Goal: Task Accomplishment & Management: Complete application form

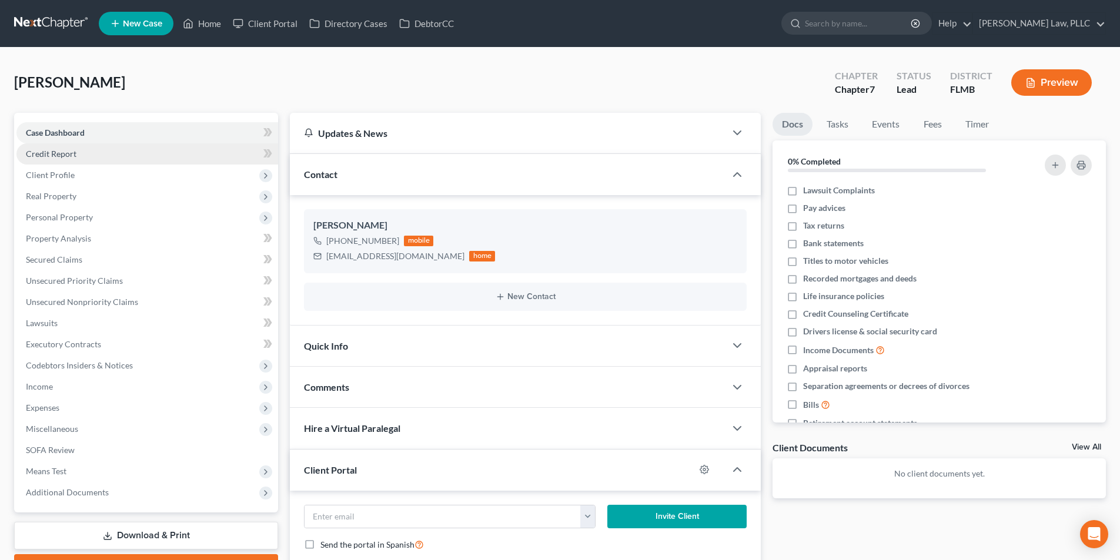
click at [61, 161] on link "Credit Report" at bounding box center [147, 153] width 262 height 21
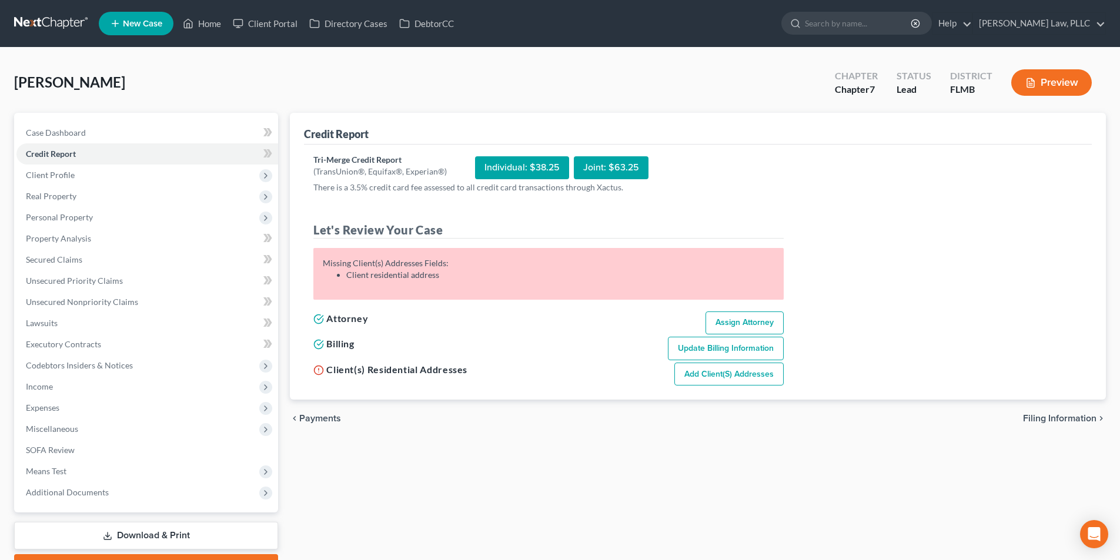
click at [714, 373] on link "Add Client(s) Addresses" at bounding box center [728, 375] width 109 height 24
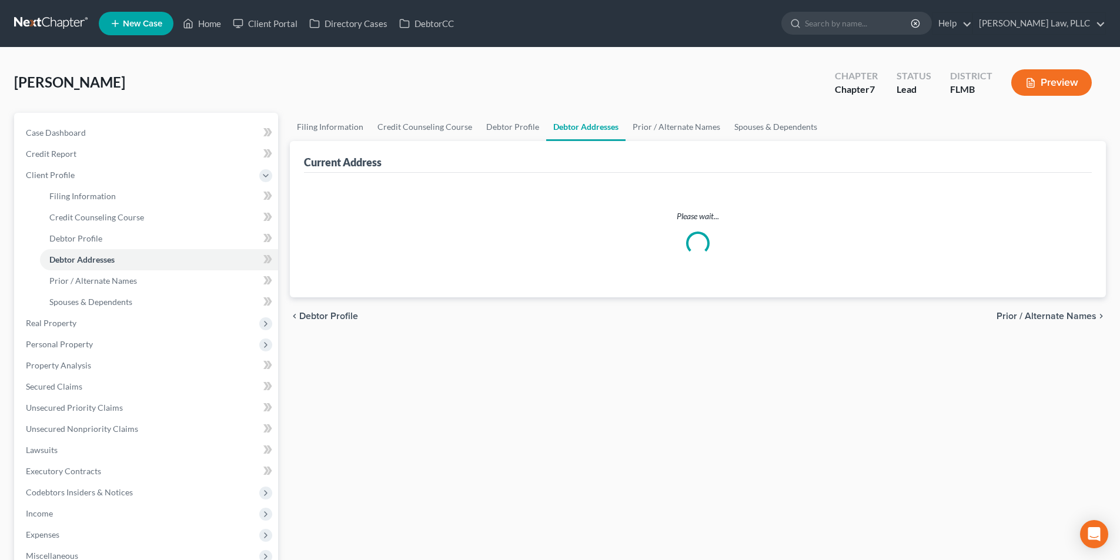
select select "0"
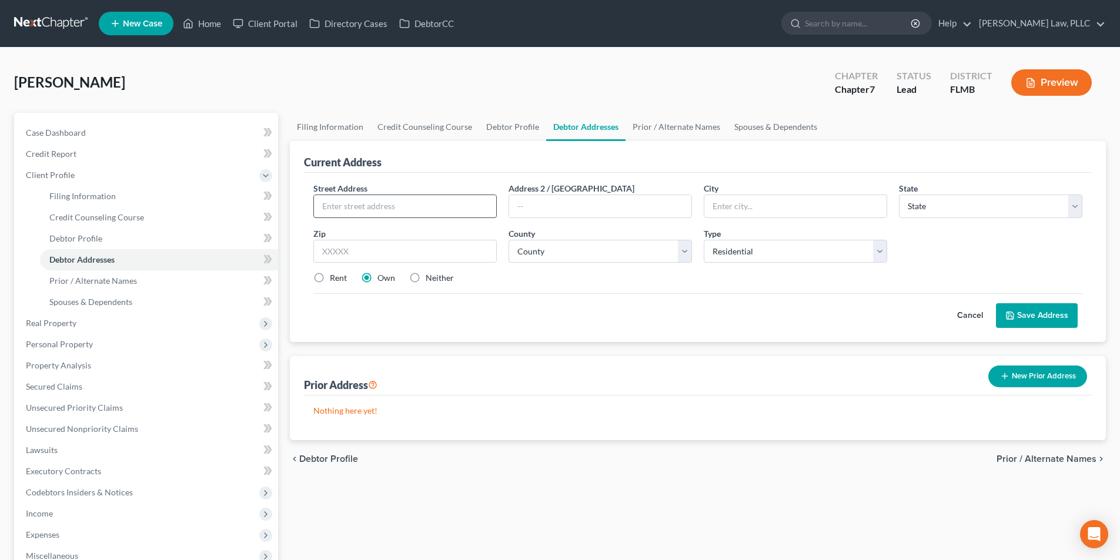
click at [425, 214] on input "text" at bounding box center [405, 206] width 182 height 22
type input "2118 Pumpkin Place"
type input "[GEOGRAPHIC_DATA]"
select select "9"
type input "32905"
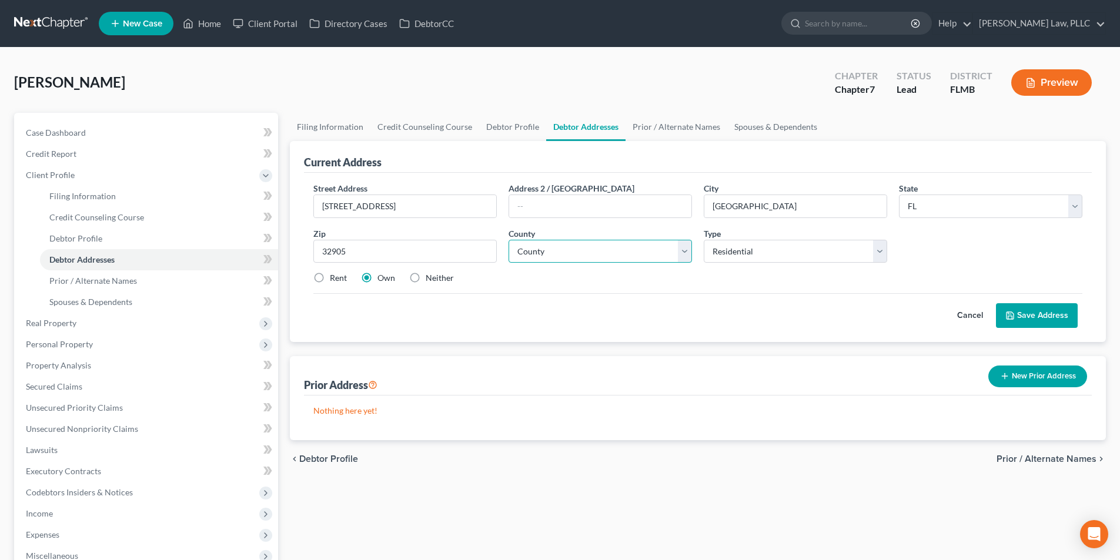
click at [577, 259] on select "County [GEOGRAPHIC_DATA] [GEOGRAPHIC_DATA] [GEOGRAPHIC_DATA] [GEOGRAPHIC_DATA] …" at bounding box center [600, 252] width 183 height 24
select select "4"
click at [509, 240] on select "County [GEOGRAPHIC_DATA] [GEOGRAPHIC_DATA] [GEOGRAPHIC_DATA] [GEOGRAPHIC_DATA] …" at bounding box center [600, 252] width 183 height 24
click at [330, 275] on label "Rent" at bounding box center [338, 278] width 17 height 12
click at [335, 275] on input "Rent" at bounding box center [339, 276] width 8 height 8
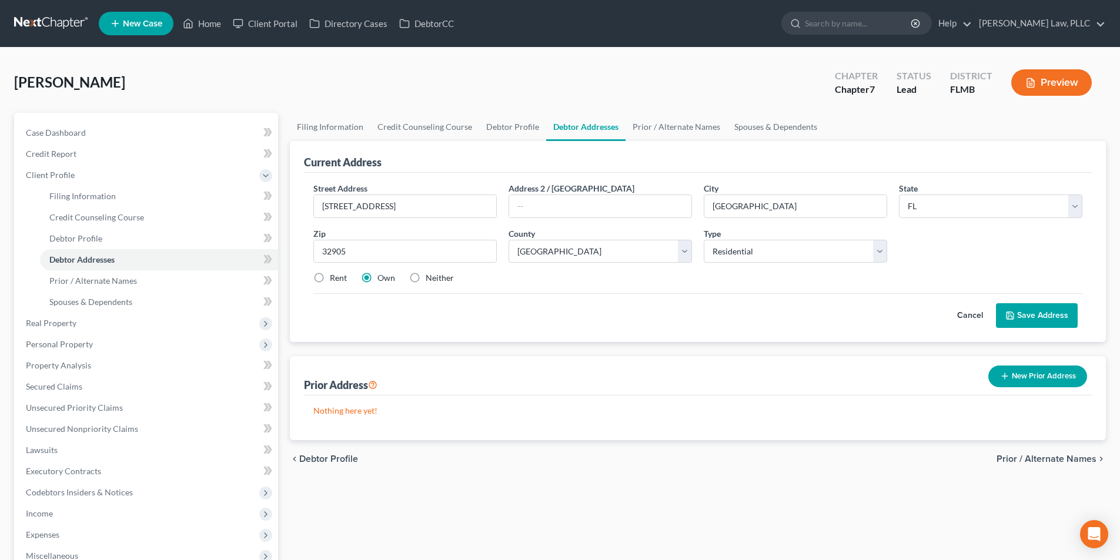
radio input "true"
click at [1022, 312] on button "Save Address" at bounding box center [1037, 315] width 82 height 25
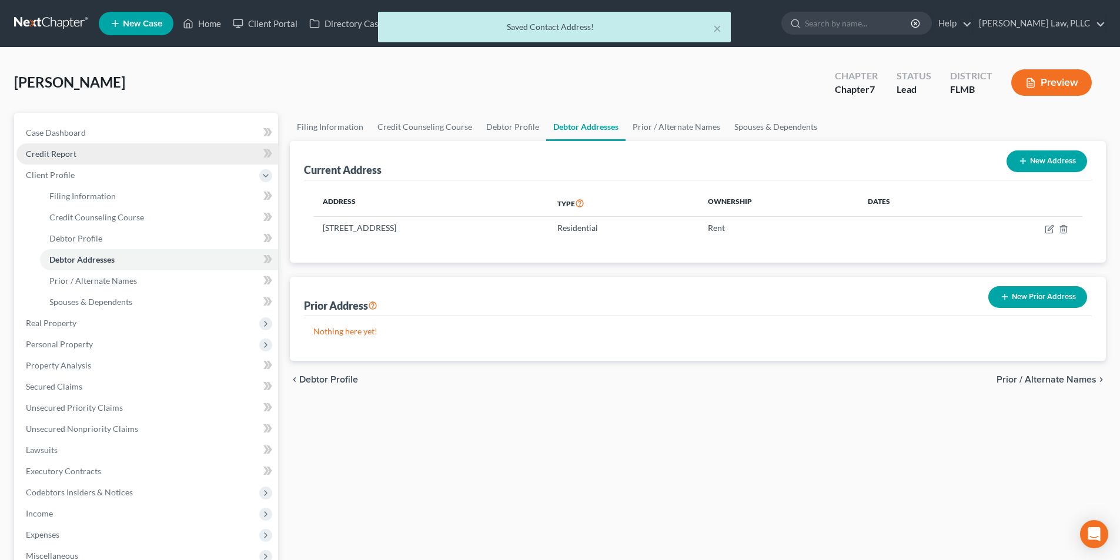
click at [73, 153] on span "Credit Report" at bounding box center [51, 154] width 51 height 10
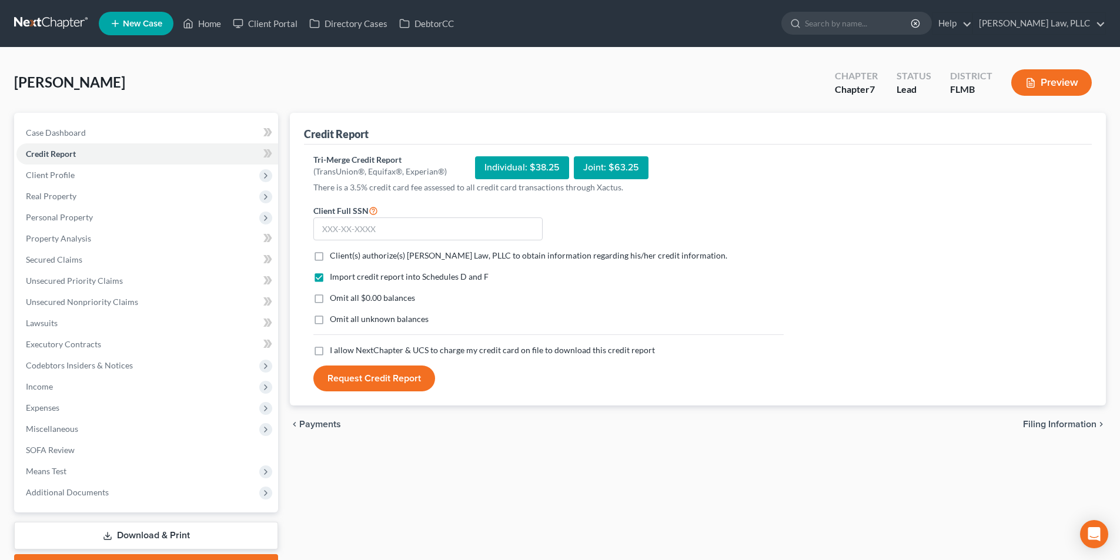
click at [330, 252] on label "Client(s) authorize(s) Harnage Law, PLLC to obtain information regarding his/he…" at bounding box center [528, 256] width 397 height 12
click at [335, 252] on input "Client(s) authorize(s) Harnage Law, PLLC to obtain information regarding his/he…" at bounding box center [339, 254] width 8 height 8
checkbox input "true"
click at [340, 235] on input "text" at bounding box center [427, 230] width 229 height 24
type input "592-46-7137"
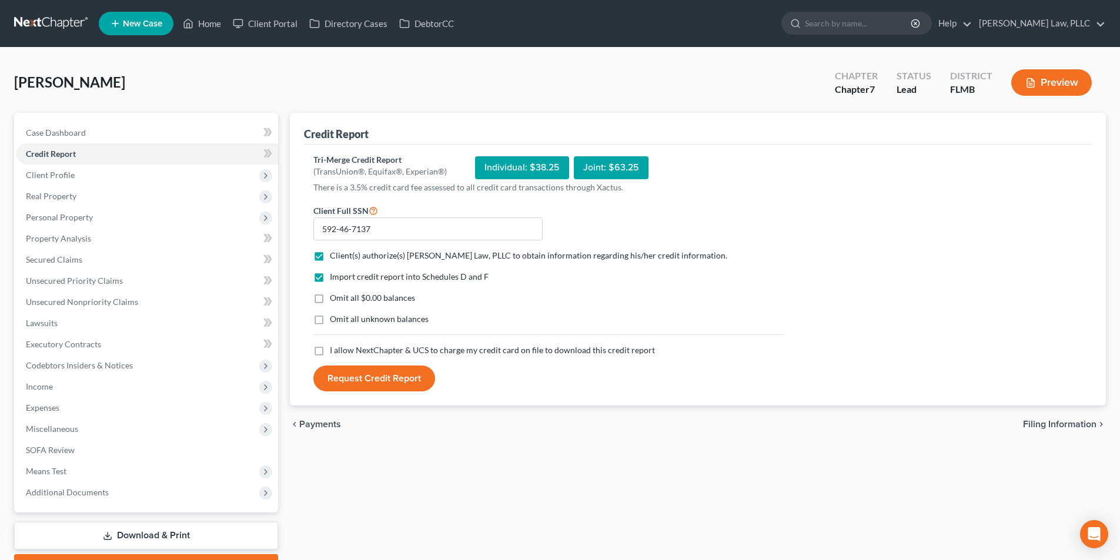
click at [499, 174] on div "Individual: $38.25" at bounding box center [522, 167] width 94 height 23
click at [383, 379] on button "Request Credit Report" at bounding box center [374, 379] width 122 height 26
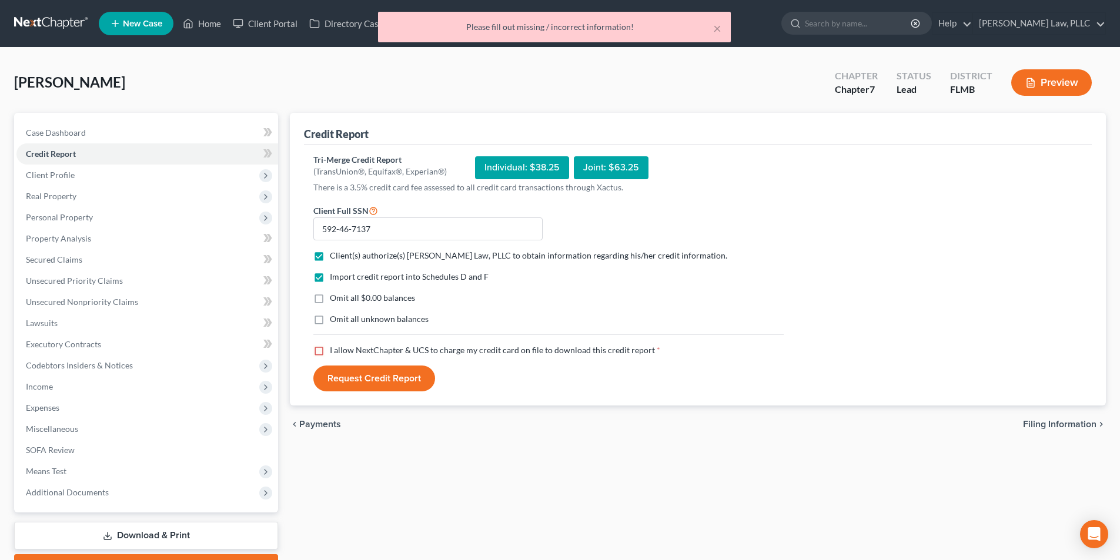
click at [330, 346] on label "I allow NextChapter & UCS to charge my credit card on file to download this cre…" at bounding box center [495, 351] width 330 height 12
click at [335, 346] on input "I allow NextChapter & UCS to charge my credit card on file to download this cre…" at bounding box center [339, 349] width 8 height 8
checkbox input "true"
click at [352, 376] on button "Request Credit Report" at bounding box center [374, 379] width 122 height 26
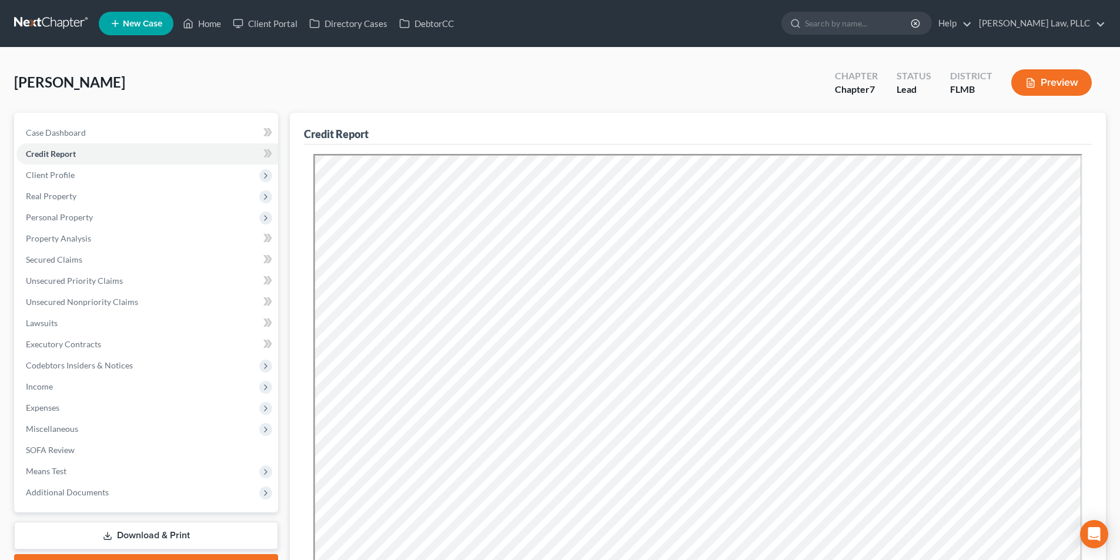
click at [39, 21] on link at bounding box center [51, 23] width 75 height 21
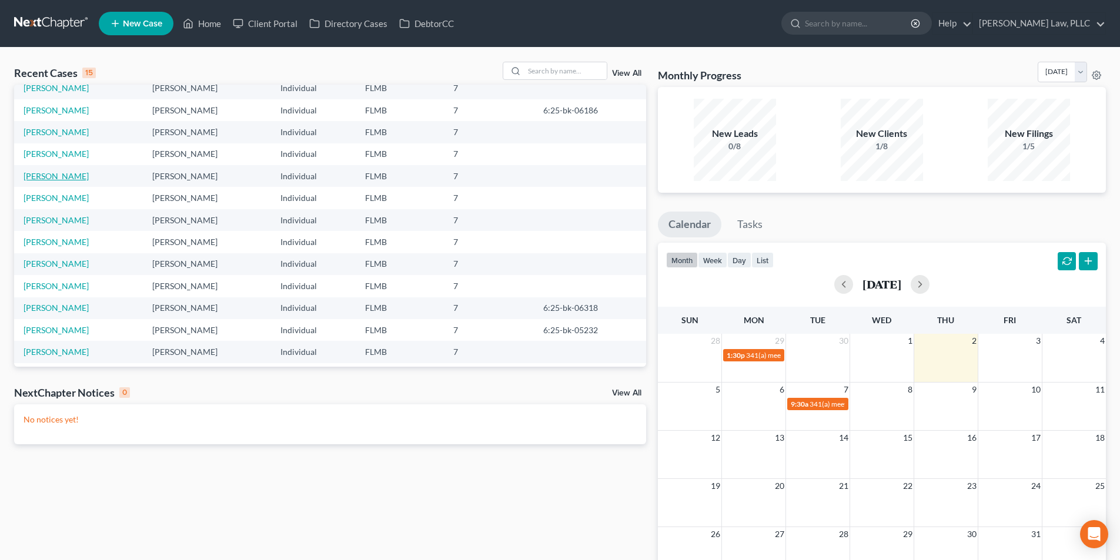
scroll to position [59, 0]
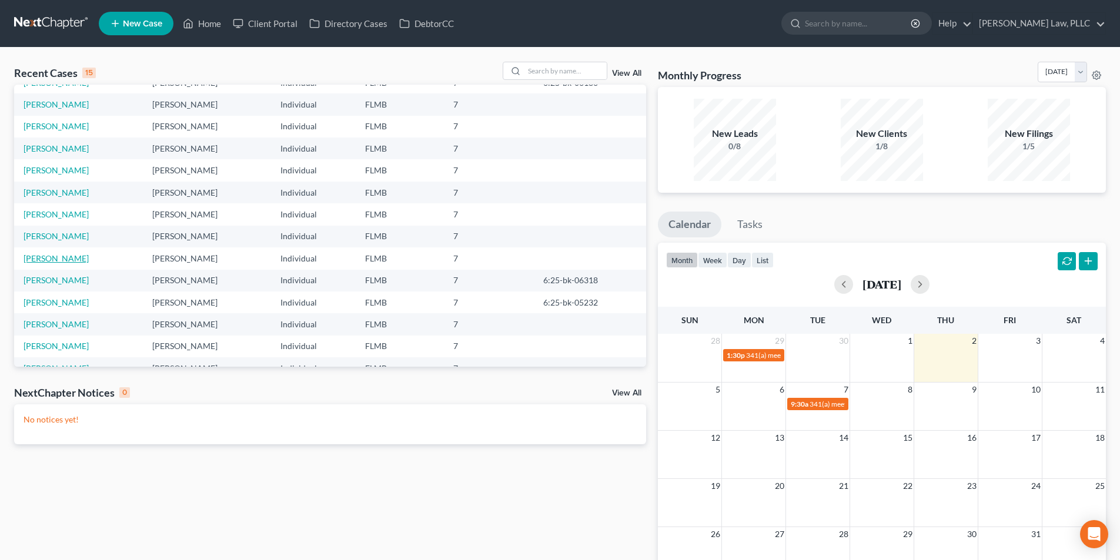
click at [60, 262] on link "[PERSON_NAME]" at bounding box center [56, 258] width 65 height 10
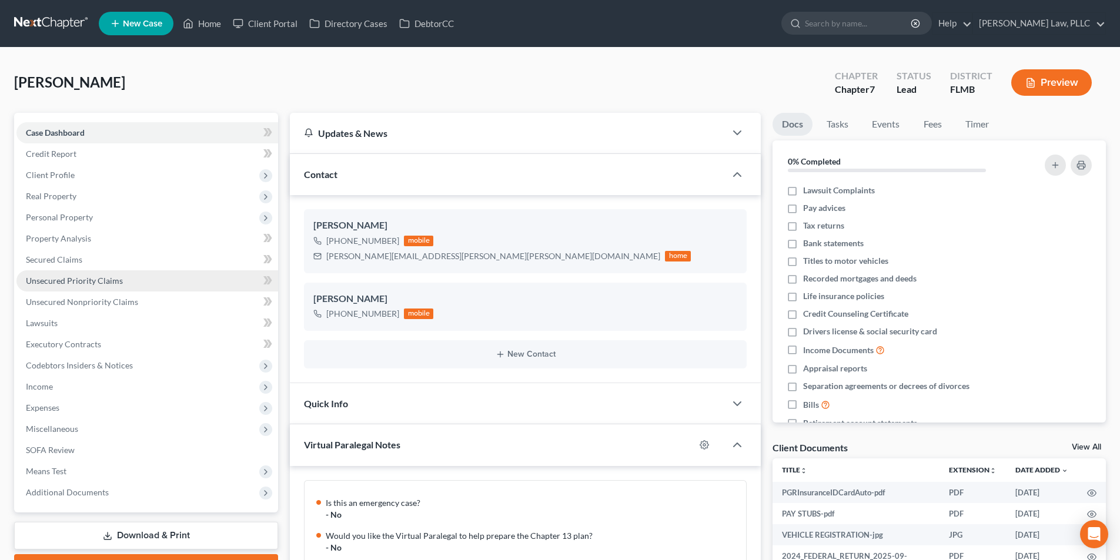
scroll to position [514, 0]
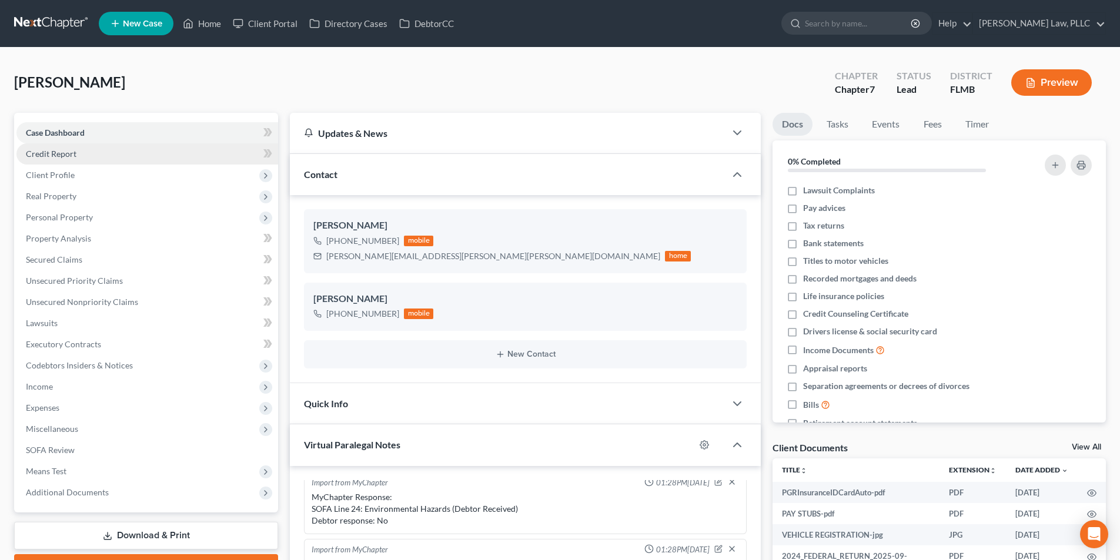
click at [63, 151] on span "Credit Report" at bounding box center [51, 154] width 51 height 10
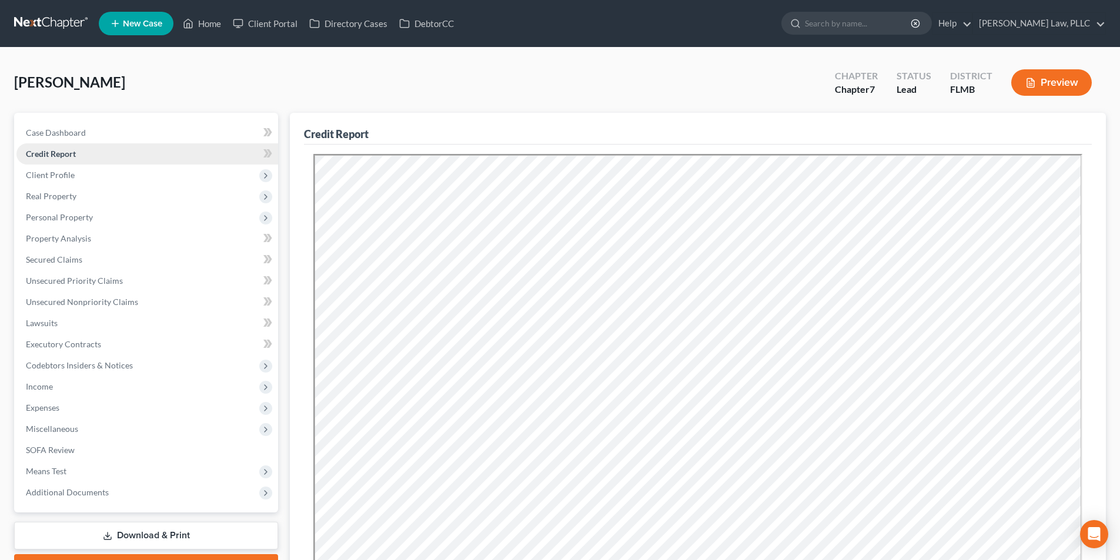
click at [48, 150] on span "Credit Report" at bounding box center [51, 154] width 50 height 10
click at [41, 173] on span "Client Profile" at bounding box center [50, 175] width 49 height 10
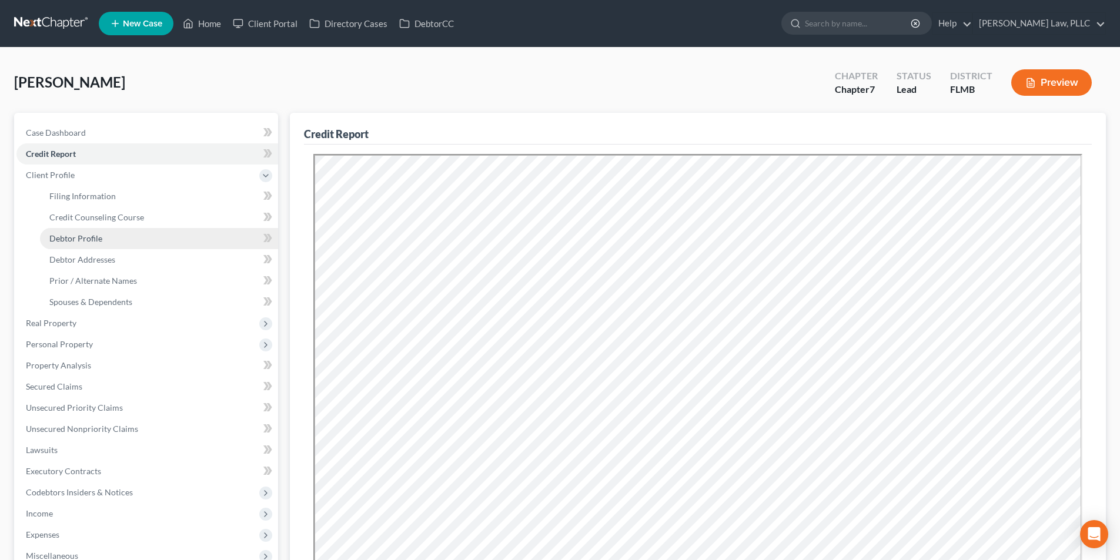
click at [91, 242] on span "Debtor Profile" at bounding box center [75, 238] width 53 height 10
select select "2"
select select "1"
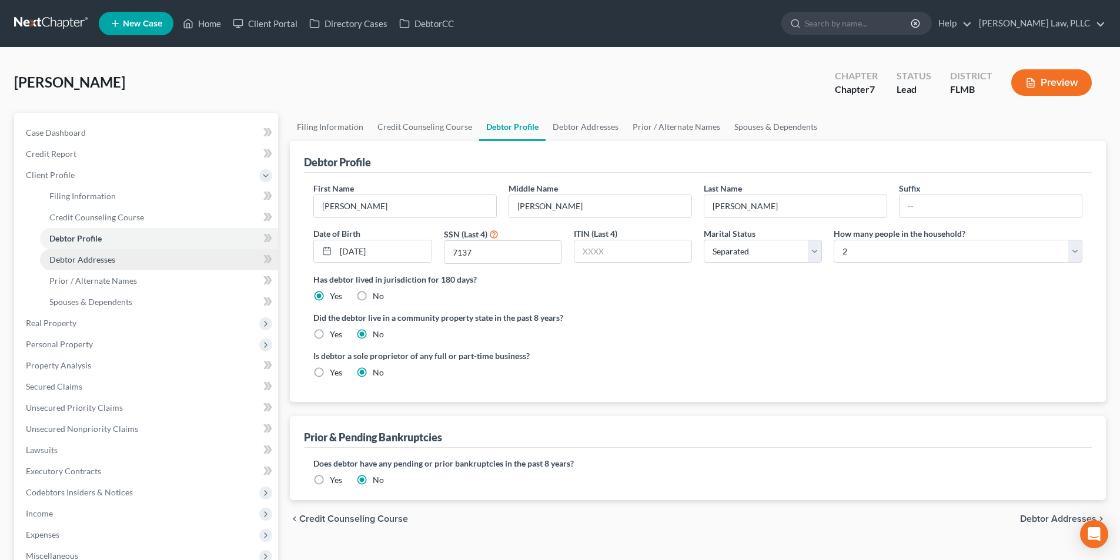
click at [99, 266] on link "Debtor Addresses" at bounding box center [159, 259] width 238 height 21
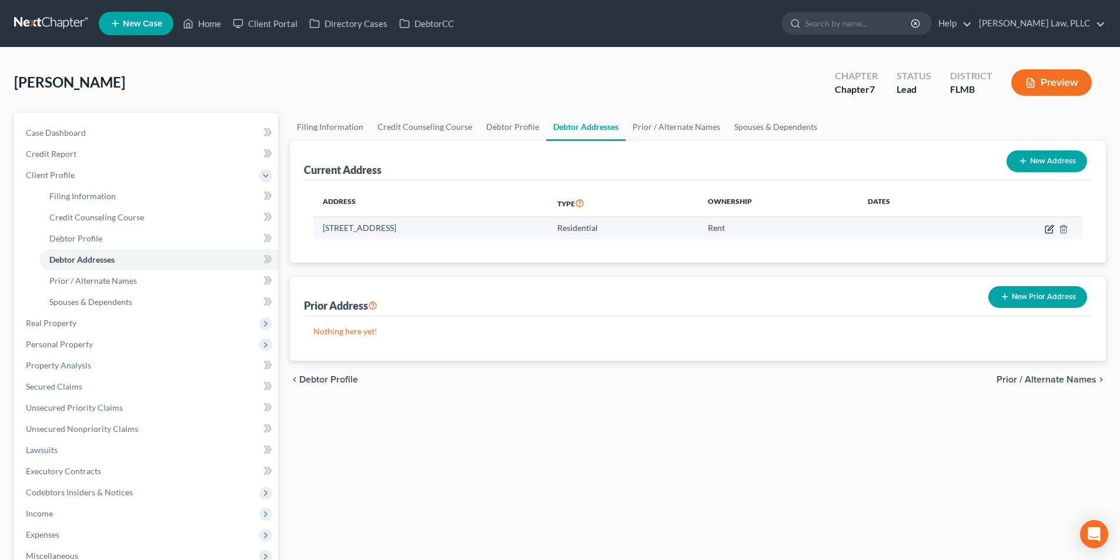
click at [1049, 232] on icon "button" at bounding box center [1049, 229] width 9 height 9
select select "9"
select select "0"
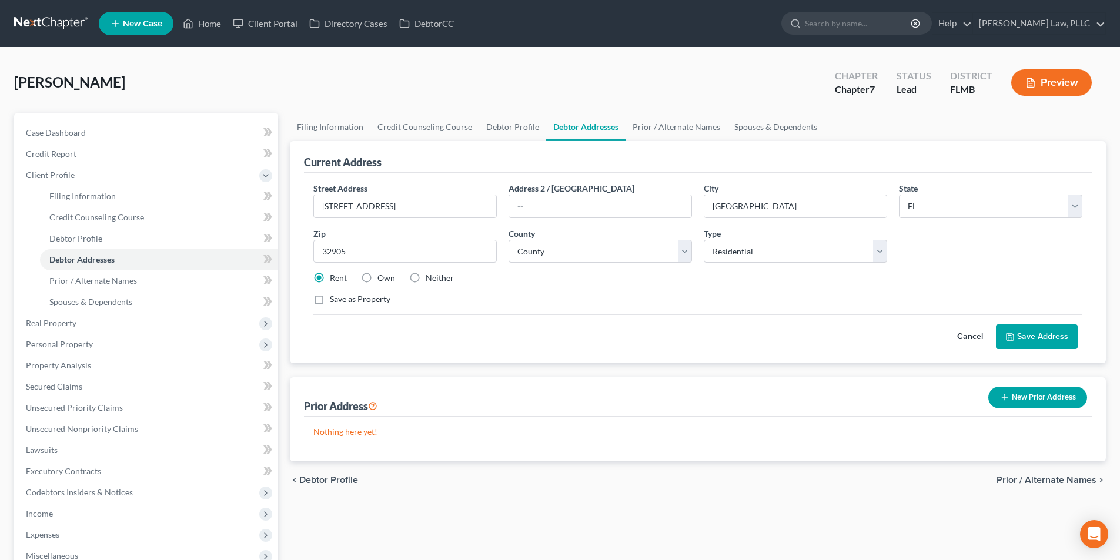
click at [330, 275] on label "Rent" at bounding box center [338, 278] width 17 height 12
click at [335, 275] on input "Rent" at bounding box center [339, 276] width 8 height 8
click at [1013, 333] on icon at bounding box center [1009, 336] width 9 height 9
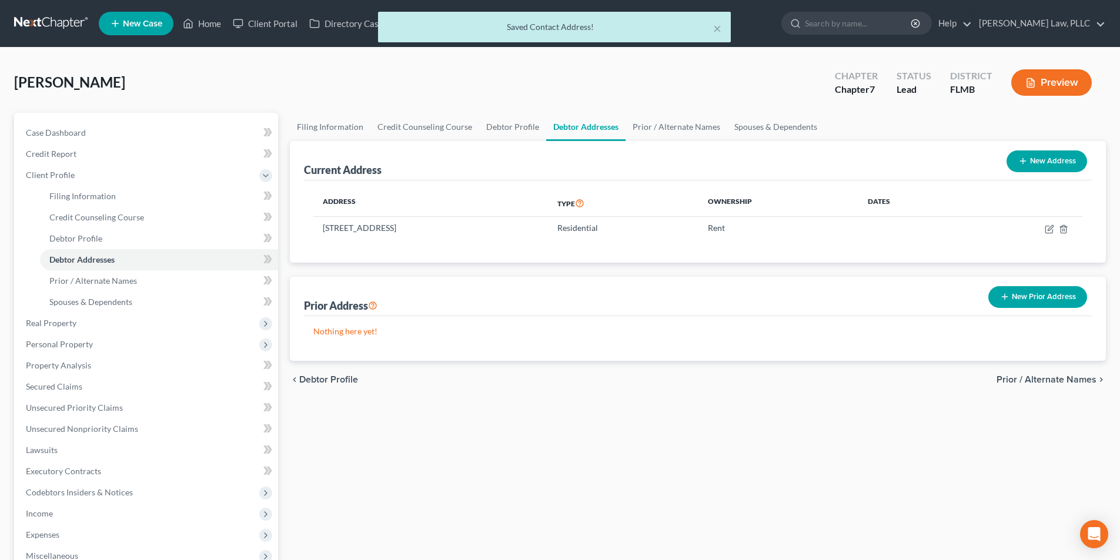
click at [1030, 299] on button "New Prior Address" at bounding box center [1037, 297] width 99 height 22
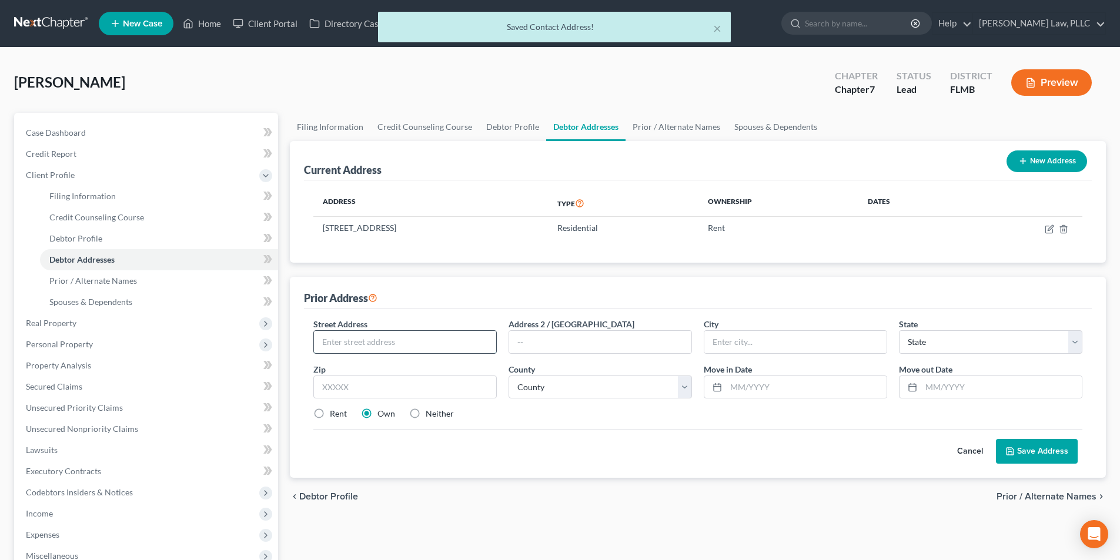
click at [472, 339] on input "text" at bounding box center [405, 342] width 182 height 22
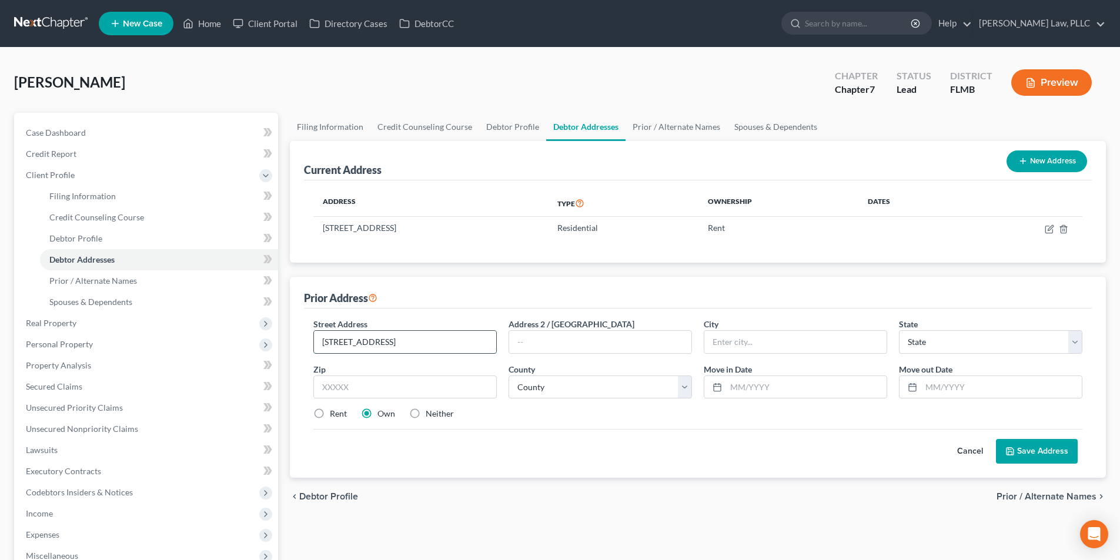
type input "[STREET_ADDRESS]"
type input "[GEOGRAPHIC_DATA]"
select select "9"
type input "32905"
click at [524, 386] on select "County [GEOGRAPHIC_DATA] [GEOGRAPHIC_DATA] [GEOGRAPHIC_DATA] [GEOGRAPHIC_DATA] …" at bounding box center [600, 388] width 183 height 24
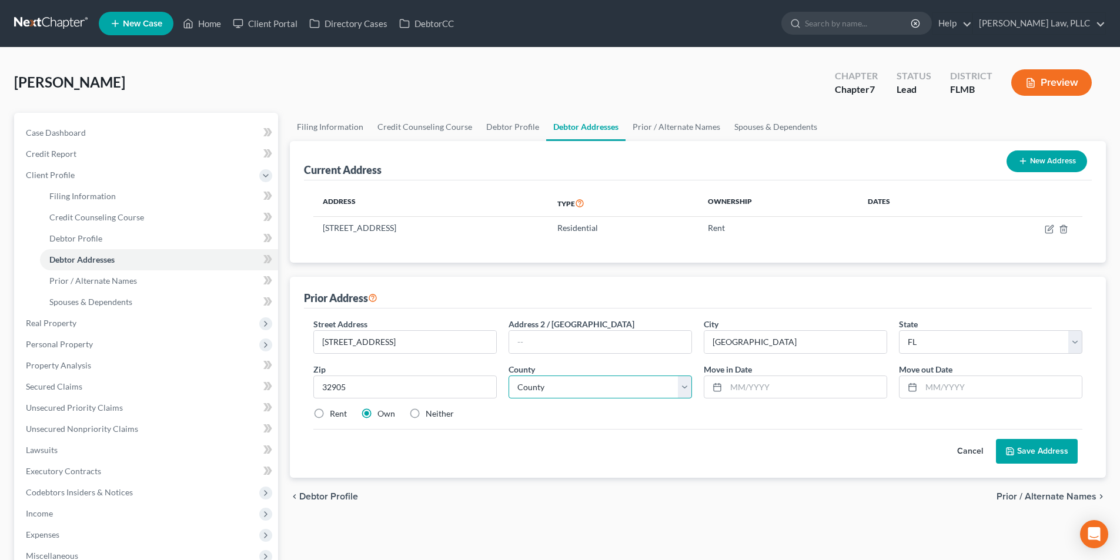
select select "4"
click at [509, 376] on select "County [GEOGRAPHIC_DATA] [GEOGRAPHIC_DATA] [GEOGRAPHIC_DATA] [GEOGRAPHIC_DATA] …" at bounding box center [600, 388] width 183 height 24
click at [734, 388] on input "text" at bounding box center [806, 387] width 161 height 22
type input "01/2021"
click at [932, 386] on input "[DATE]" at bounding box center [1001, 387] width 161 height 22
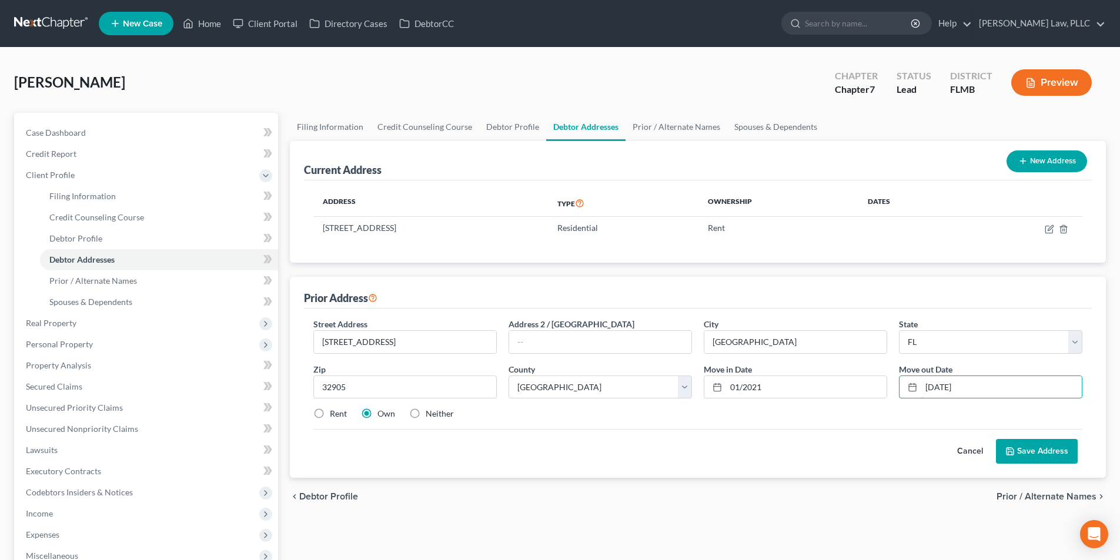
type input "[DATE]"
click at [1020, 448] on button "Save Address" at bounding box center [1037, 451] width 82 height 25
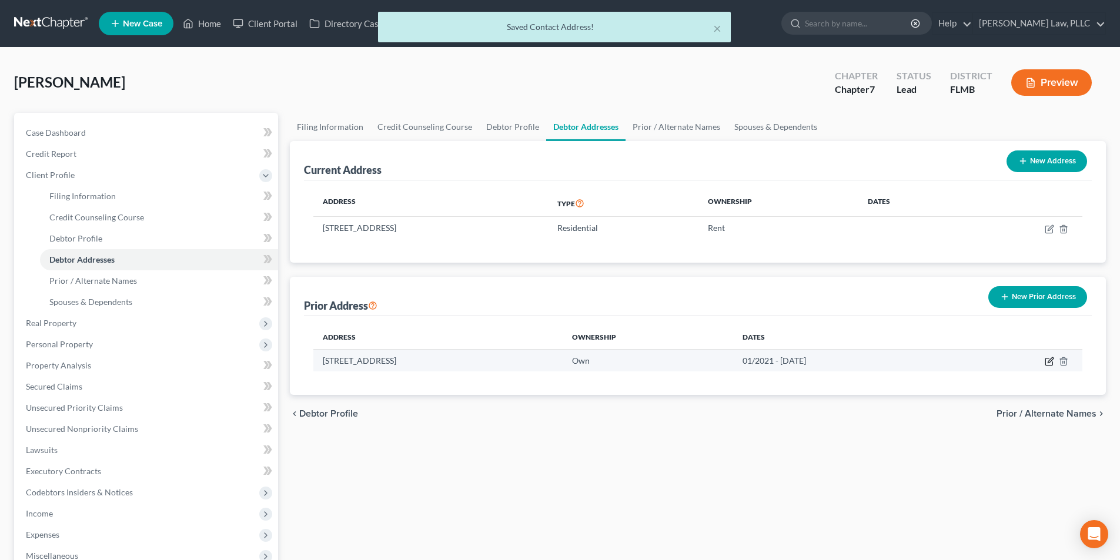
click at [1049, 358] on icon "button" at bounding box center [1049, 361] width 9 height 9
select select "9"
select select "4"
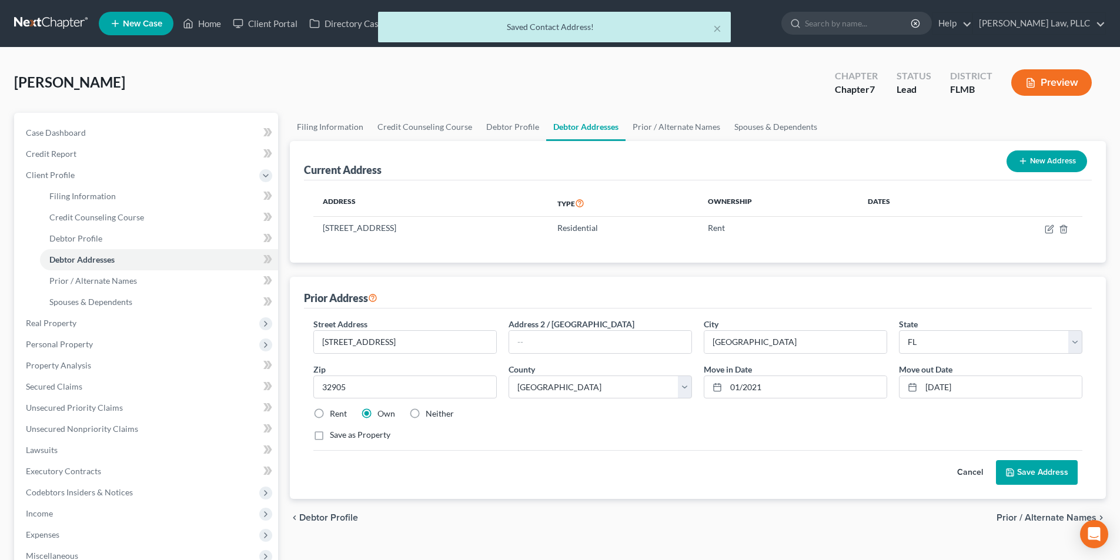
click at [1015, 473] on icon at bounding box center [1009, 472] width 9 height 9
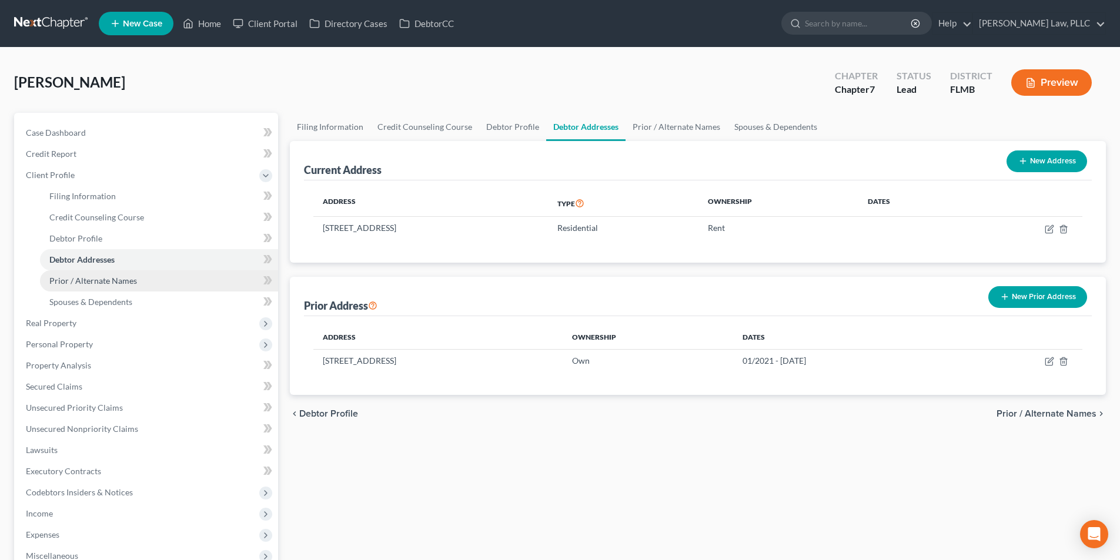
click at [87, 282] on span "Prior / Alternate Names" at bounding box center [93, 281] width 88 height 10
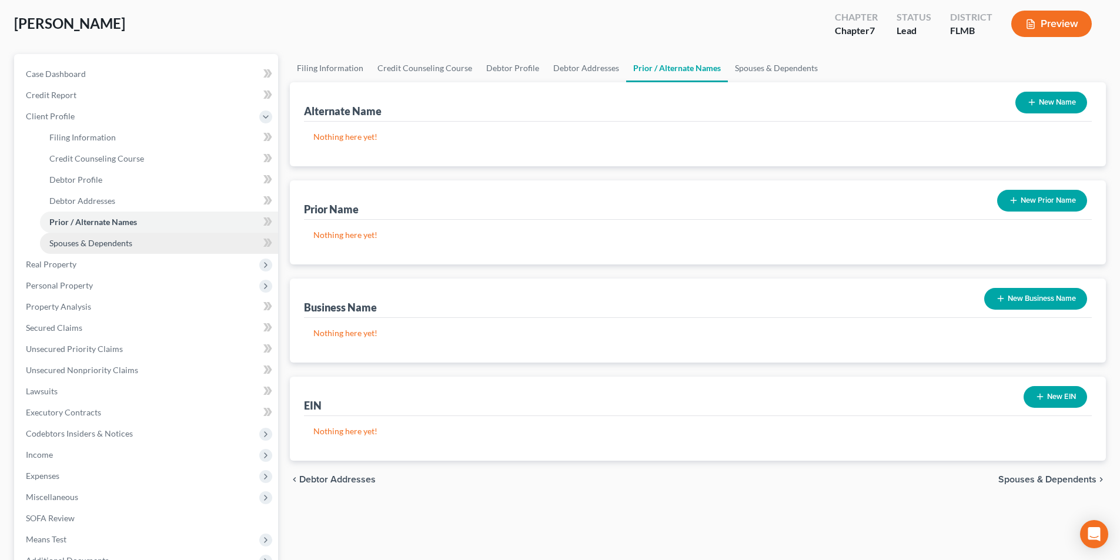
click at [103, 248] on span "Spouses & Dependents" at bounding box center [90, 243] width 83 height 10
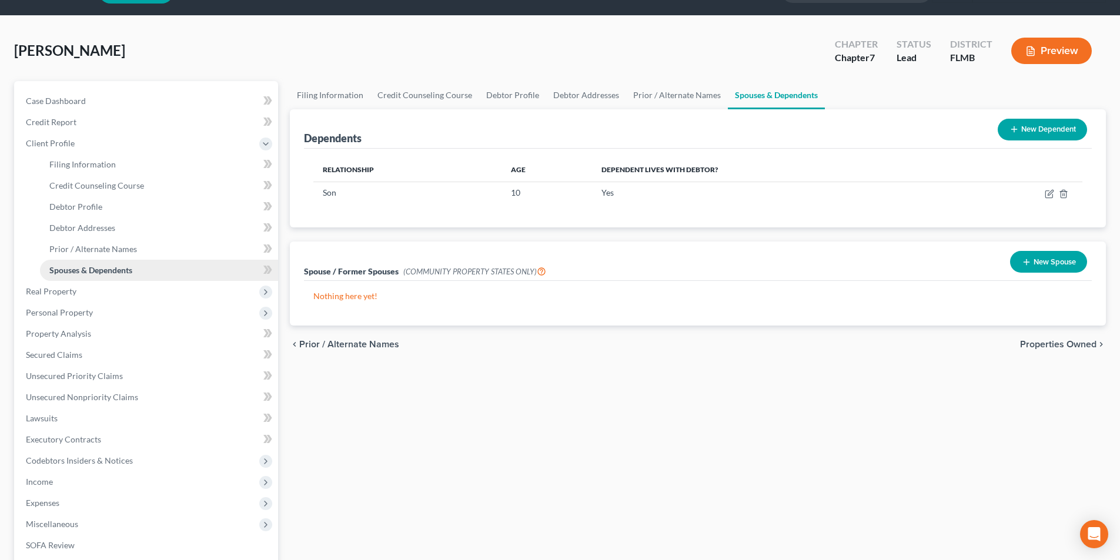
scroll to position [59, 0]
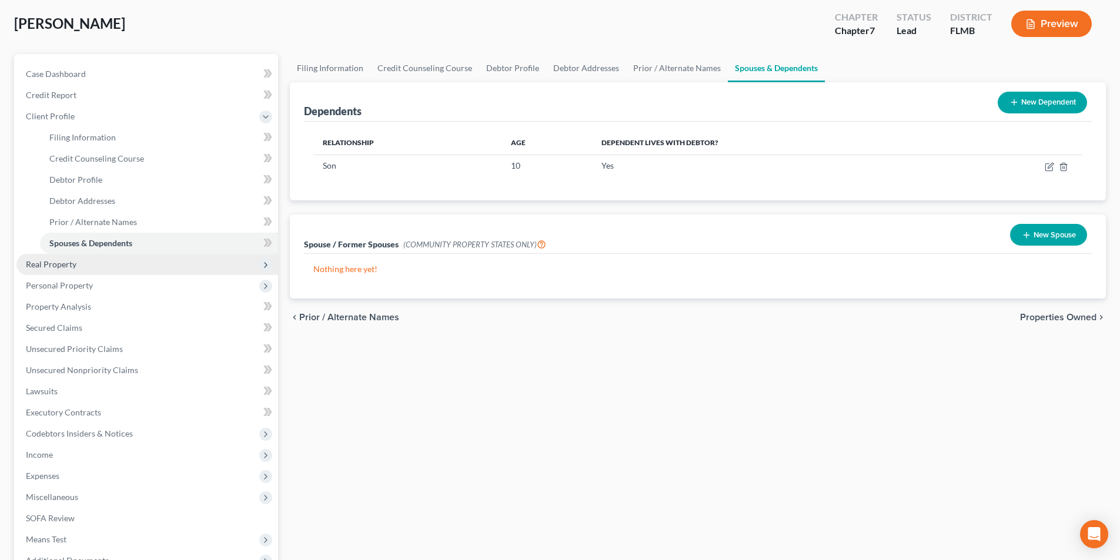
click at [93, 263] on span "Real Property" at bounding box center [147, 264] width 262 height 21
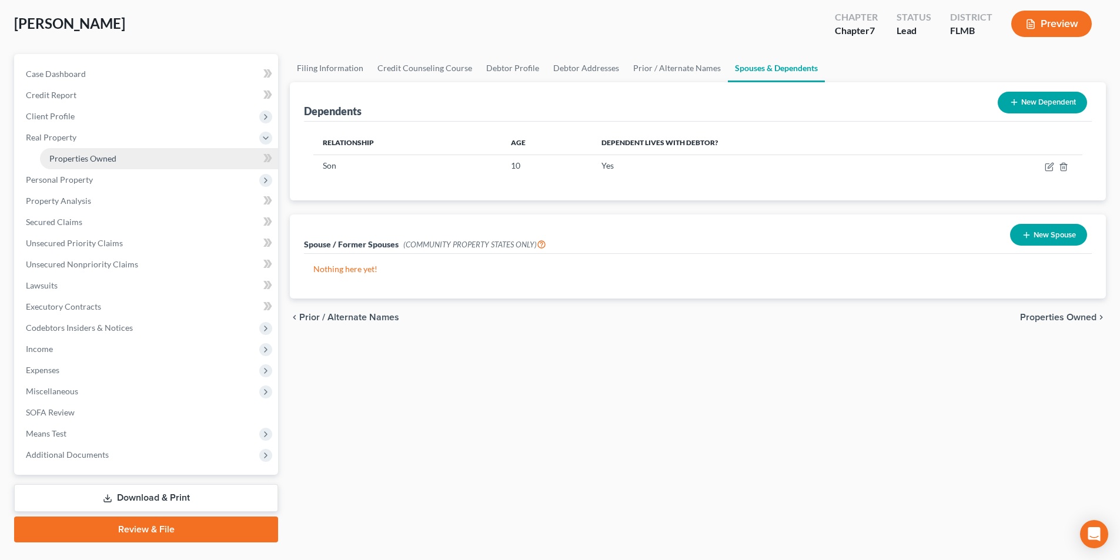
click at [105, 158] on span "Properties Owned" at bounding box center [82, 158] width 67 height 10
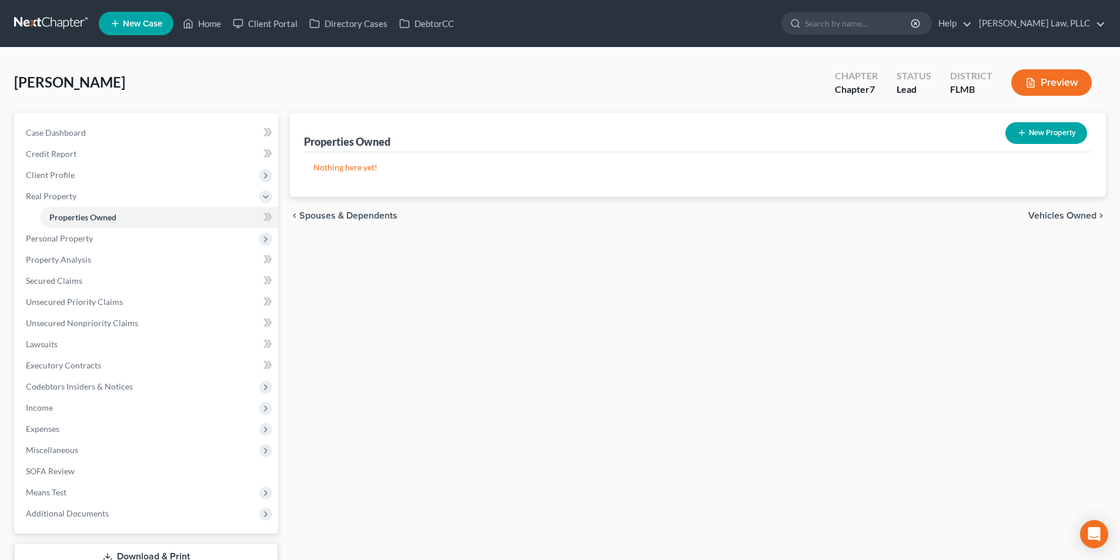
click at [1063, 220] on span "Vehicles Owned" at bounding box center [1062, 215] width 68 height 9
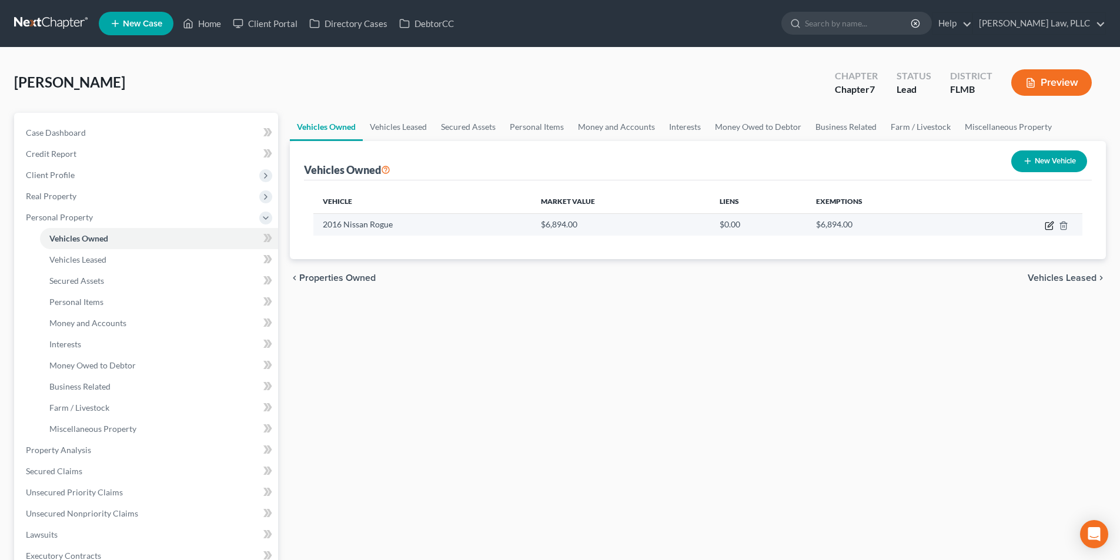
click at [1048, 228] on icon "button" at bounding box center [1049, 225] width 9 height 9
select select "0"
select select "10"
select select "3"
select select "0"
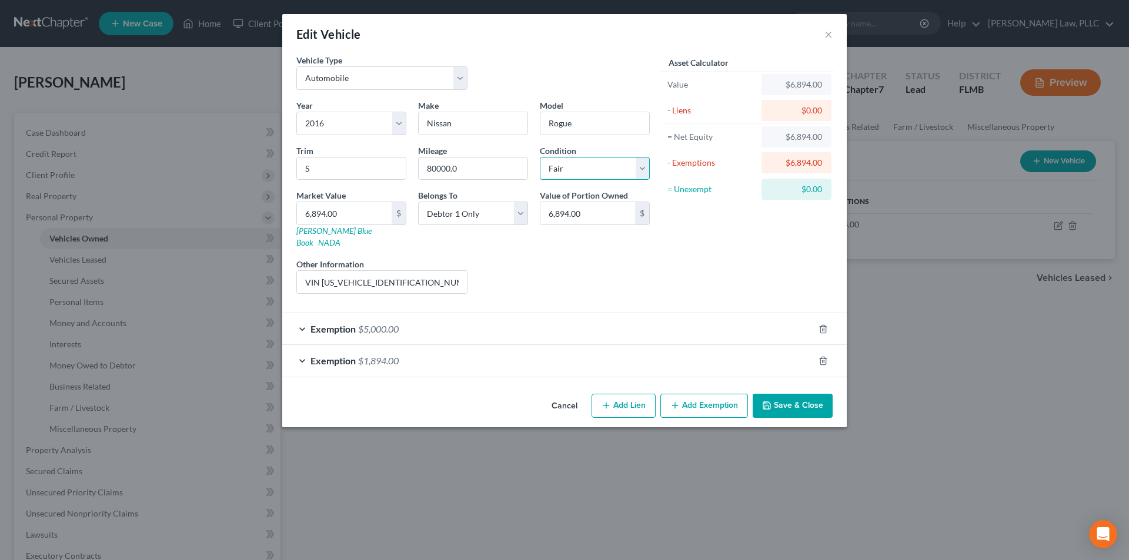
click at [594, 173] on select "Select Excellent Very Good Good Fair Poor" at bounding box center [595, 169] width 110 height 24
select select "4"
click at [540, 157] on select "Select Excellent Very Good Good Fair Poor" at bounding box center [595, 169] width 110 height 24
click at [432, 168] on input "80000.0" at bounding box center [473, 169] width 109 height 22
type input "86000.0"
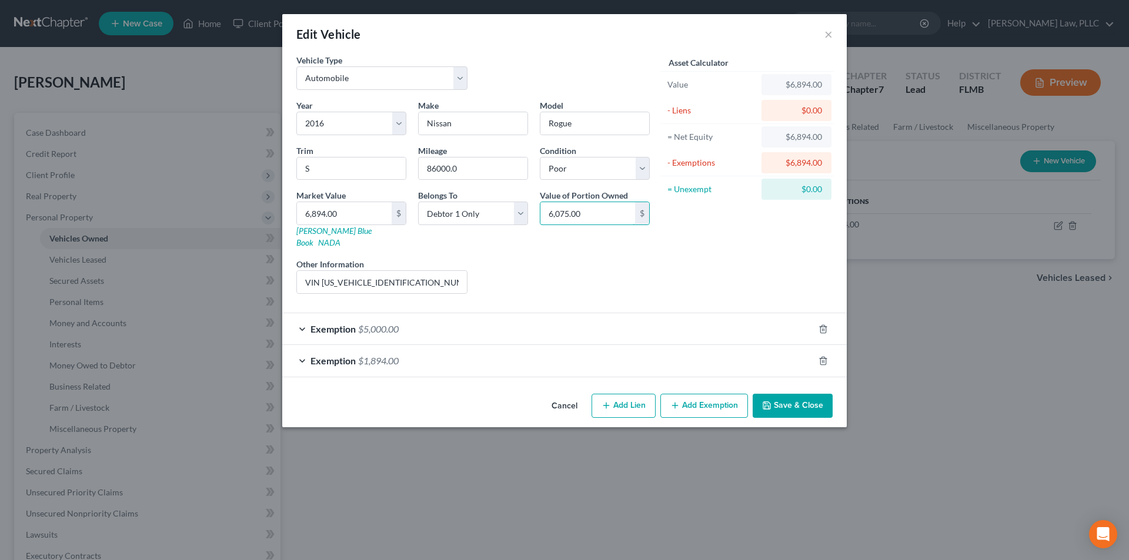
type input "6,075.00"
click at [598, 266] on div "Liens Select" at bounding box center [564, 276] width 183 height 36
click at [821, 357] on icon "button" at bounding box center [822, 361] width 5 height 8
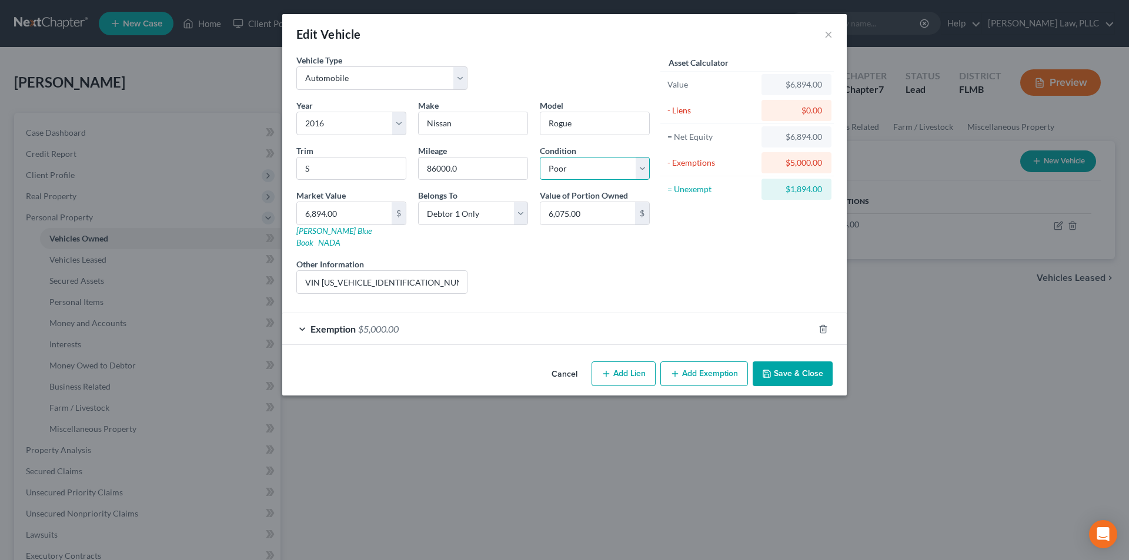
click at [594, 167] on select "Select Excellent Very Good Good Fair Poor" at bounding box center [595, 169] width 110 height 24
click at [569, 154] on label "Condition" at bounding box center [558, 151] width 36 height 12
click at [577, 126] on input "Rogue" at bounding box center [594, 123] width 109 height 22
click at [771, 163] on div "$5,000.00" at bounding box center [796, 163] width 51 height 12
click at [755, 249] on div "Asset Calculator Value $6,894.00 - Liens $0.00 = Net Equity $6,894.00 - Exempti…" at bounding box center [747, 178] width 183 height 249
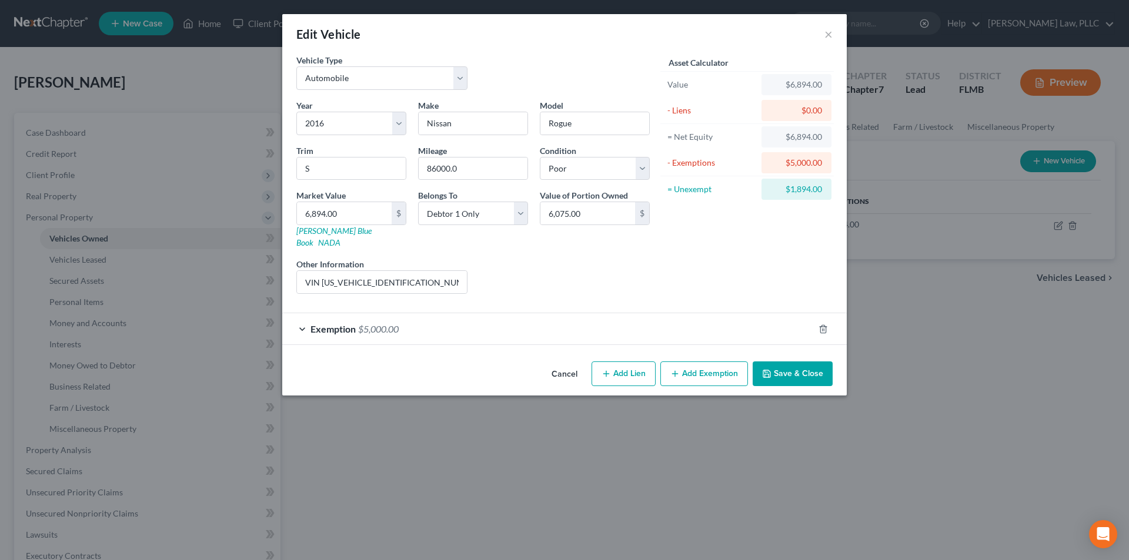
click at [787, 362] on button "Save & Close" at bounding box center [793, 374] width 80 height 25
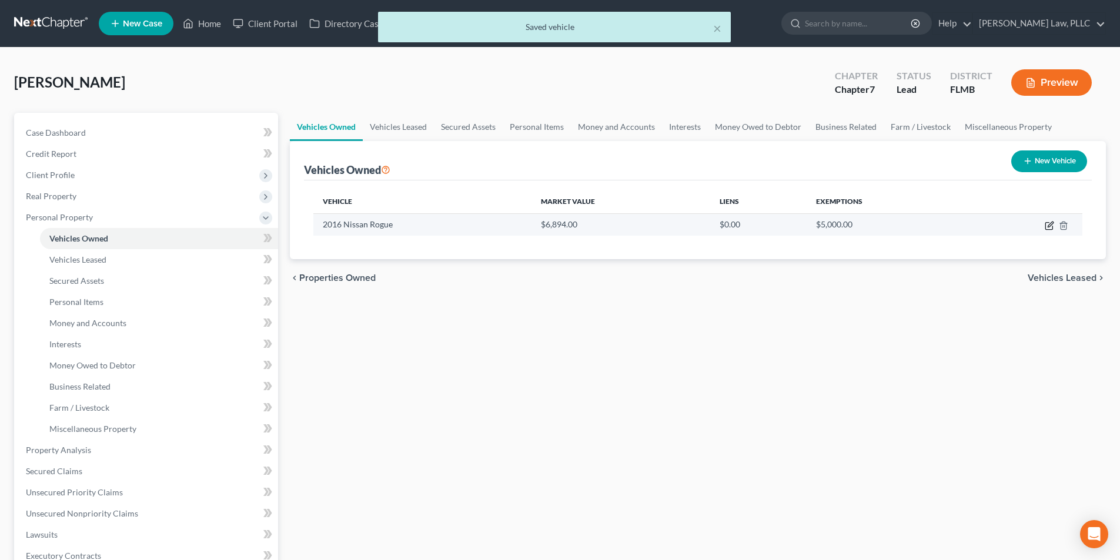
click at [1048, 223] on icon "button" at bounding box center [1049, 225] width 9 height 9
select select "0"
select select "10"
select select "4"
select select "0"
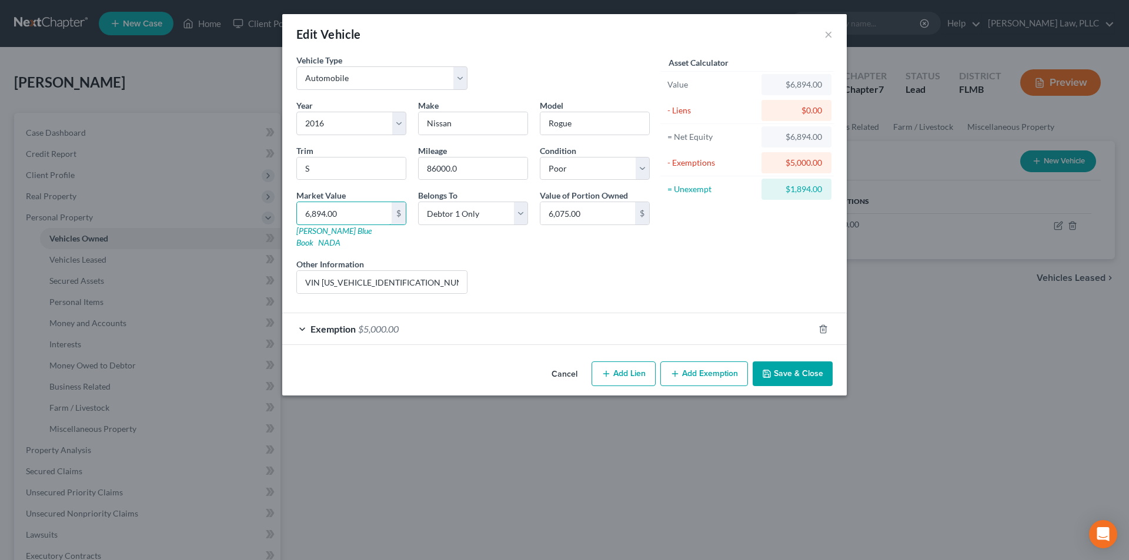
type input "6"
type input "6.00"
type input "60"
type input "60.00"
type input "607"
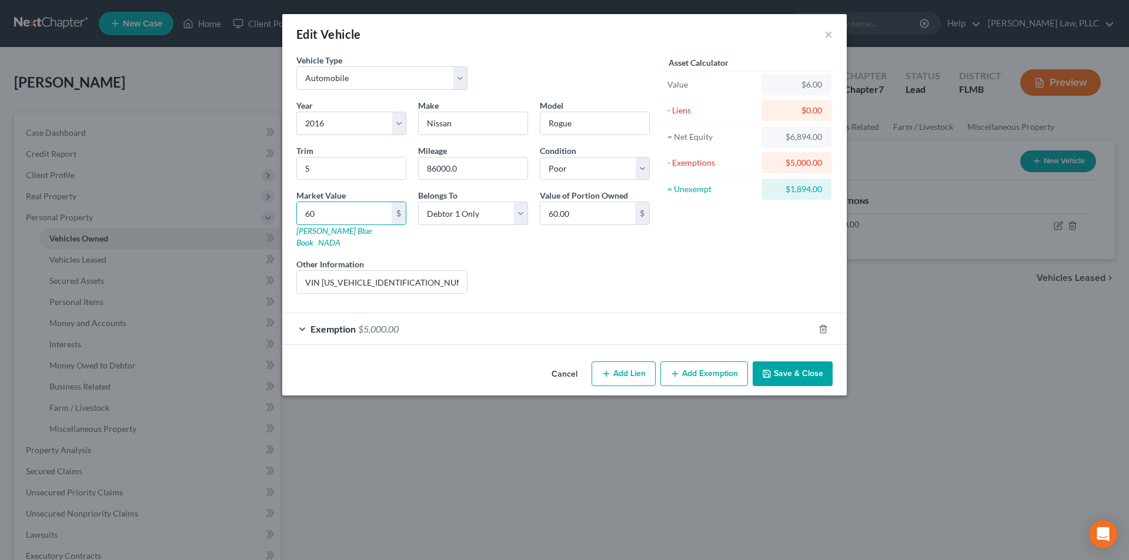
type input "607.00"
type input "6075"
type input "6,075.00"
click at [586, 258] on div "Liens Select" at bounding box center [564, 276] width 183 height 36
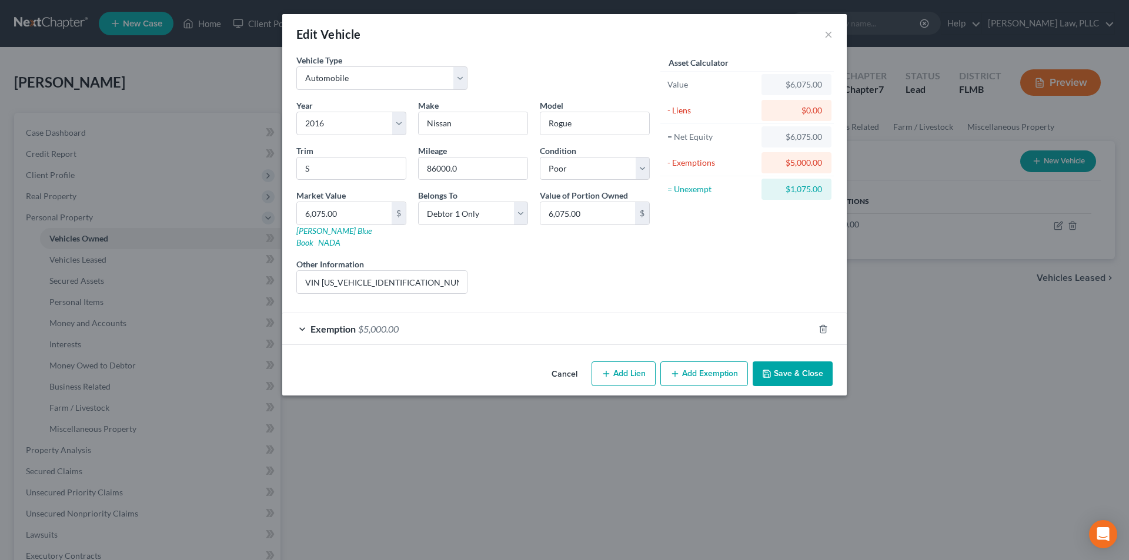
click at [701, 362] on button "Add Exemption" at bounding box center [704, 374] width 88 height 25
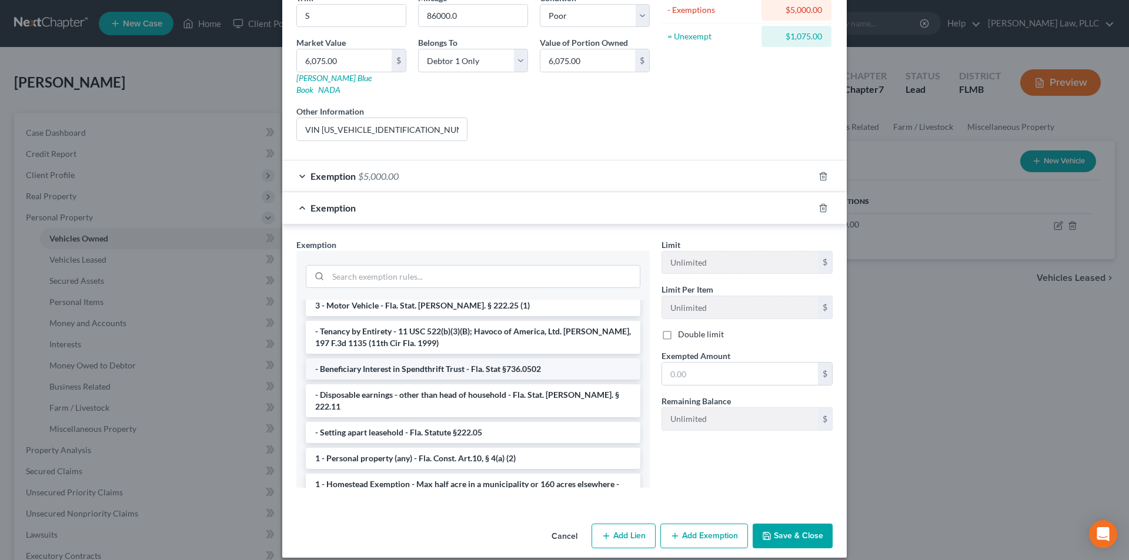
scroll to position [59, 0]
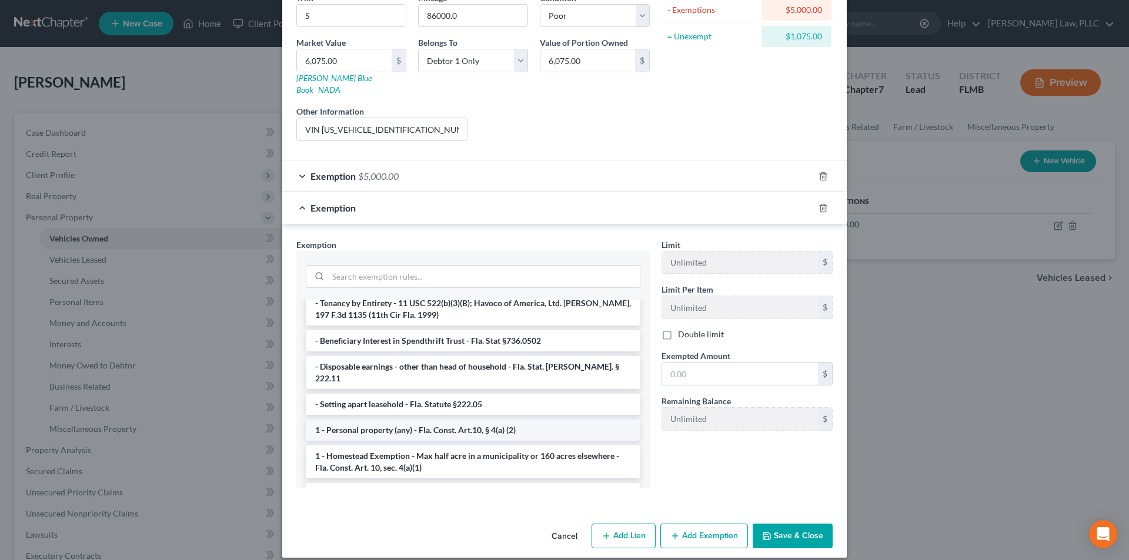
click at [426, 420] on li "1 - Personal property (any) - Fla. Const. Art.10, § 4(a) (2)" at bounding box center [473, 430] width 335 height 21
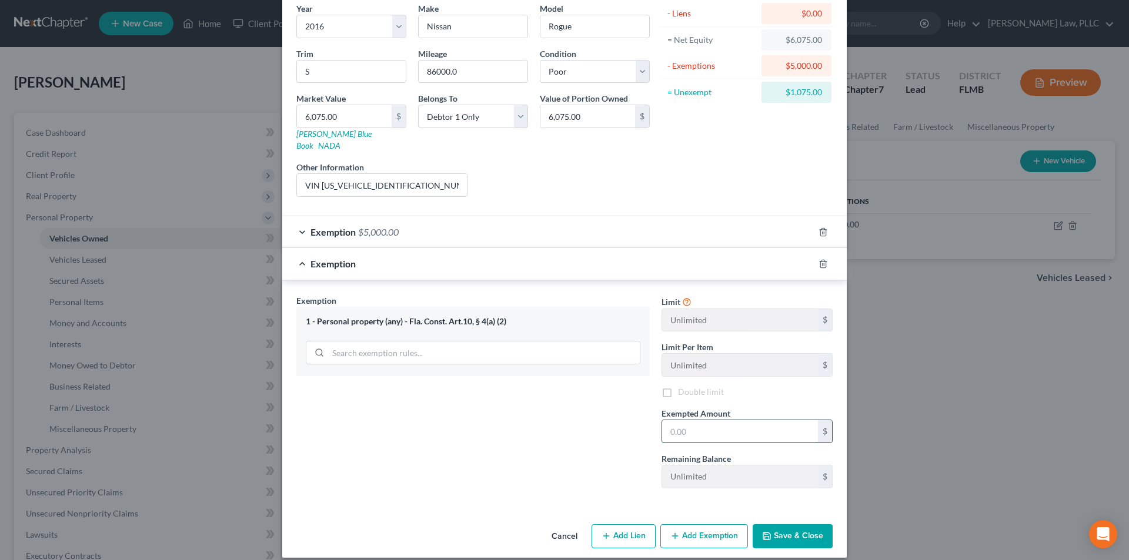
click at [691, 423] on input "text" at bounding box center [740, 431] width 156 height 22
type input "1,000.00"
click at [543, 467] on div "Exemption Set must be selected for CA. Exemption * 1 - Personal property (any) …" at bounding box center [472, 396] width 365 height 203
click at [776, 524] on button "Save & Close" at bounding box center [793, 536] width 80 height 25
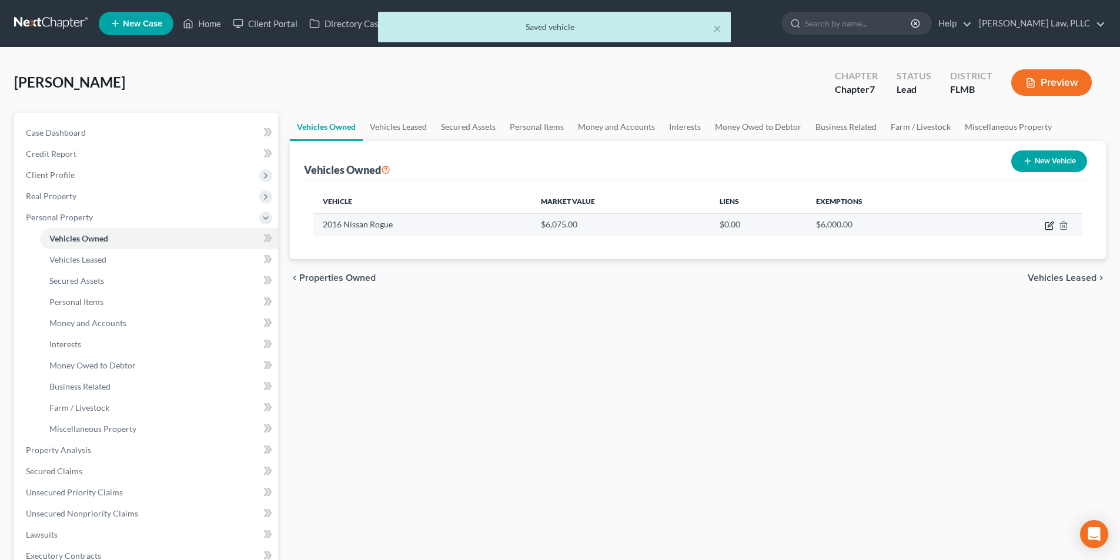
click at [1047, 225] on icon "button" at bounding box center [1049, 225] width 9 height 9
select select "0"
select select "10"
select select "4"
select select "0"
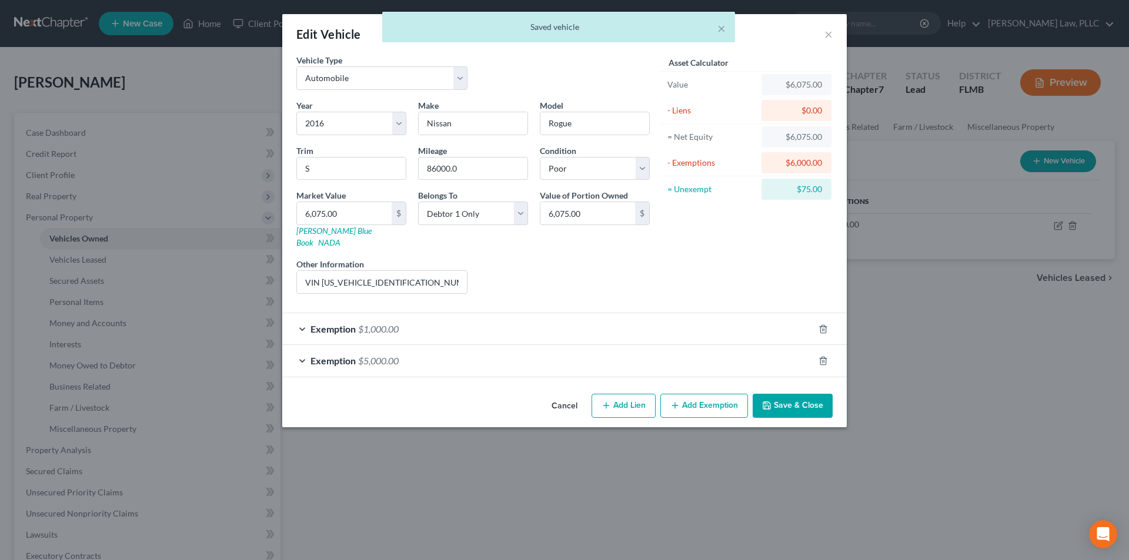
click at [697, 394] on button "Add Exemption" at bounding box center [704, 406] width 88 height 25
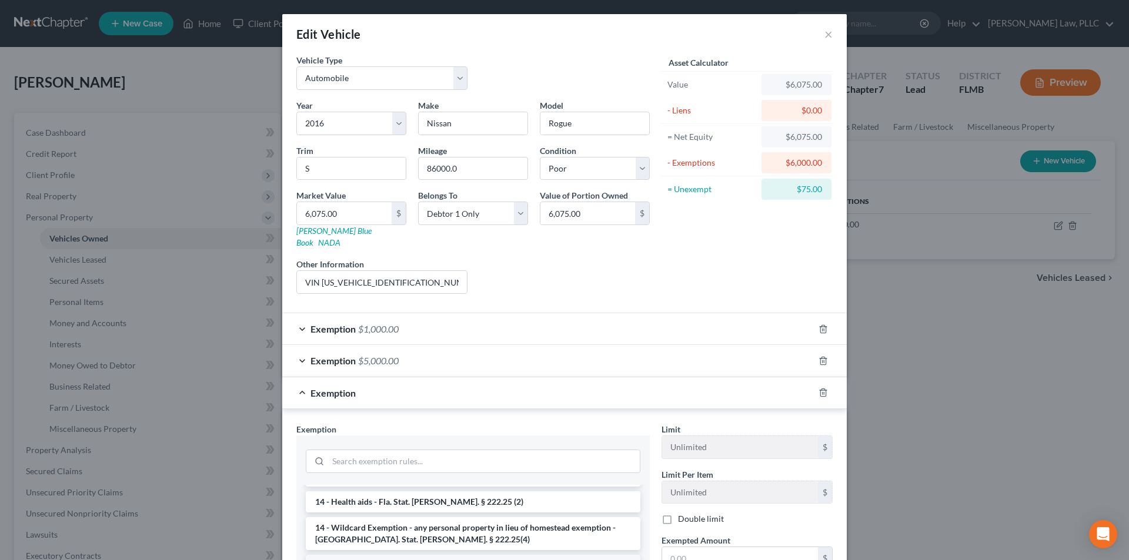
scroll to position [235, 0]
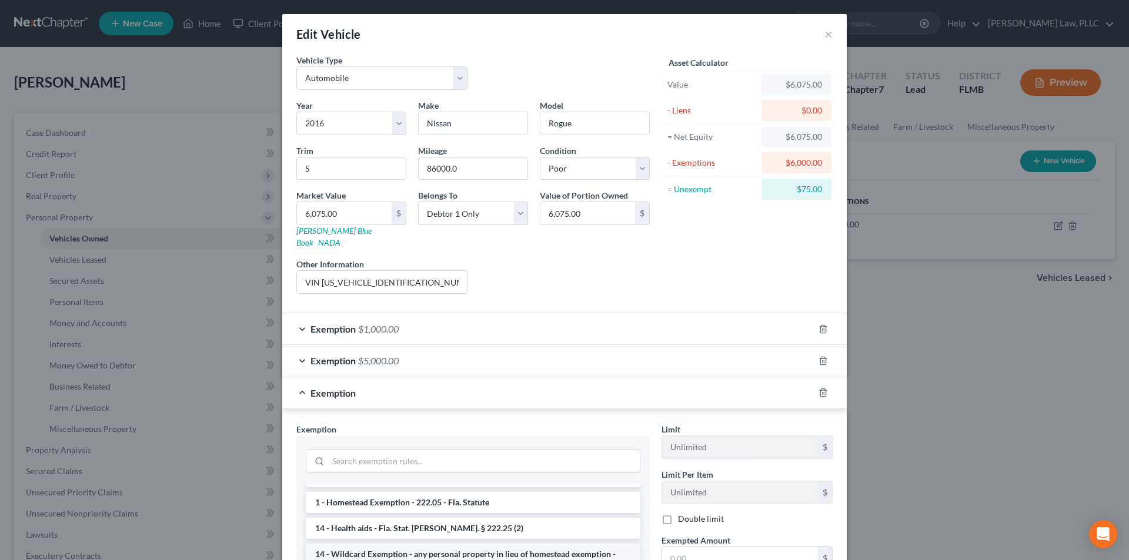
click at [430, 544] on li "14 - Wildcard Exemption - any personal property in lieu of homestead exemption …" at bounding box center [473, 560] width 335 height 33
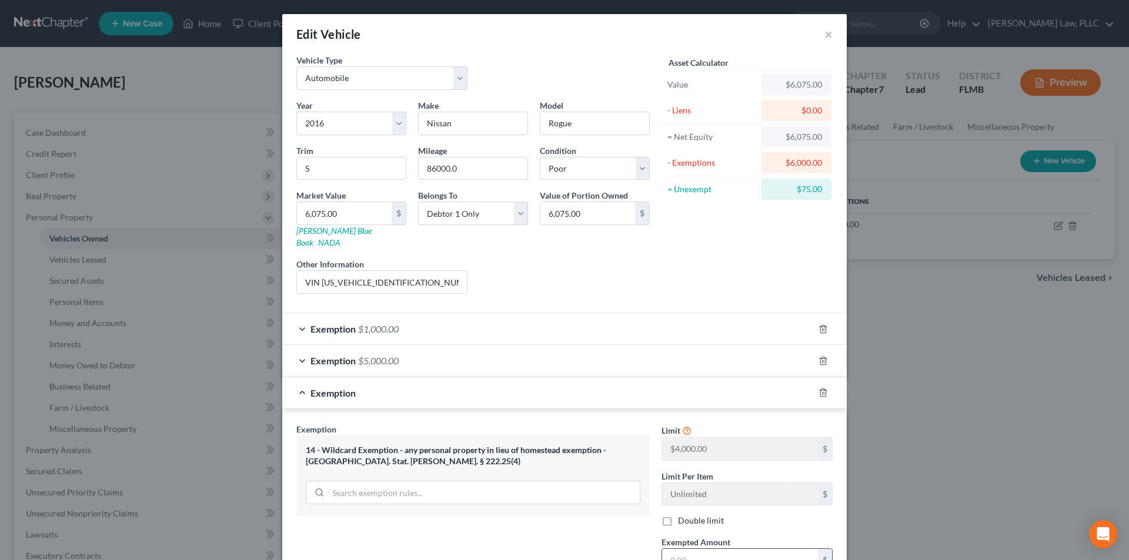
click at [693, 549] on input "text" at bounding box center [740, 560] width 156 height 22
type input "75.00"
click at [454, 483] on input "search" at bounding box center [484, 493] width 312 height 22
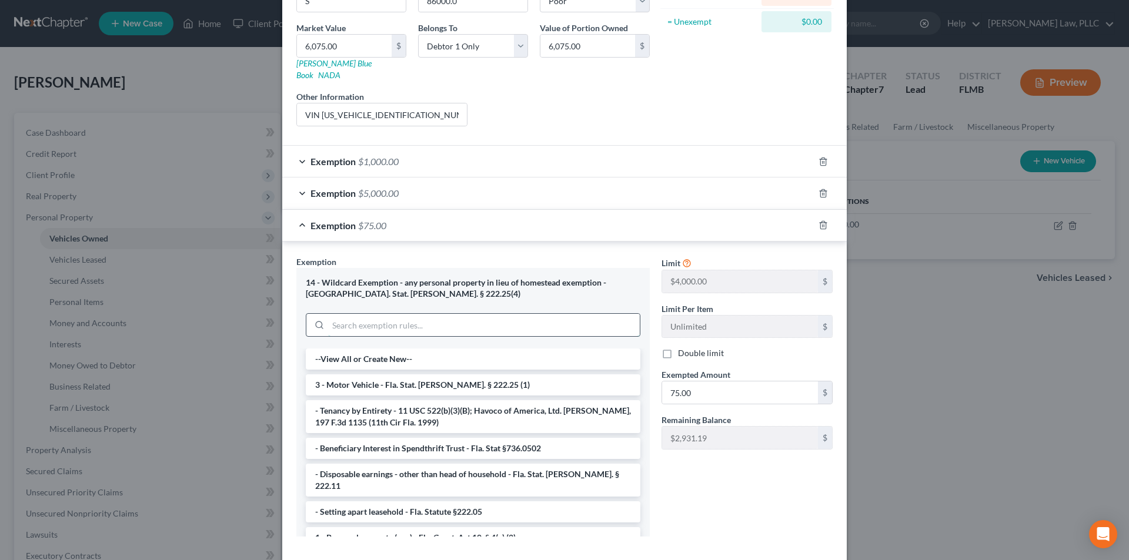
scroll to position [216, 0]
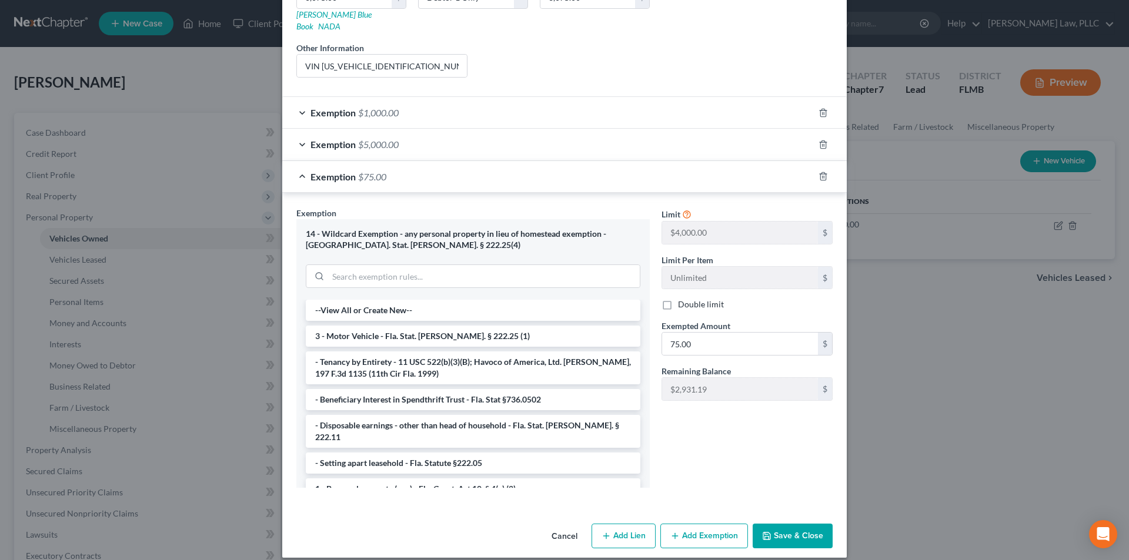
click at [733, 451] on div "Limit $4,000.00 $ Limit Per Item Unlimited $ Double limit Exempted Amount * 75.…" at bounding box center [747, 352] width 183 height 290
click at [771, 524] on button "Save & Close" at bounding box center [793, 536] width 80 height 25
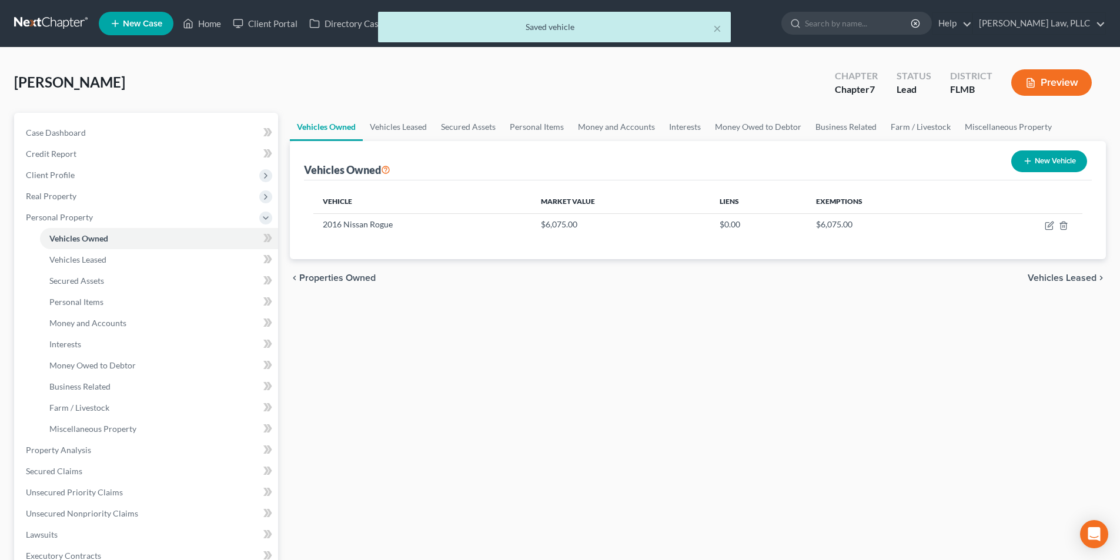
click at [1049, 279] on span "Vehicles Leased" at bounding box center [1062, 277] width 69 height 9
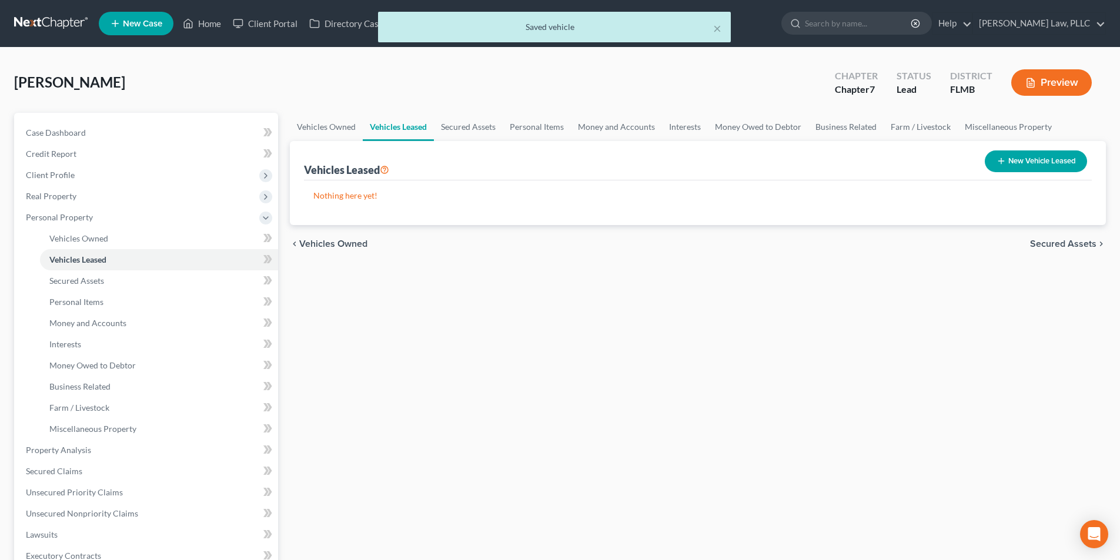
click at [1047, 250] on div "chevron_left Vehicles Owned Secured Assets chevron_right" at bounding box center [698, 244] width 816 height 38
click at [1047, 244] on span "Secured Assets" at bounding box center [1063, 243] width 66 height 9
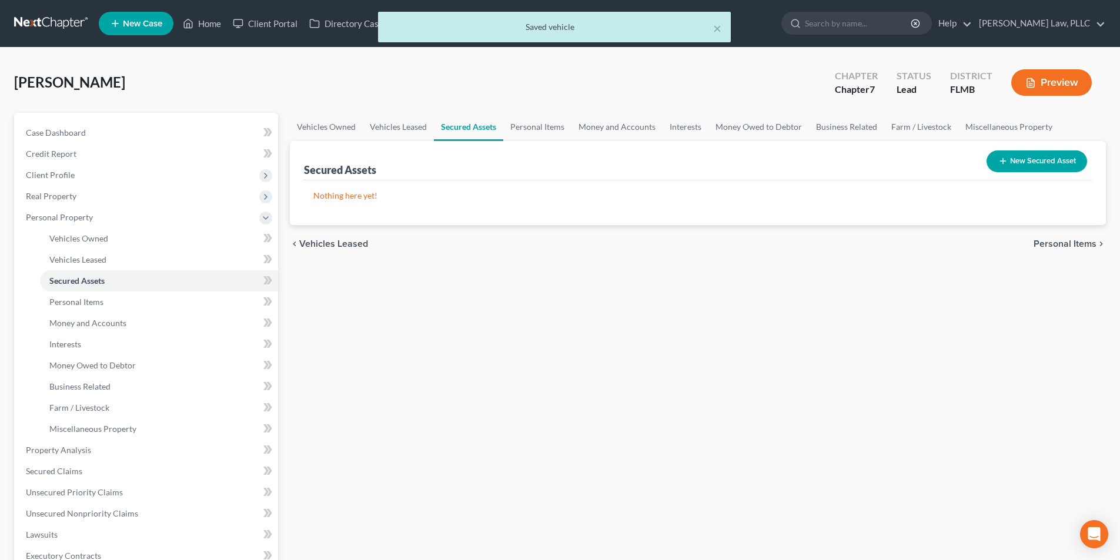
click at [1047, 244] on span "Personal Items" at bounding box center [1065, 243] width 63 height 9
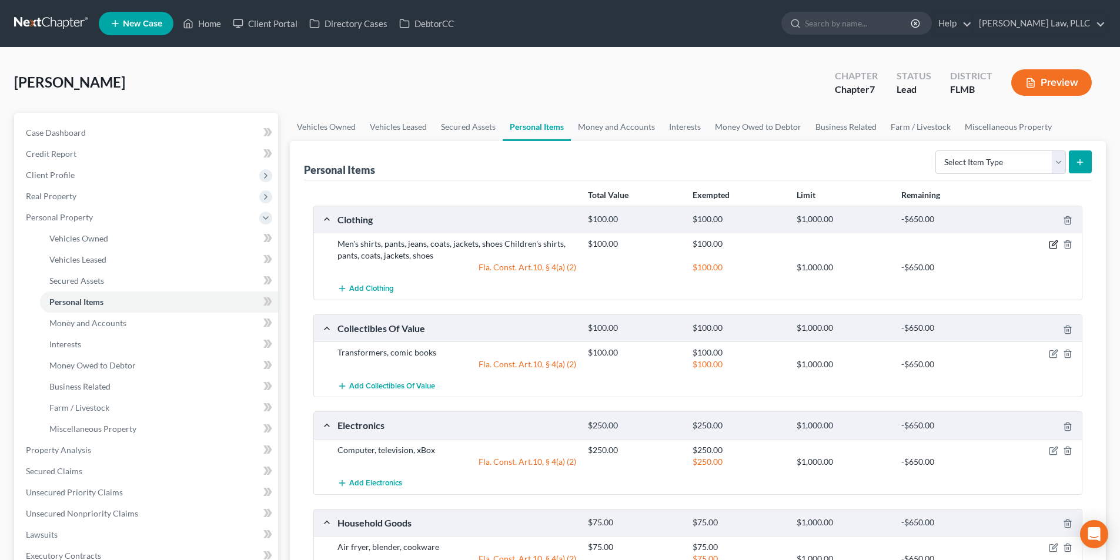
click at [1052, 242] on icon "button" at bounding box center [1052, 245] width 7 height 7
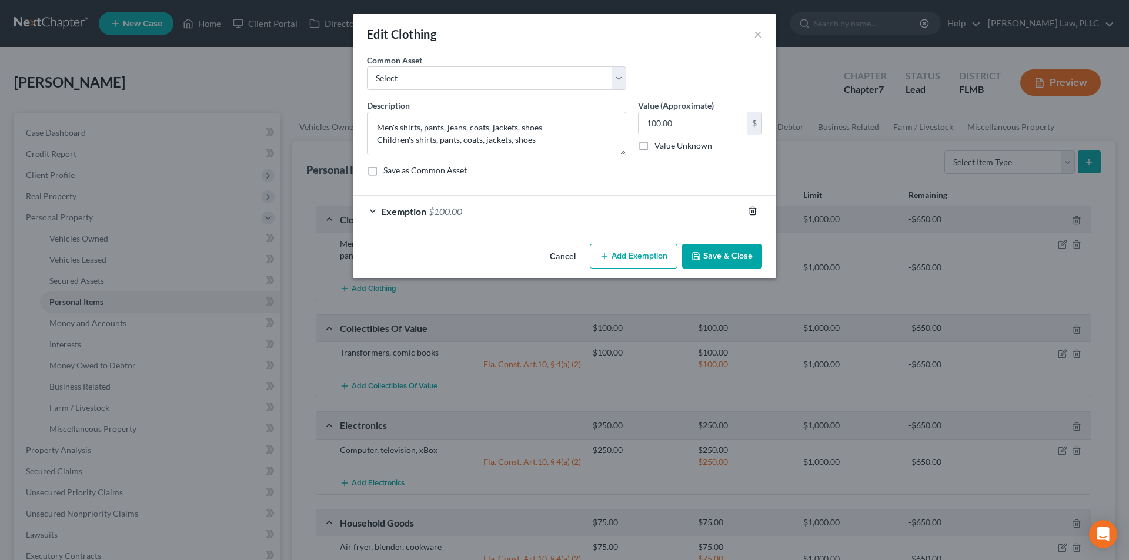
click at [755, 212] on icon "button" at bounding box center [752, 212] width 5 height 8
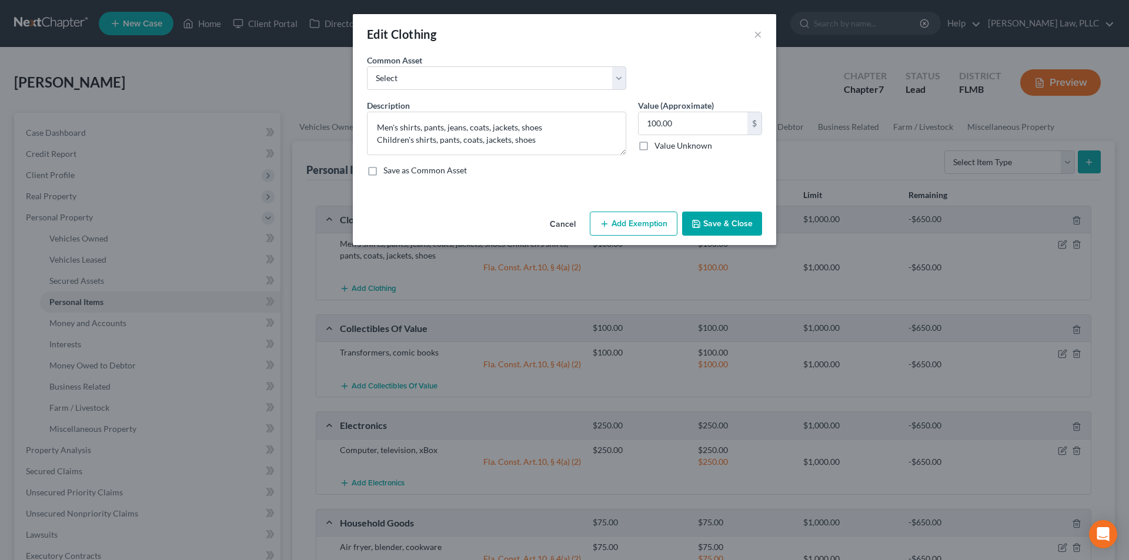
click at [645, 223] on button "Add Exemption" at bounding box center [634, 224] width 88 height 25
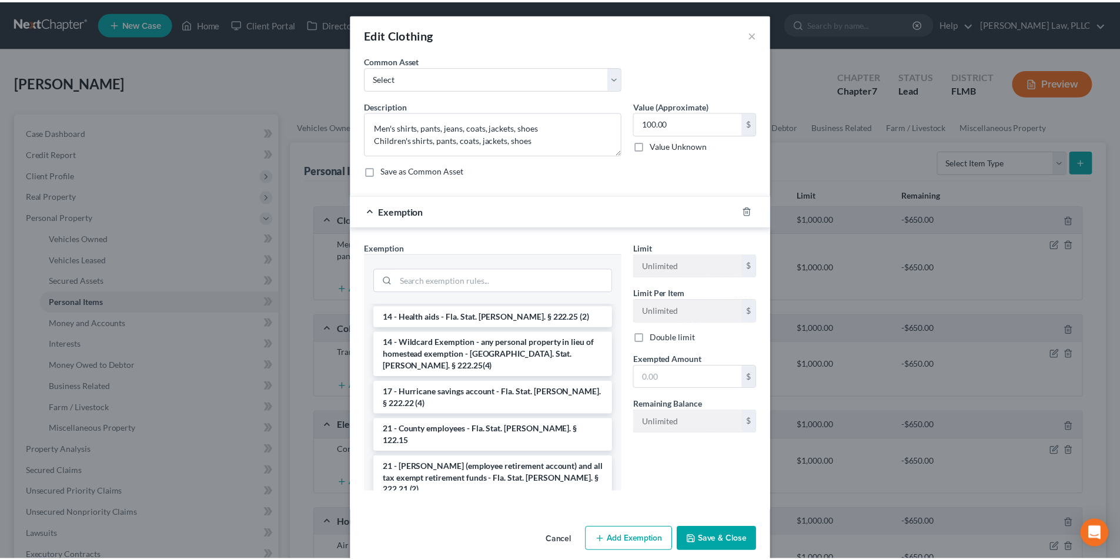
scroll to position [235, 0]
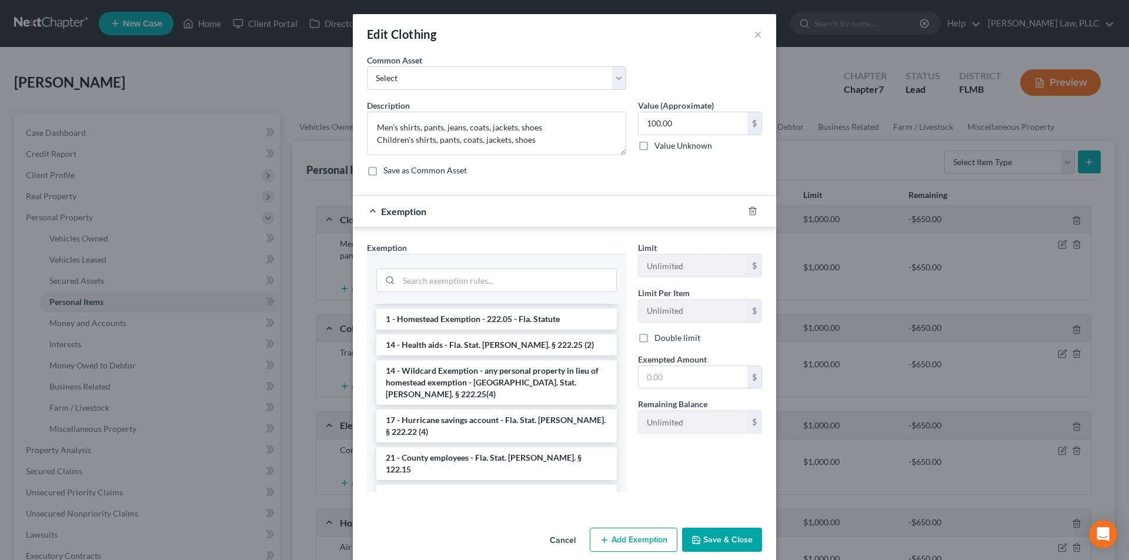
click at [504, 369] on li "14 - Wildcard Exemption - any personal property in lieu of homestead exemption …" at bounding box center [496, 382] width 240 height 45
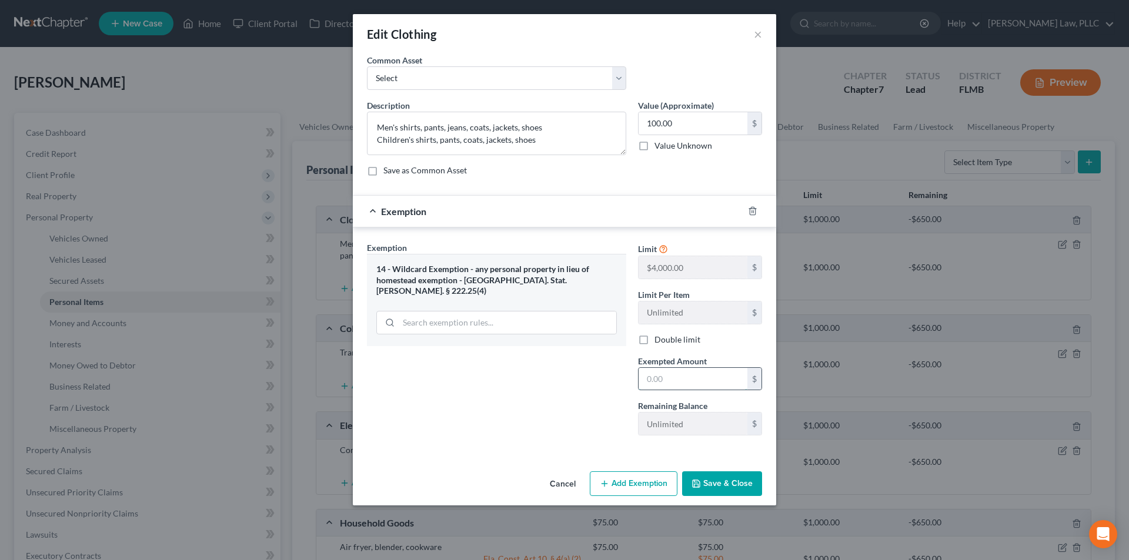
click at [664, 385] on input "text" at bounding box center [693, 379] width 109 height 22
type input "100.00"
click at [703, 475] on button "Save & Close" at bounding box center [722, 484] width 80 height 25
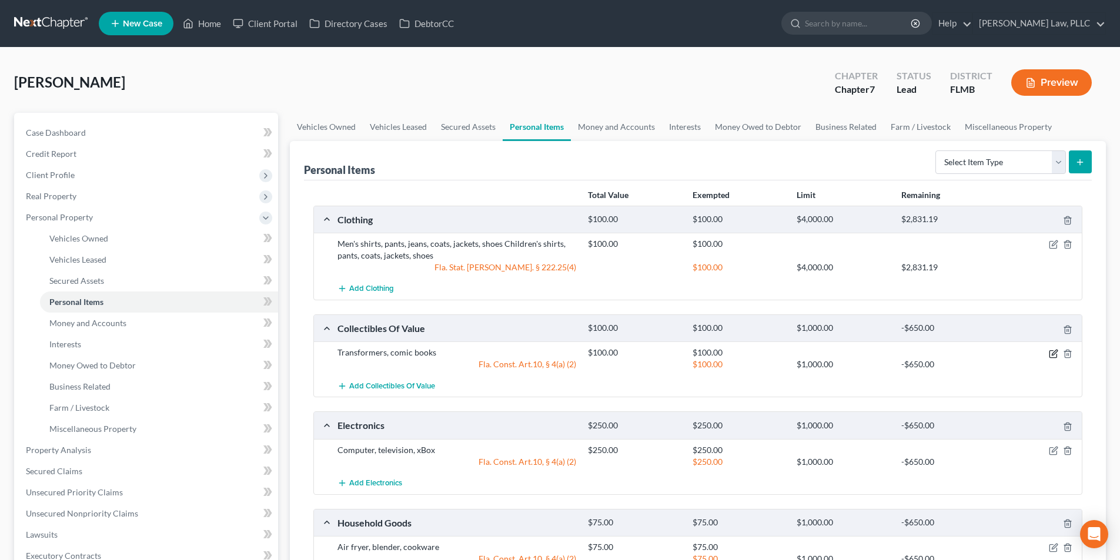
click at [1057, 354] on icon "button" at bounding box center [1053, 353] width 9 height 9
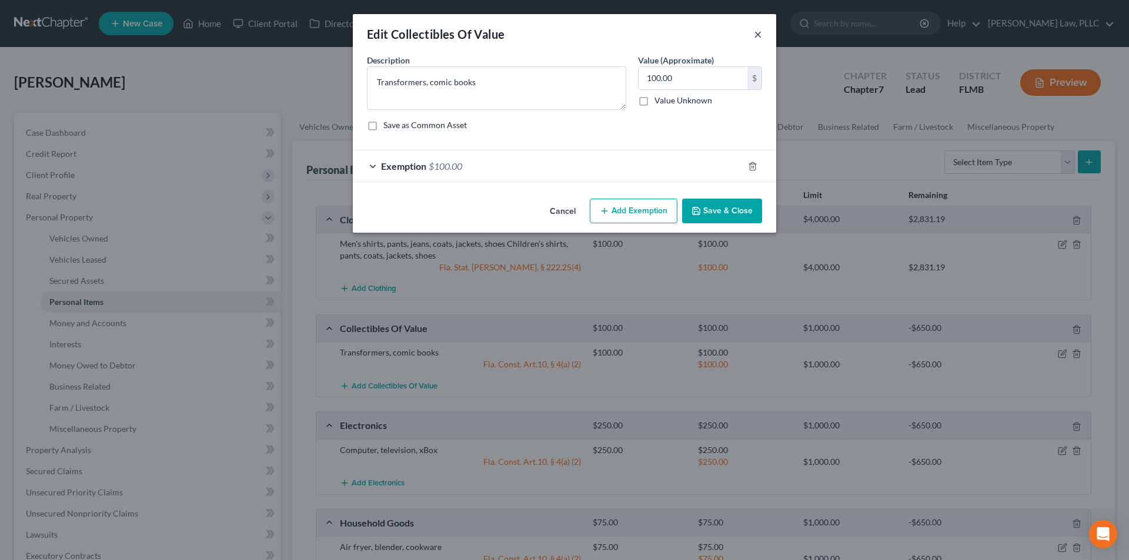
click at [754, 35] on button "×" at bounding box center [758, 34] width 8 height 14
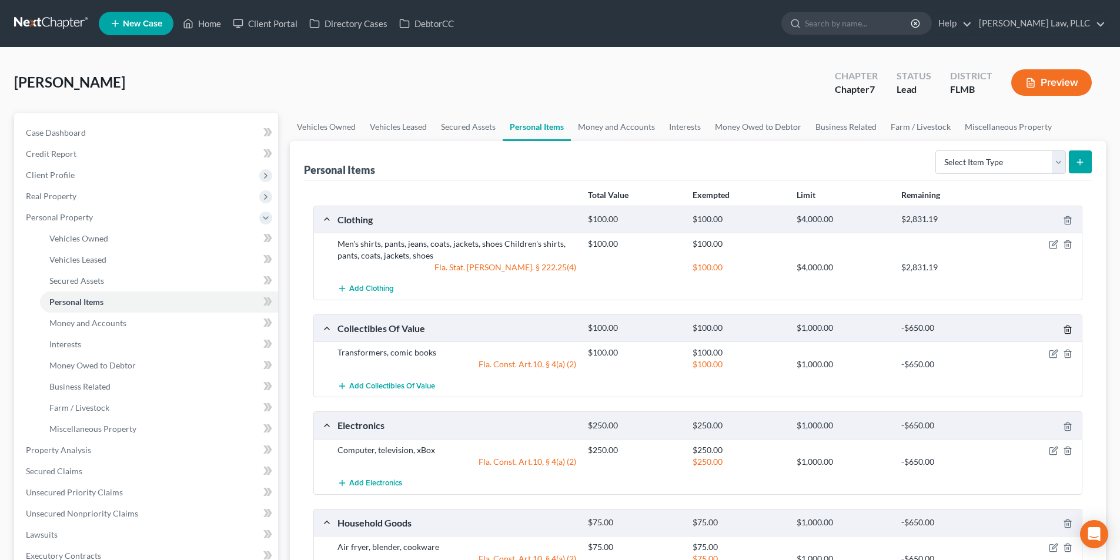
click at [1065, 330] on icon "button" at bounding box center [1067, 329] width 9 height 9
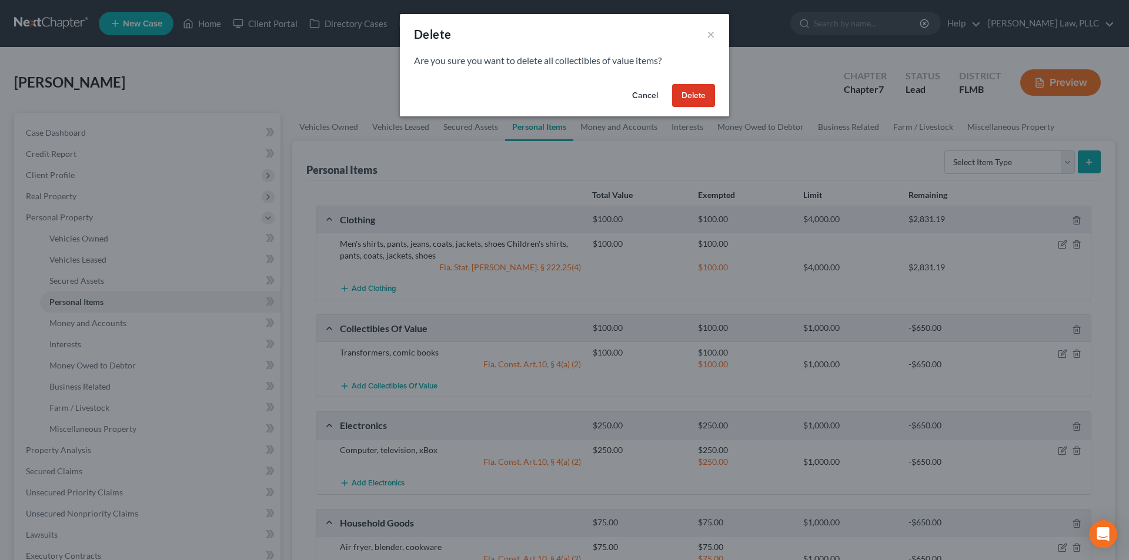
click at [703, 92] on button "Delete" at bounding box center [693, 96] width 43 height 24
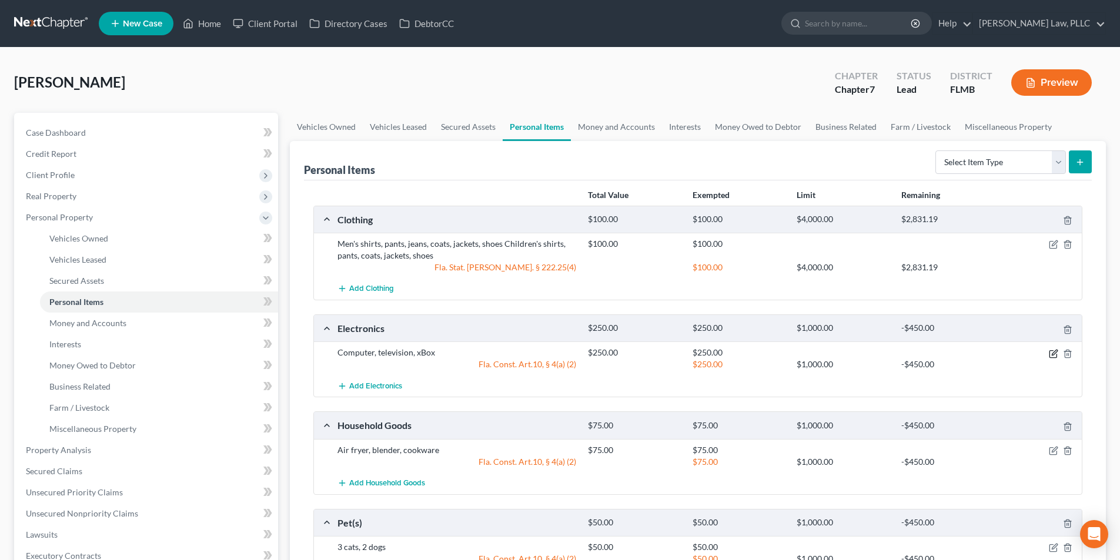
click at [1053, 353] on icon "button" at bounding box center [1054, 352] width 5 height 5
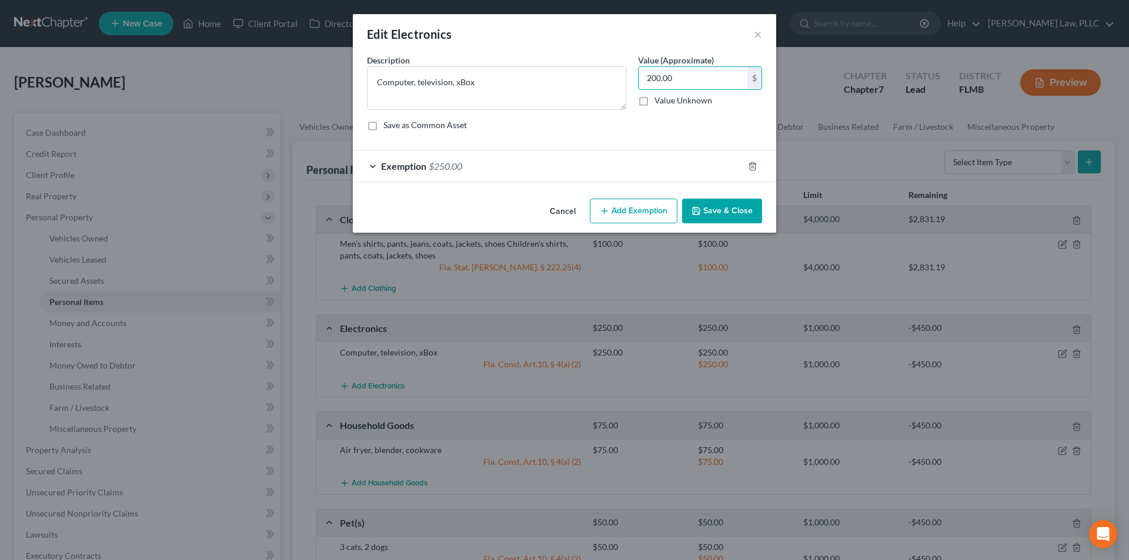
type input "200.00"
click at [617, 176] on div "Exemption $250.00" at bounding box center [548, 166] width 390 height 31
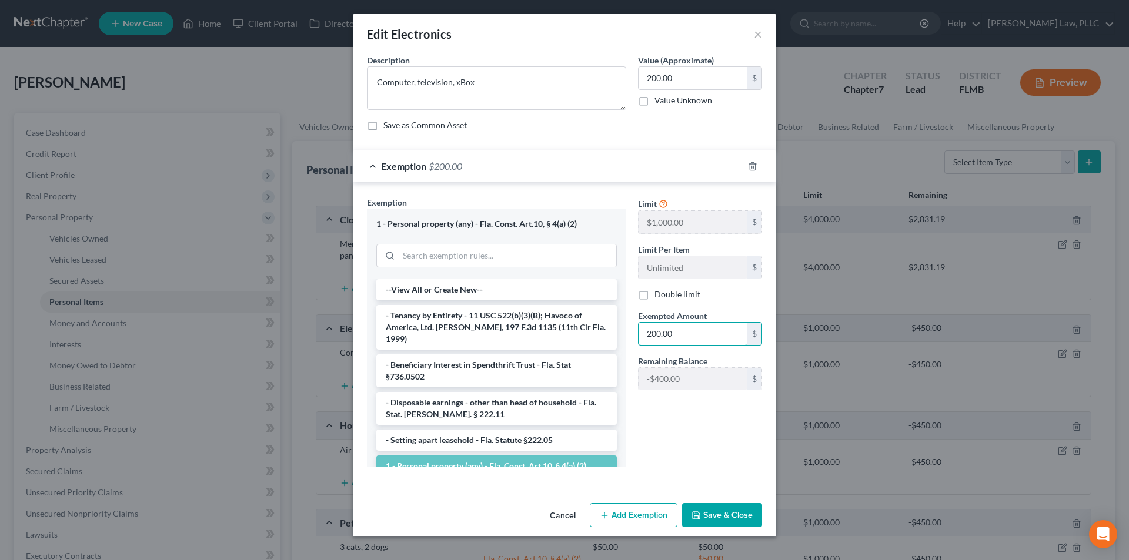
type input "200.00"
click at [710, 516] on button "Save & Close" at bounding box center [722, 515] width 80 height 25
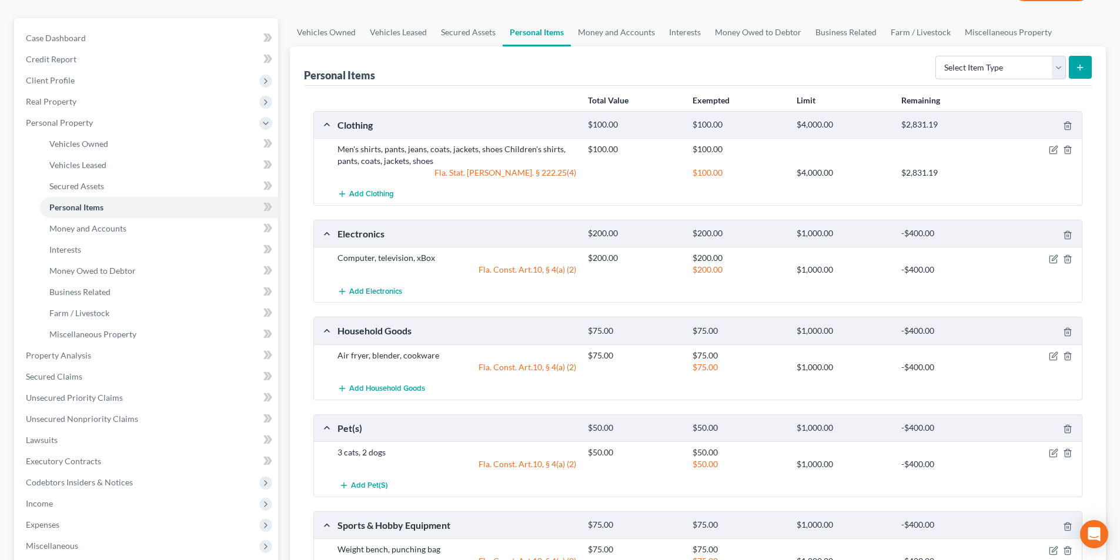
scroll to position [118, 0]
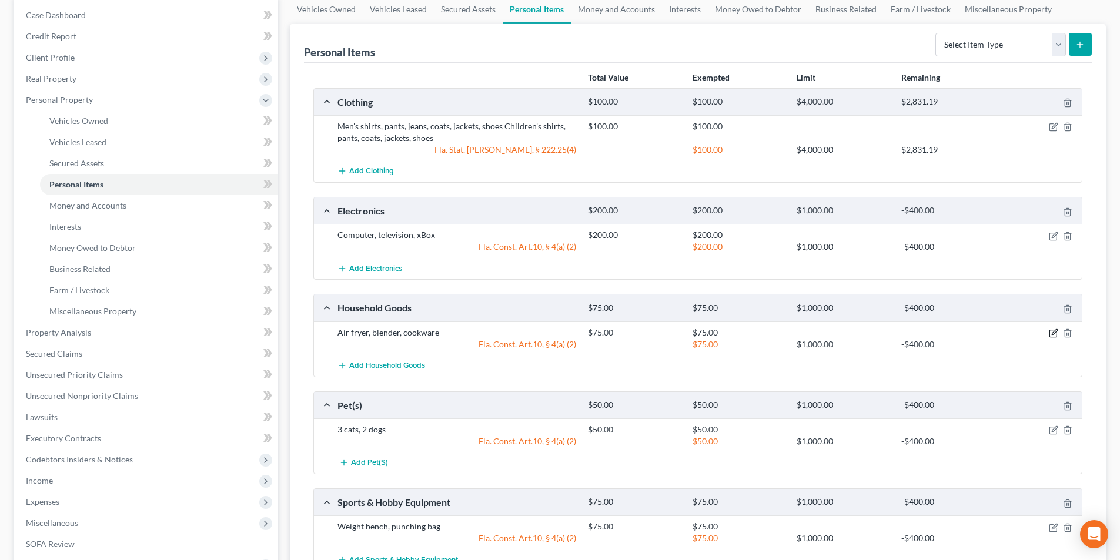
click at [1055, 332] on icon "button" at bounding box center [1053, 333] width 9 height 9
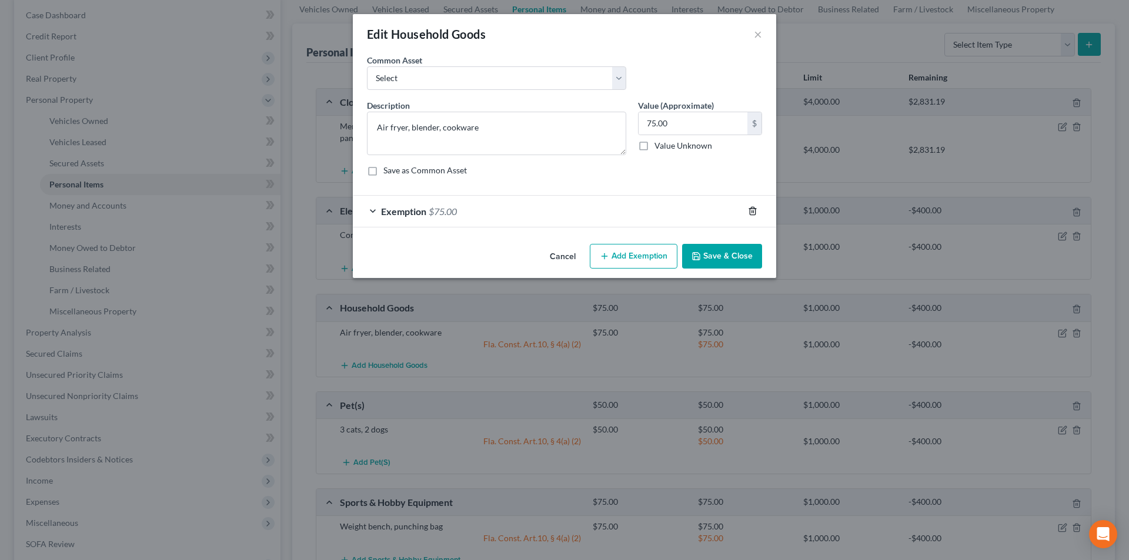
click at [751, 210] on icon "button" at bounding box center [752, 210] width 9 height 9
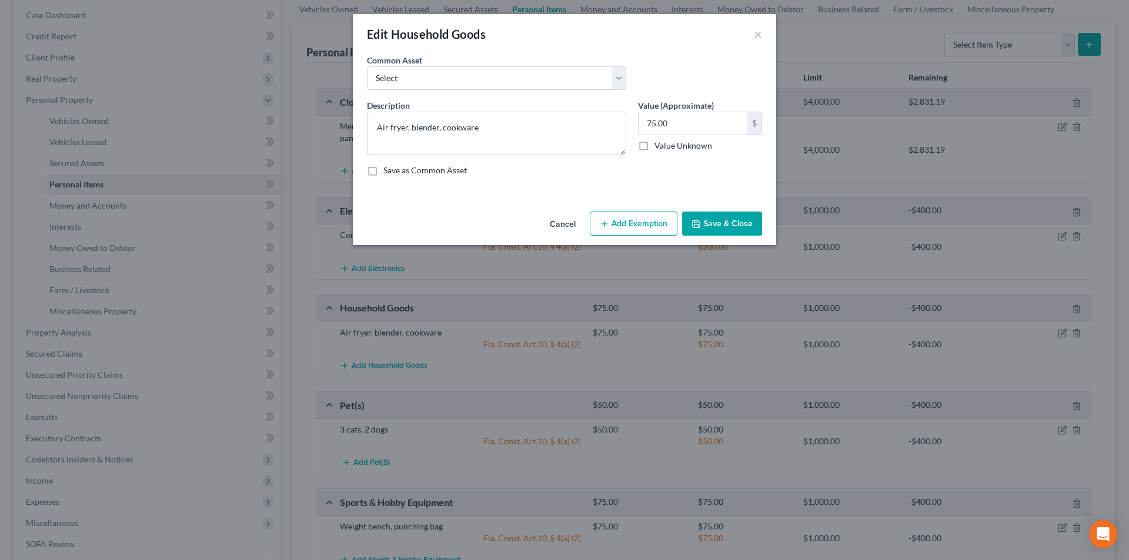
click at [632, 227] on button "Add Exemption" at bounding box center [634, 224] width 88 height 25
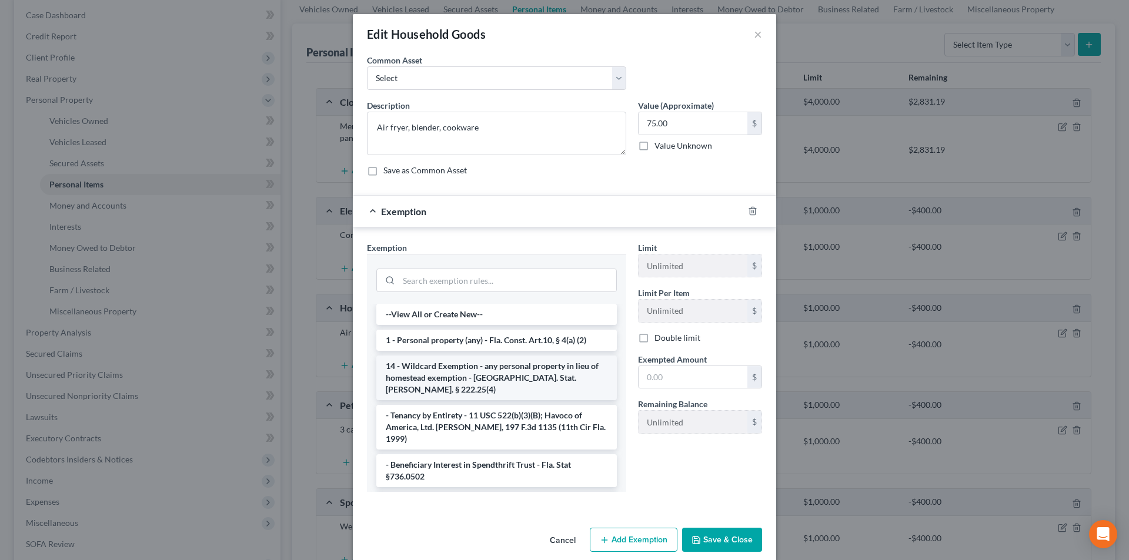
click at [502, 372] on li "14 - Wildcard Exemption - any personal property in lieu of homestead exemption …" at bounding box center [496, 378] width 240 height 45
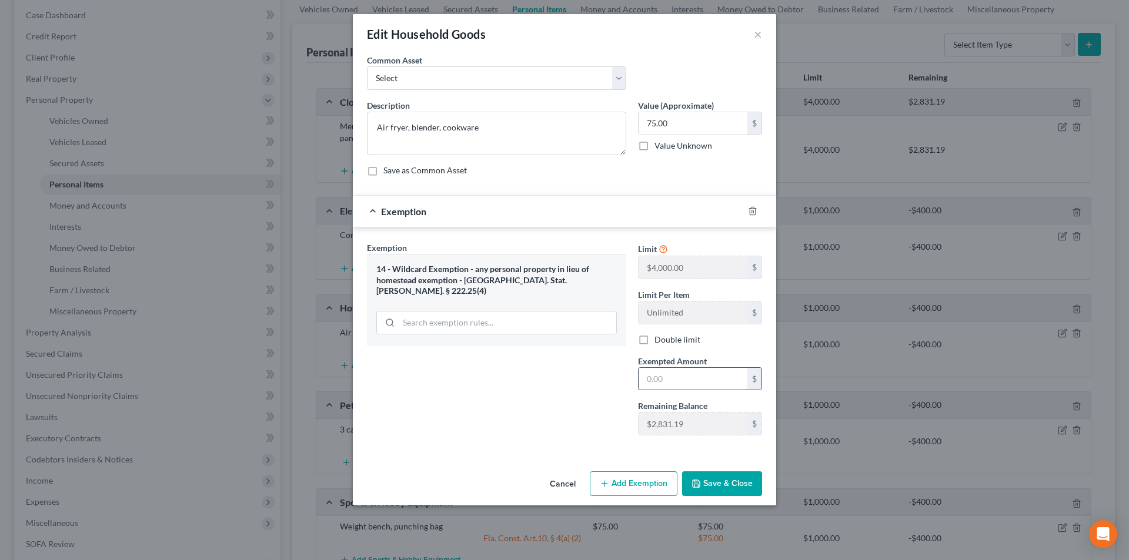
click at [684, 375] on input "text" at bounding box center [693, 379] width 109 height 22
type input "75.00"
click at [699, 479] on button "Save & Close" at bounding box center [722, 484] width 80 height 25
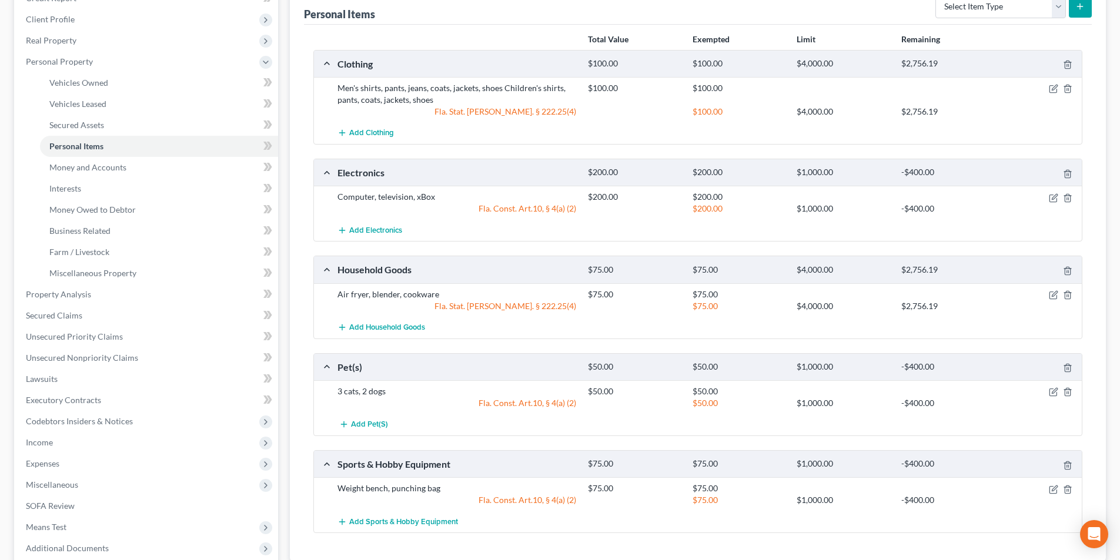
scroll to position [176, 0]
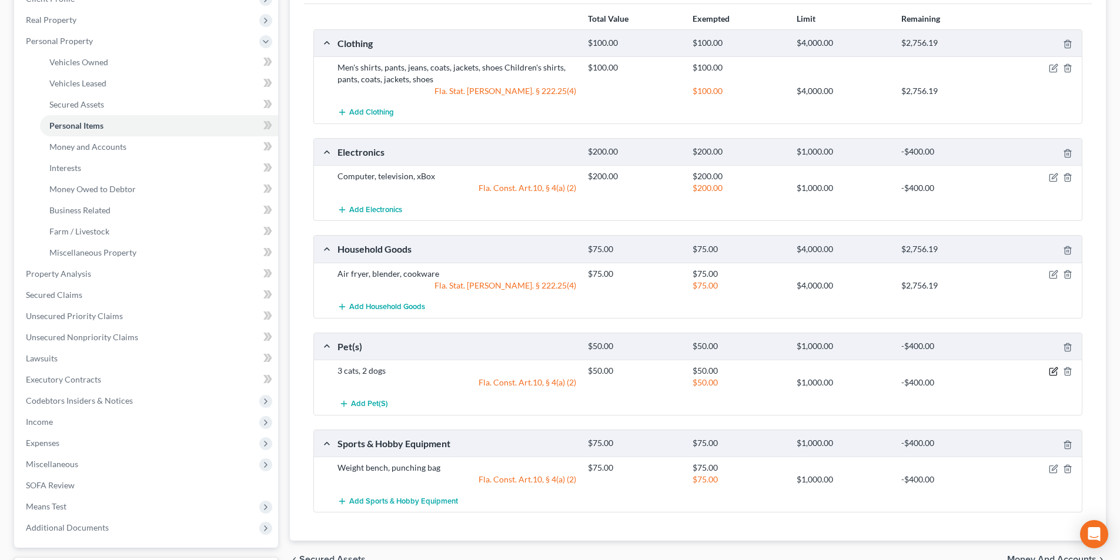
click at [1054, 369] on icon "button" at bounding box center [1053, 371] width 9 height 9
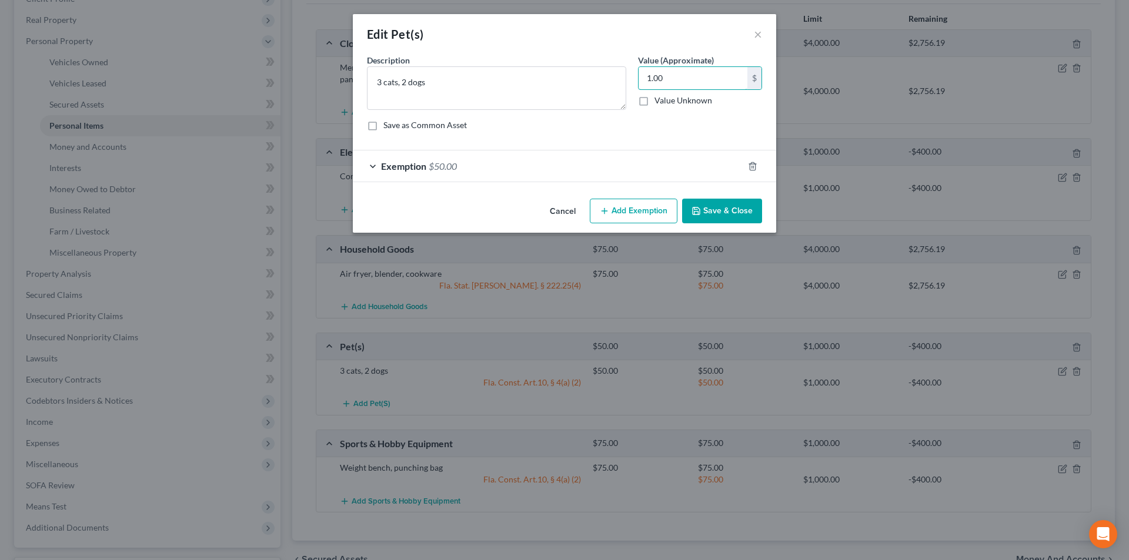
type input "1.00"
click at [551, 161] on div "Exemption $50.00" at bounding box center [548, 166] width 390 height 31
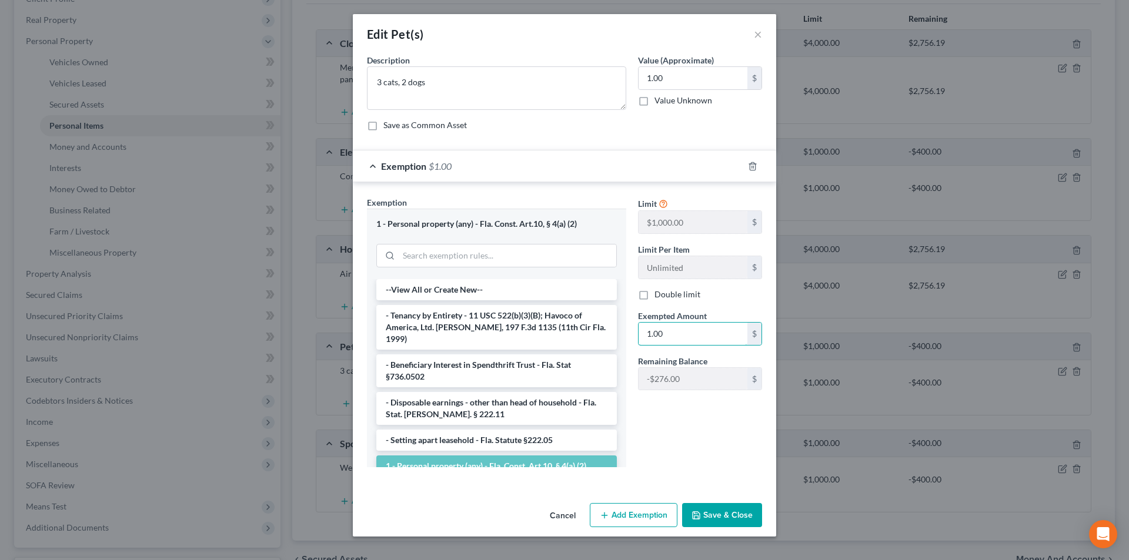
type input "1.00"
click at [723, 525] on button "Save & Close" at bounding box center [722, 515] width 80 height 25
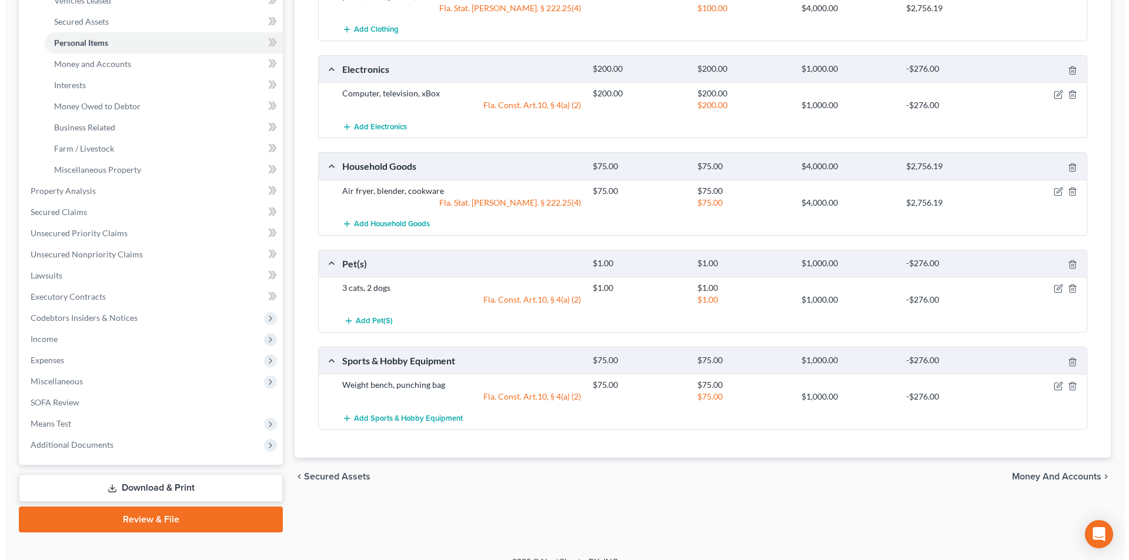
scroll to position [276, 0]
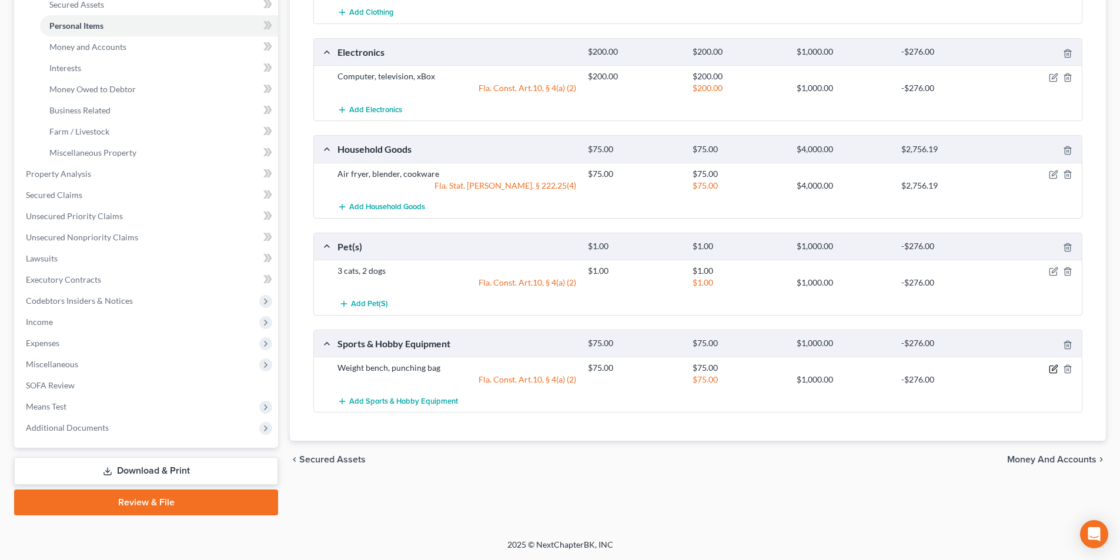
click at [1054, 366] on icon "button" at bounding box center [1053, 369] width 9 height 9
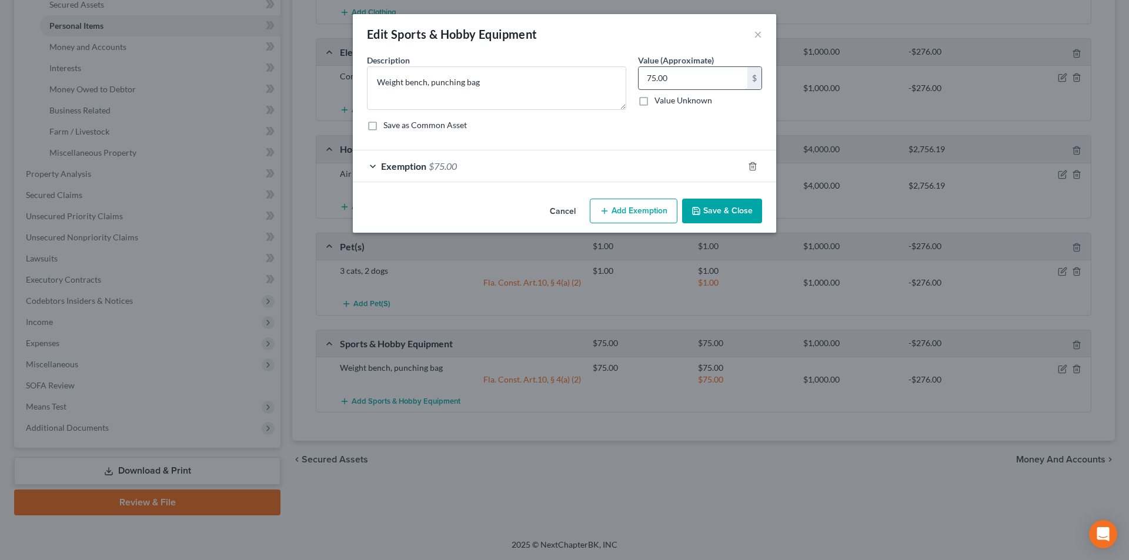
click at [677, 73] on input "75.00" at bounding box center [693, 78] width 109 height 22
type input "50.00"
click at [482, 175] on div "Exemption $75.00" at bounding box center [548, 166] width 390 height 31
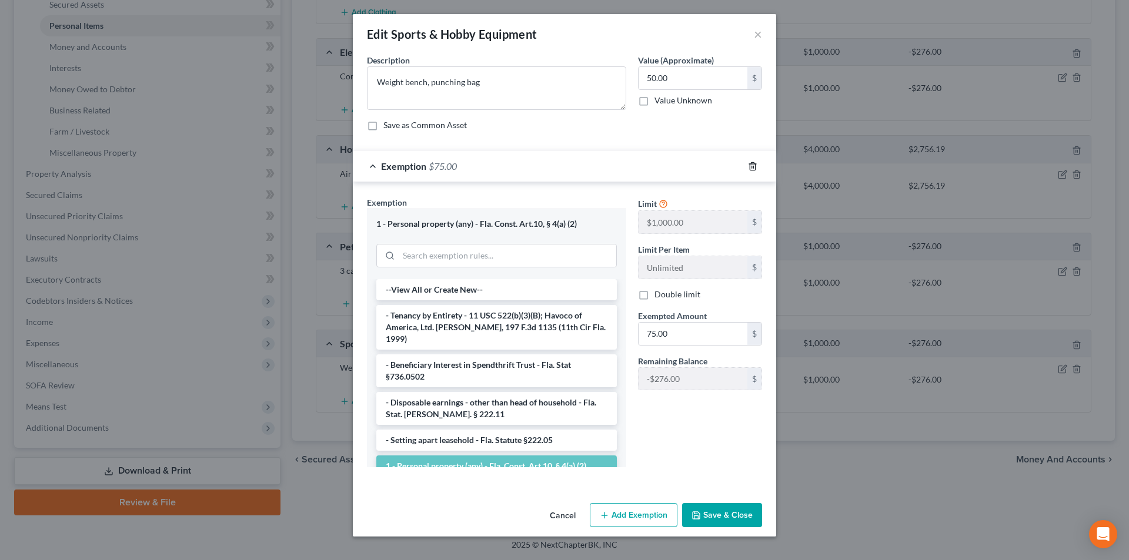
click at [750, 165] on icon "button" at bounding box center [752, 166] width 5 height 8
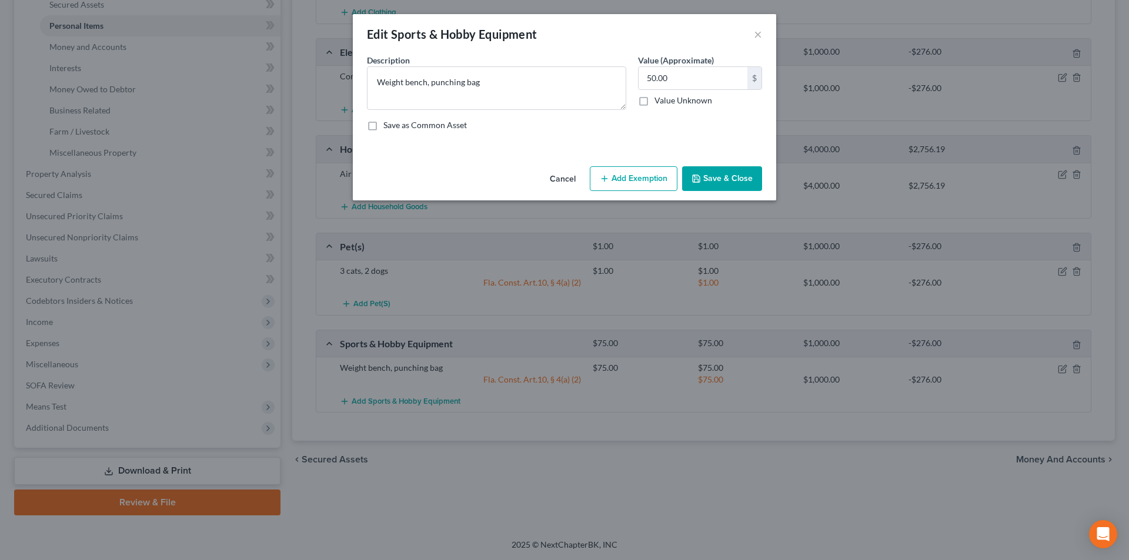
click at [647, 178] on button "Add Exemption" at bounding box center [634, 178] width 88 height 25
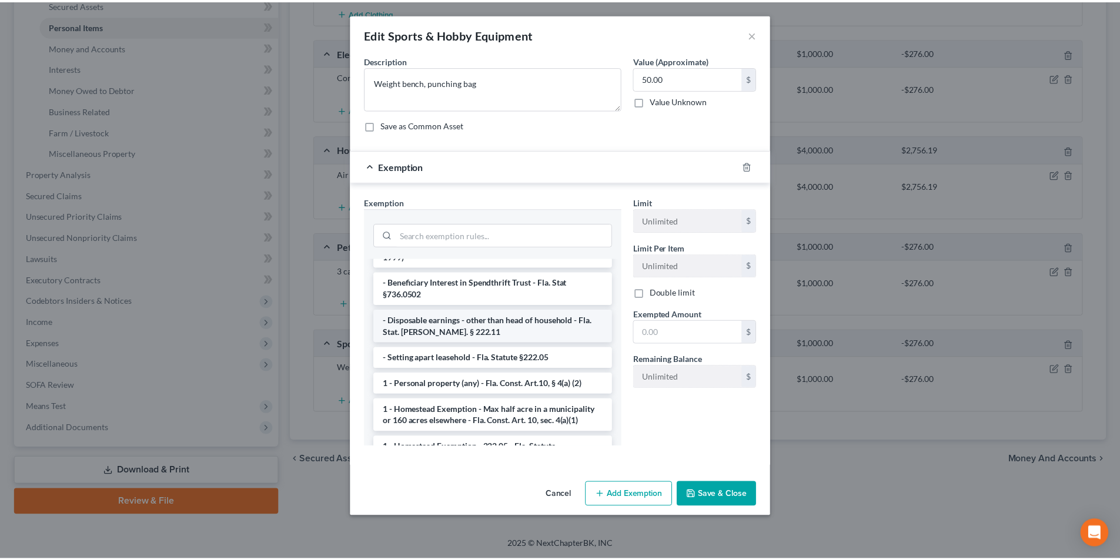
scroll to position [176, 0]
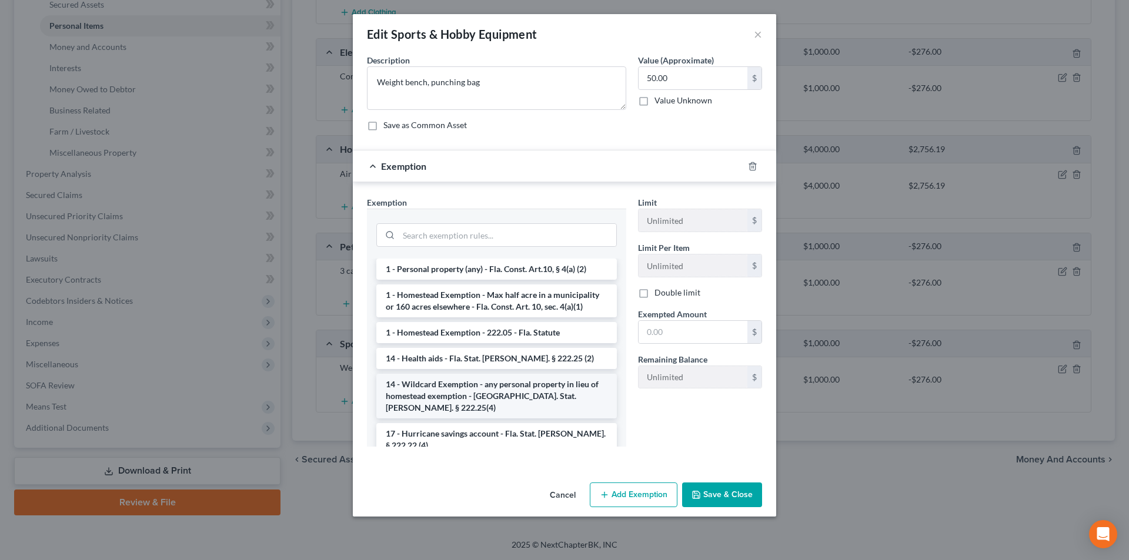
click at [490, 376] on li "14 - Wildcard Exemption - any personal property in lieu of homestead exemption …" at bounding box center [496, 396] width 240 height 45
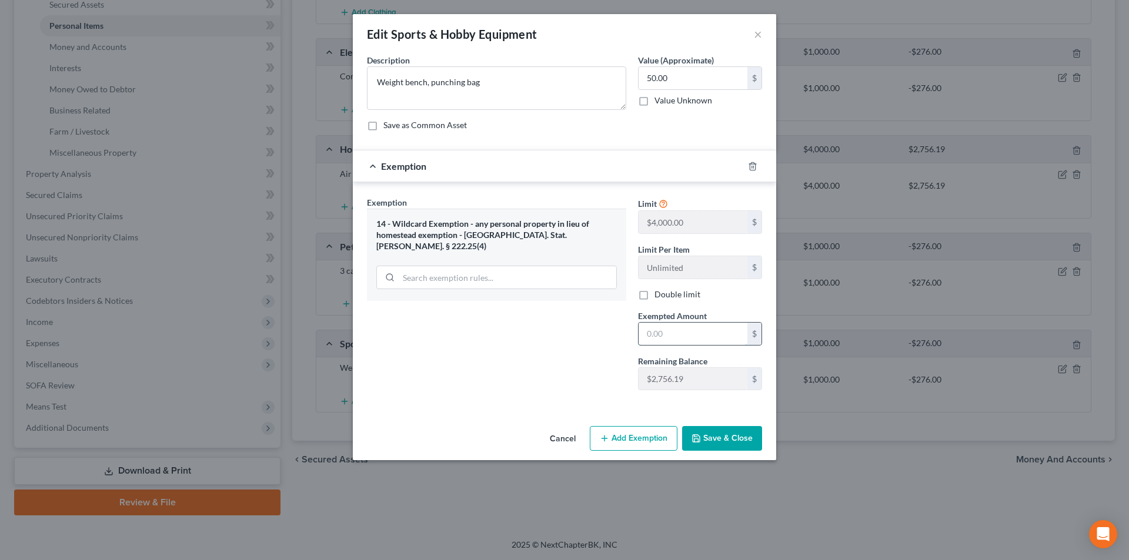
click at [650, 333] on input "text" at bounding box center [693, 334] width 109 height 22
type input "50.00"
click at [550, 387] on div "Exemption Set must be selected for CA. Exemption * 14 - Wildcard Exemption - an…" at bounding box center [496, 297] width 271 height 203
click at [726, 437] on button "Save & Close" at bounding box center [722, 438] width 80 height 25
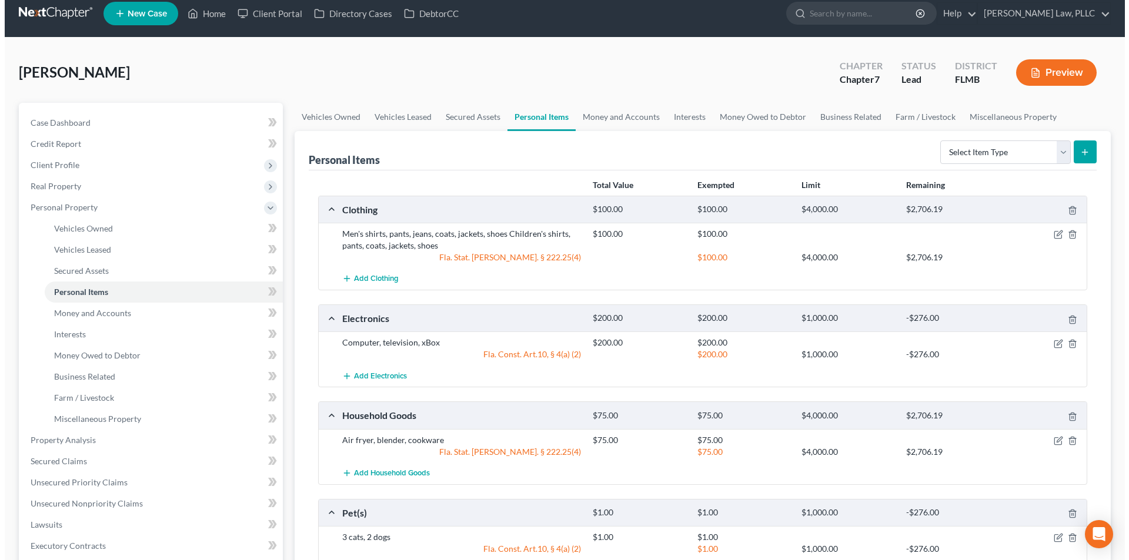
scroll to position [0, 0]
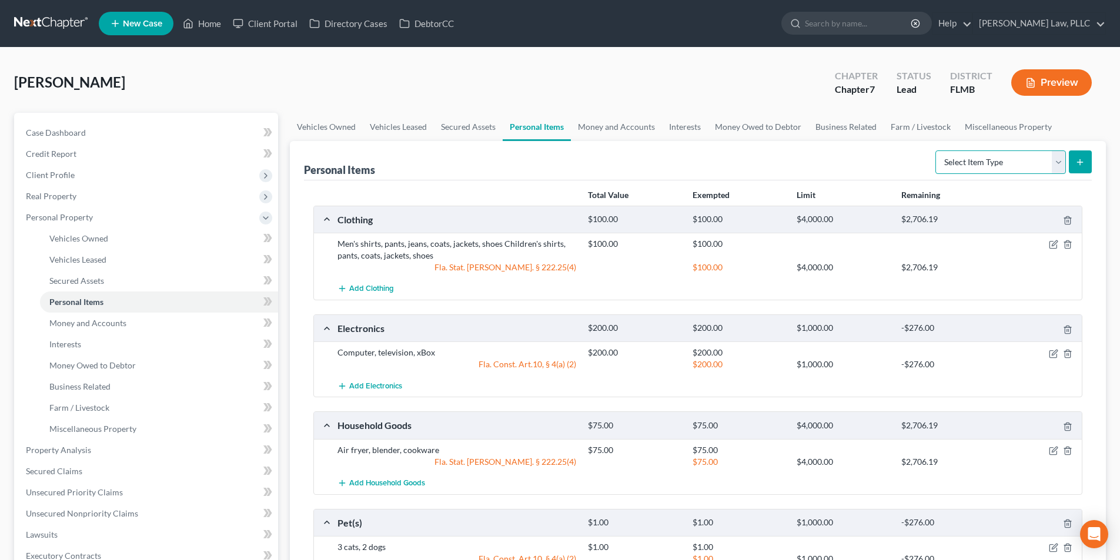
click at [1065, 163] on select "Select Item Type Clothing Collectibles Of Value Electronics Firearms Household …" at bounding box center [1000, 163] width 131 height 24
select select "household_goods"
click at [937, 151] on select "Select Item Type Clothing Collectibles Of Value Electronics Firearms Household …" at bounding box center [1000, 163] width 131 height 24
click at [1081, 158] on icon "submit" at bounding box center [1079, 162] width 9 height 9
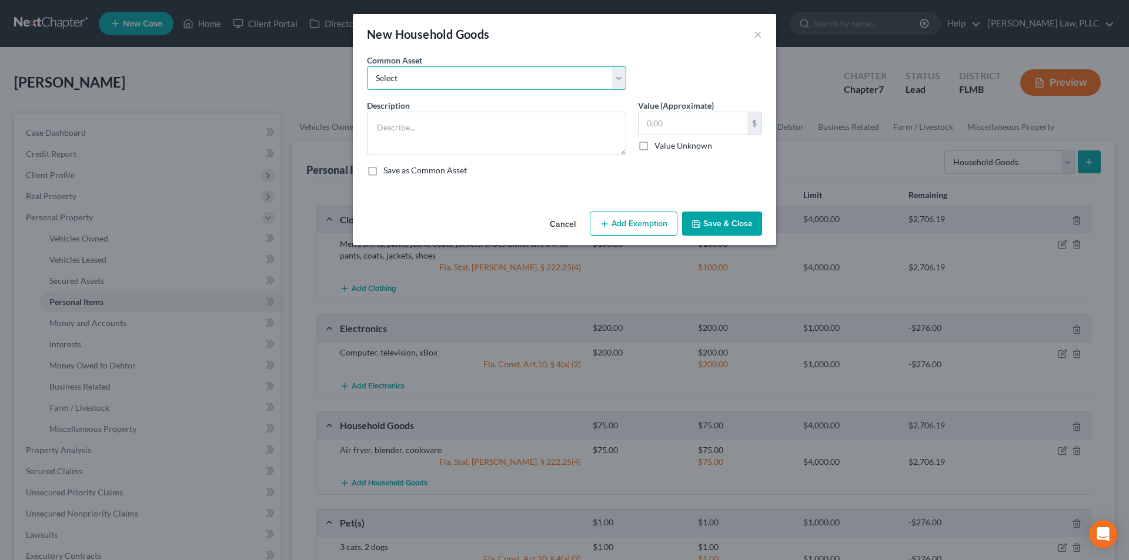
click at [434, 76] on select "Select Household: couches, chairs, tables, lamps Location: [STREET_ADDRESS] Mas…" at bounding box center [496, 78] width 259 height 24
click at [429, 128] on textarea at bounding box center [496, 134] width 259 height 44
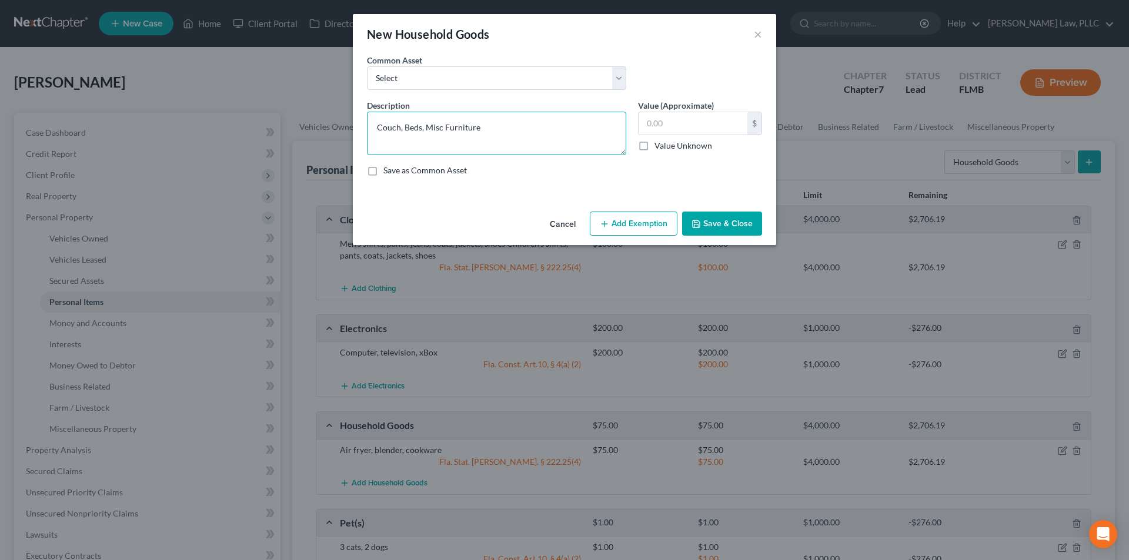
type textarea "Couch, Beds, Misc Furniture"
type input "500.00"
click at [628, 222] on button "Add Exemption" at bounding box center [634, 224] width 88 height 25
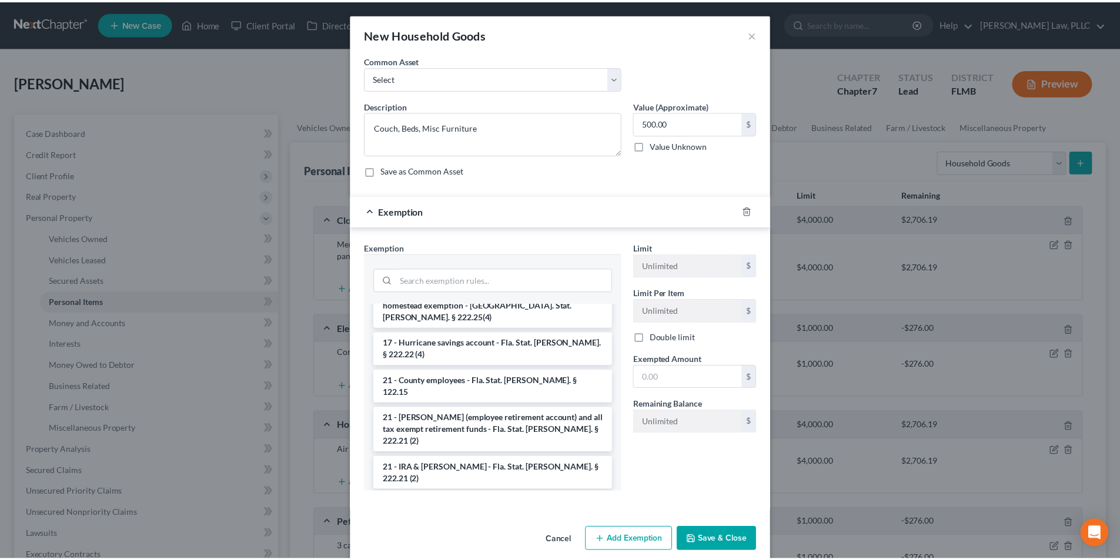
scroll to position [303, 0]
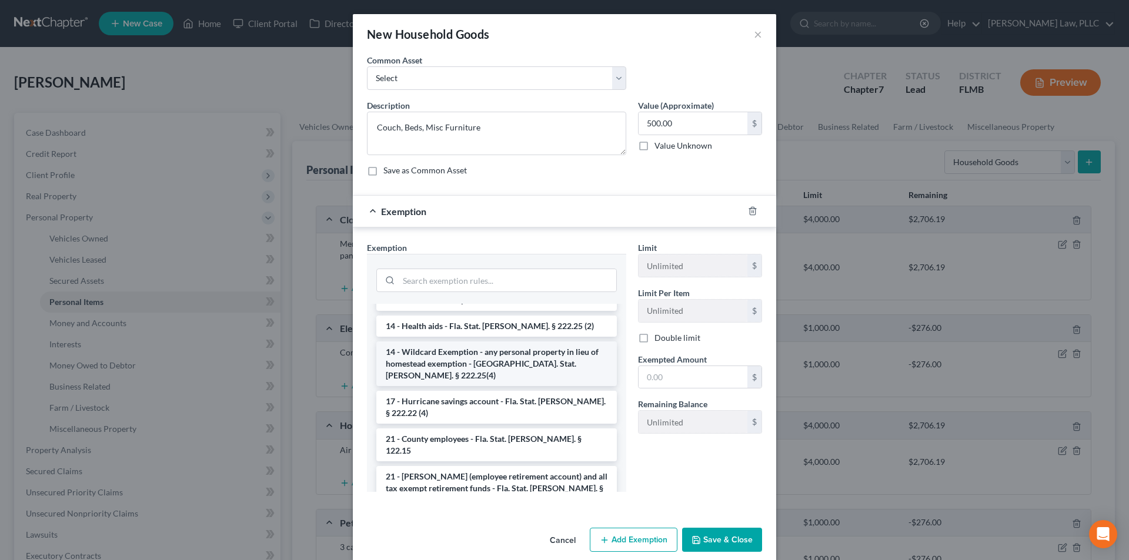
click at [472, 345] on li "14 - Wildcard Exemption - any personal property in lieu of homestead exemption …" at bounding box center [496, 364] width 240 height 45
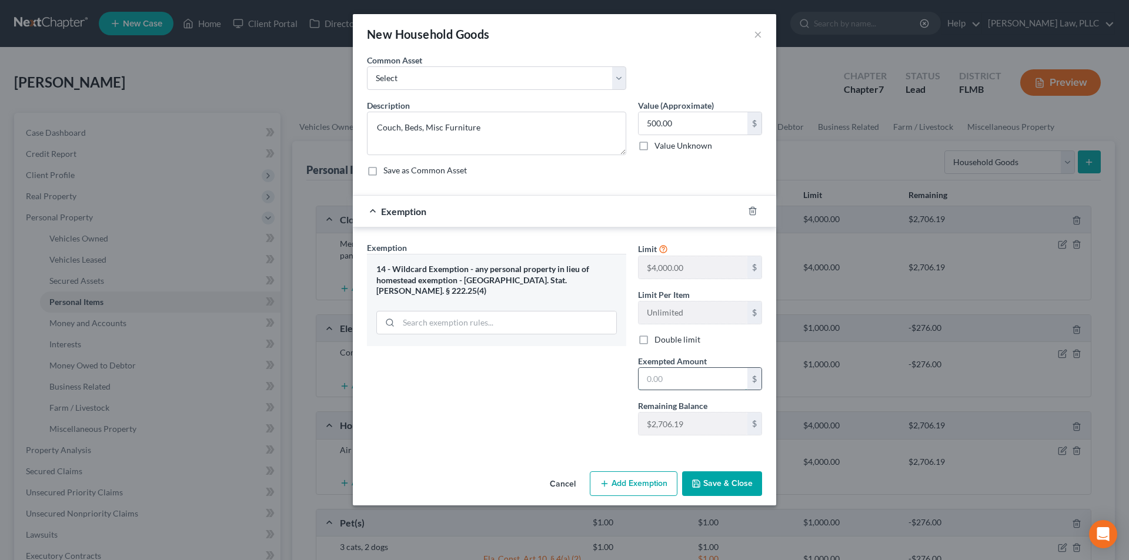
click at [643, 379] on input "text" at bounding box center [693, 379] width 109 height 22
type input "500.00"
click at [720, 490] on button "Save & Close" at bounding box center [722, 484] width 80 height 25
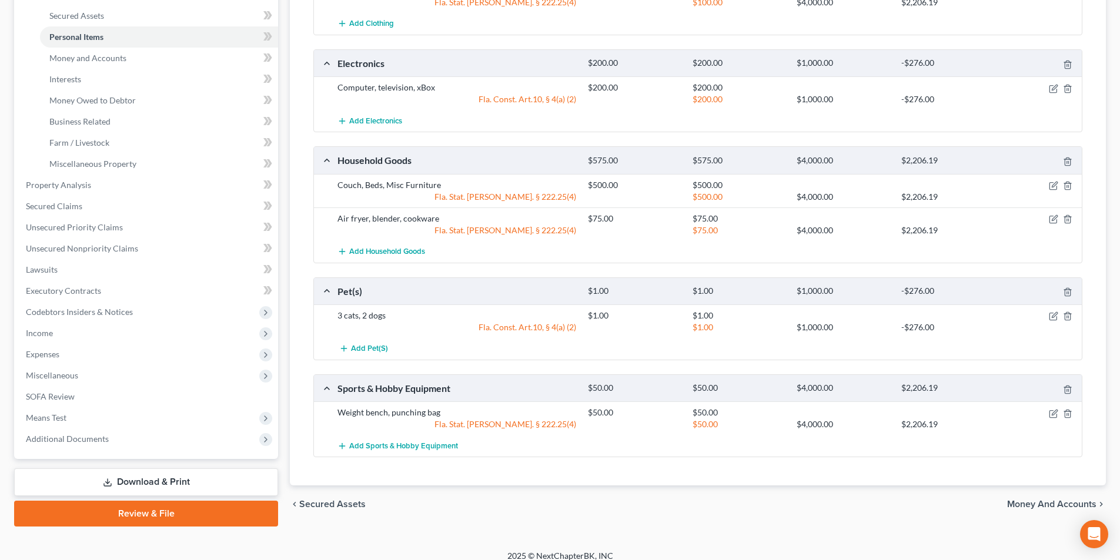
scroll to position [276, 0]
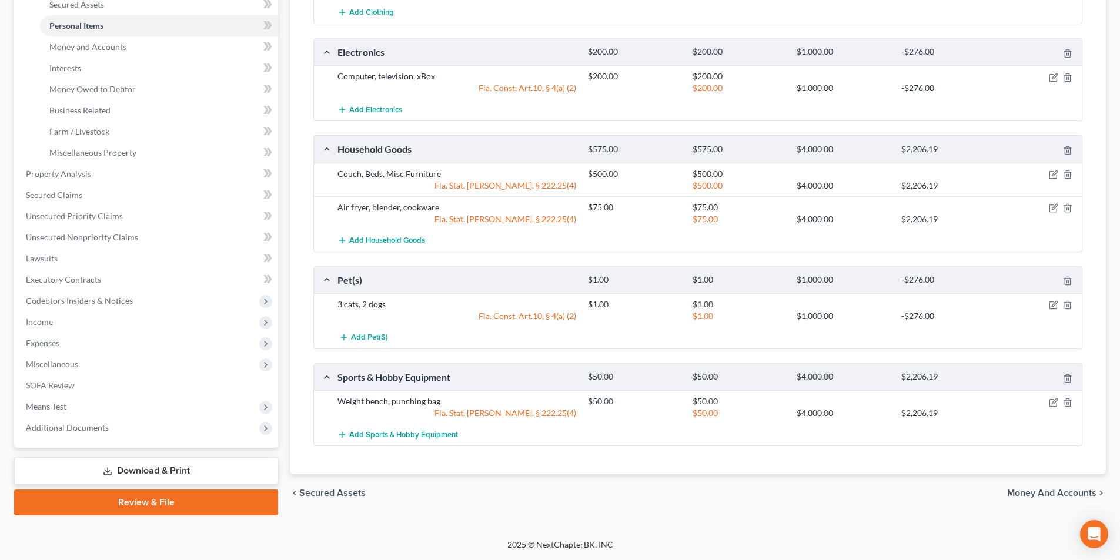
click at [1031, 495] on span "Money and Accounts" at bounding box center [1051, 493] width 89 height 9
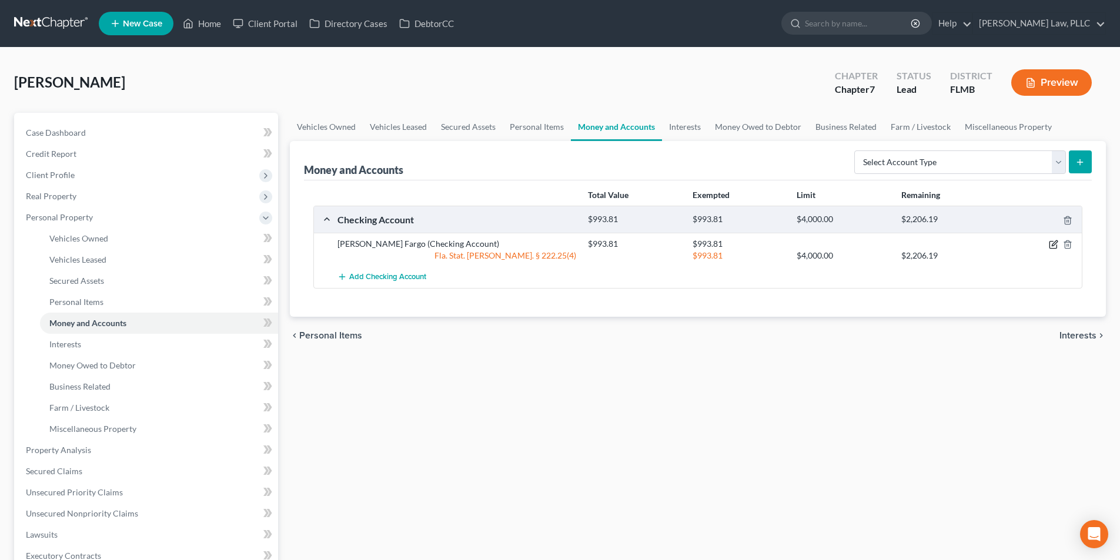
click at [1055, 245] on icon "button" at bounding box center [1054, 243] width 5 height 5
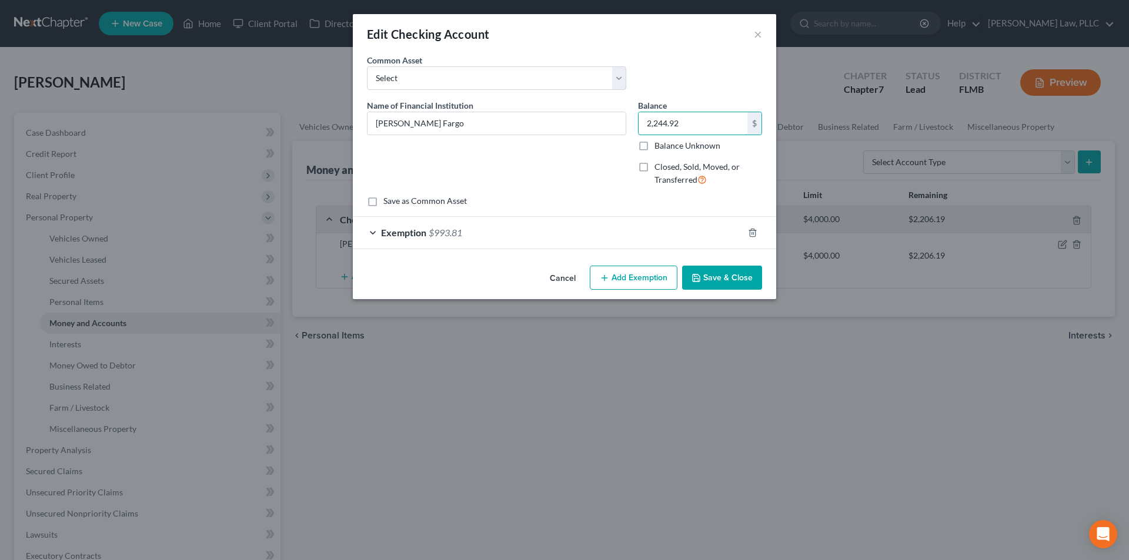
type input "2,244.92"
click at [630, 236] on div "Exemption $993.81" at bounding box center [548, 232] width 390 height 31
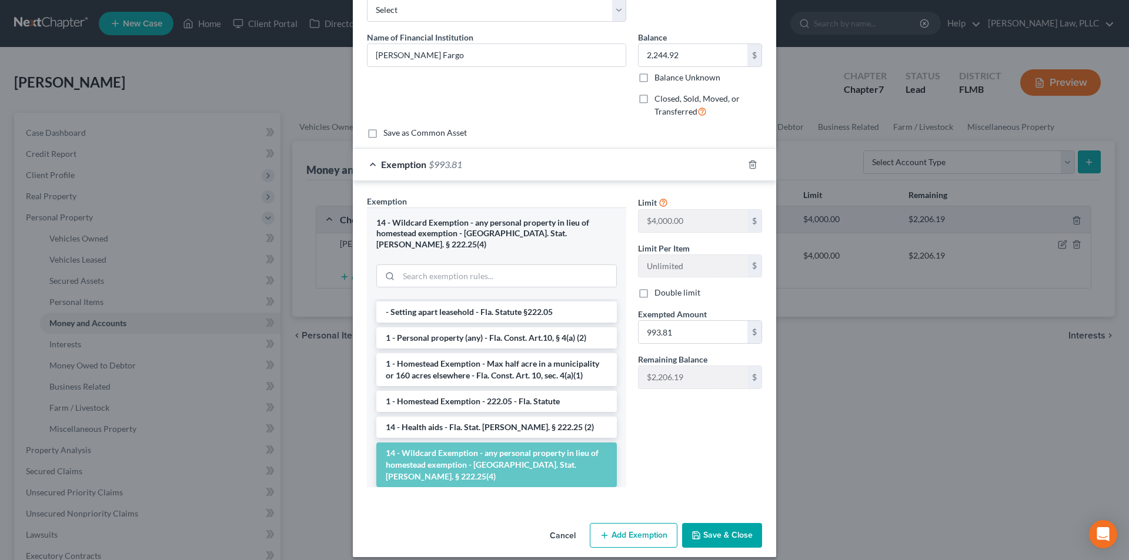
scroll to position [176, 0]
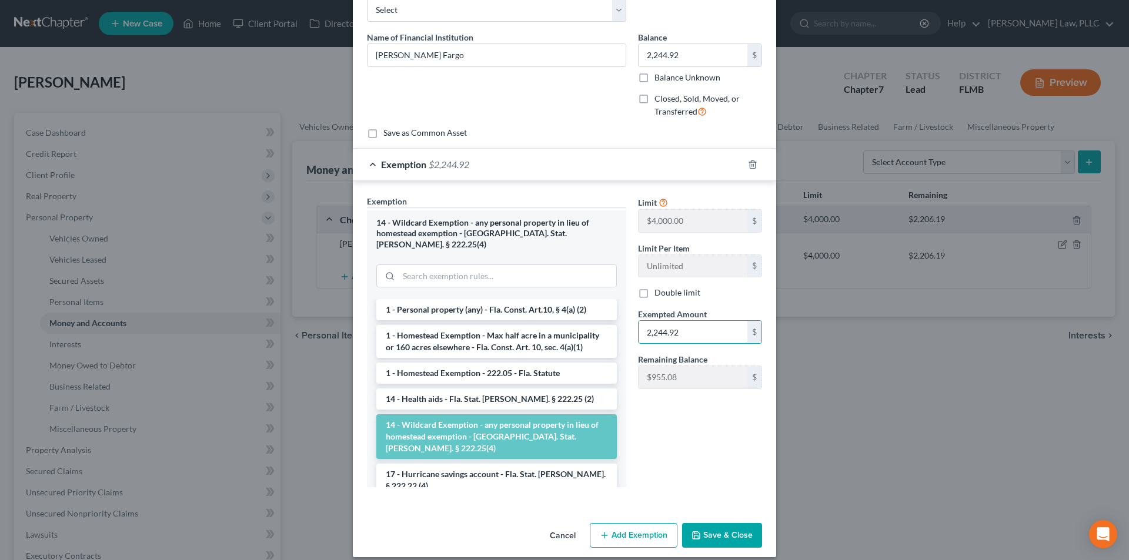
type input "2,244.92"
click at [647, 442] on div "Limit $4,000.00 $ Limit Per Item Unlimited $ Double limit Exempted Amount * 2,2…" at bounding box center [700, 346] width 136 height 302
click at [710, 523] on button "Save & Close" at bounding box center [722, 535] width 80 height 25
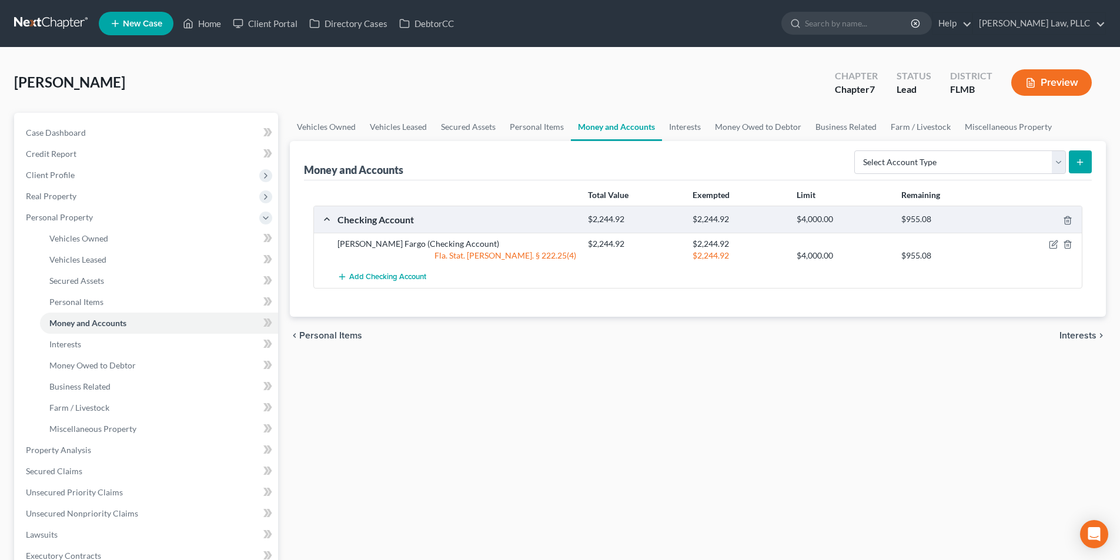
click at [345, 332] on span "Personal Items" at bounding box center [330, 335] width 63 height 9
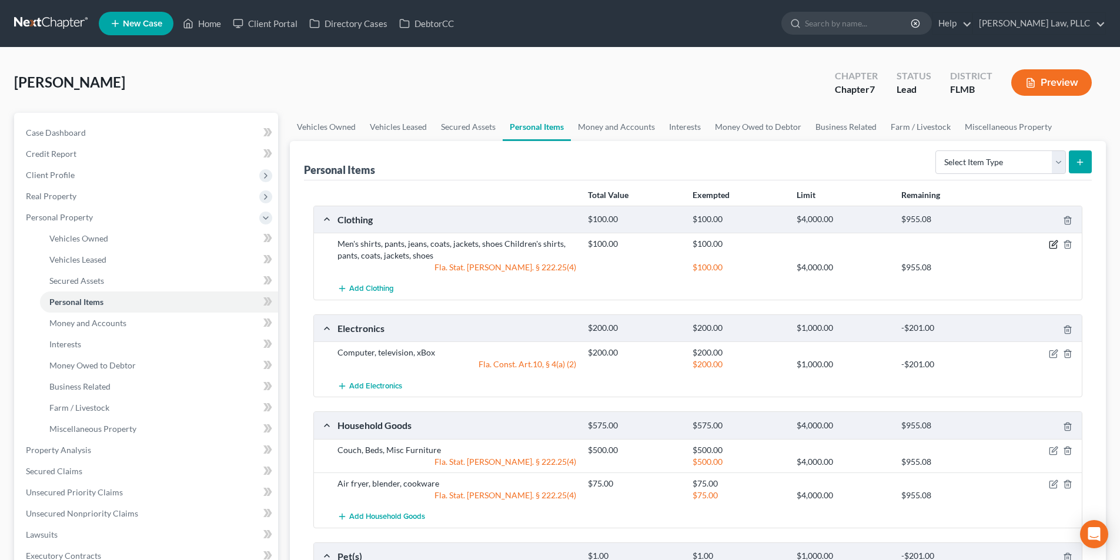
click at [1052, 243] on icon "button" at bounding box center [1053, 244] width 9 height 9
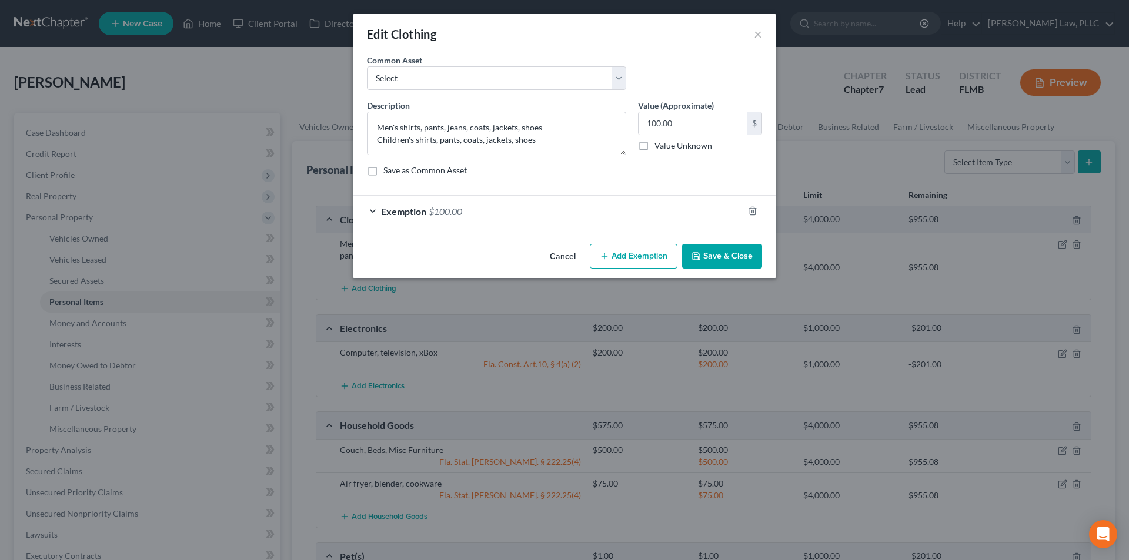
click at [648, 217] on div "Exemption $100.00" at bounding box center [548, 211] width 390 height 31
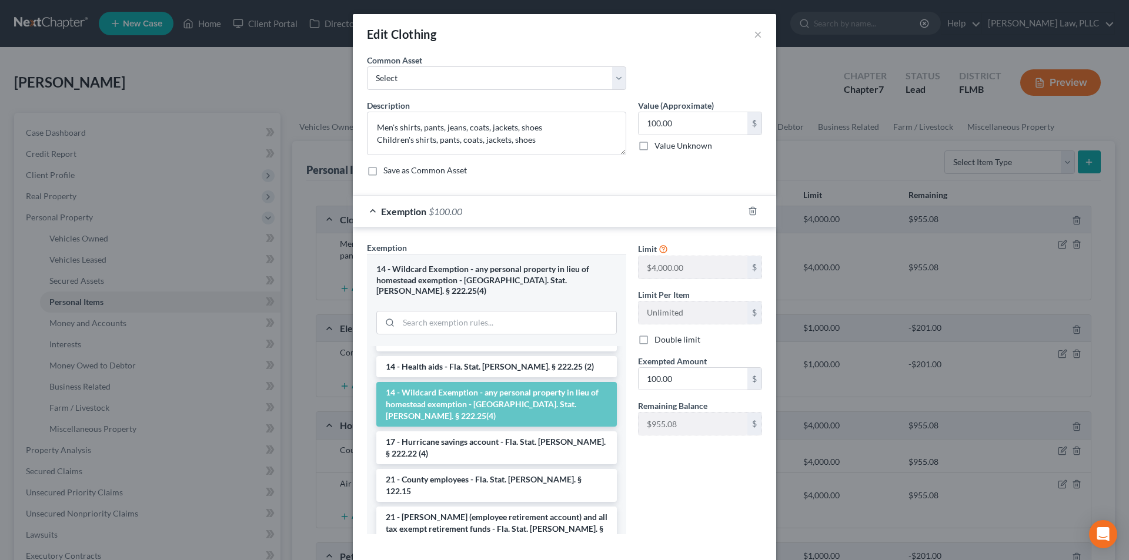
scroll to position [235, 0]
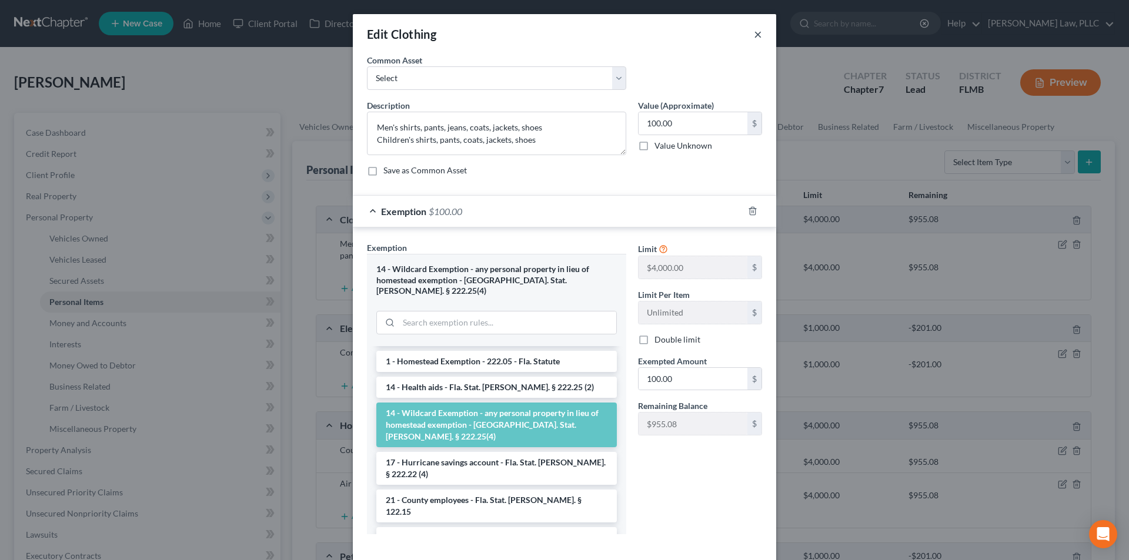
click at [754, 31] on button "×" at bounding box center [758, 34] width 8 height 14
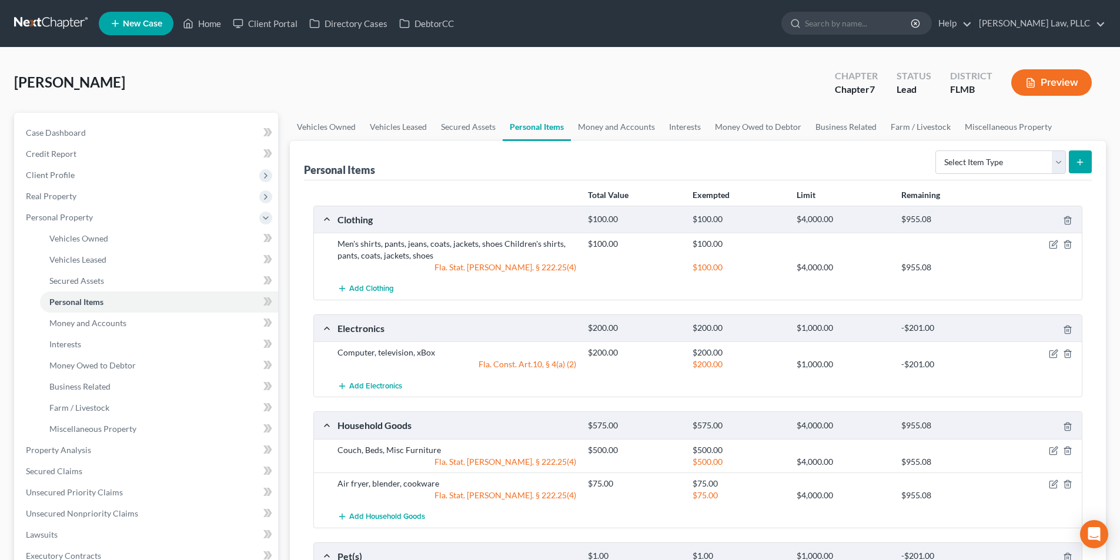
click at [653, 367] on div at bounding box center [634, 365] width 104 height 12
click at [1049, 354] on icon "button" at bounding box center [1053, 353] width 9 height 9
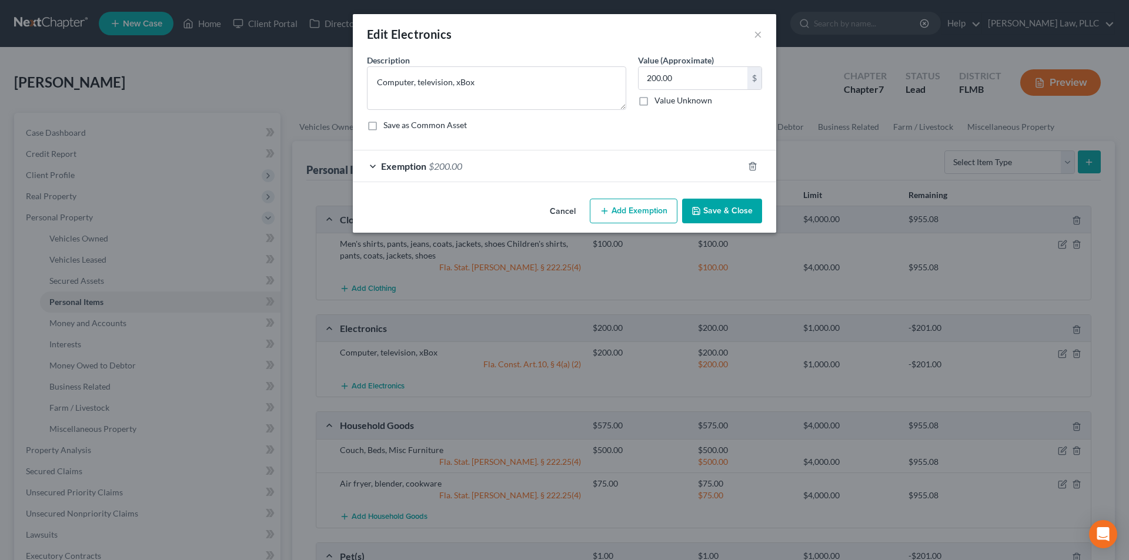
click at [616, 166] on div "Exemption $200.00" at bounding box center [548, 166] width 390 height 31
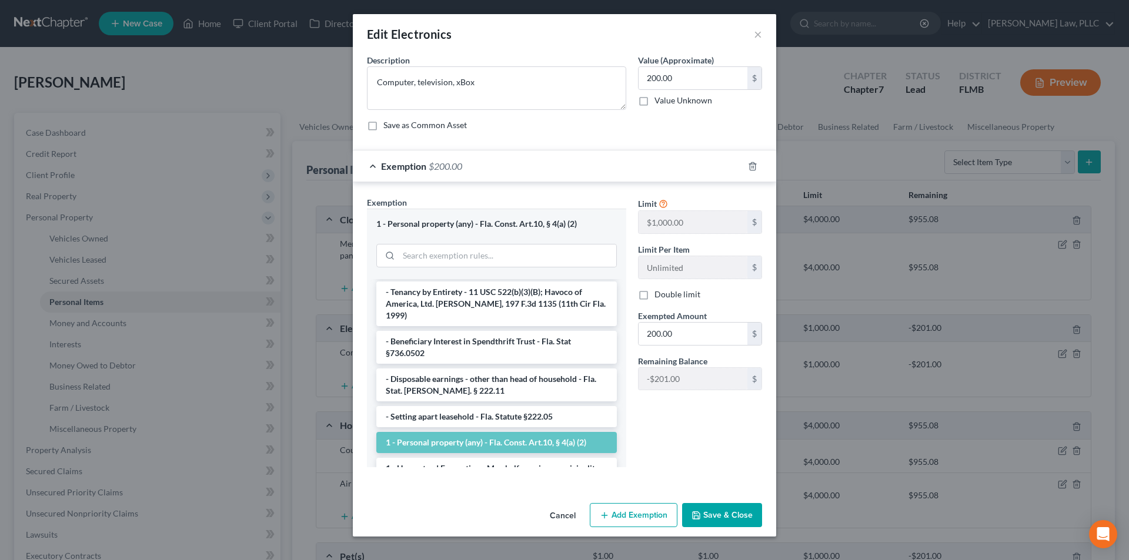
scroll to position [59, 0]
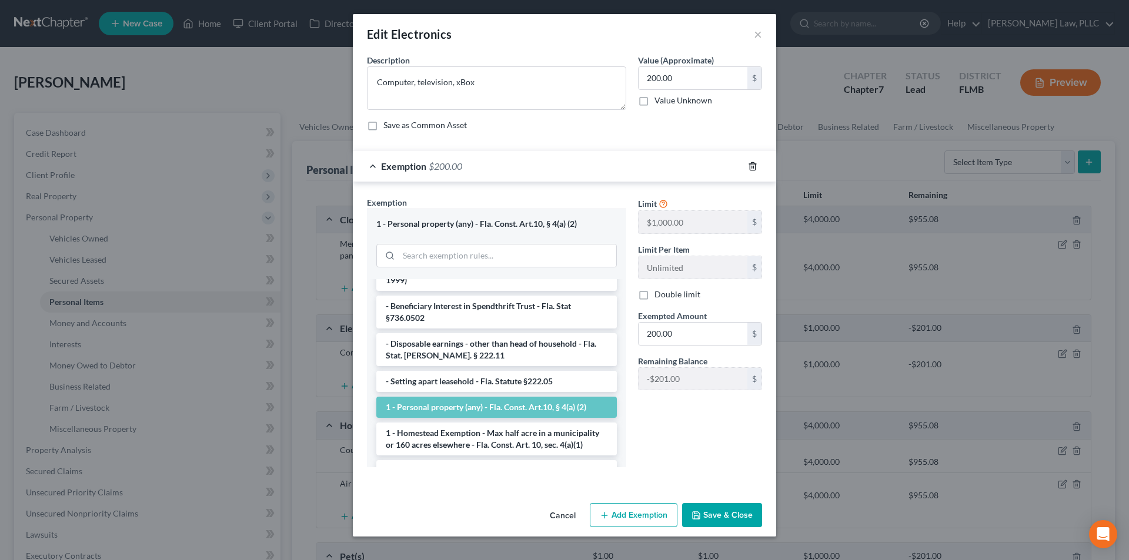
click at [750, 167] on icon "button" at bounding box center [752, 166] width 5 height 8
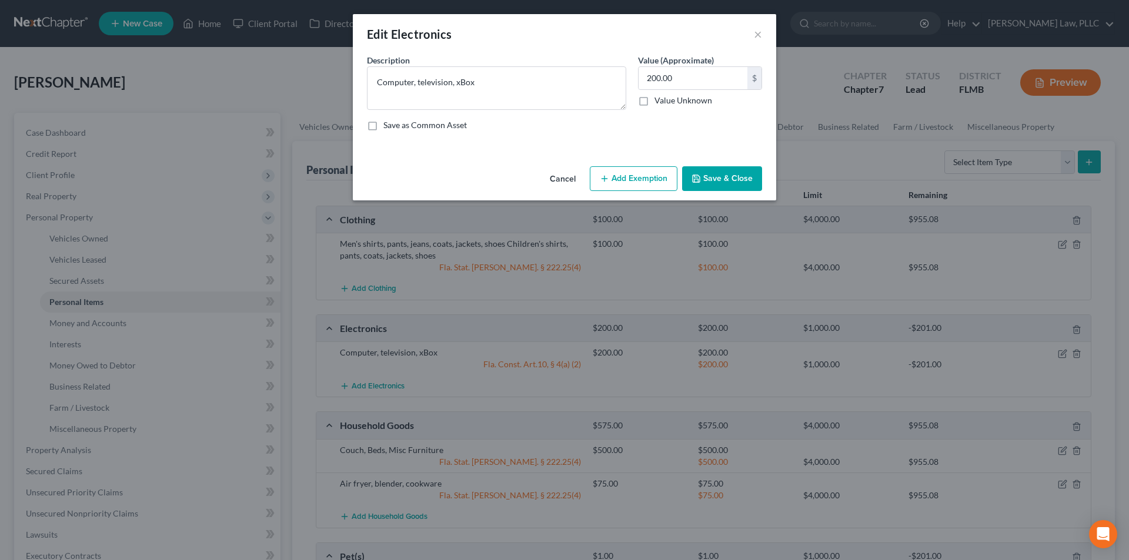
click at [652, 179] on button "Add Exemption" at bounding box center [634, 178] width 88 height 25
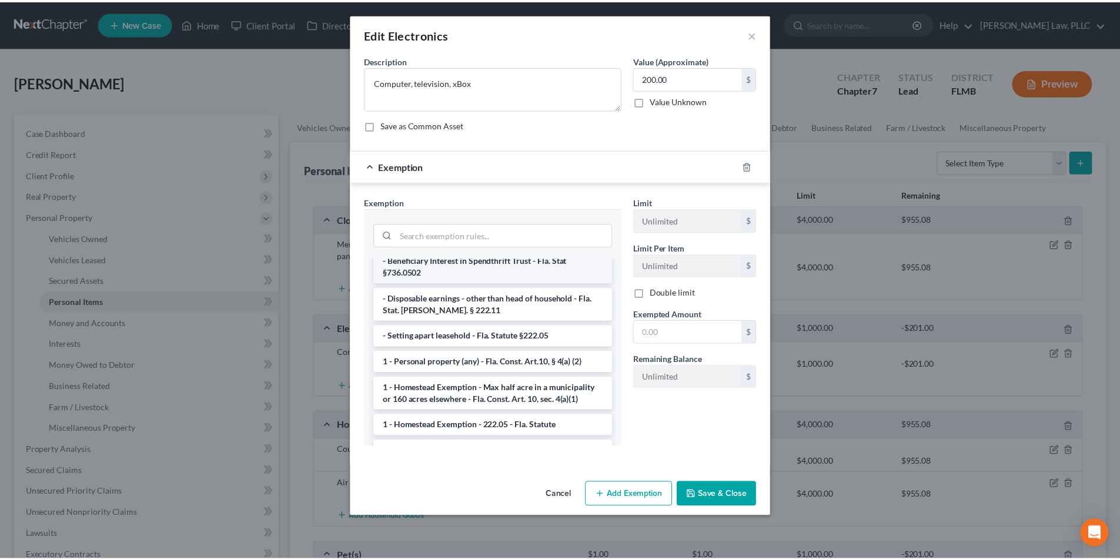
scroll to position [176, 0]
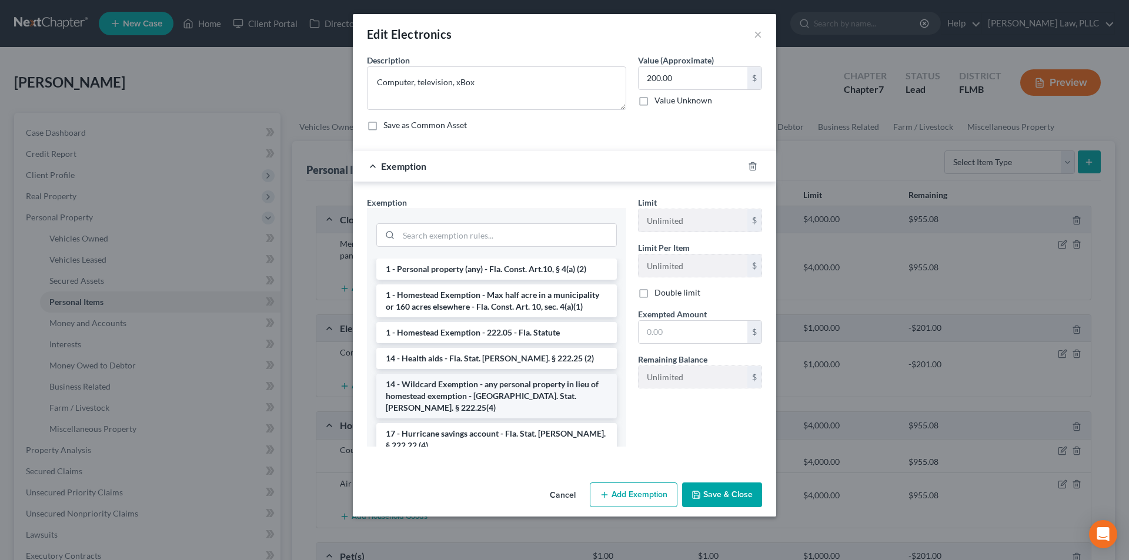
click at [481, 381] on li "14 - Wildcard Exemption - any personal property in lieu of homestead exemption …" at bounding box center [496, 396] width 240 height 45
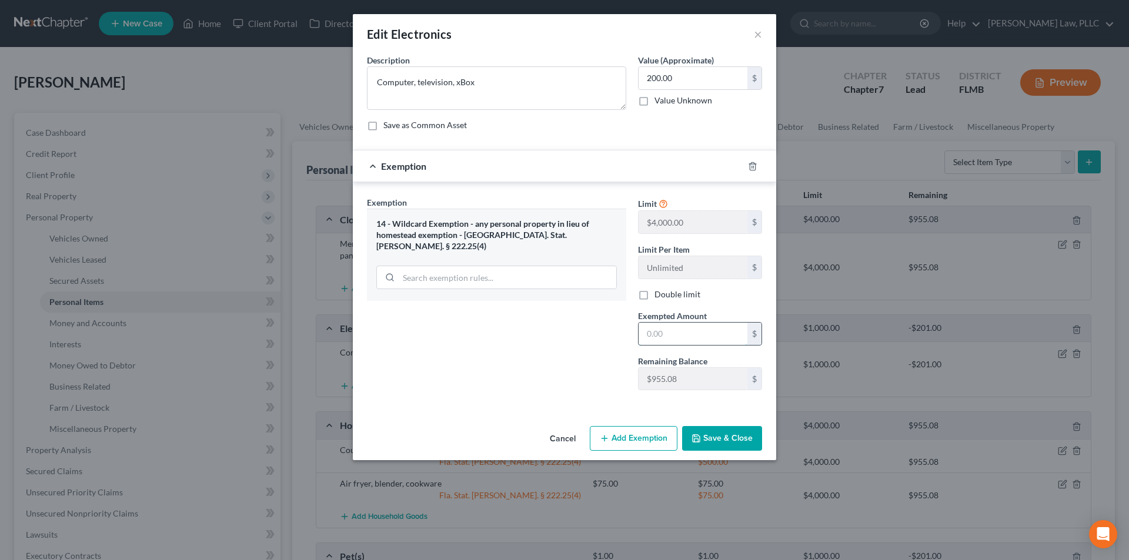
click at [659, 330] on input "text" at bounding box center [693, 334] width 109 height 22
type input "200.00"
click at [725, 439] on button "Save & Close" at bounding box center [722, 438] width 80 height 25
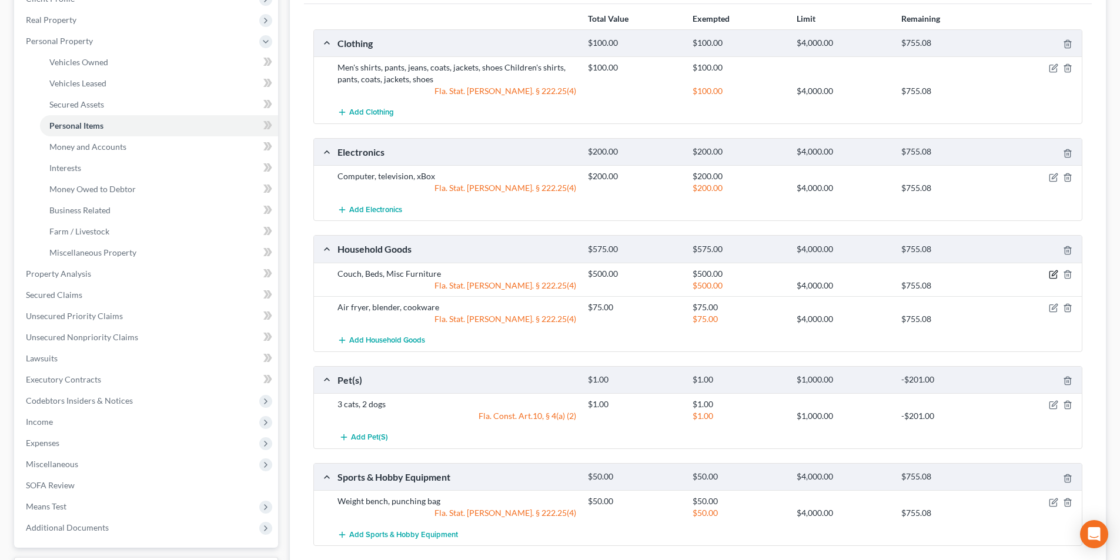
click at [1051, 273] on icon "button" at bounding box center [1053, 274] width 9 height 9
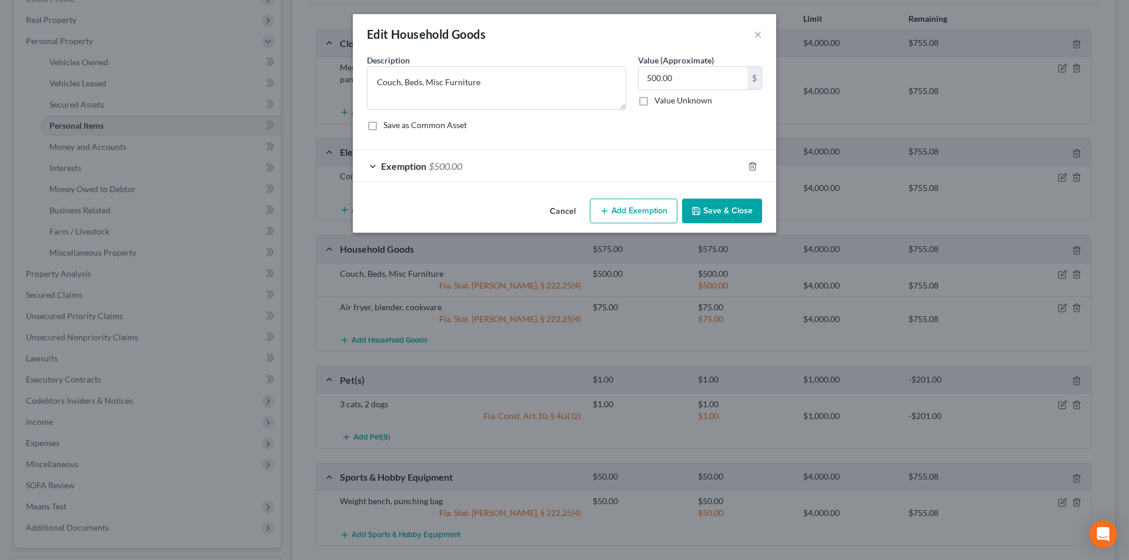
click at [622, 180] on div "Exemption $500.00" at bounding box center [548, 166] width 390 height 31
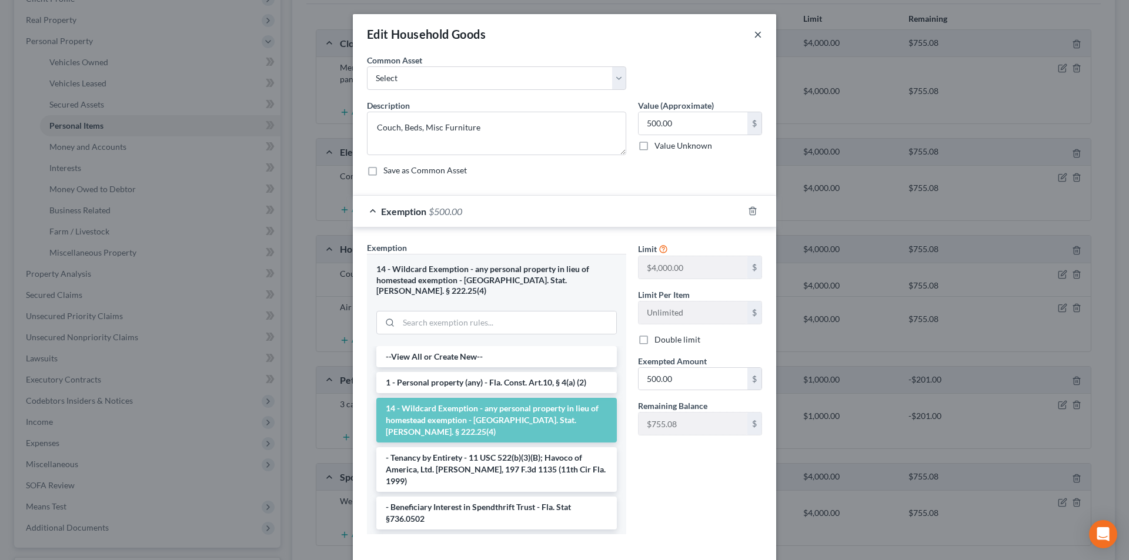
click at [754, 36] on button "×" at bounding box center [758, 34] width 8 height 14
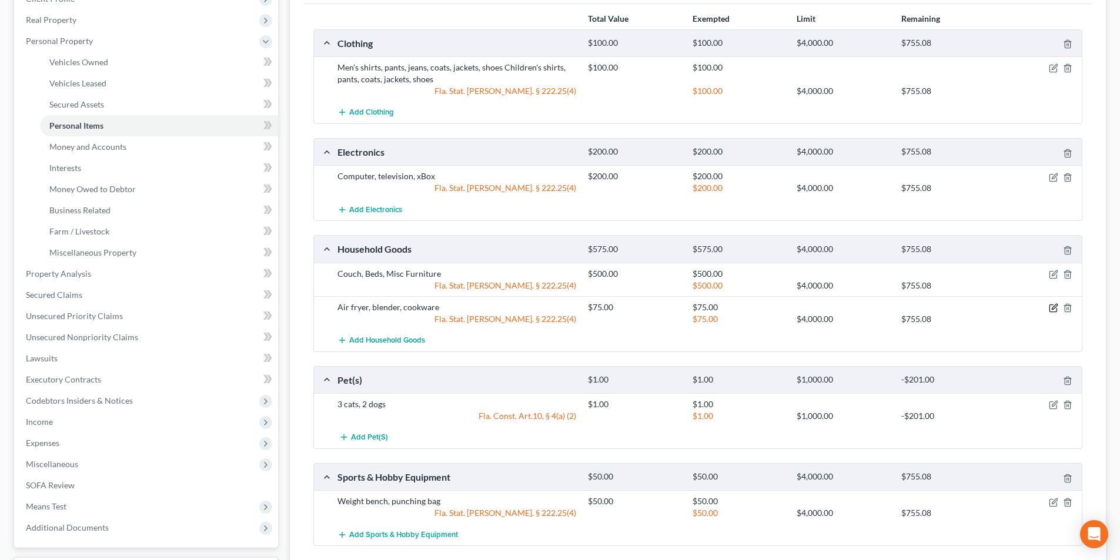
click at [1049, 308] on icon "button" at bounding box center [1052, 308] width 7 height 7
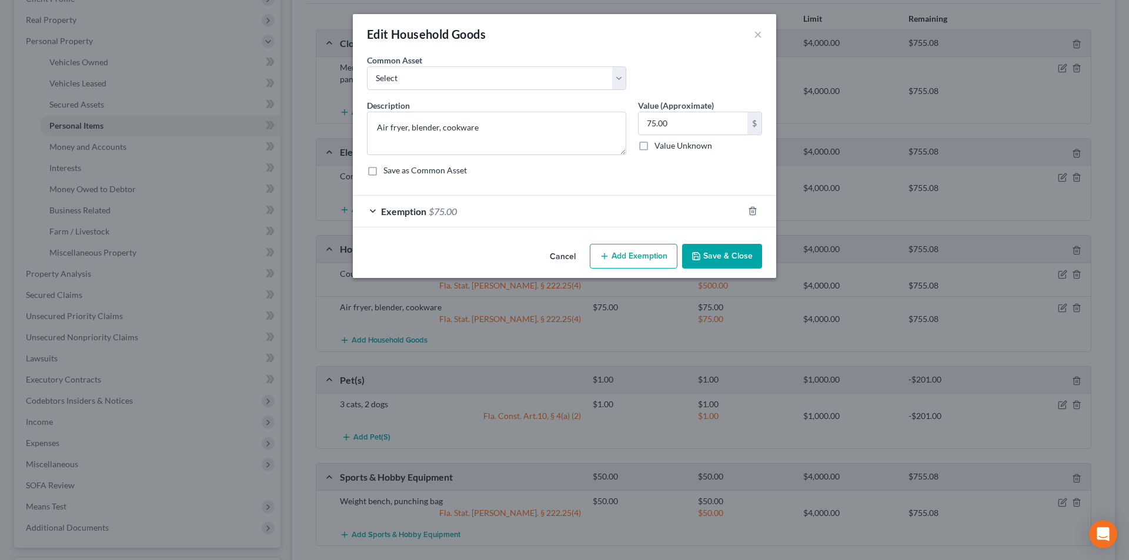
click at [585, 209] on div "Exemption $75.00" at bounding box center [548, 211] width 390 height 31
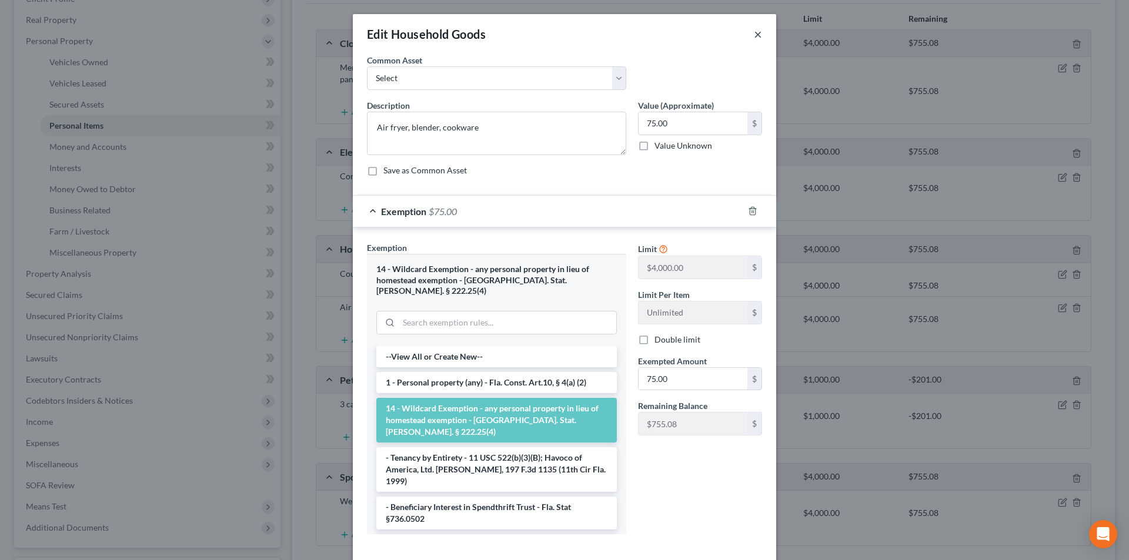
click at [754, 32] on button "×" at bounding box center [758, 34] width 8 height 14
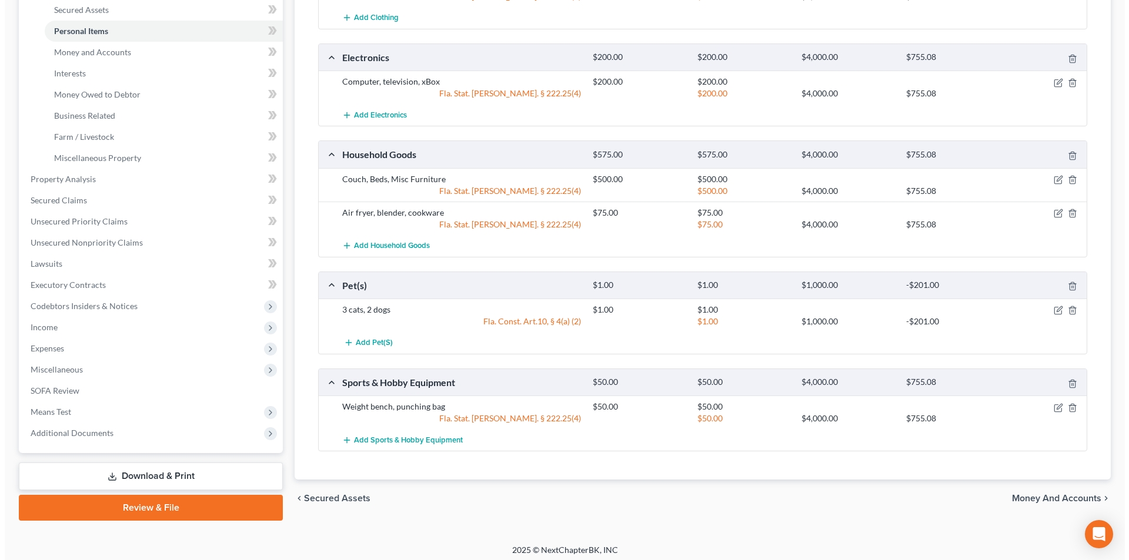
scroll to position [276, 0]
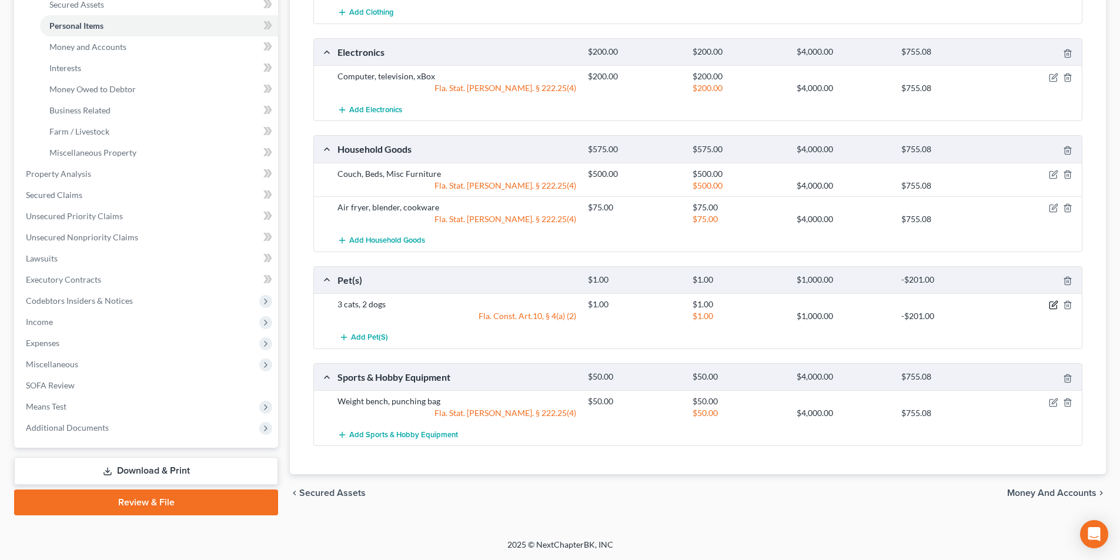
click at [1053, 302] on icon "button" at bounding box center [1053, 304] width 9 height 9
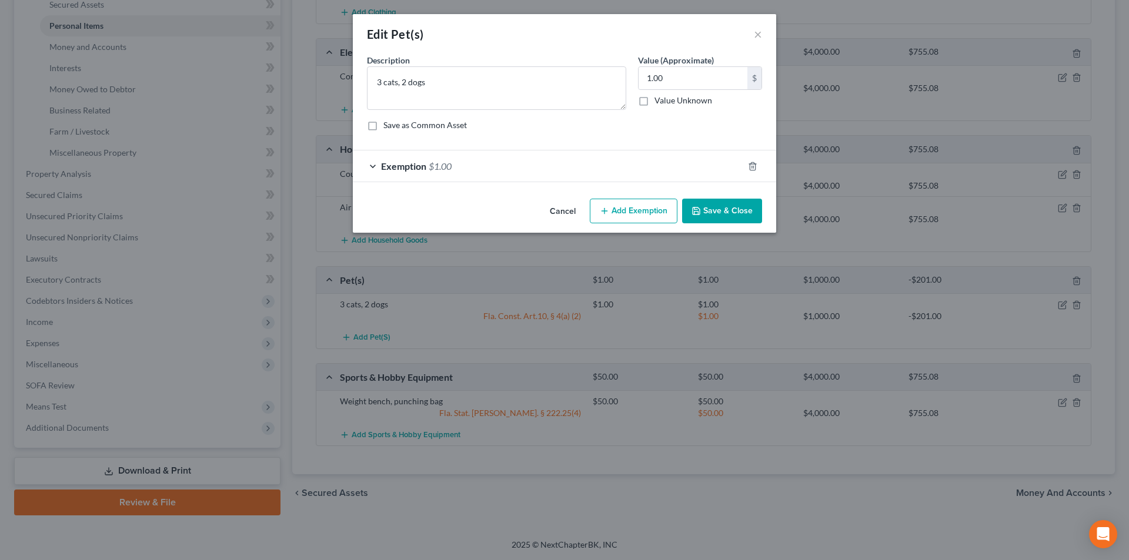
click at [641, 161] on div "Exemption $1.00" at bounding box center [548, 166] width 390 height 31
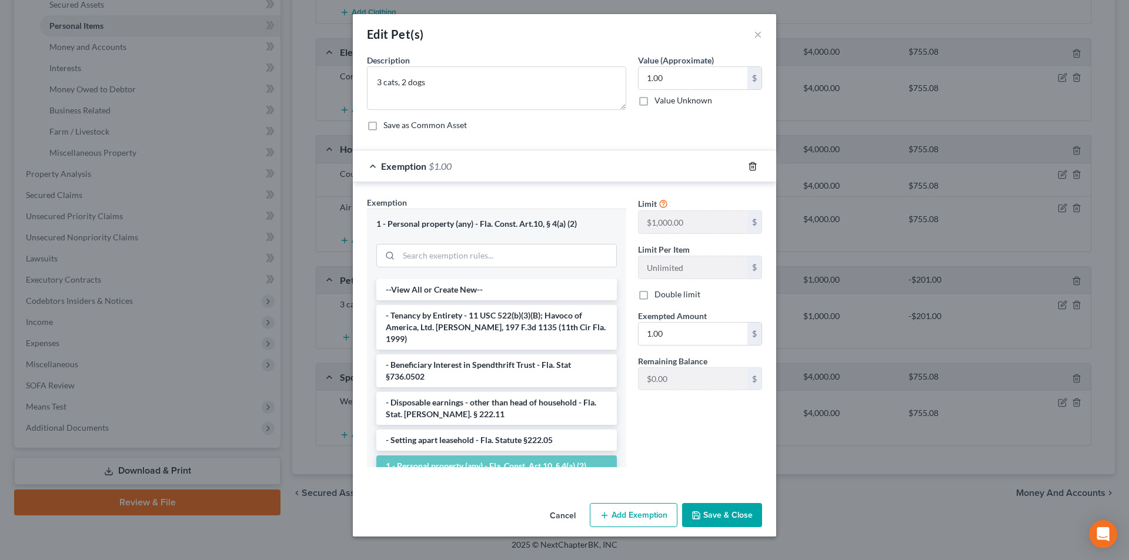
click at [752, 166] on line "button" at bounding box center [752, 167] width 0 height 2
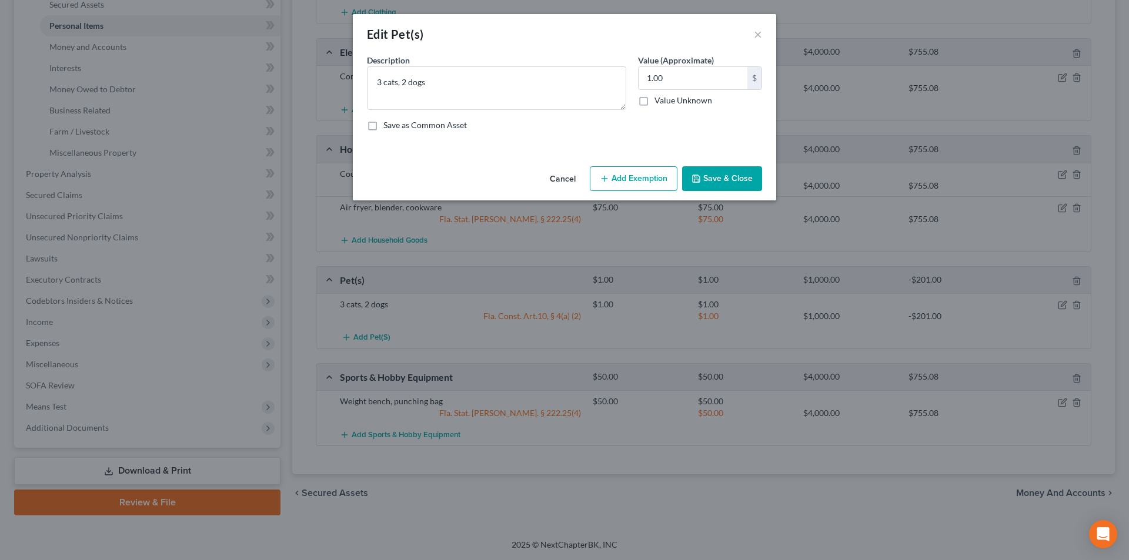
click at [657, 175] on button "Add Exemption" at bounding box center [634, 178] width 88 height 25
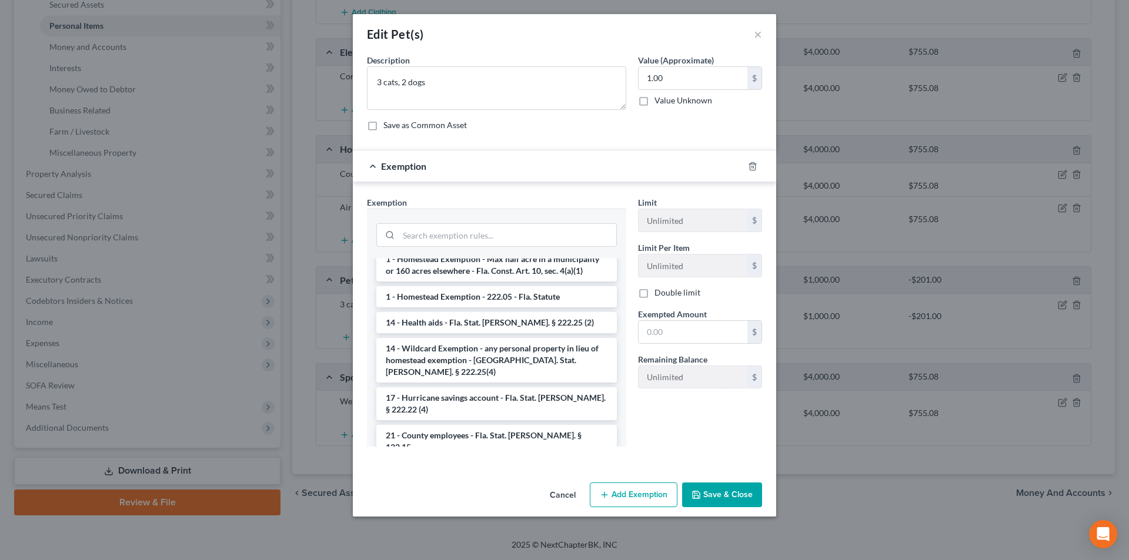
scroll to position [235, 0]
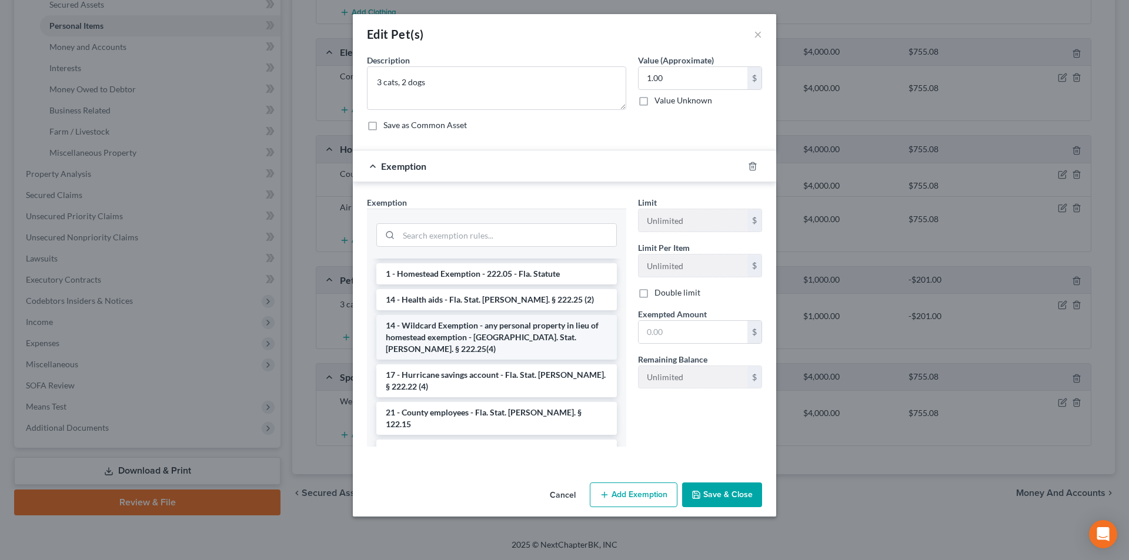
click at [480, 320] on li "14 - Wildcard Exemption - any personal property in lieu of homestead exemption …" at bounding box center [496, 337] width 240 height 45
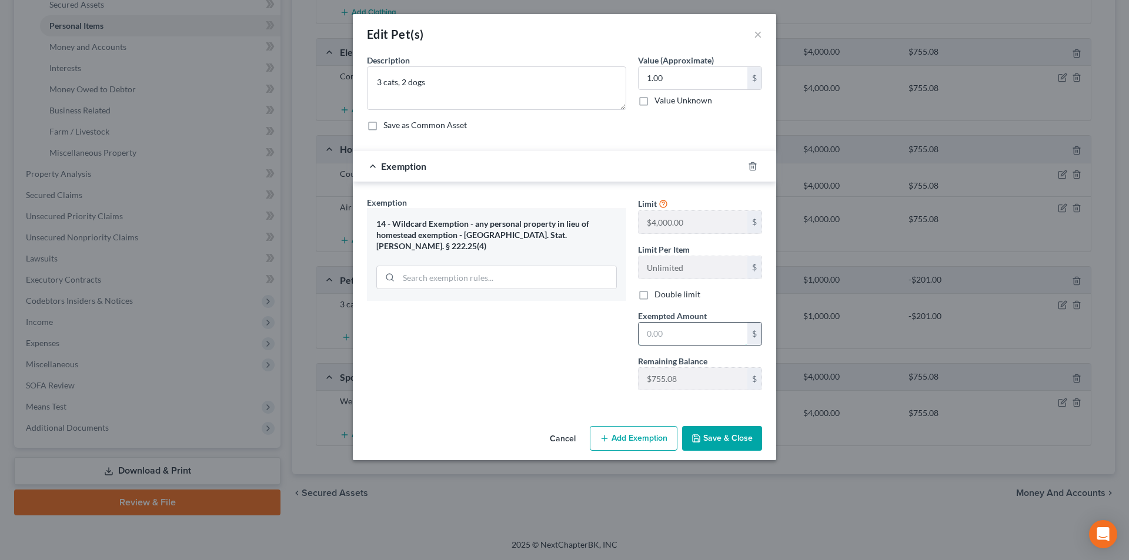
click at [653, 337] on input "text" at bounding box center [693, 334] width 109 height 22
type input "1.00"
click at [700, 431] on button "Save & Close" at bounding box center [722, 438] width 80 height 25
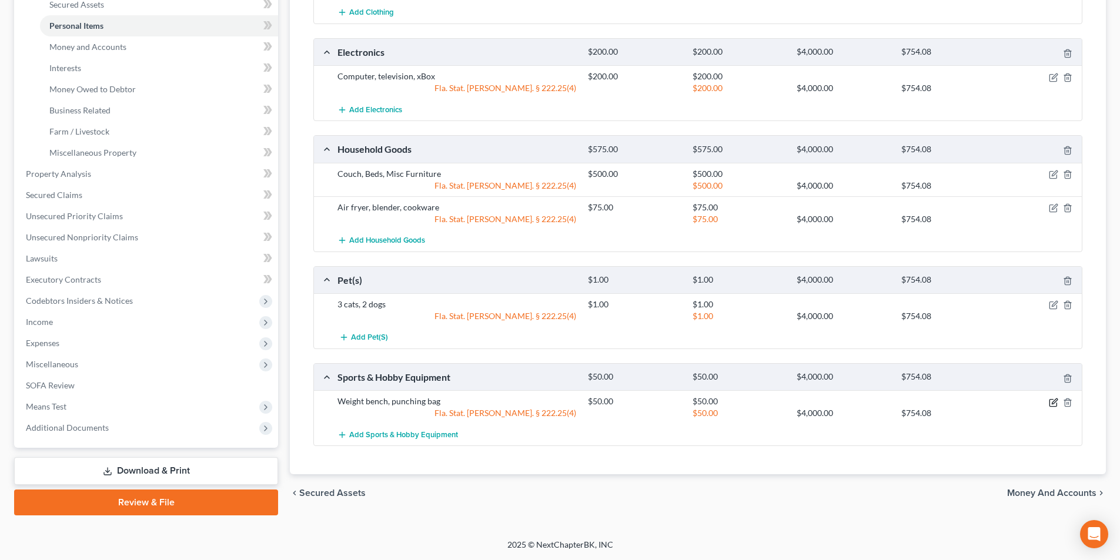
click at [1052, 403] on icon "button" at bounding box center [1054, 401] width 5 height 5
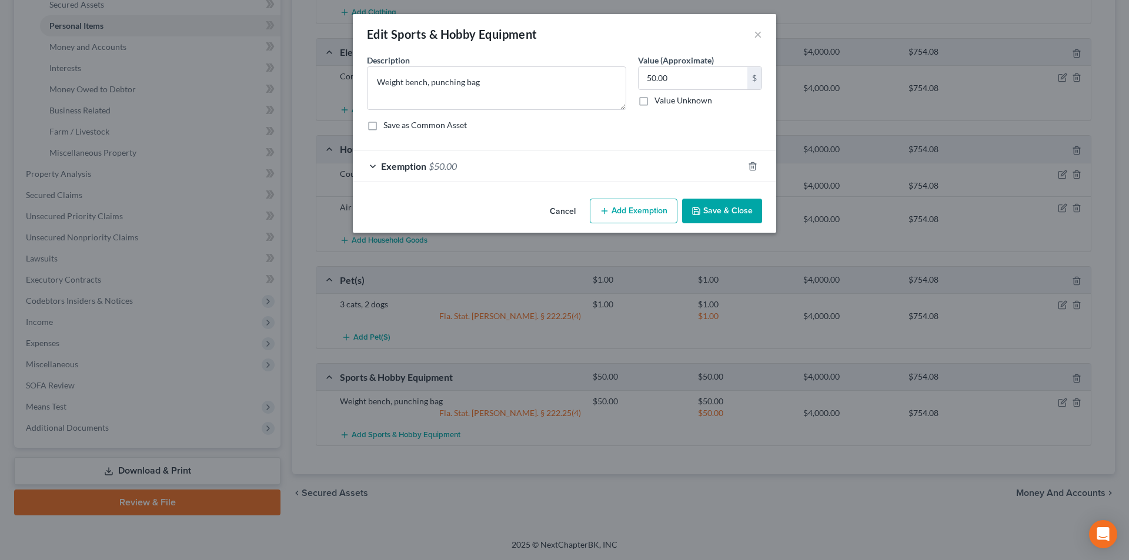
click at [650, 170] on div "Exemption $50.00" at bounding box center [548, 166] width 390 height 31
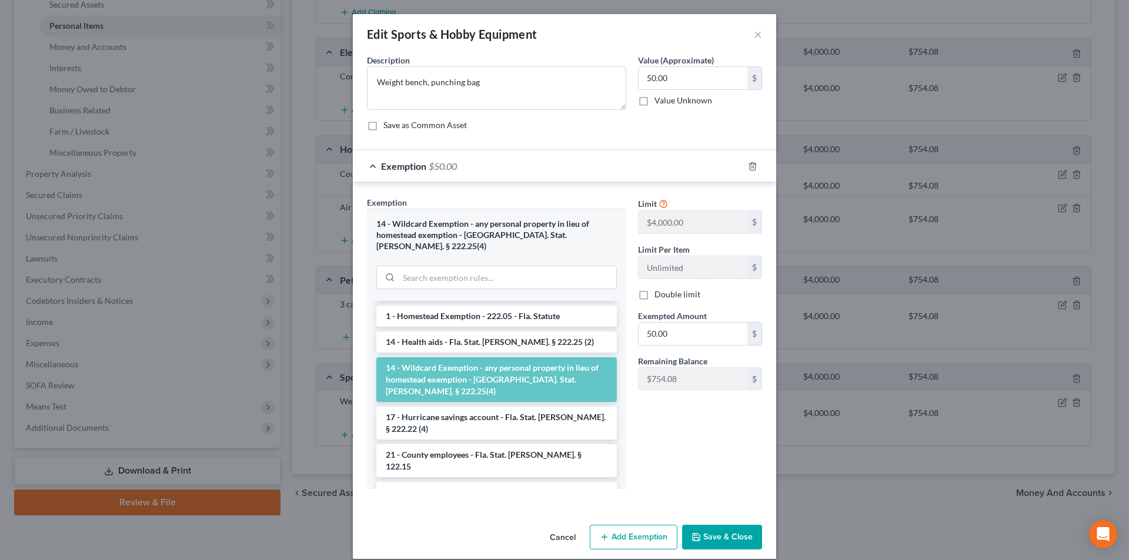
click at [713, 525] on button "Save & Close" at bounding box center [722, 537] width 80 height 25
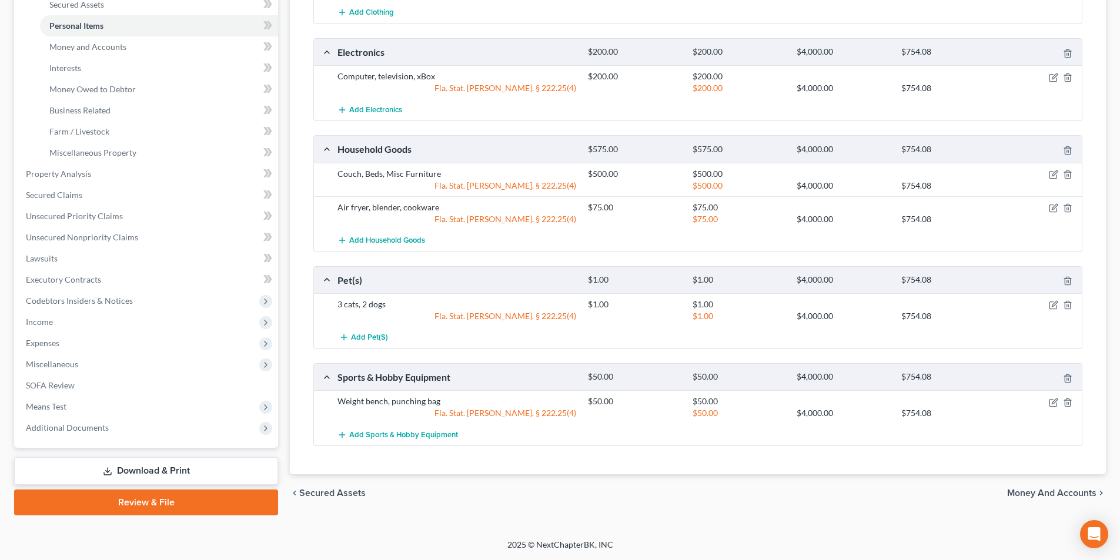
click at [1020, 492] on span "Money and Accounts" at bounding box center [1051, 493] width 89 height 9
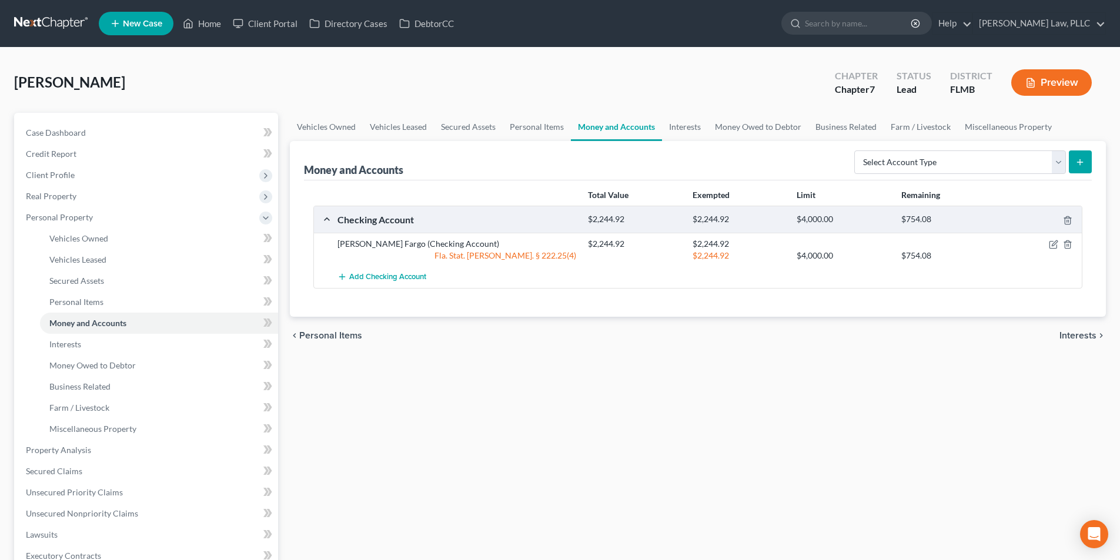
click at [935, 257] on div "$754.08" at bounding box center [947, 256] width 104 height 12
click at [1055, 245] on icon "button" at bounding box center [1054, 243] width 5 height 5
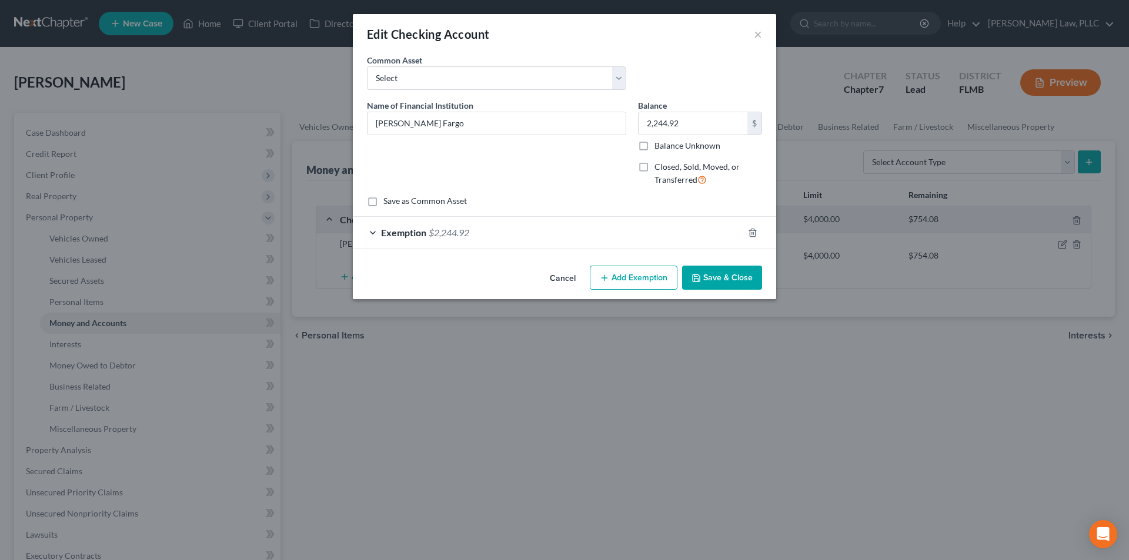
click at [586, 235] on div "Exemption $2,244.92" at bounding box center [548, 232] width 390 height 31
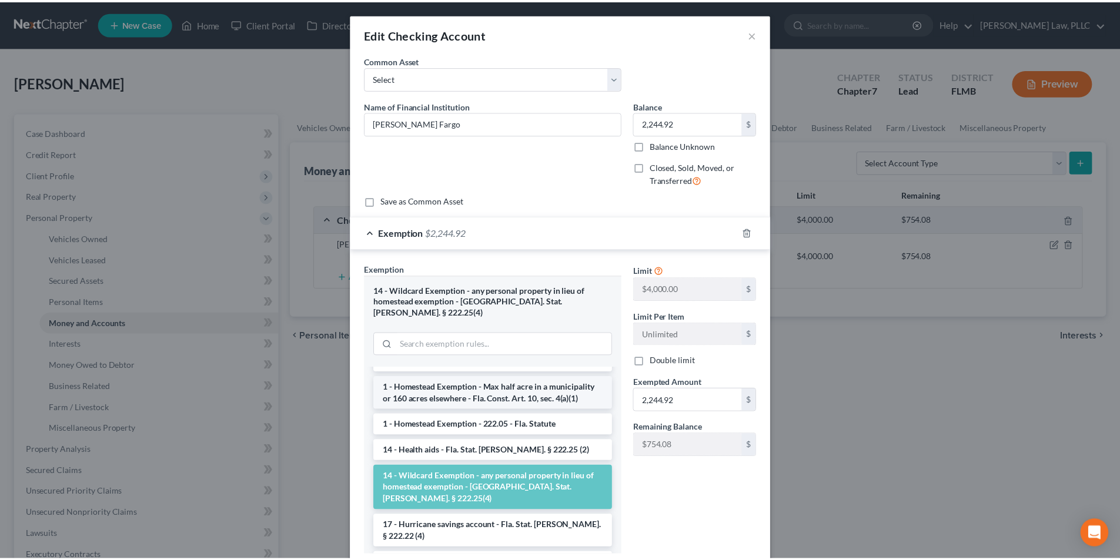
scroll to position [176, 0]
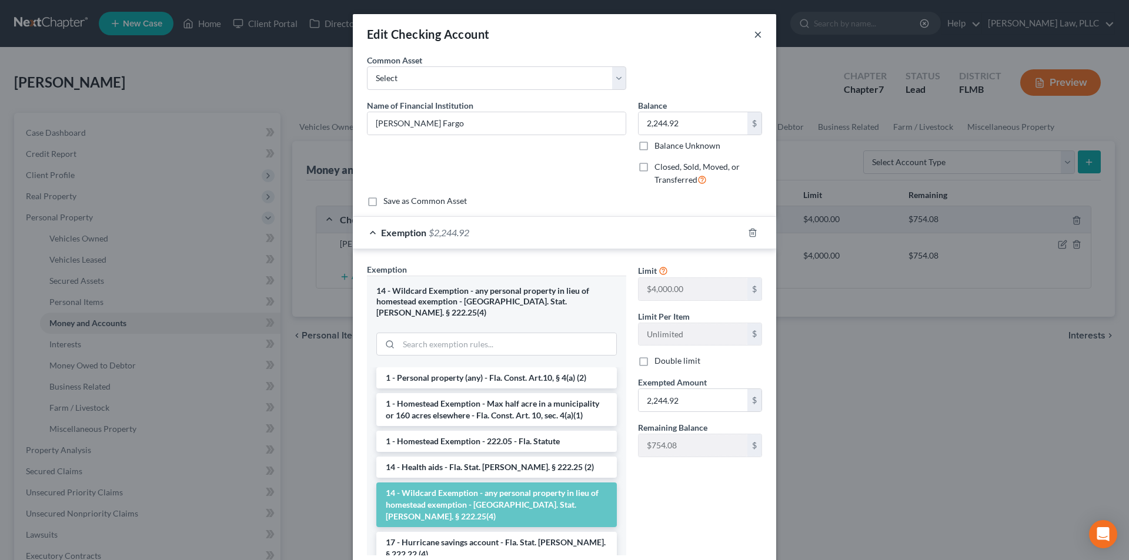
click at [754, 34] on button "×" at bounding box center [758, 34] width 8 height 14
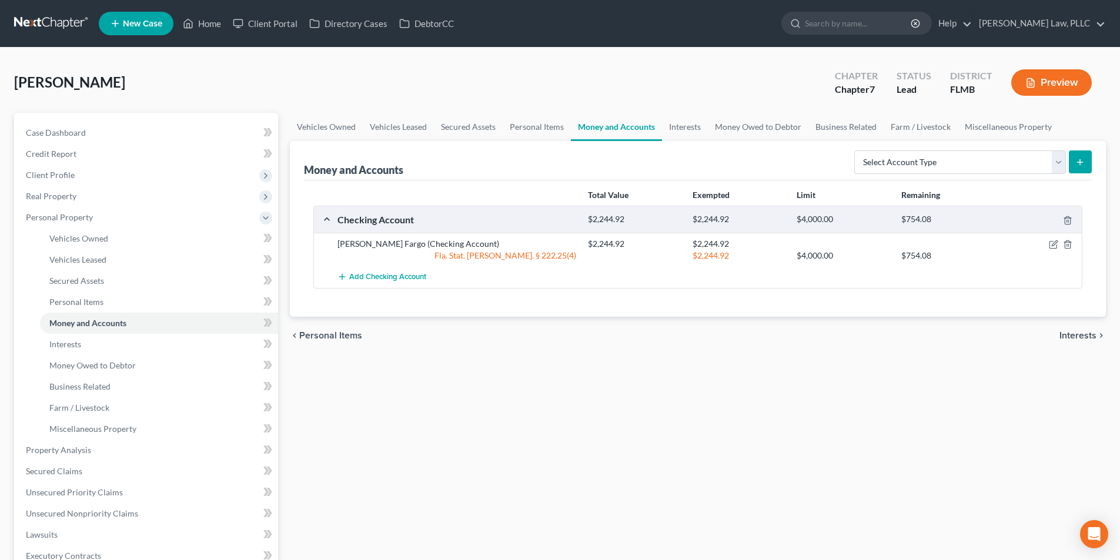
click at [1075, 336] on span "Interests" at bounding box center [1077, 335] width 37 height 9
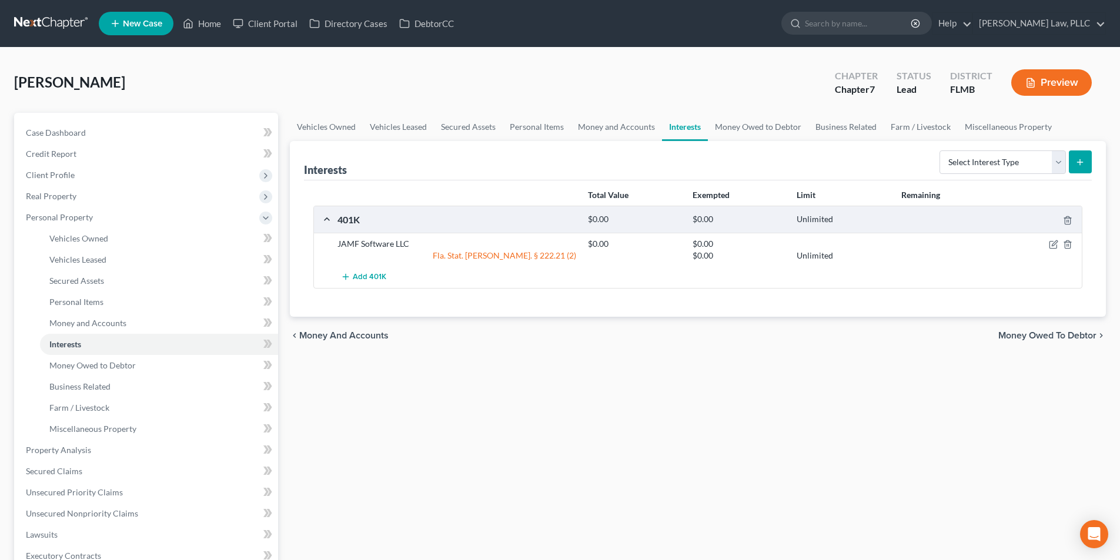
click at [1052, 335] on span "Money Owed to Debtor" at bounding box center [1047, 335] width 98 height 9
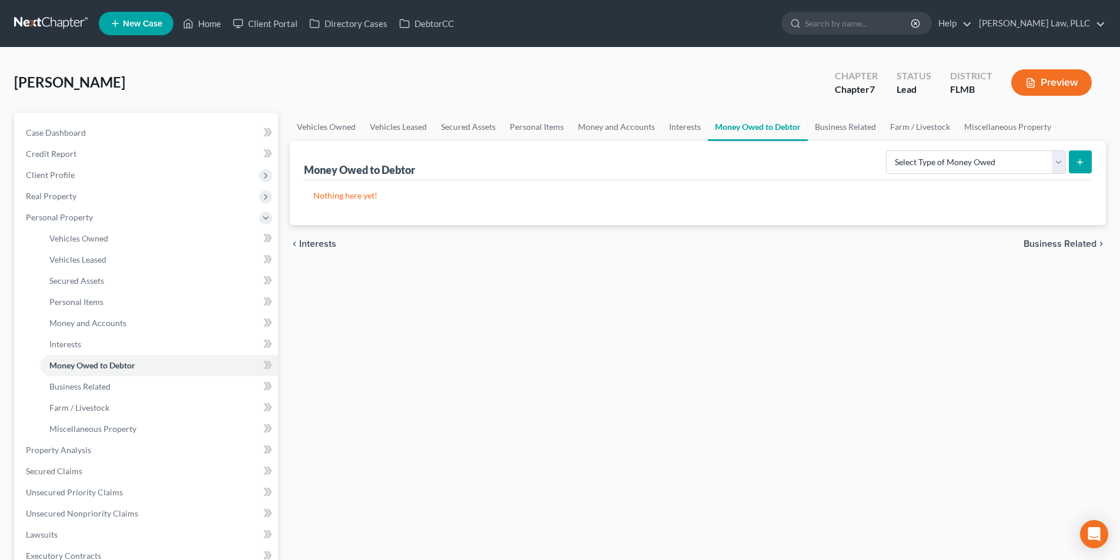
click at [1059, 246] on span "Business Related" at bounding box center [1060, 243] width 73 height 9
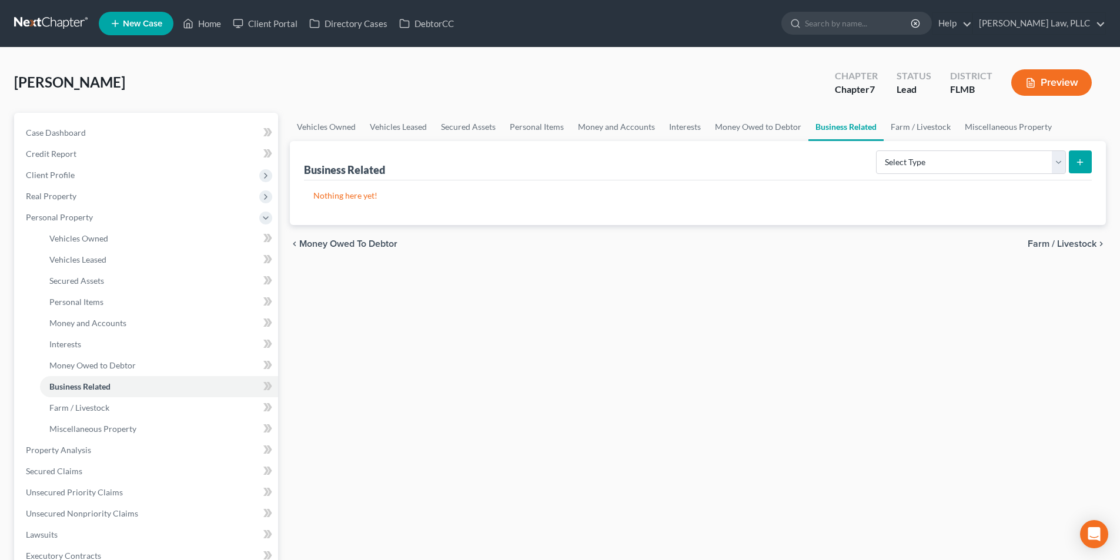
click at [1059, 246] on span "Farm / Livestock" at bounding box center [1062, 243] width 69 height 9
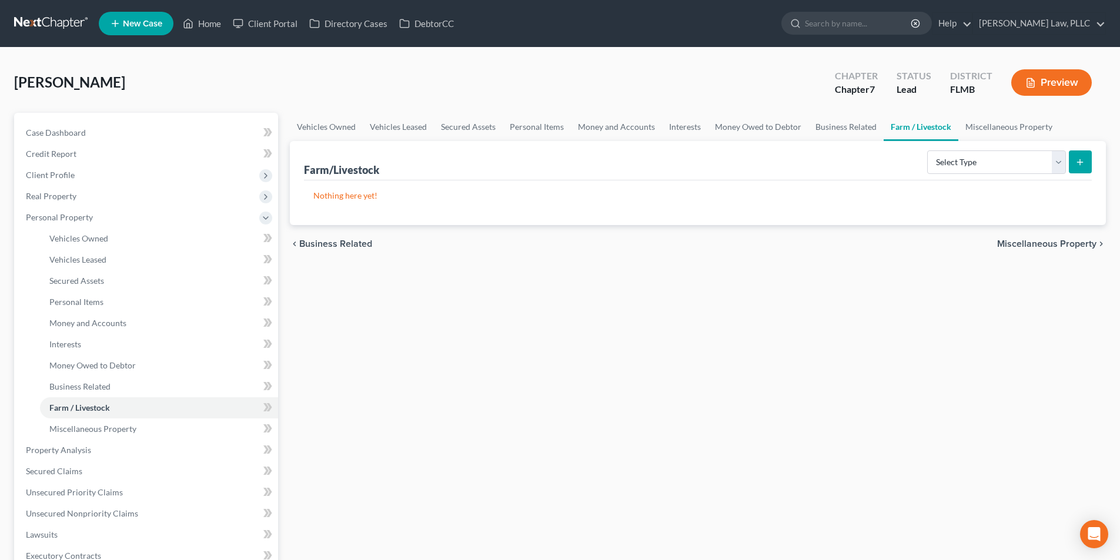
click at [1059, 246] on span "Miscellaneous Property" at bounding box center [1046, 243] width 99 height 9
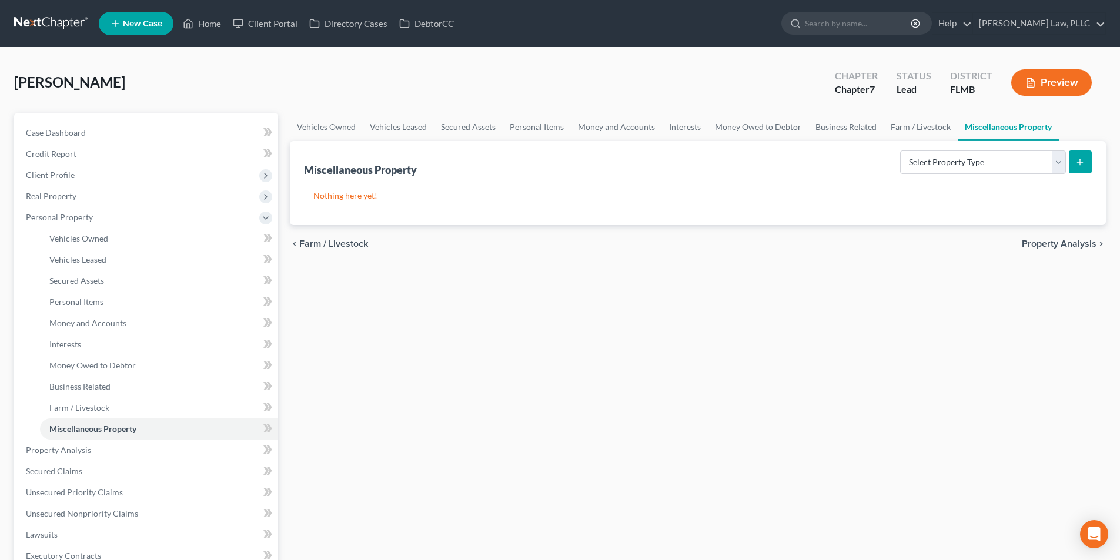
click at [1059, 246] on span "Property Analysis" at bounding box center [1059, 243] width 75 height 9
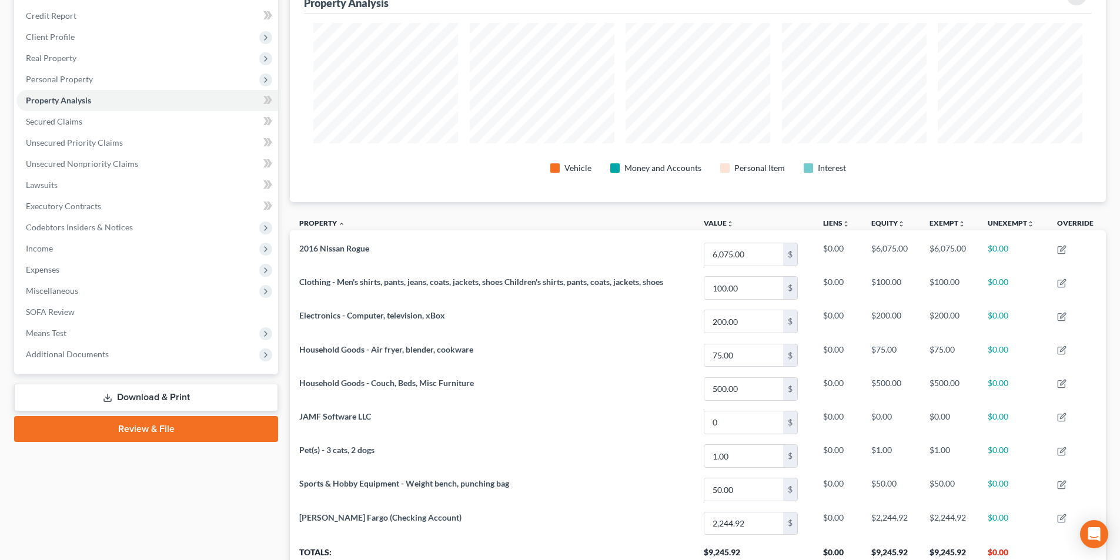
scroll to position [233, 0]
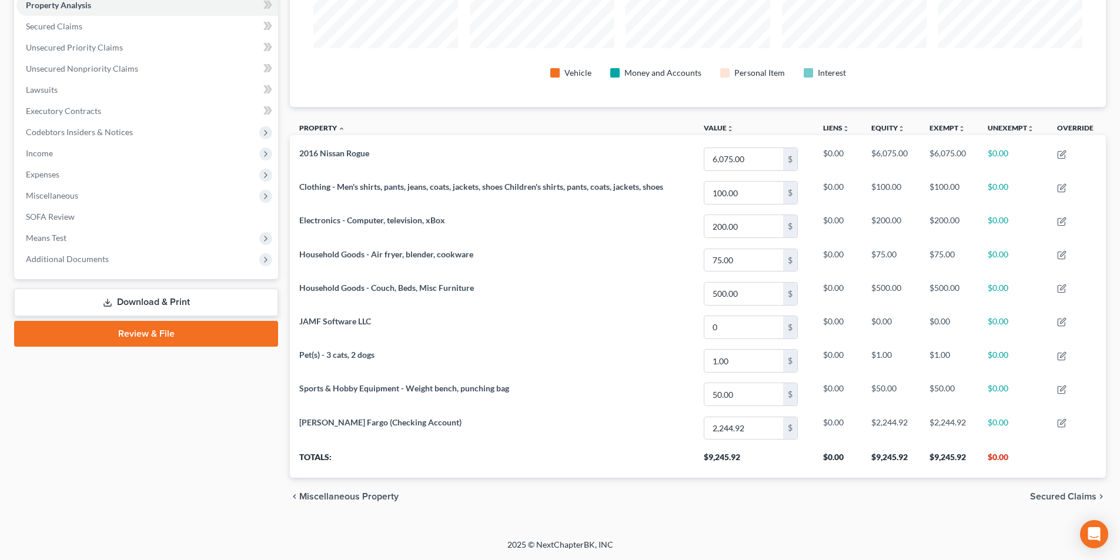
click at [1046, 493] on span "Secured Claims" at bounding box center [1063, 496] width 66 height 9
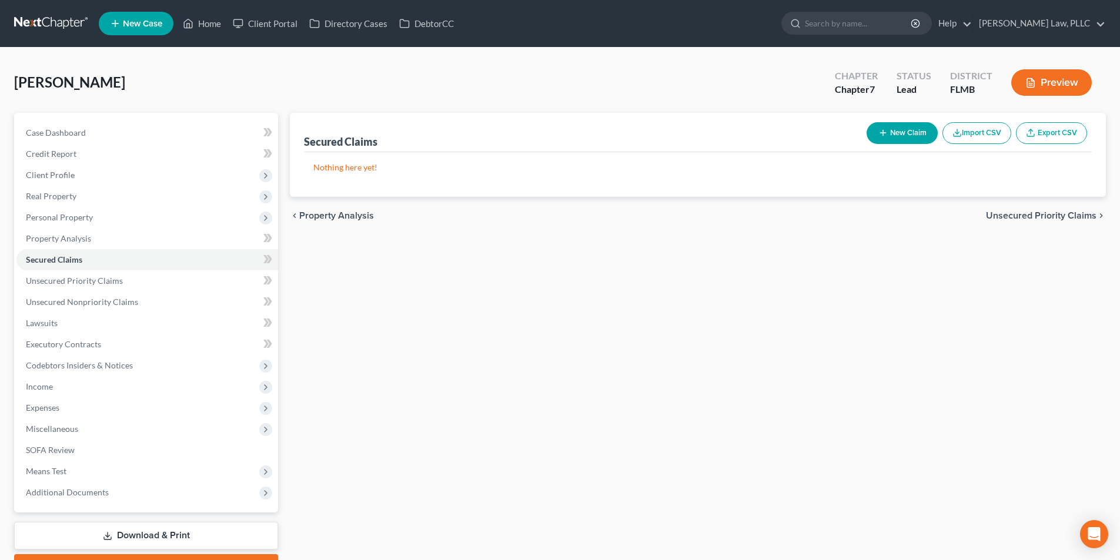
click at [1002, 214] on span "Unsecured Priority Claims" at bounding box center [1041, 215] width 111 height 9
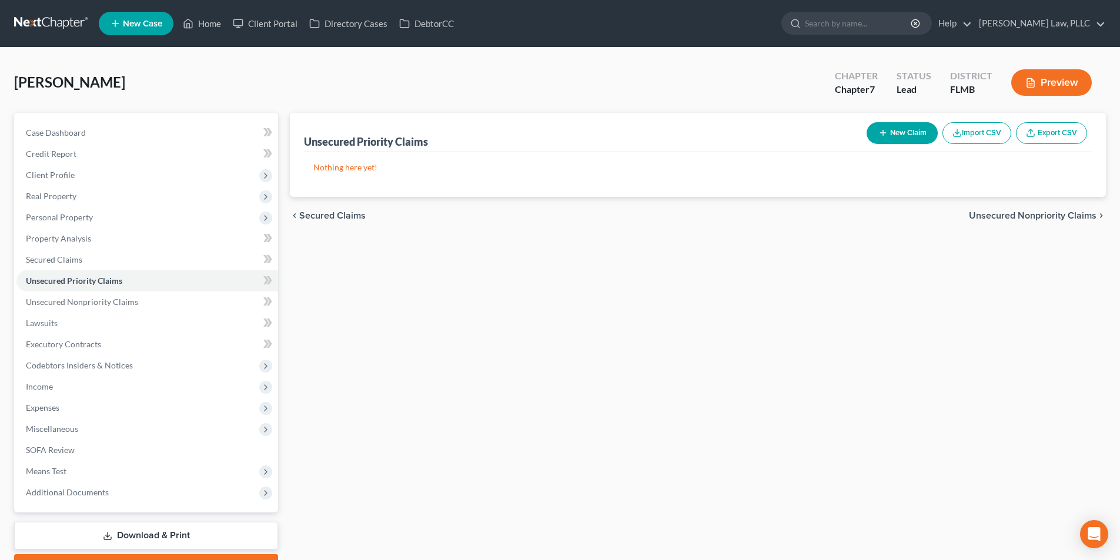
click at [1002, 214] on span "Unsecured Nonpriority Claims" at bounding box center [1033, 215] width 128 height 9
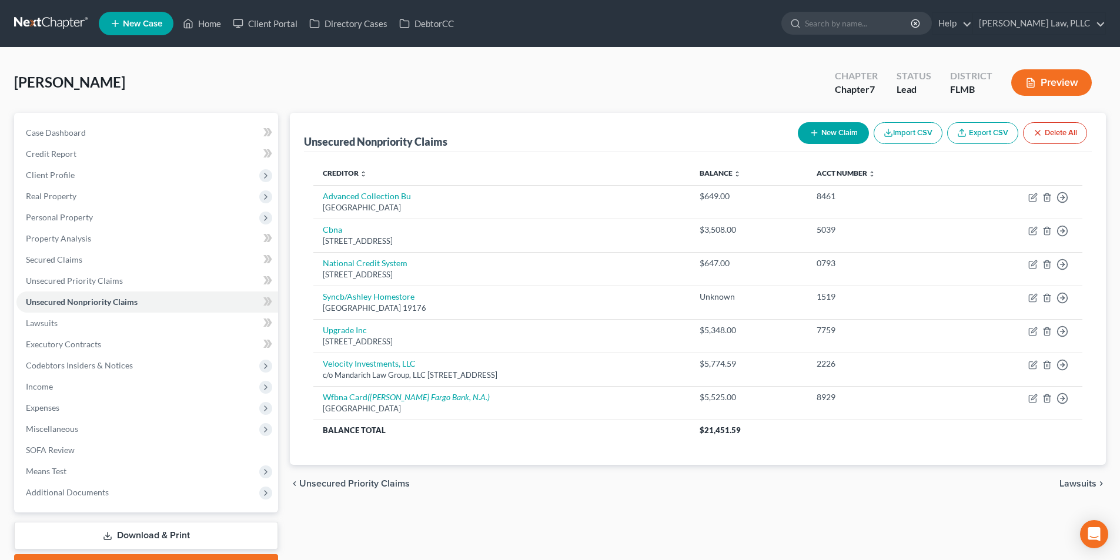
click at [824, 128] on button "New Claim" at bounding box center [833, 133] width 71 height 22
select select "0"
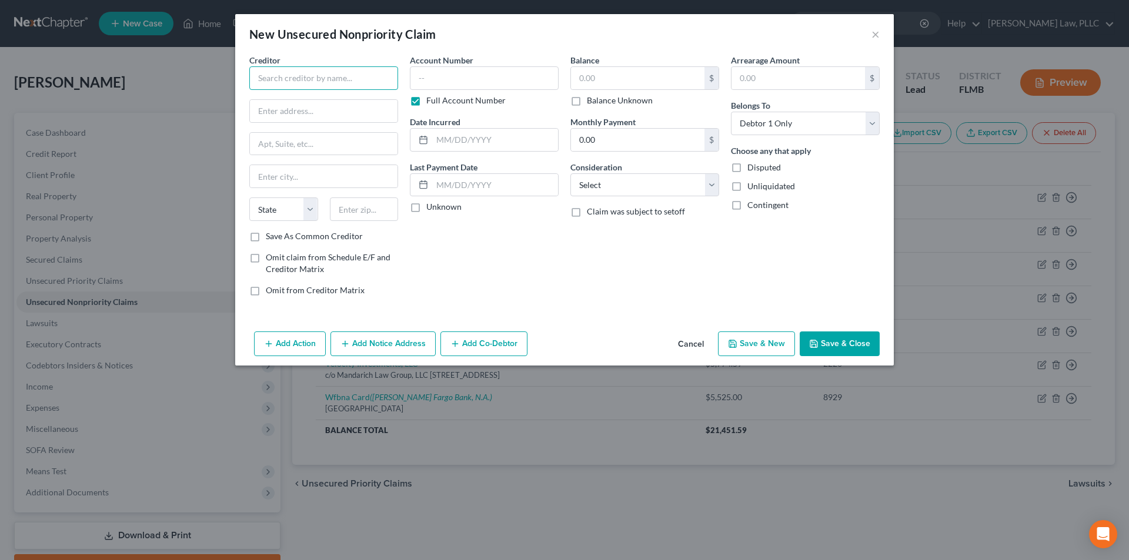
click at [294, 73] on input "text" at bounding box center [323, 78] width 149 height 24
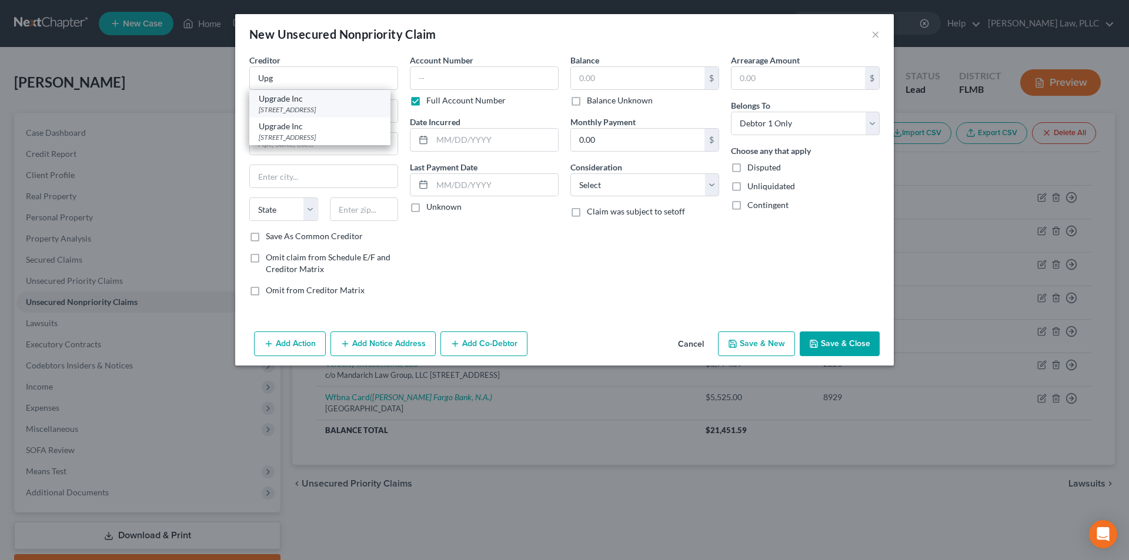
click at [290, 109] on div "[STREET_ADDRESS]" at bounding box center [320, 110] width 122 height 10
type input "Upgrade Inc"
type input "[STREET_ADDRESS]"
type input "[GEOGRAPHIC_DATA]"
select select "4"
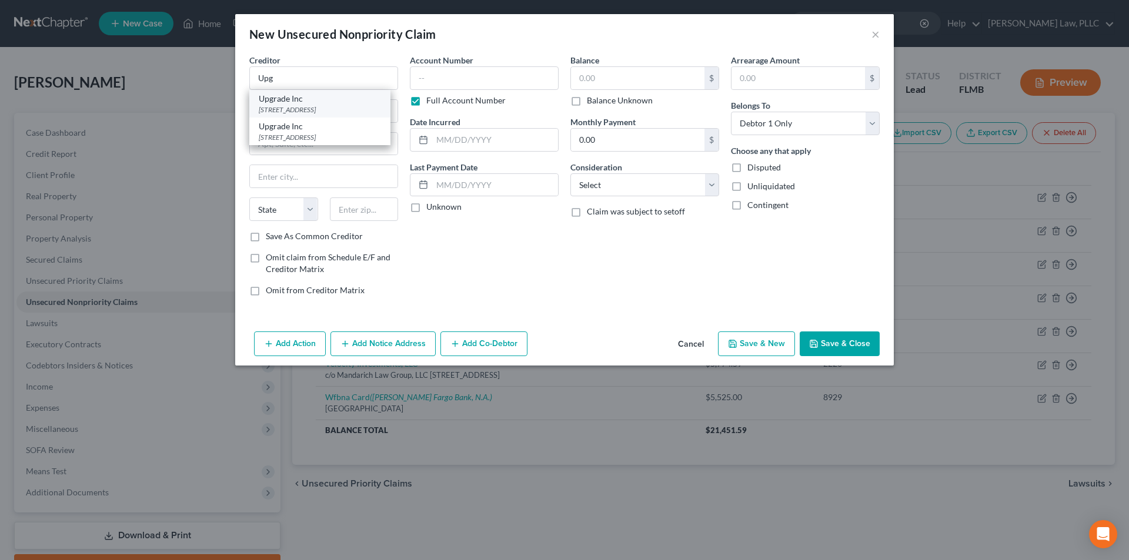
type input "94111"
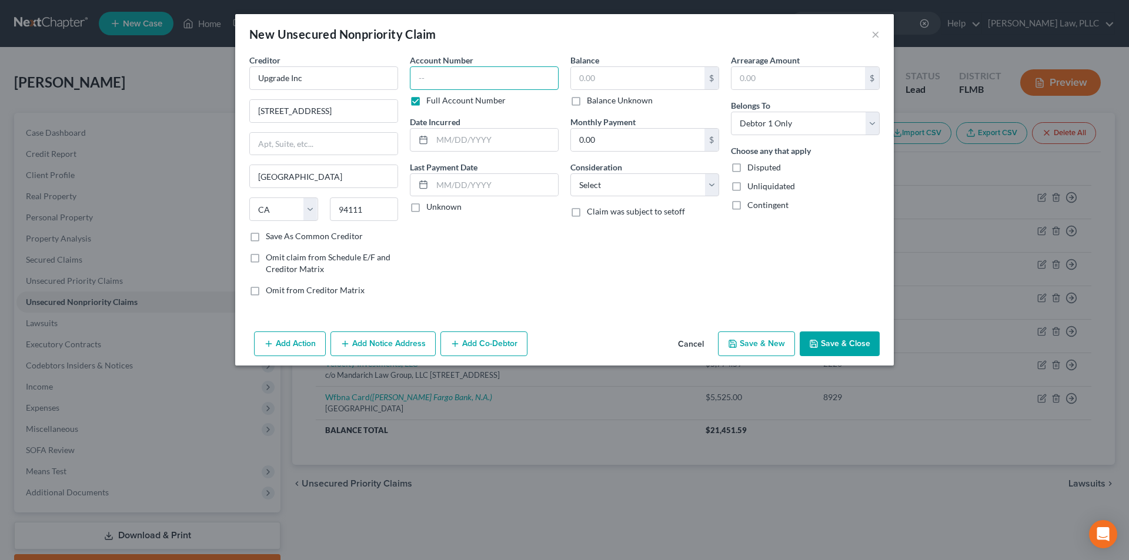
click at [417, 82] on input "text" at bounding box center [484, 78] width 149 height 24
type input "9490"
click at [599, 77] on input "text" at bounding box center [637, 78] width 133 height 22
type input "8,839.00"
click at [607, 256] on div "Balance 8,839.00 $ Balance Unknown Balance Undetermined 8,839.00 $ Balance Unkn…" at bounding box center [644, 180] width 161 height 252
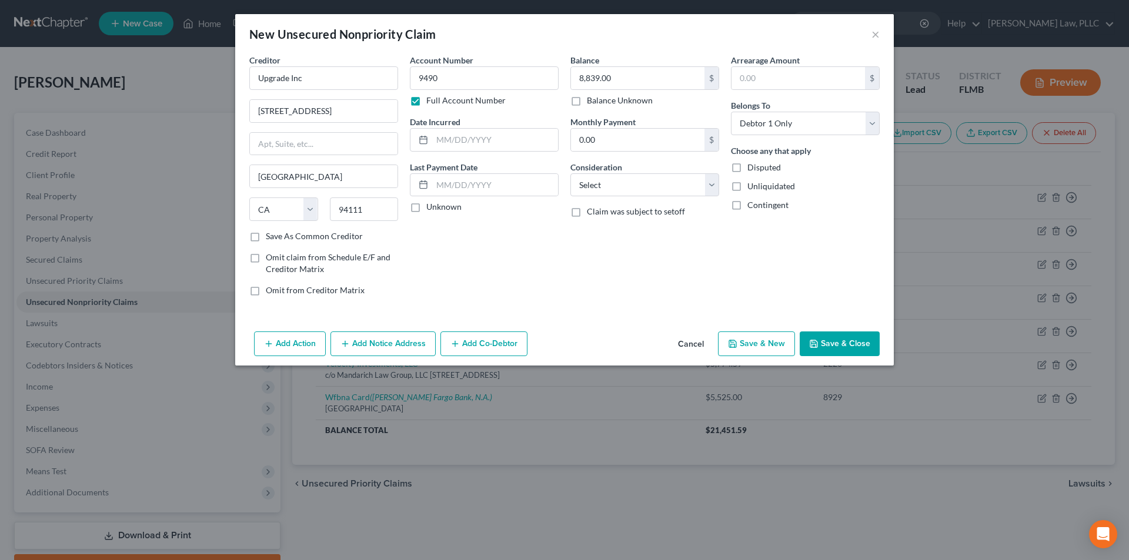
click at [825, 343] on button "Save & Close" at bounding box center [840, 344] width 80 height 25
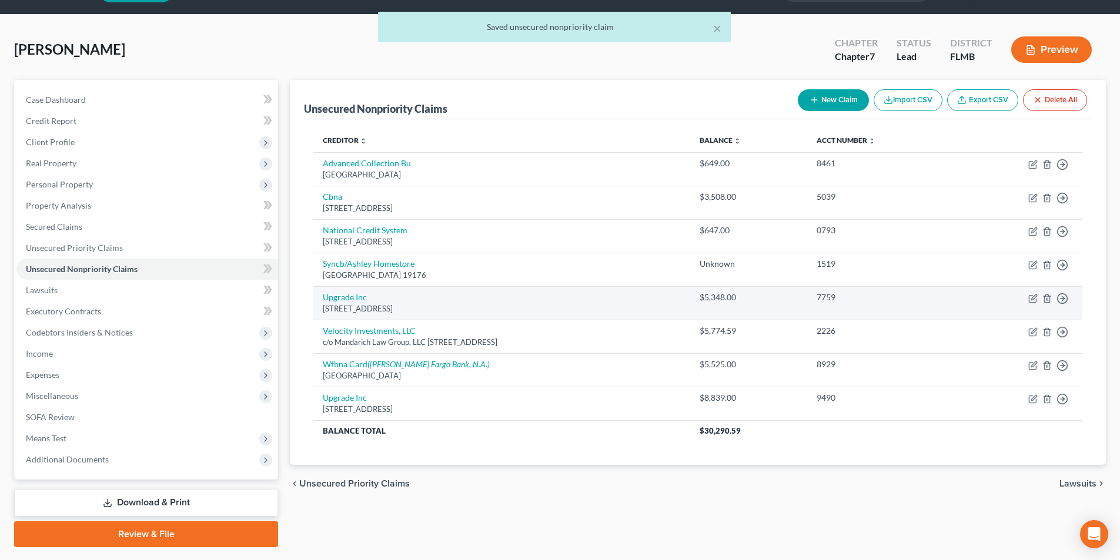
scroll to position [59, 0]
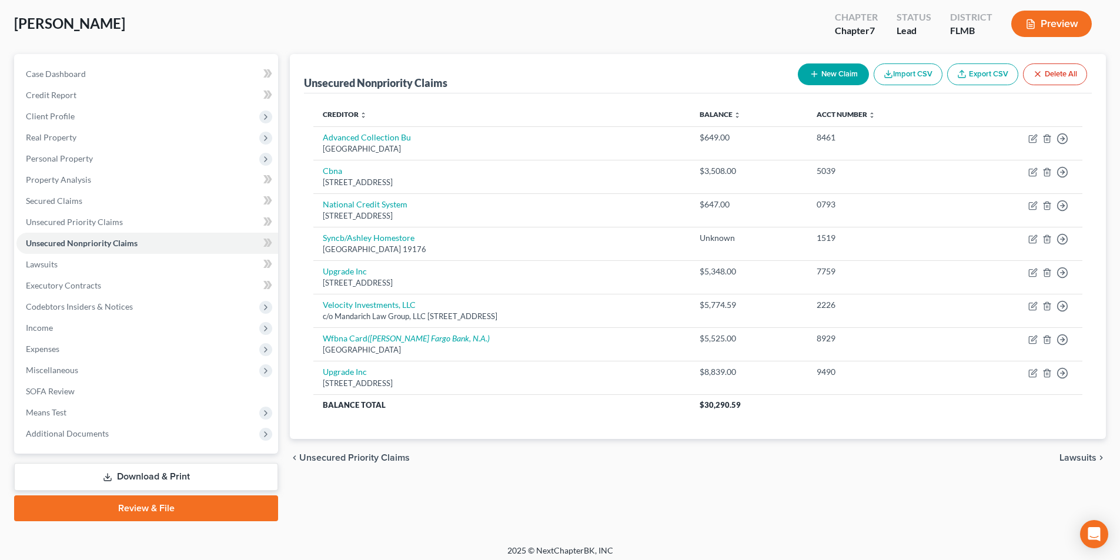
click at [1089, 458] on span "Lawsuits" at bounding box center [1077, 457] width 37 height 9
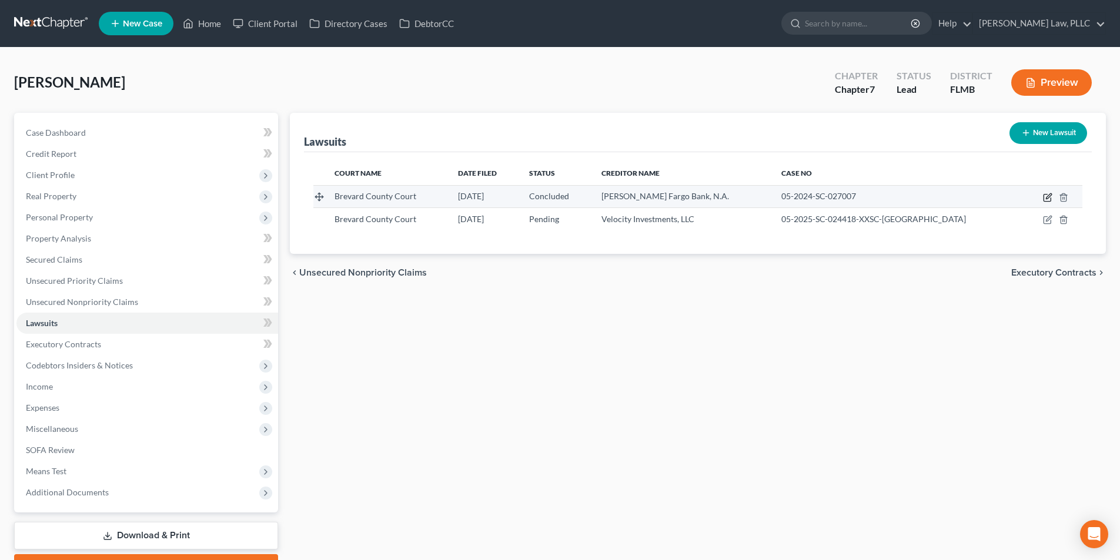
click at [1048, 198] on icon "button" at bounding box center [1047, 197] width 9 height 9
select select "9"
select select "2"
select select "4"
select select "9"
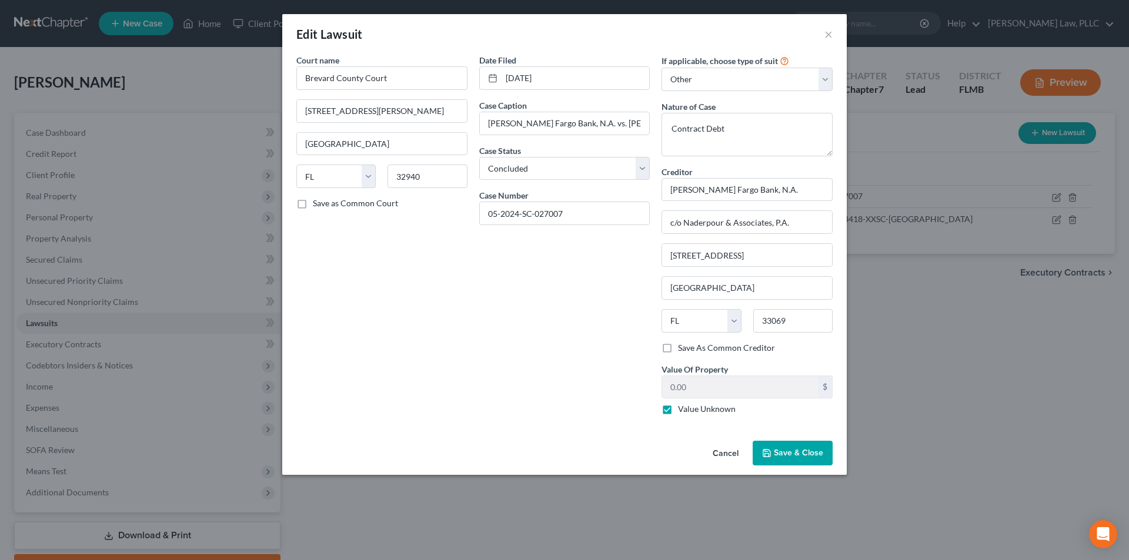
click at [786, 454] on span "Save & Close" at bounding box center [798, 453] width 49 height 10
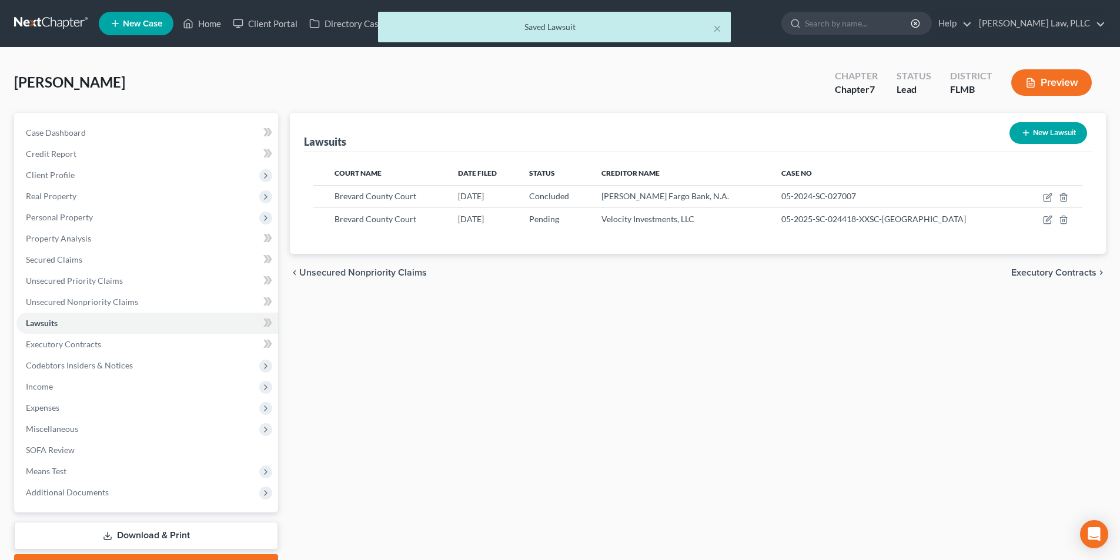
click at [1035, 275] on span "Executory Contracts" at bounding box center [1053, 272] width 85 height 9
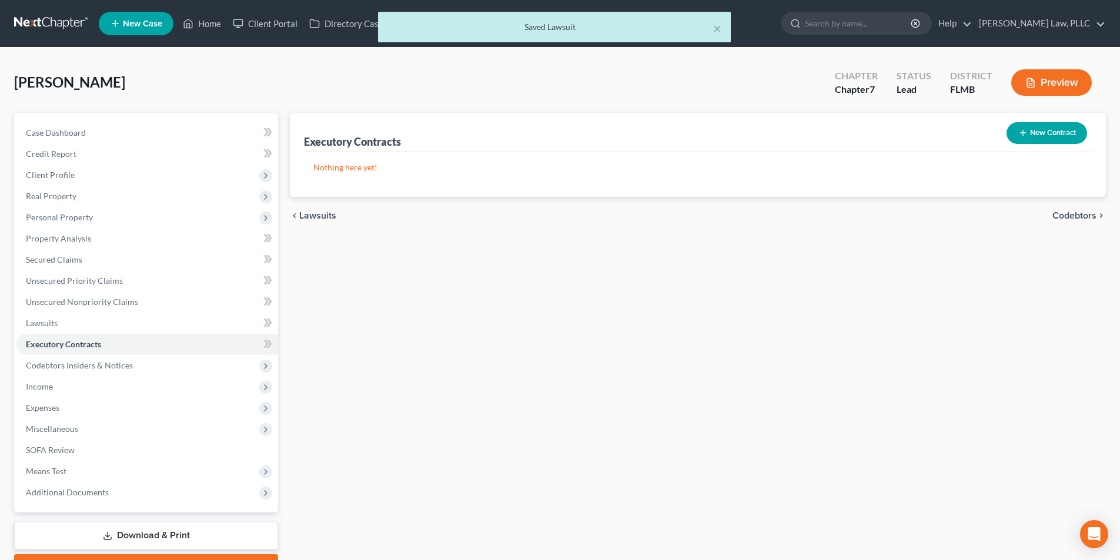
click at [1068, 218] on span "Codebtors" at bounding box center [1074, 215] width 44 height 9
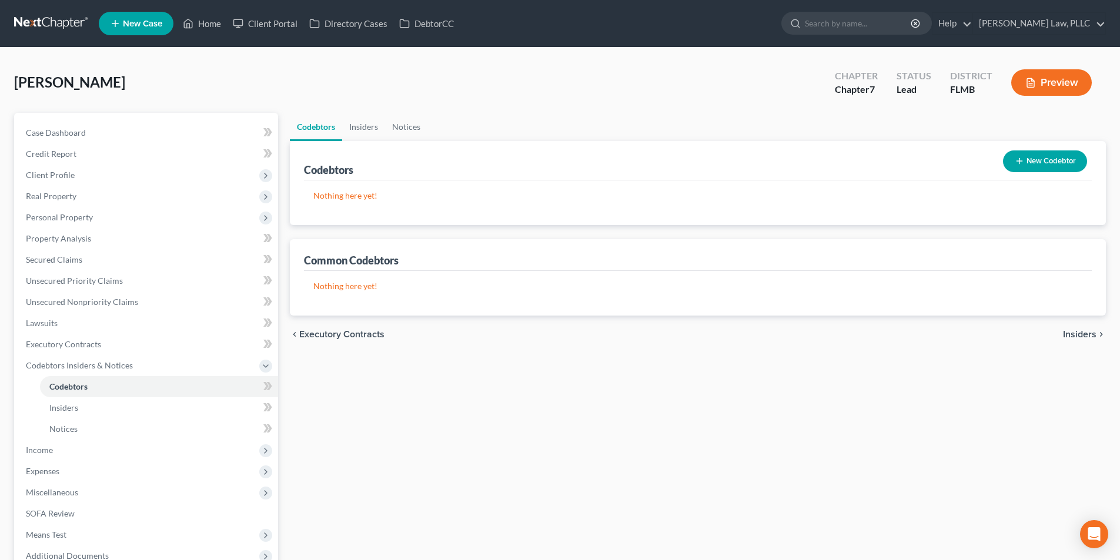
click at [1074, 331] on span "Insiders" at bounding box center [1080, 334] width 34 height 9
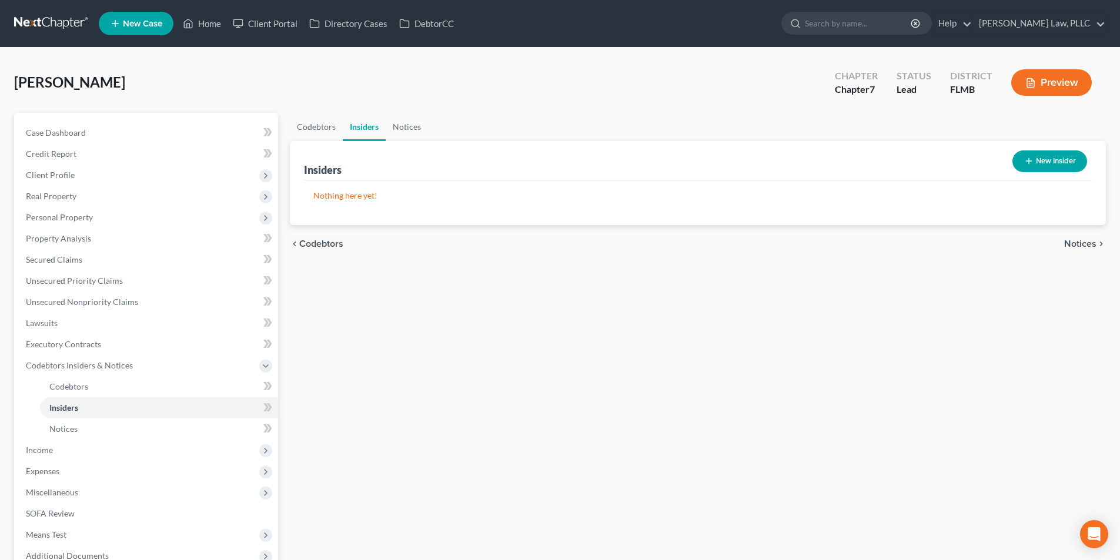
click at [1085, 245] on span "Notices" at bounding box center [1080, 243] width 32 height 9
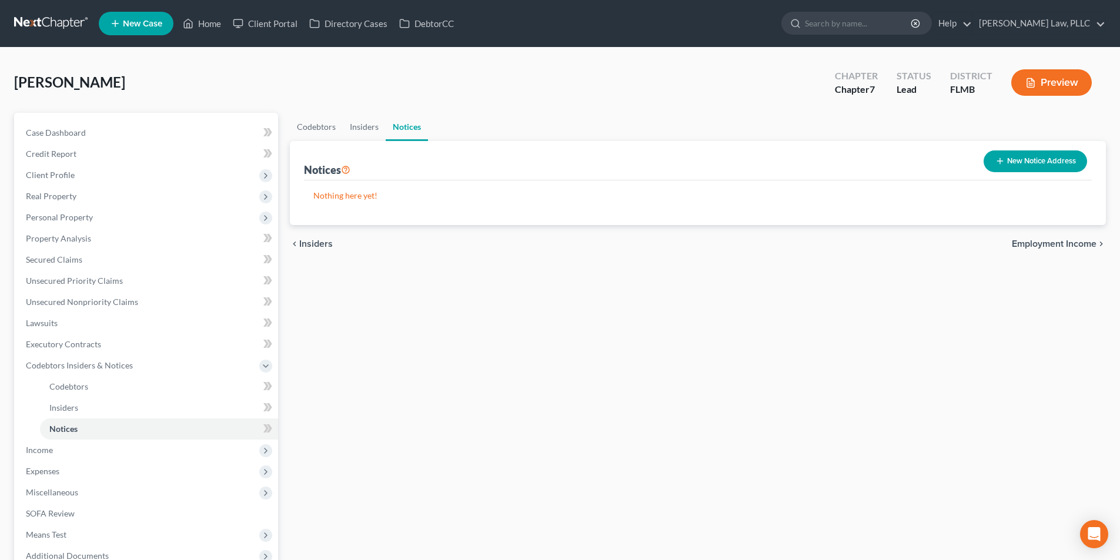
click at [1085, 236] on div "chevron_left Insiders Employment Income chevron_right" at bounding box center [698, 244] width 816 height 38
click at [1080, 243] on span "Employment Income" at bounding box center [1054, 243] width 85 height 9
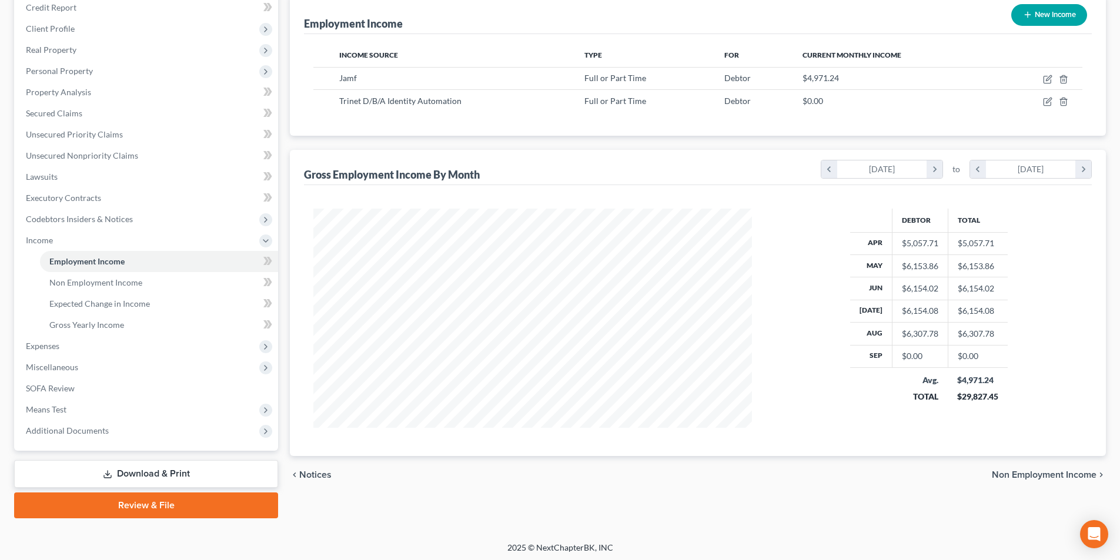
scroll to position [149, 0]
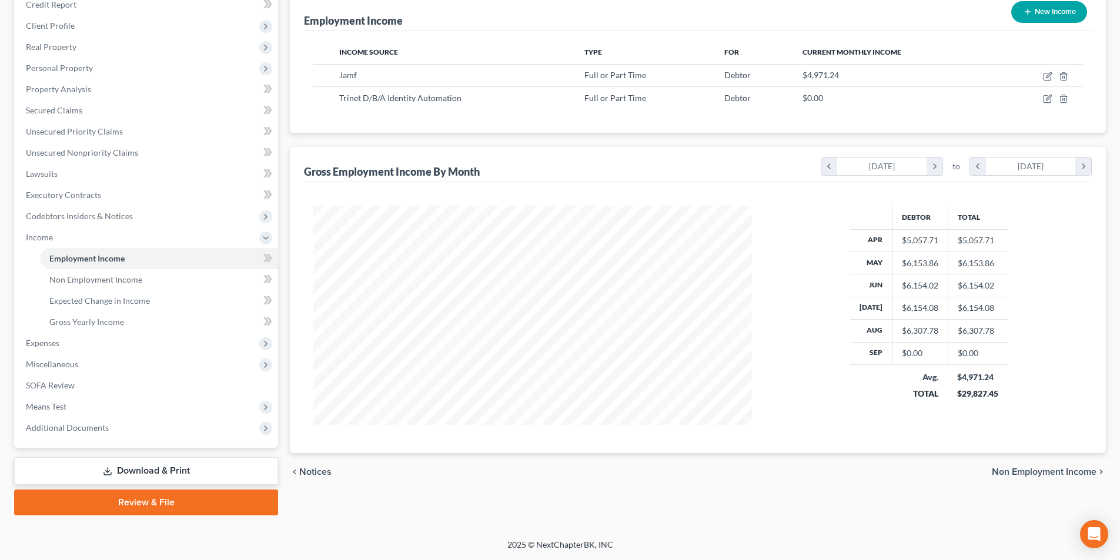
click at [1000, 473] on span "Non Employment Income" at bounding box center [1044, 471] width 105 height 9
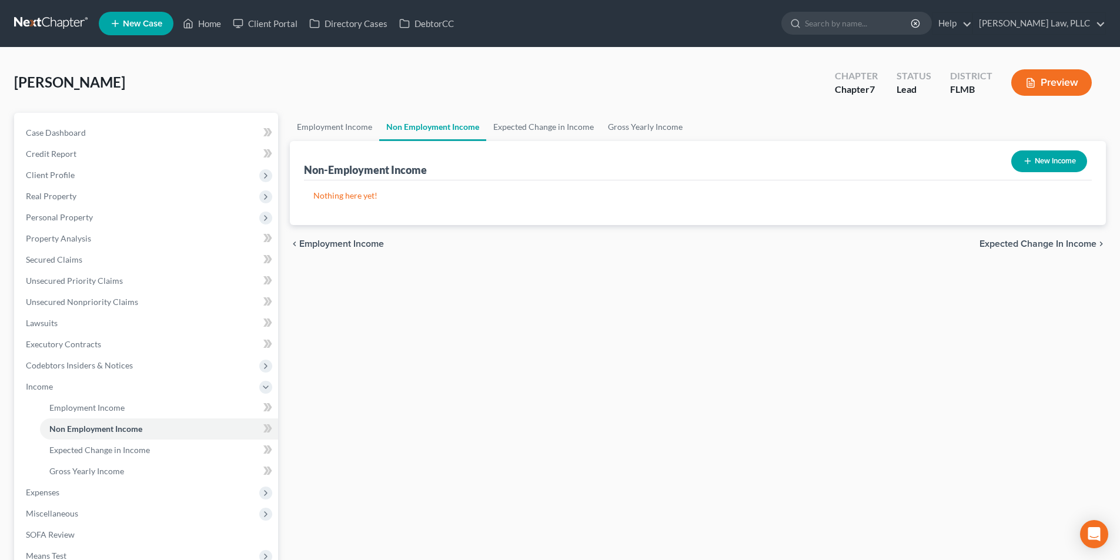
click at [1022, 246] on span "Expected Change in Income" at bounding box center [1038, 243] width 117 height 9
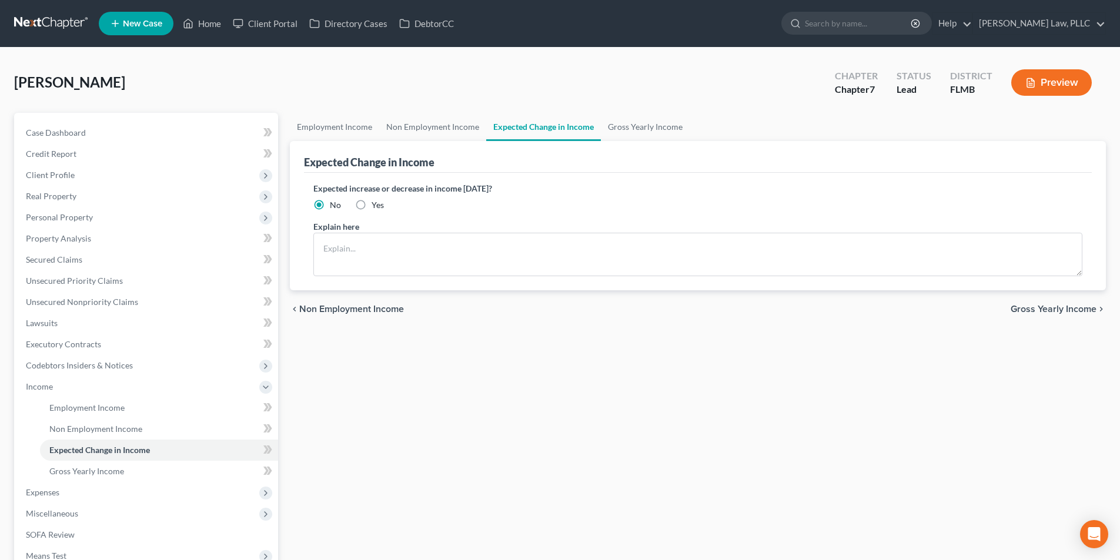
click at [1026, 305] on span "Gross Yearly Income" at bounding box center [1054, 309] width 86 height 9
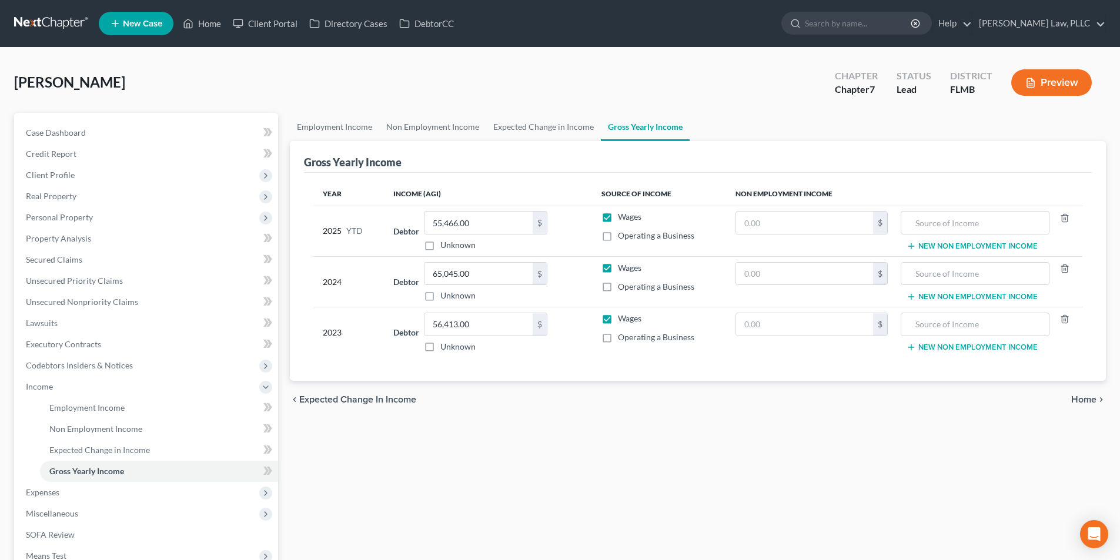
scroll to position [59, 0]
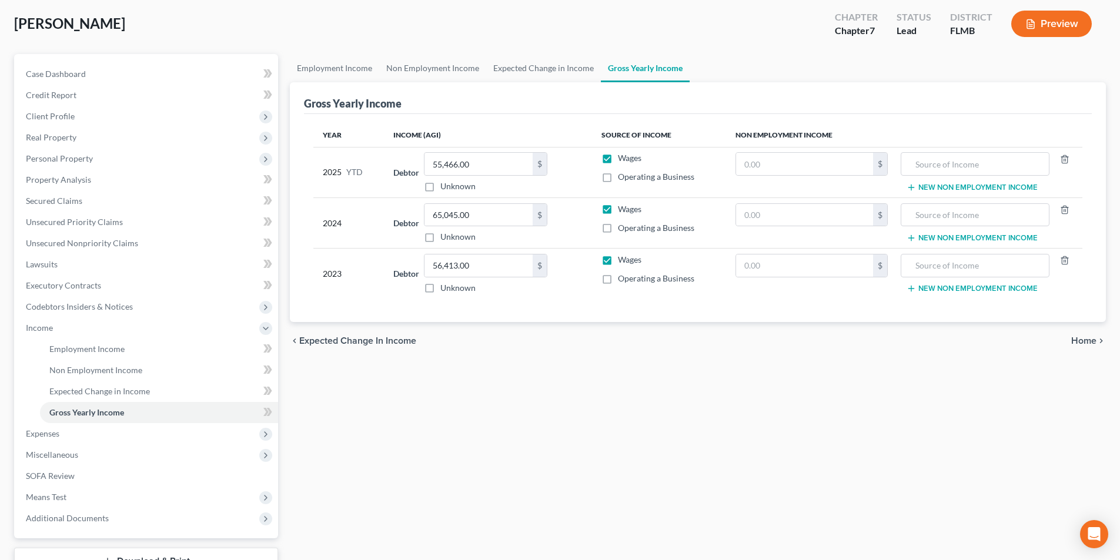
click at [1092, 341] on span "Home" at bounding box center [1083, 340] width 25 height 9
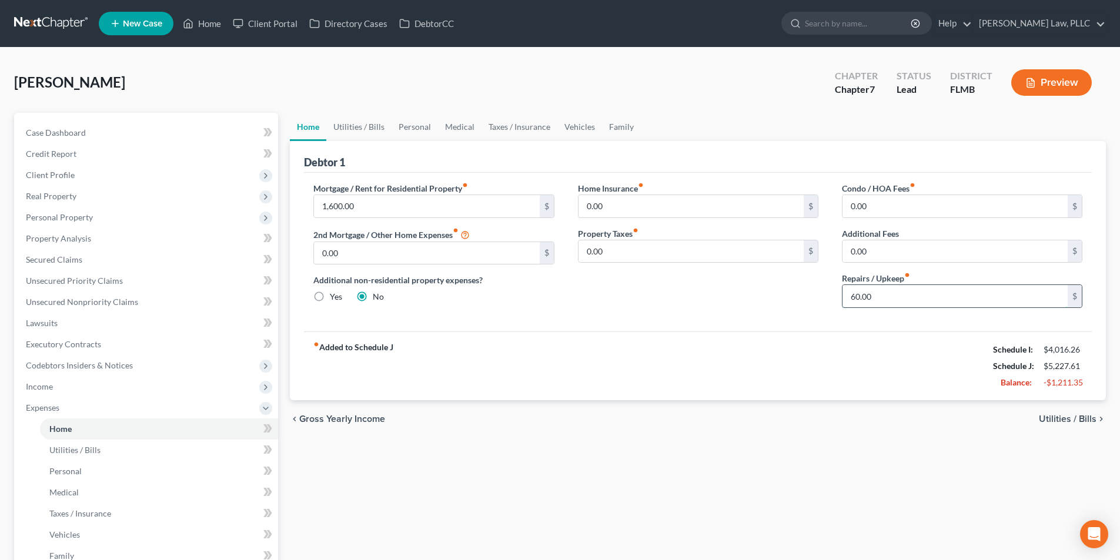
click at [897, 298] on input "60.00" at bounding box center [955, 296] width 225 height 22
type input "10.00"
click at [1054, 420] on span "Utilities / Bills" at bounding box center [1068, 419] width 58 height 9
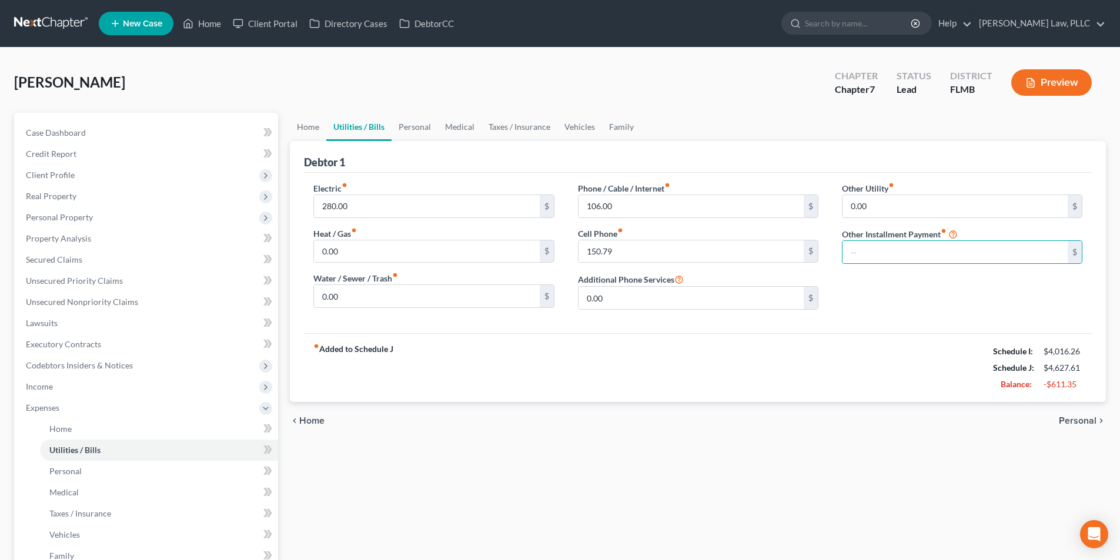
click at [1067, 420] on span "Personal" at bounding box center [1078, 420] width 38 height 9
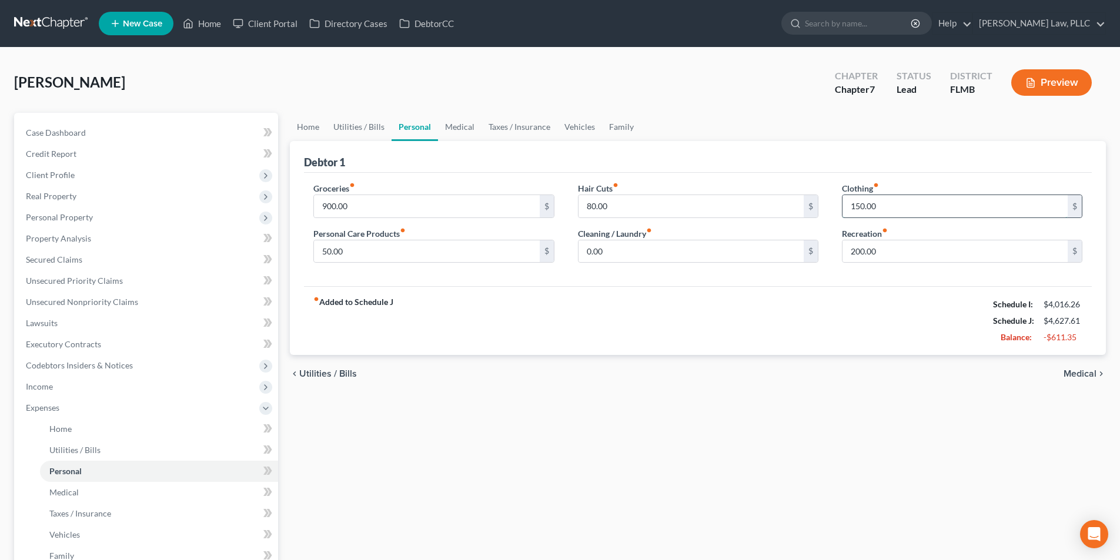
click at [908, 213] on input "150.00" at bounding box center [955, 206] width 225 height 22
type input "15.00"
click at [877, 255] on input "200.00" at bounding box center [955, 251] width 225 height 22
type input "50.00"
click at [609, 206] on input "80.00" at bounding box center [691, 206] width 225 height 22
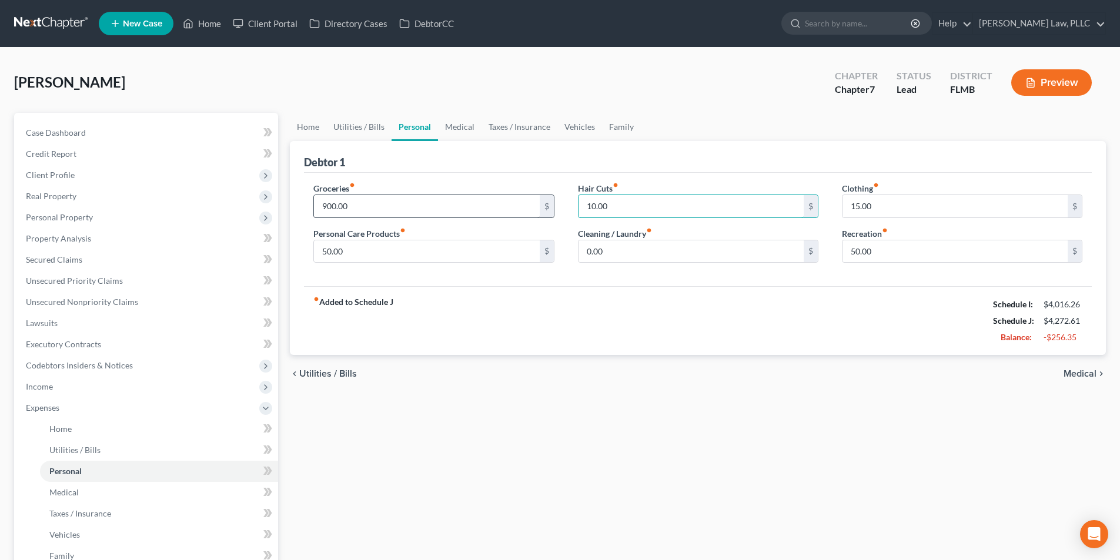
type input "10.00"
click at [379, 209] on input "900.00" at bounding box center [426, 206] width 225 height 22
type input "6"
type input "8"
type input "700"
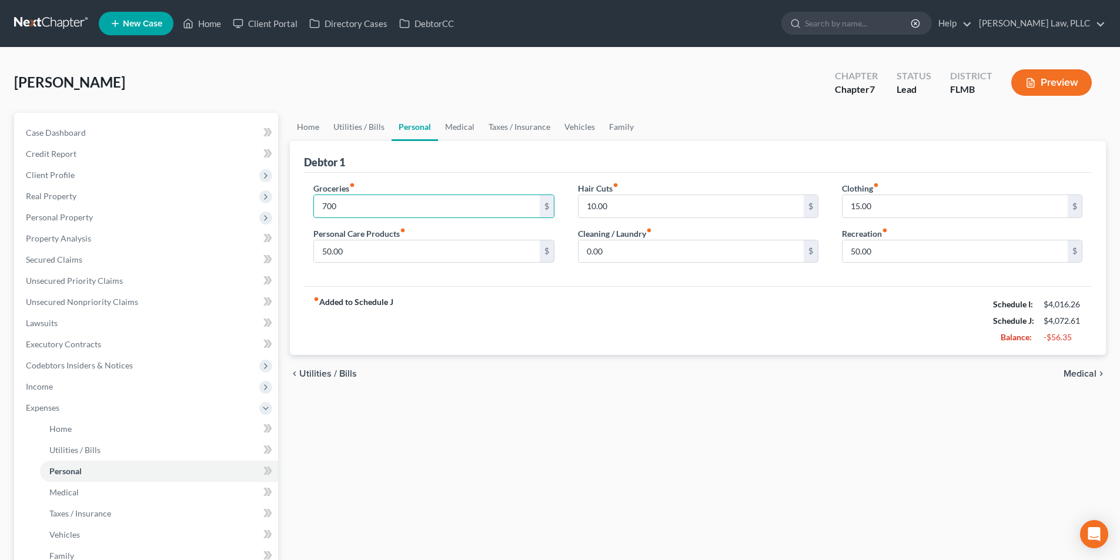
click at [1071, 372] on span "Medical" at bounding box center [1080, 373] width 33 height 9
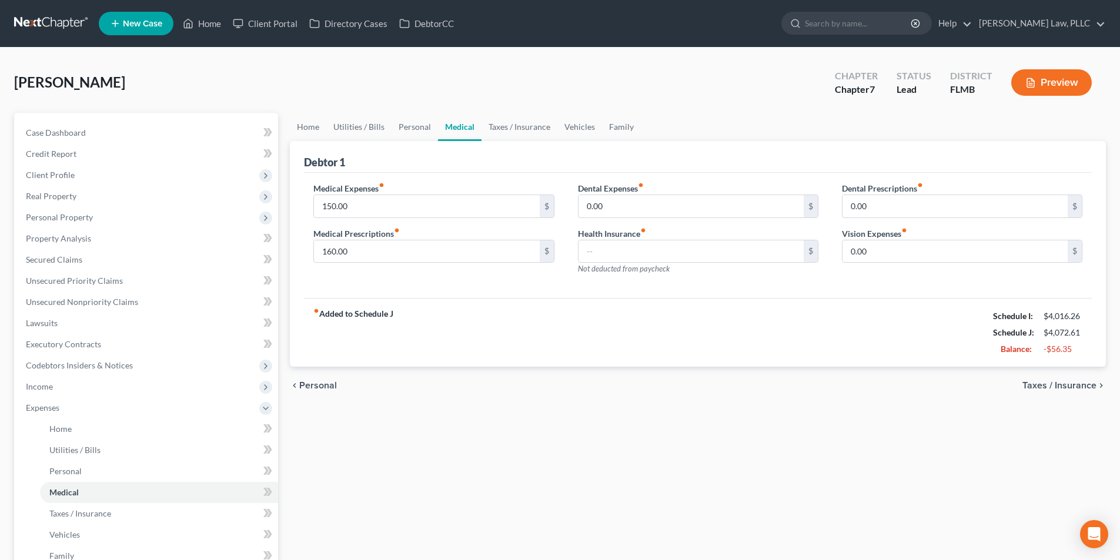
click at [1066, 386] on span "Taxes / Insurance" at bounding box center [1059, 385] width 74 height 9
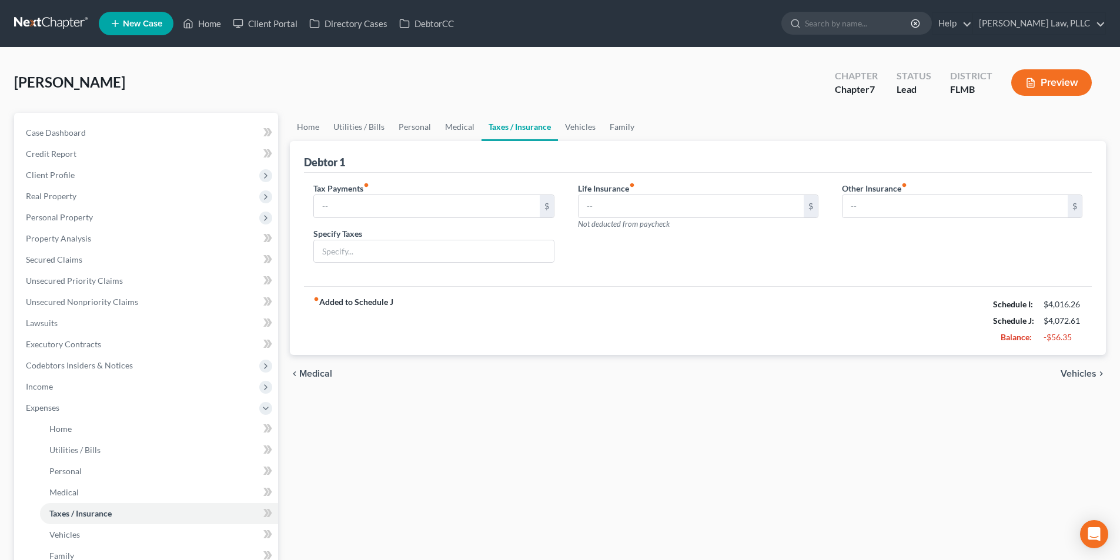
click at [1071, 375] on span "Vehicles" at bounding box center [1079, 373] width 36 height 9
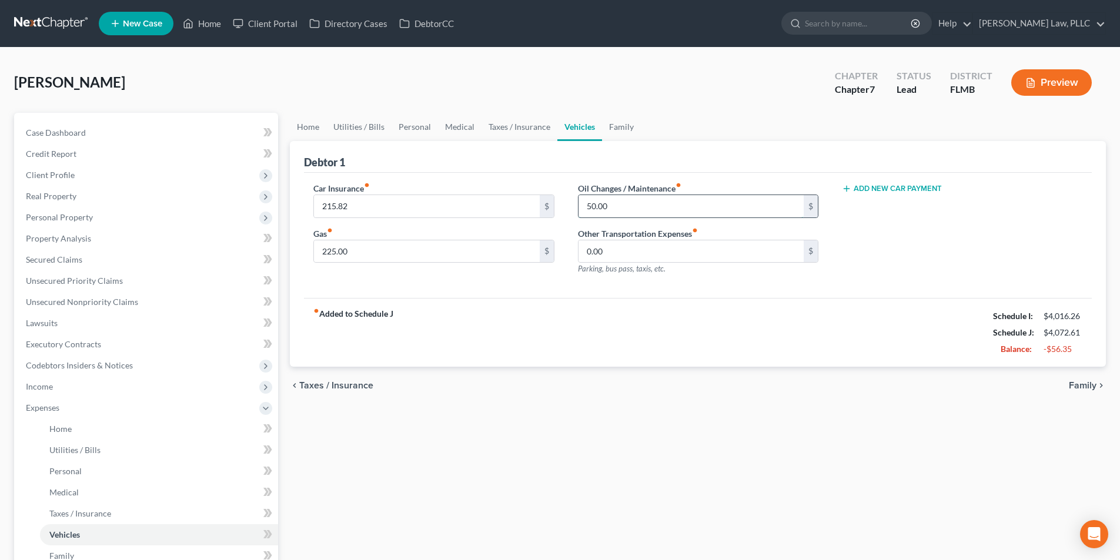
click at [613, 212] on input "50.00" at bounding box center [691, 206] width 225 height 22
type input "20.00"
click at [630, 339] on div "fiber_manual_record Added to Schedule J Schedule I: $4,016.26 Schedule J: $4,04…" at bounding box center [698, 332] width 788 height 69
click at [1077, 386] on span "Family" at bounding box center [1083, 385] width 28 height 9
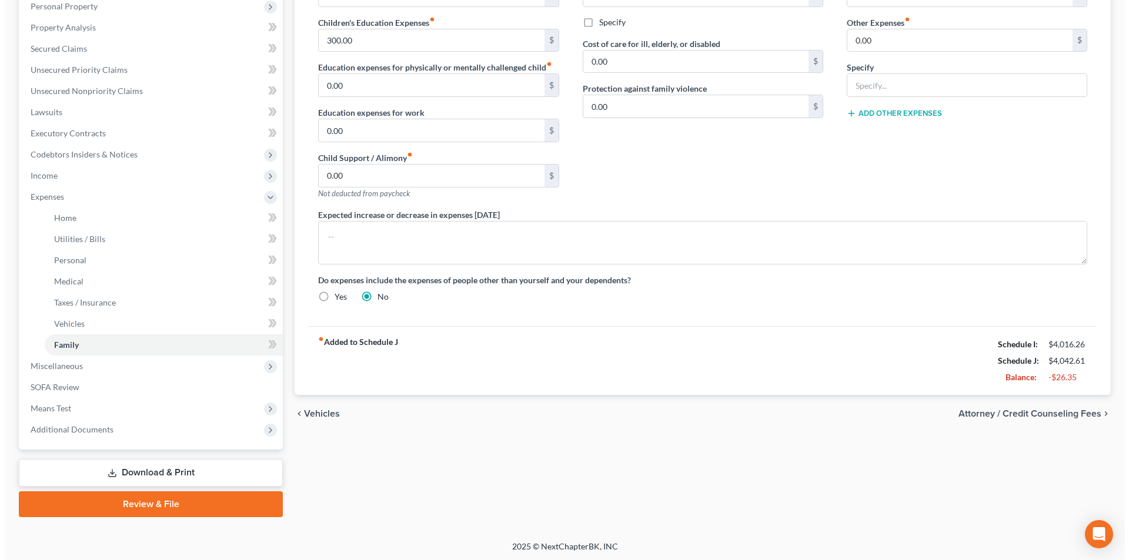
scroll to position [213, 0]
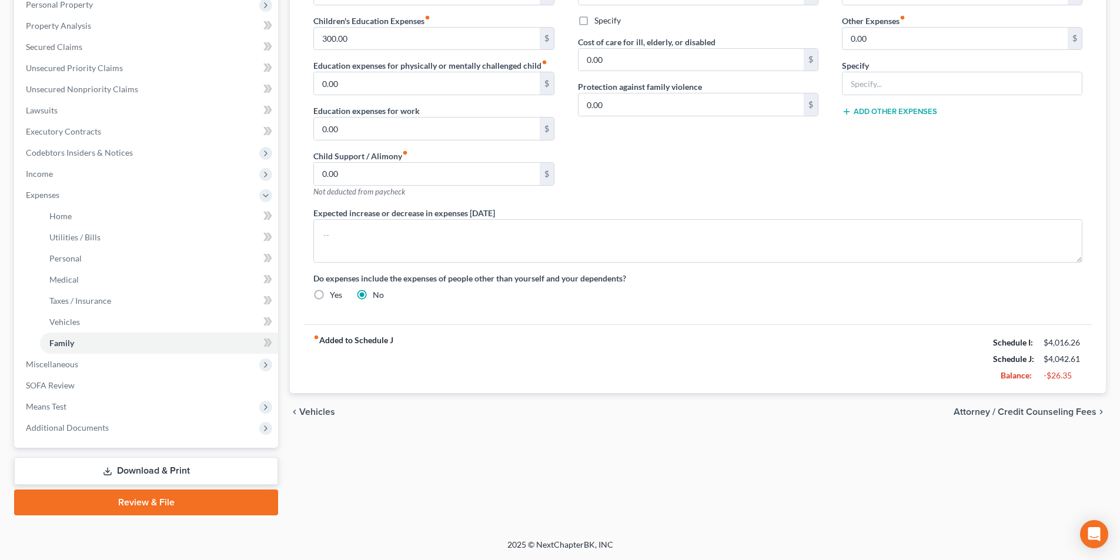
click at [1055, 413] on span "Attorney / Credit Counseling Fees" at bounding box center [1025, 411] width 143 height 9
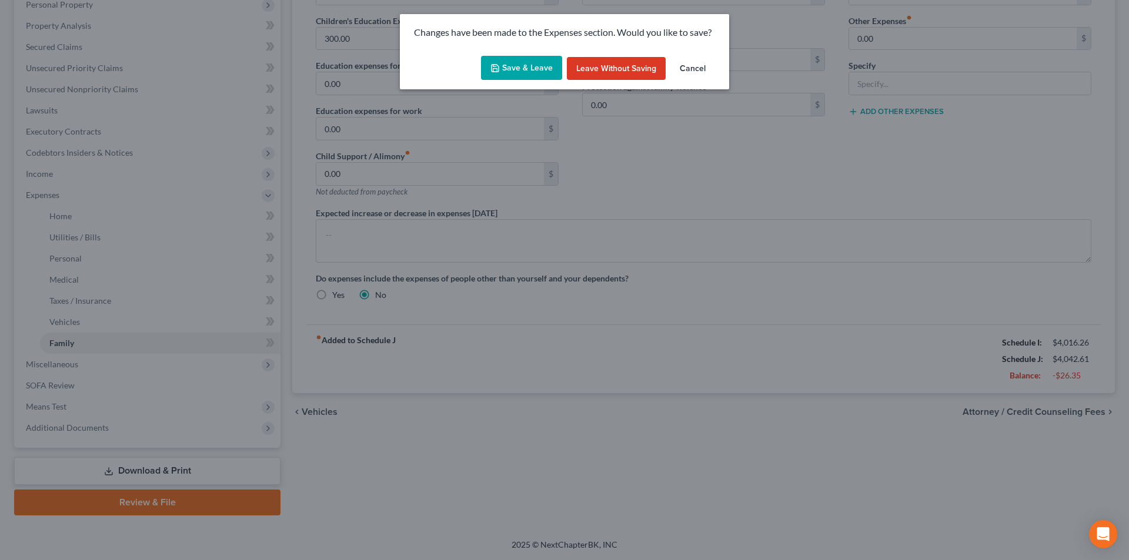
click at [541, 68] on button "Save & Leave" at bounding box center [521, 68] width 81 height 25
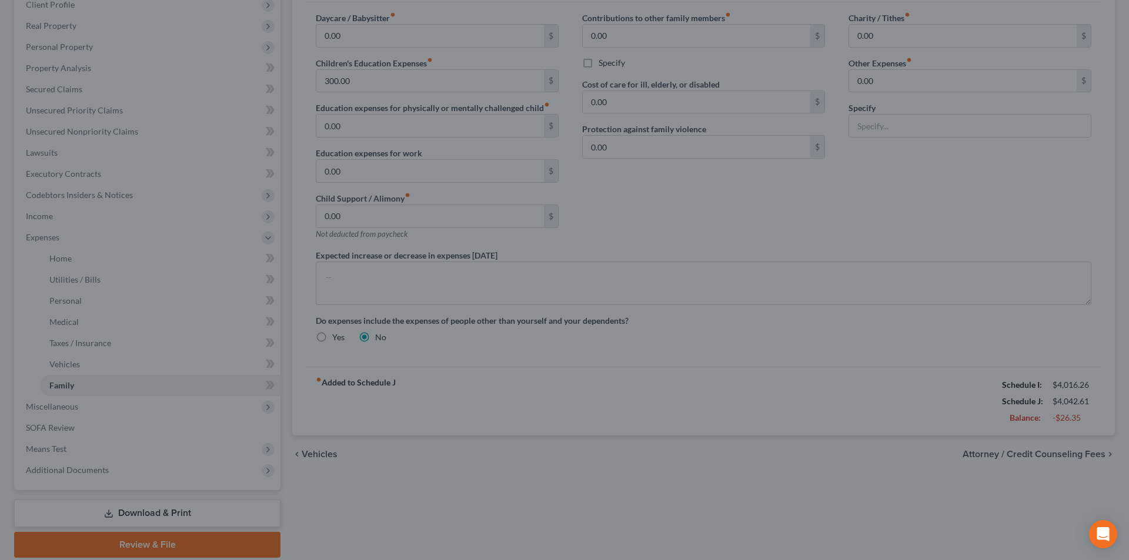
select select "0"
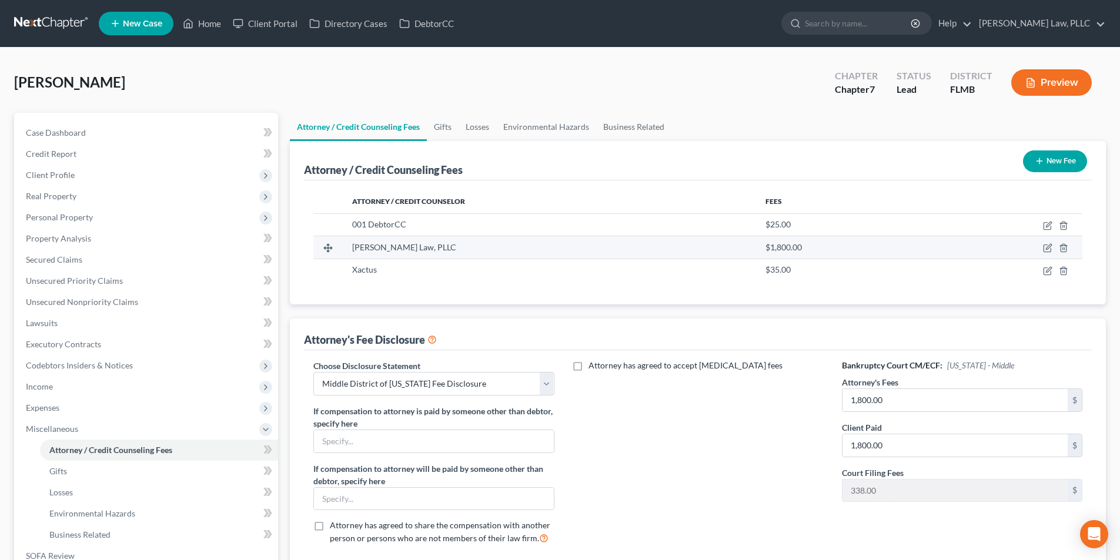
click at [508, 238] on td "[PERSON_NAME] Law, PLLC" at bounding box center [549, 247] width 413 height 22
click at [1046, 246] on icon "button" at bounding box center [1047, 247] width 9 height 9
select select "9"
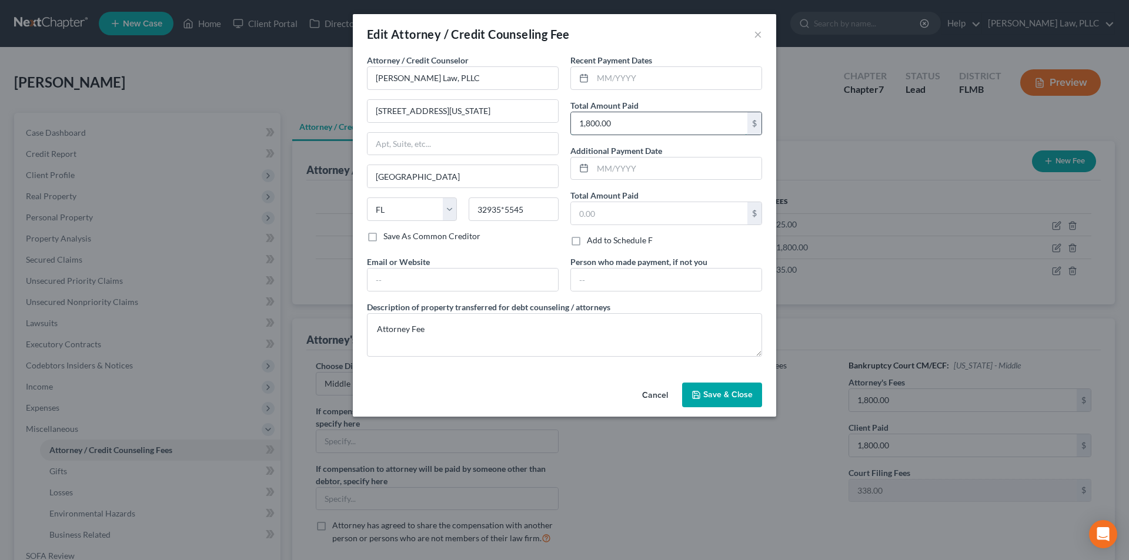
click at [631, 124] on input "1,800.00" at bounding box center [659, 123] width 176 height 22
type input "731.00"
click at [587, 217] on input "text" at bounding box center [659, 213] width 176 height 22
type input "731.00"
click at [523, 245] on div "Attorney / Credit Counselor * [PERSON_NAME] Law, PLLC [STREET_ADDRESS][GEOGRAPH…" at bounding box center [462, 155] width 203 height 202
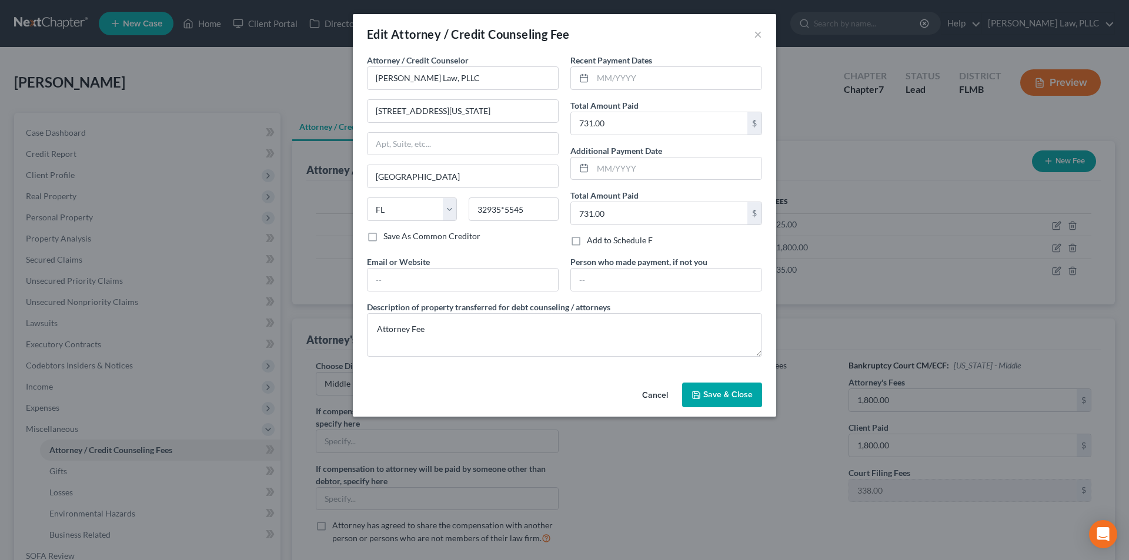
click at [721, 400] on button "Save & Close" at bounding box center [722, 395] width 80 height 25
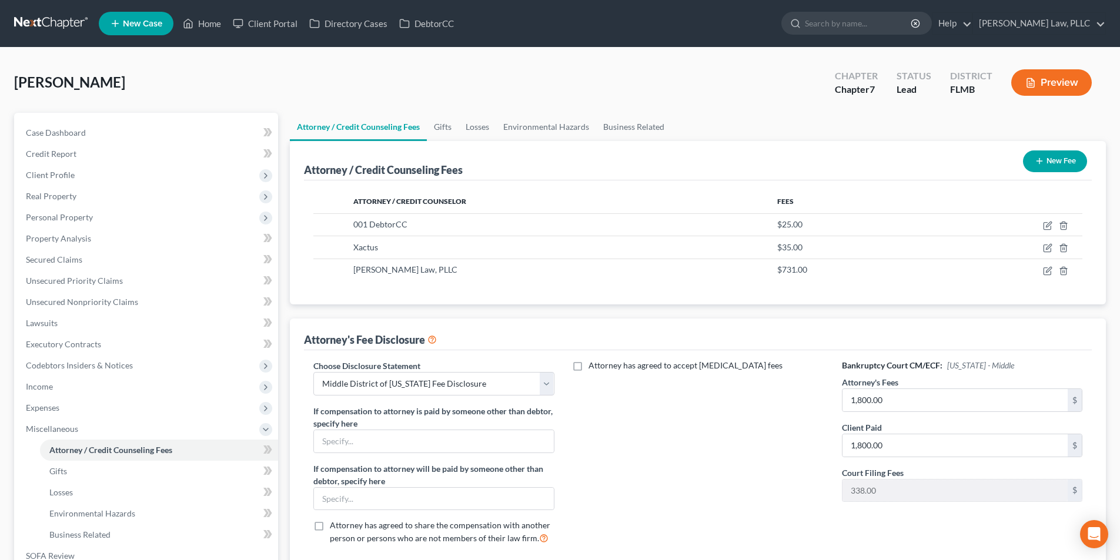
click at [837, 403] on div "Bankruptcy Court CM/ECF: [US_STATE] - Middle Attorney's Fees 1,800.00 $ Client …" at bounding box center [962, 457] width 264 height 195
click at [851, 401] on input "1,800.00" at bounding box center [955, 400] width 225 height 22
type input "731.00"
click at [895, 449] on input "1,800.00" at bounding box center [955, 445] width 225 height 22
type input "731.00"
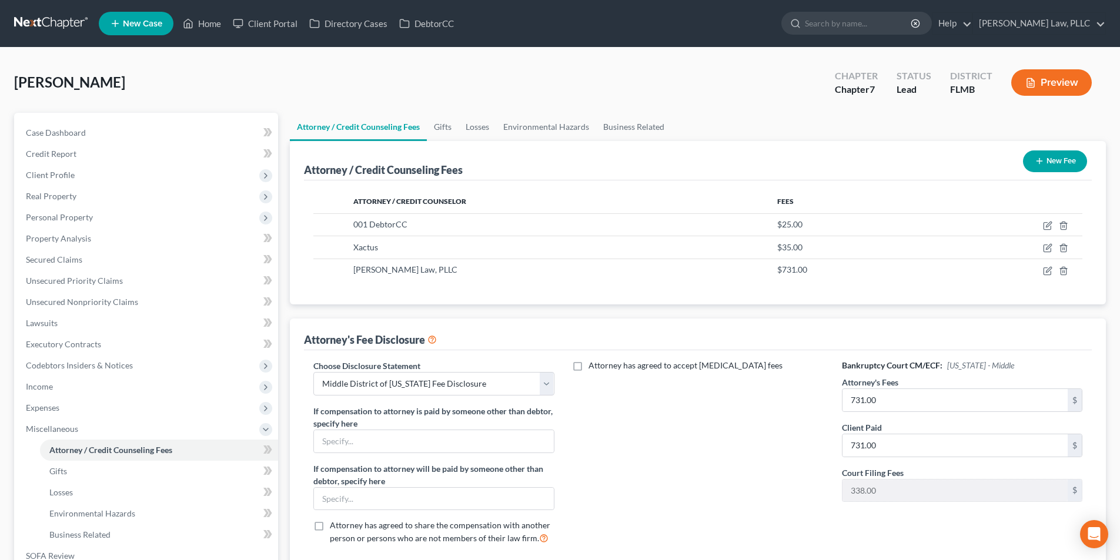
click at [787, 474] on div "Attorney has agreed to accept [MEDICAL_DATA] fees" at bounding box center [698, 457] width 264 height 195
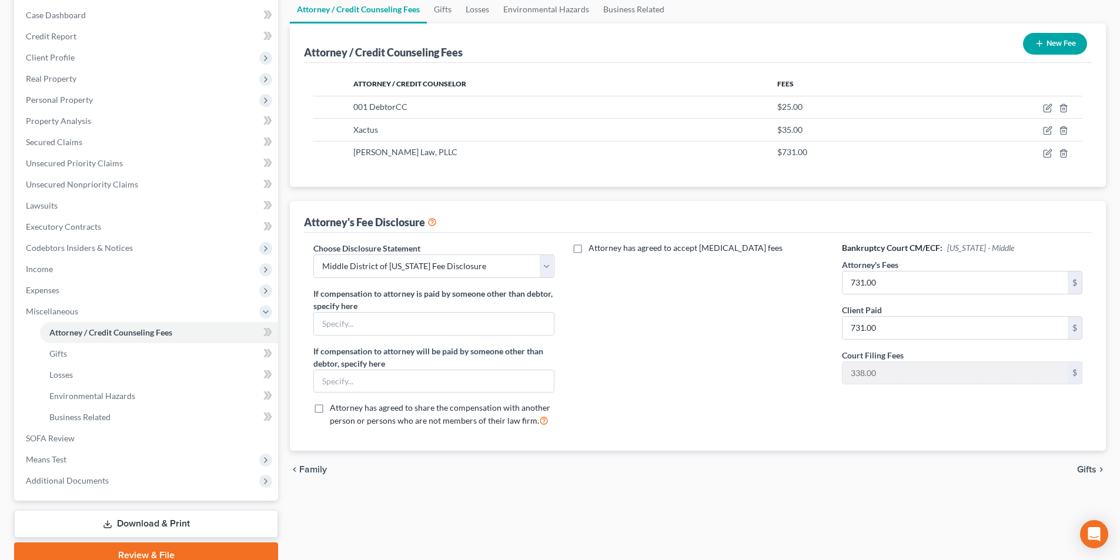
scroll to position [171, 0]
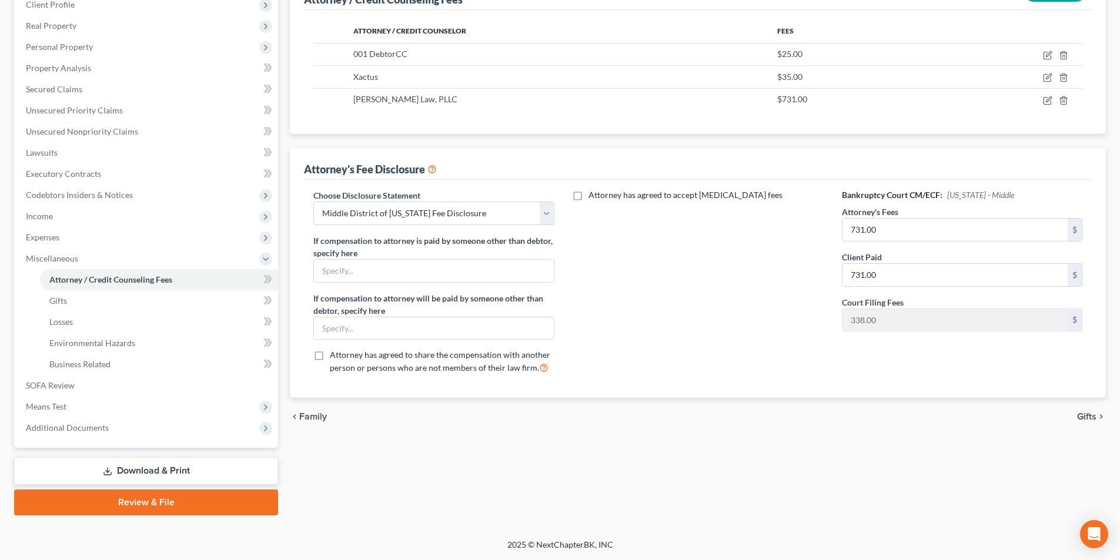
click at [1092, 416] on span "Gifts" at bounding box center [1086, 416] width 19 height 9
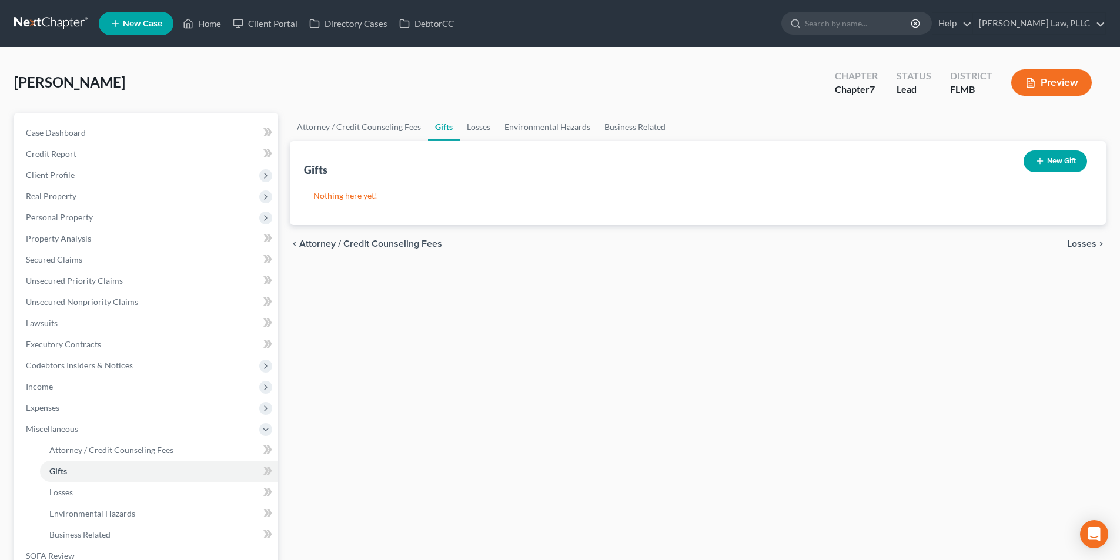
click at [1095, 264] on div "Attorney / Credit Counseling Fees Gifts Losses Environmental Hazards Business R…" at bounding box center [698, 399] width 828 height 573
click at [1091, 253] on div "chevron_left Attorney / Credit Counseling Fees Losses chevron_right" at bounding box center [698, 244] width 816 height 38
click at [1077, 239] on span "Losses" at bounding box center [1081, 243] width 29 height 9
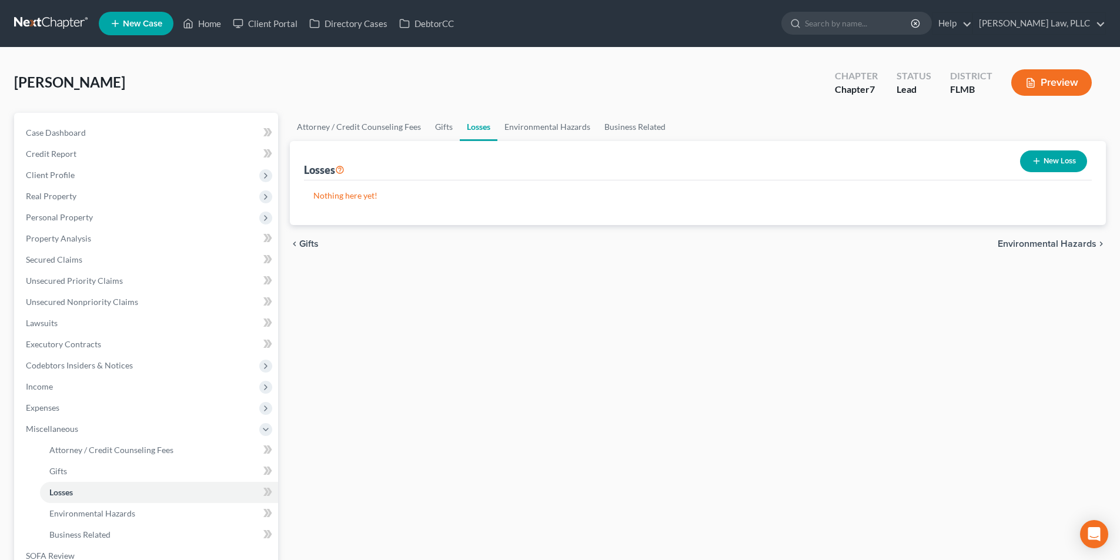
click at [1077, 239] on span "Environmental Hazards" at bounding box center [1047, 243] width 99 height 9
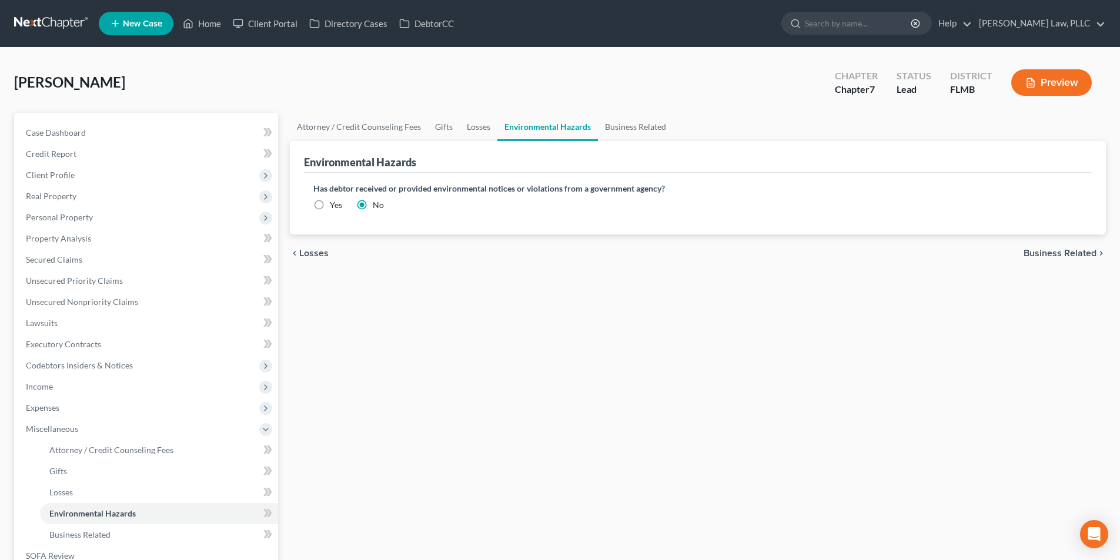
click at [1070, 256] on span "Business Related" at bounding box center [1060, 253] width 73 height 9
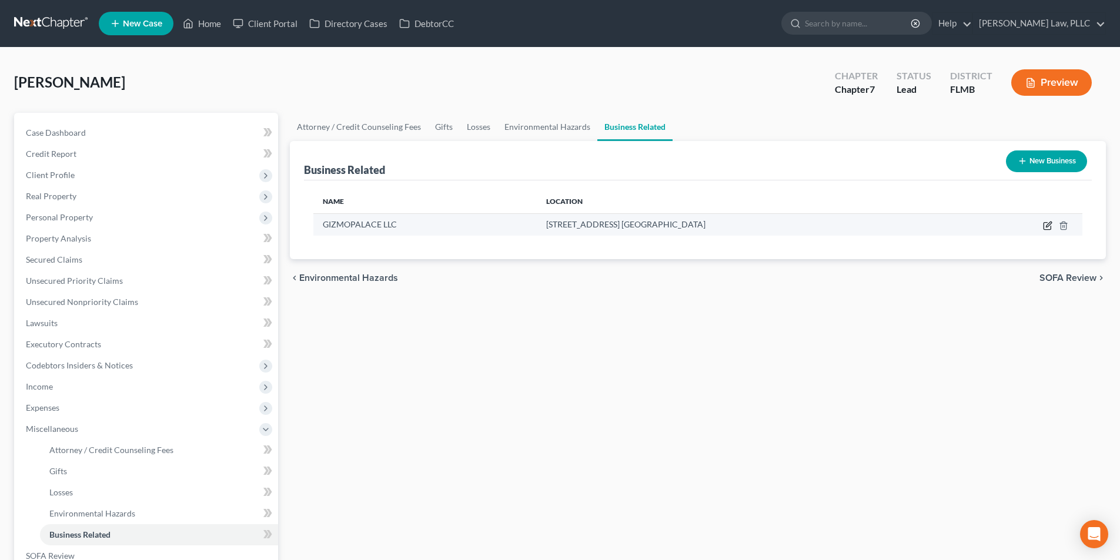
click at [1046, 225] on icon "button" at bounding box center [1047, 225] width 9 height 9
select select "sole_proprietor"
select select "9"
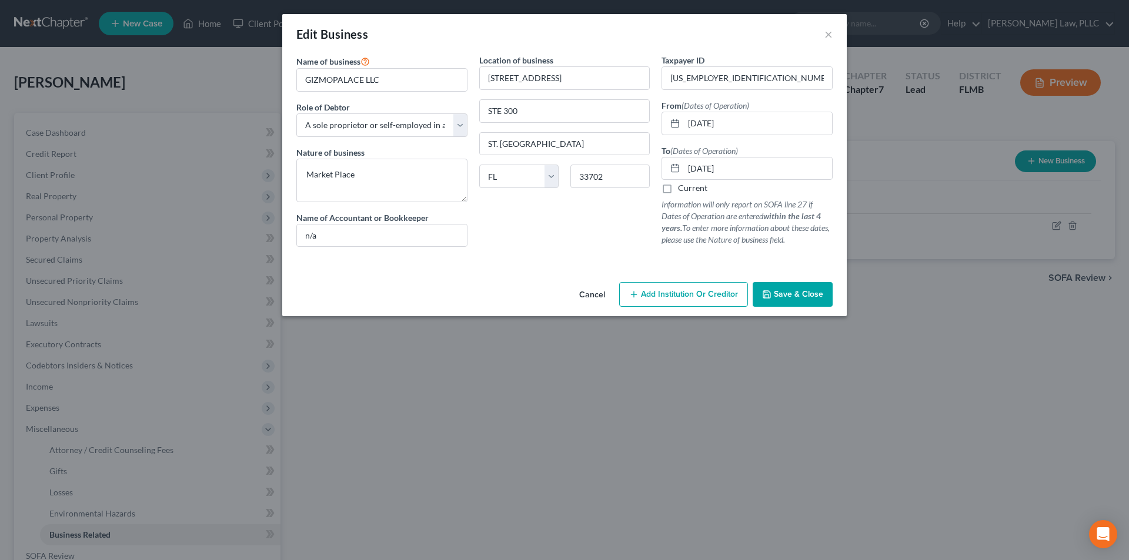
click at [776, 293] on span "Save & Close" at bounding box center [798, 294] width 49 height 10
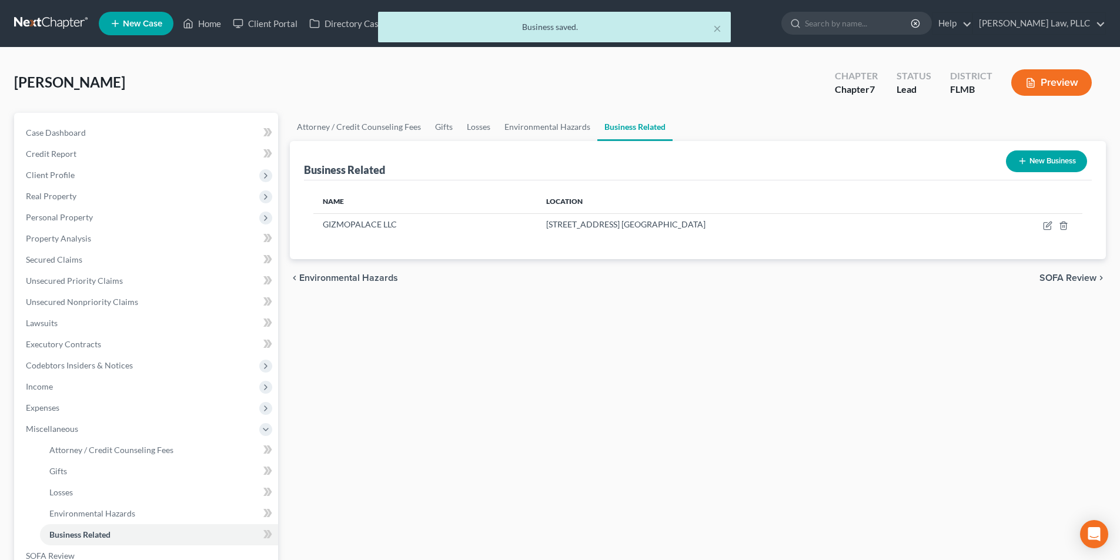
click at [1051, 273] on span "SOFA Review" at bounding box center [1067, 277] width 57 height 9
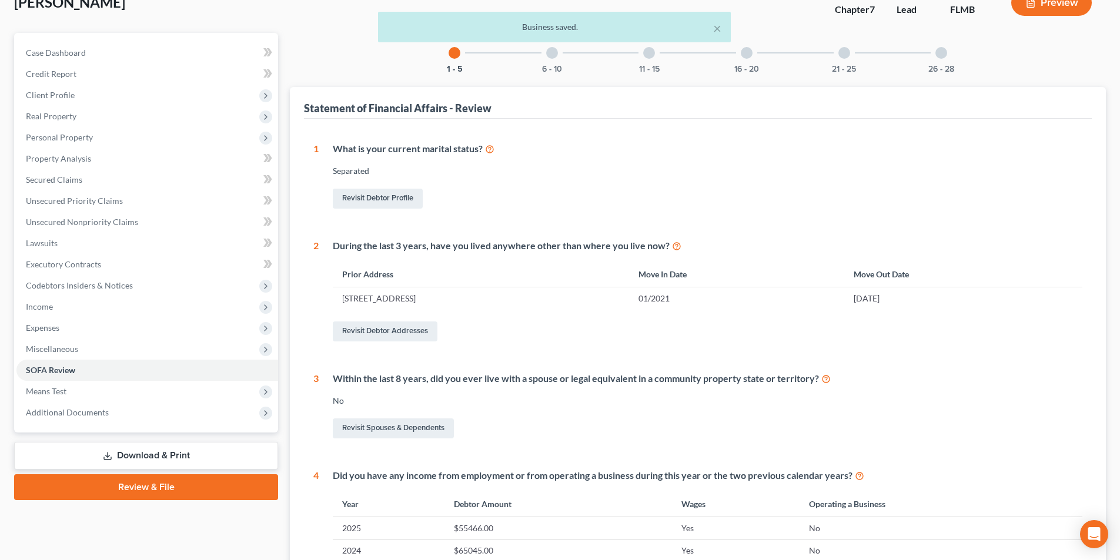
scroll to position [360, 0]
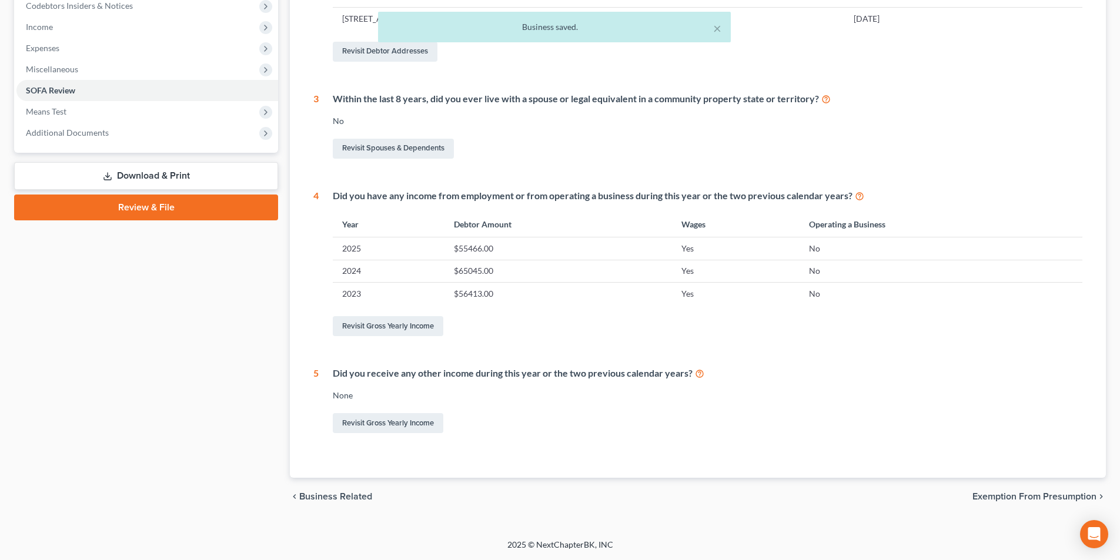
click at [1058, 497] on span "Exemption from Presumption" at bounding box center [1034, 496] width 124 height 9
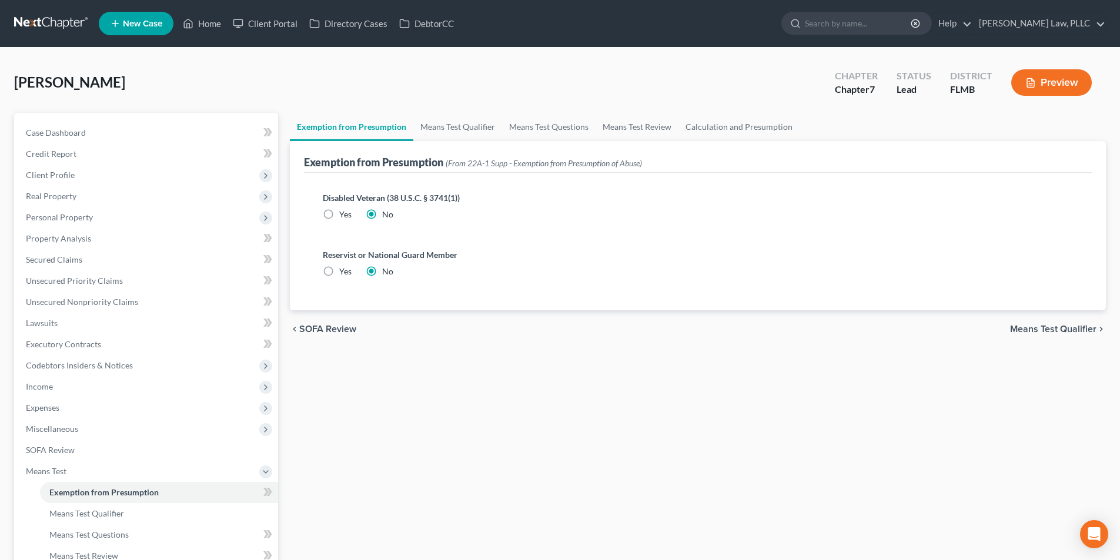
click at [1034, 327] on div "chevron_left SOFA Review Means Test Qualifier chevron_right" at bounding box center [698, 329] width 816 height 38
click at [1034, 327] on span "Means Test Qualifier" at bounding box center [1053, 329] width 86 height 9
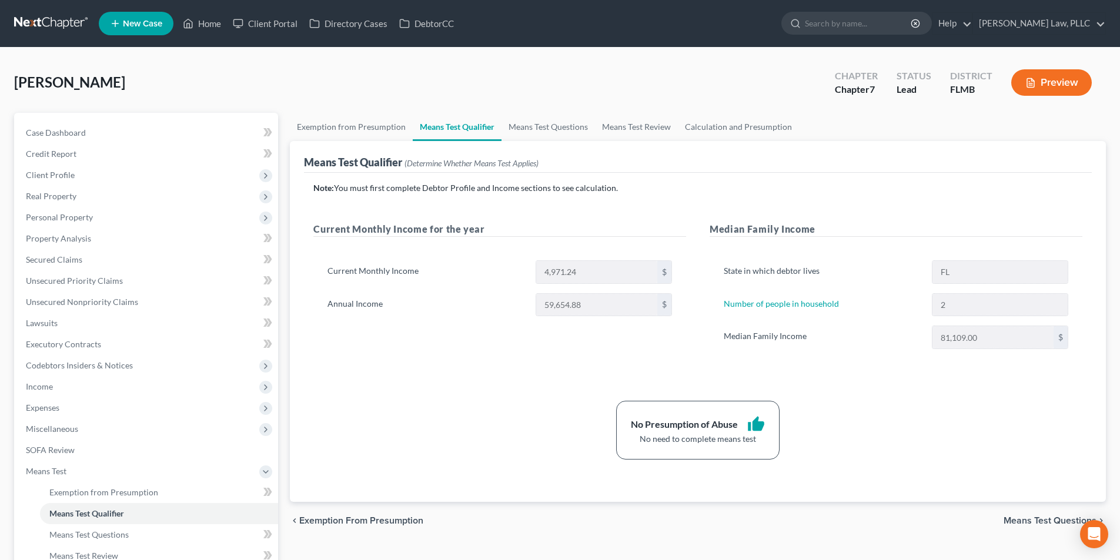
scroll to position [59, 0]
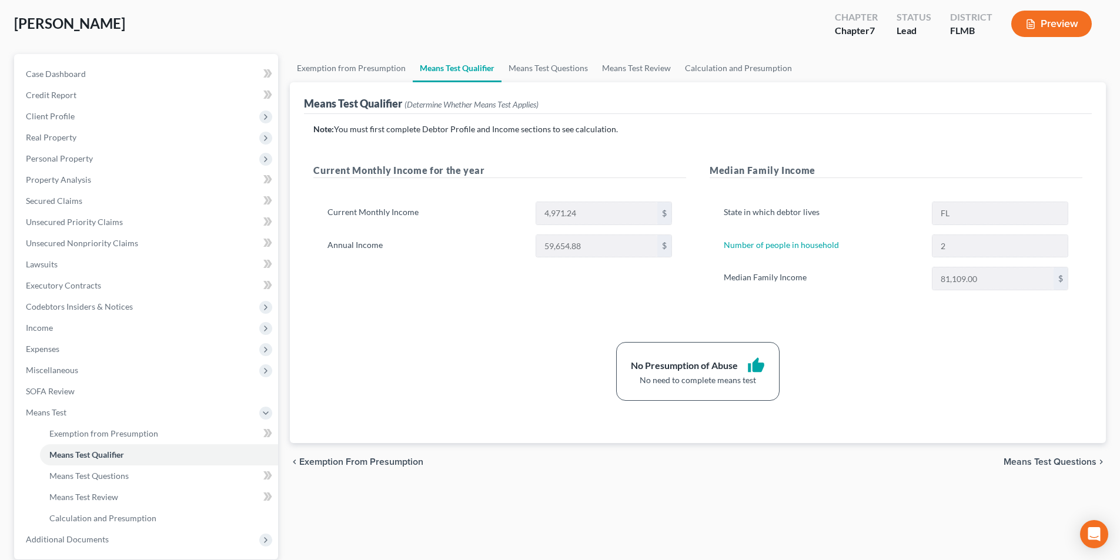
click at [1034, 462] on span "Means Test Questions" at bounding box center [1050, 461] width 93 height 9
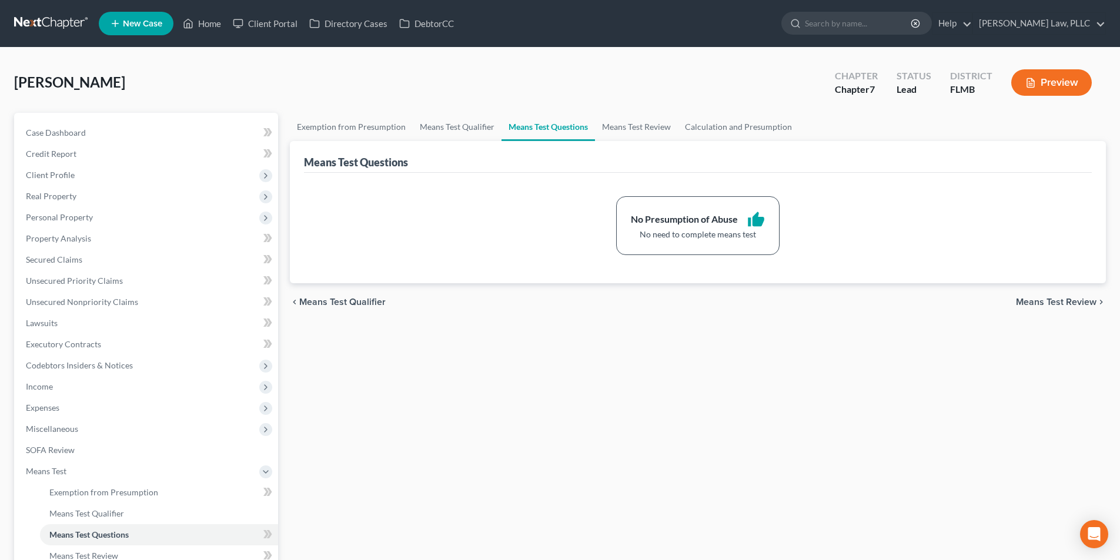
click at [1028, 307] on span "Means Test Review" at bounding box center [1056, 302] width 81 height 9
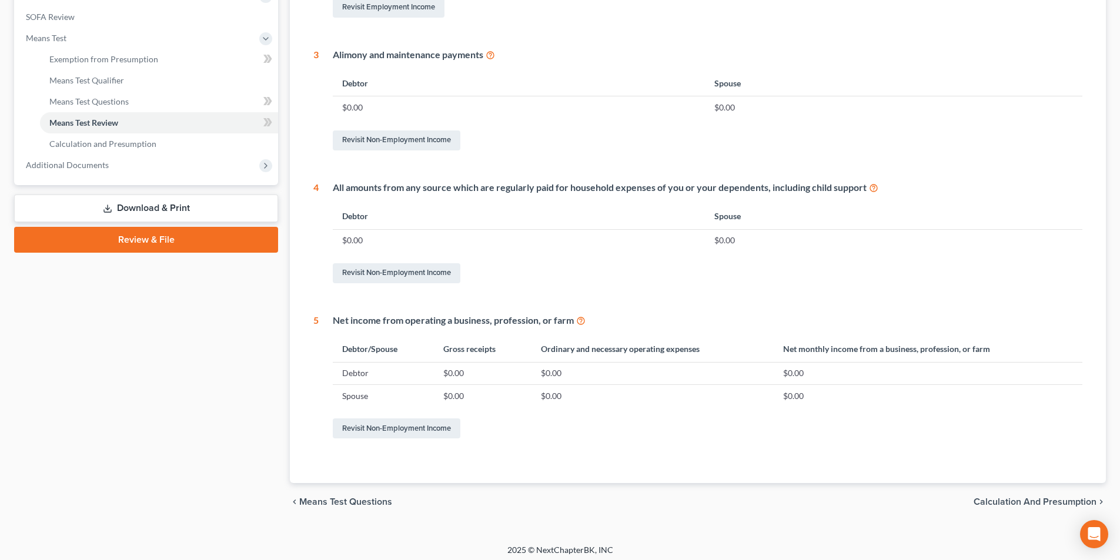
scroll to position [439, 0]
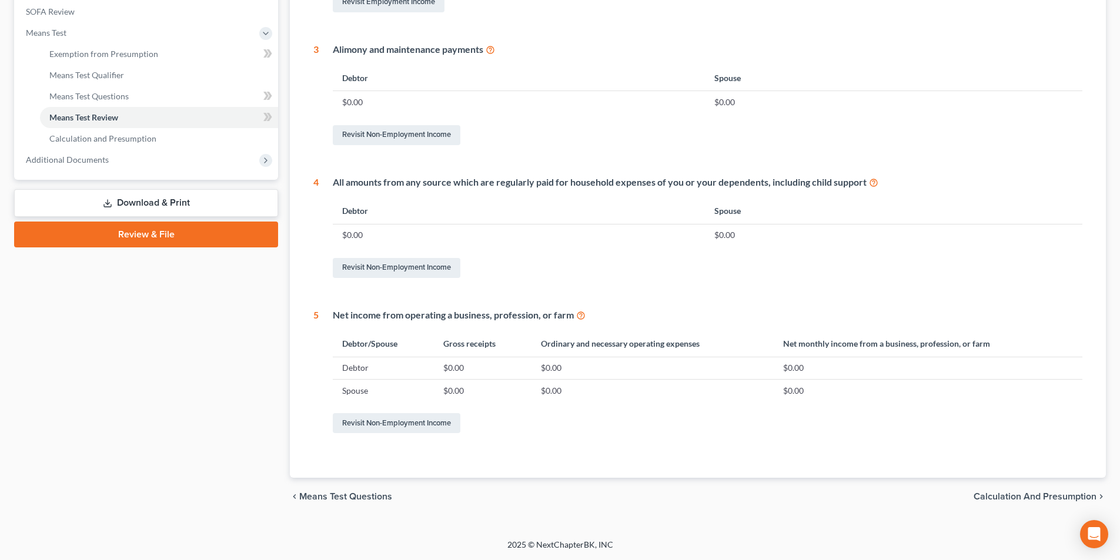
click at [983, 500] on span "Calculation and Presumption" at bounding box center [1035, 496] width 123 height 9
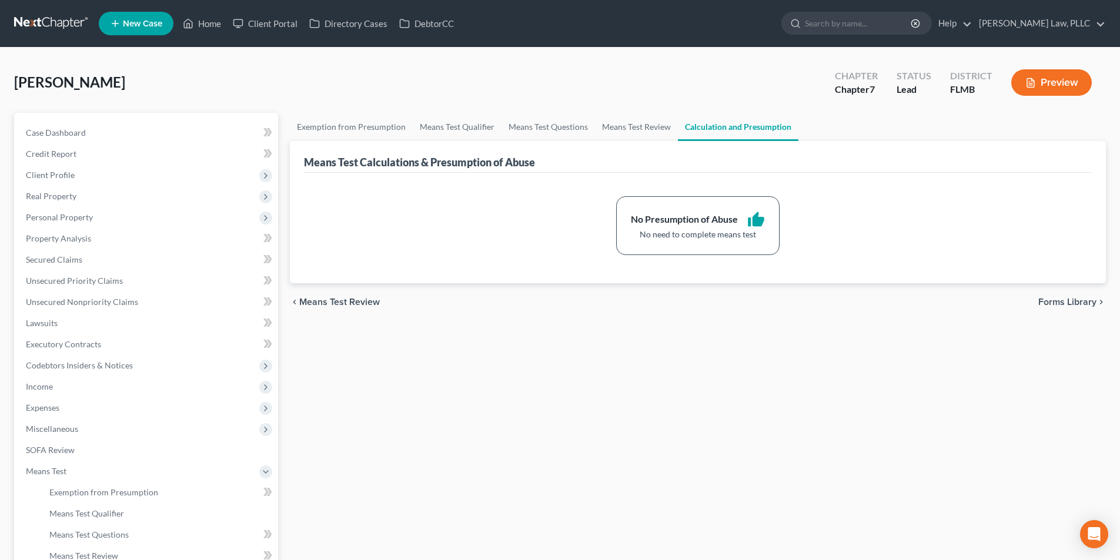
click at [1044, 302] on span "Forms Library" at bounding box center [1067, 302] width 58 height 9
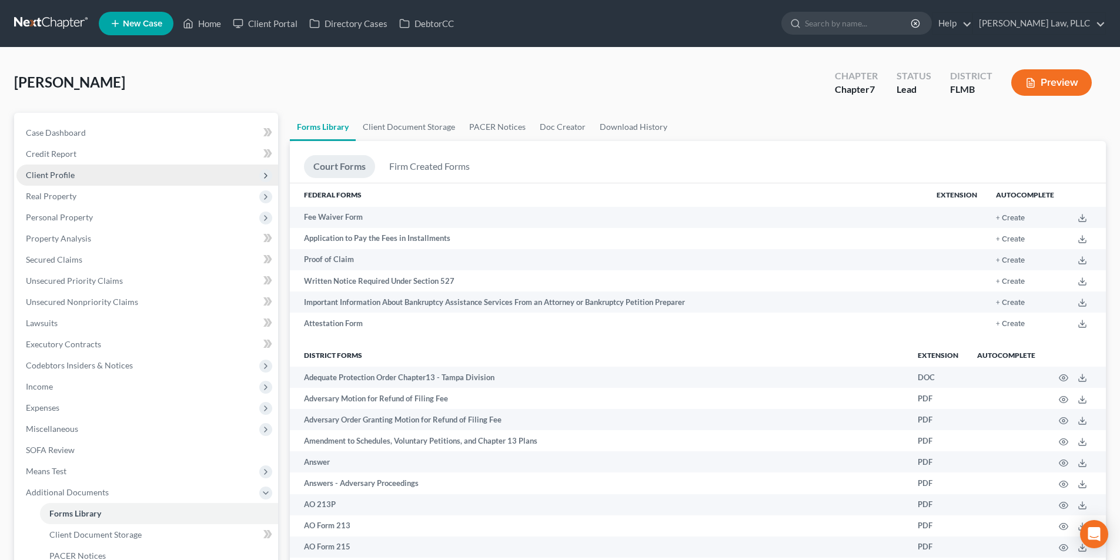
click at [45, 173] on span "Client Profile" at bounding box center [50, 175] width 49 height 10
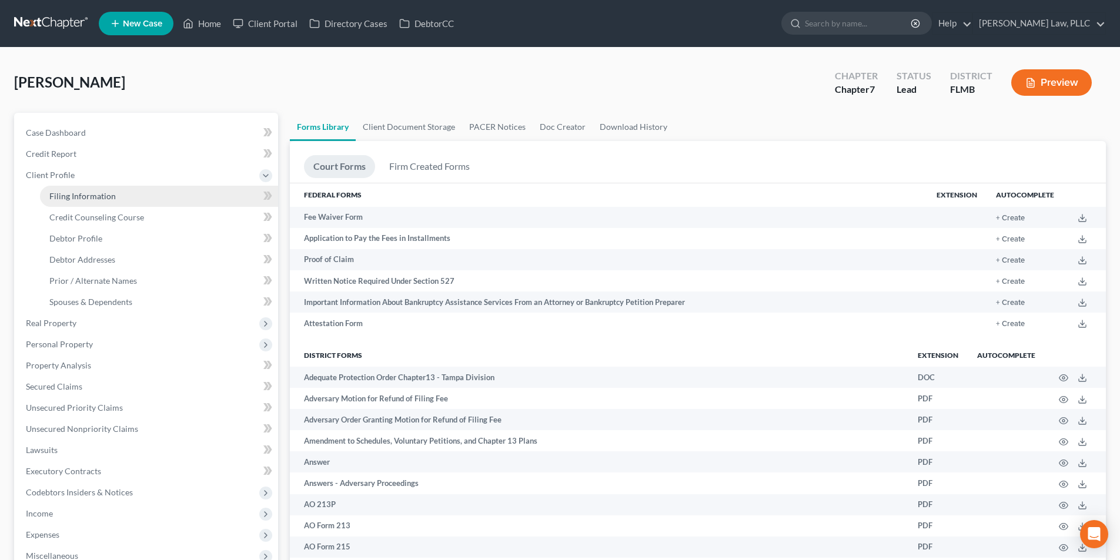
click at [116, 199] on link "Filing Information" at bounding box center [159, 196] width 238 height 21
select select "1"
select select "0"
select select "9"
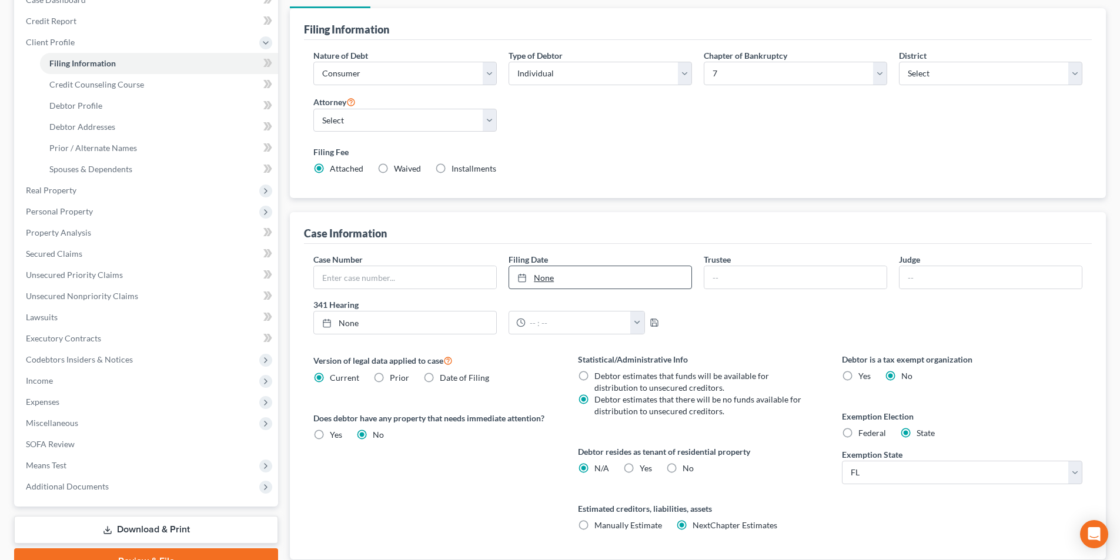
scroll to position [215, 0]
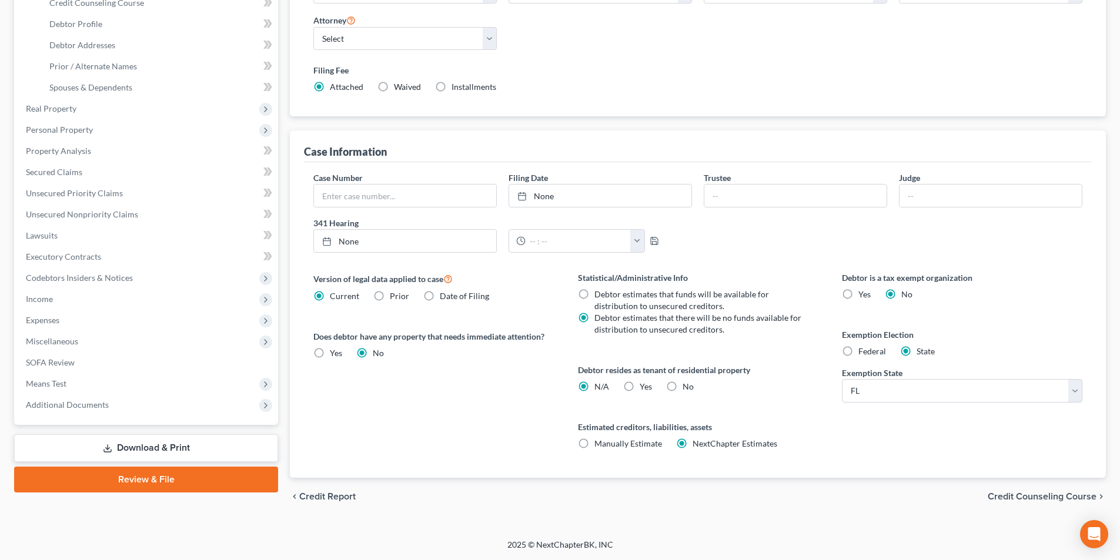
click at [1015, 496] on span "Credit Counseling Course" at bounding box center [1042, 496] width 109 height 9
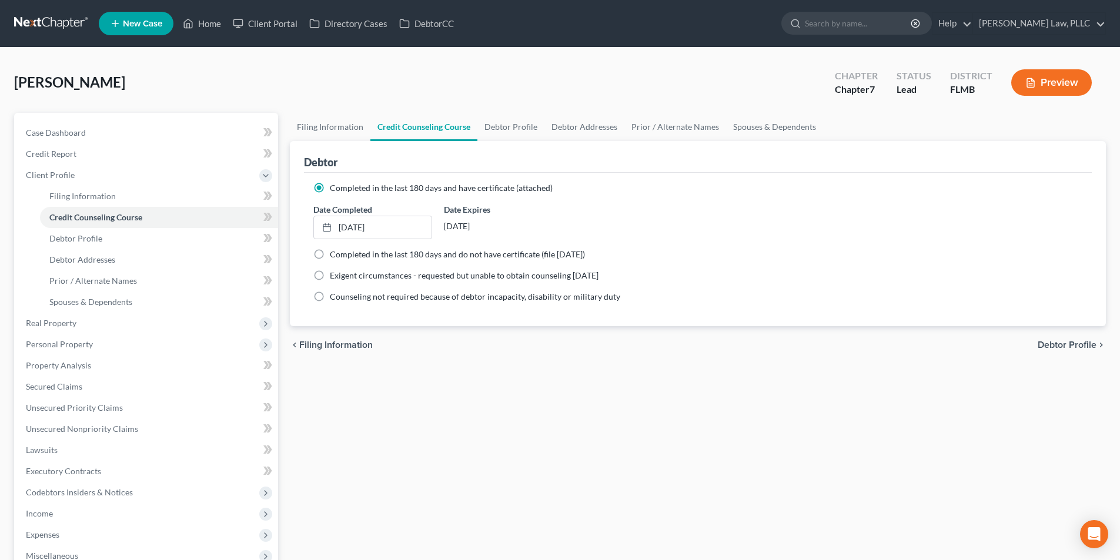
click at [1059, 347] on span "Debtor Profile" at bounding box center [1067, 344] width 59 height 9
select select "2"
select select "1"
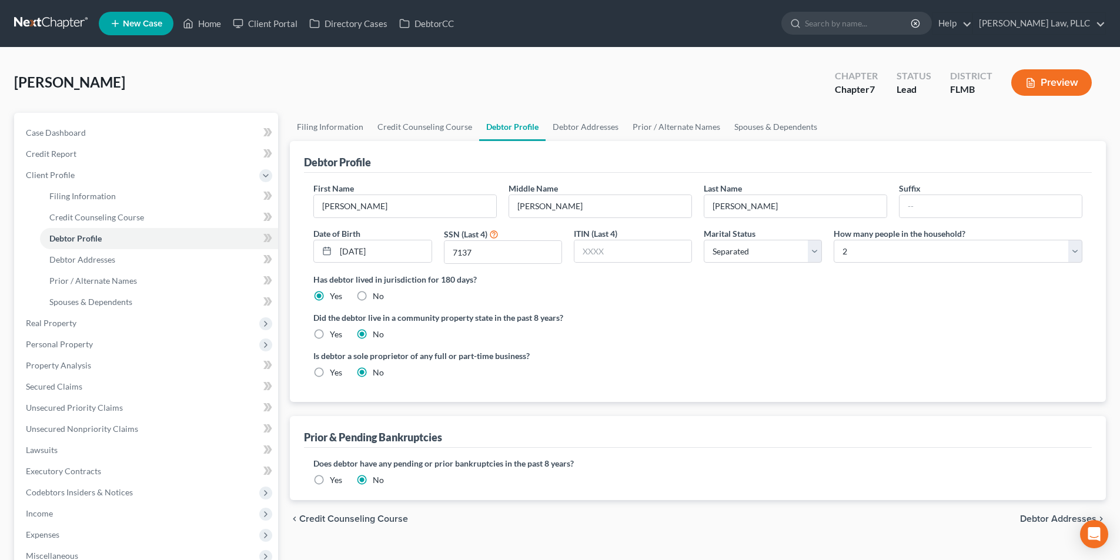
click at [1028, 518] on span "Debtor Addresses" at bounding box center [1058, 518] width 76 height 9
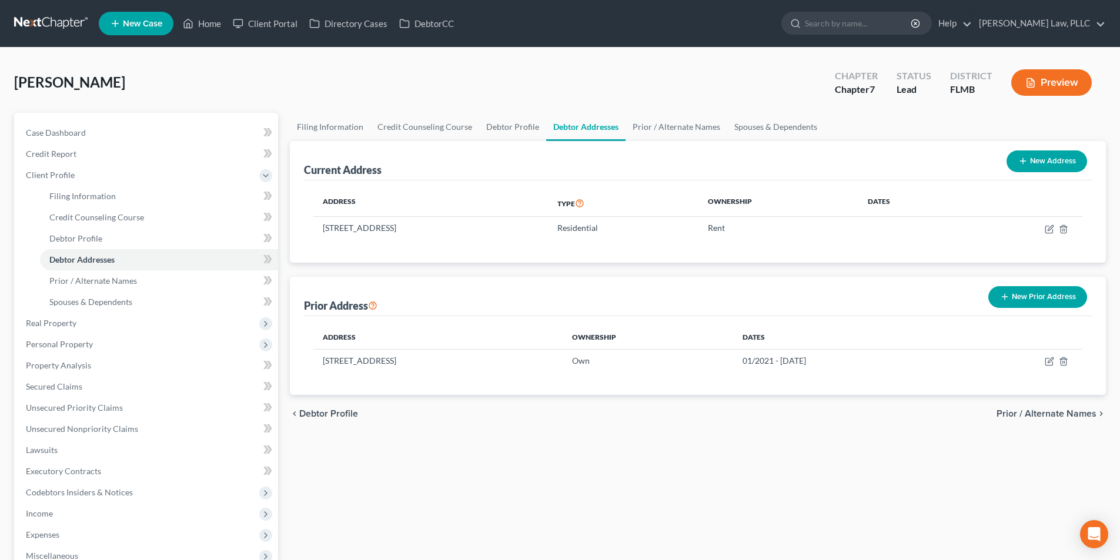
click at [1033, 417] on span "Prior / Alternate Names" at bounding box center [1047, 413] width 100 height 9
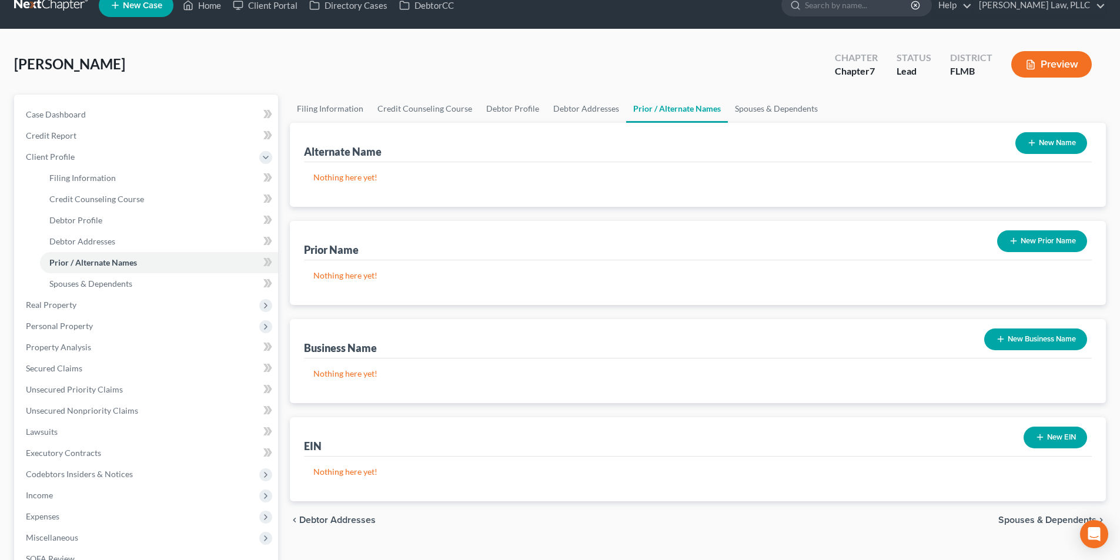
scroll to position [15, 0]
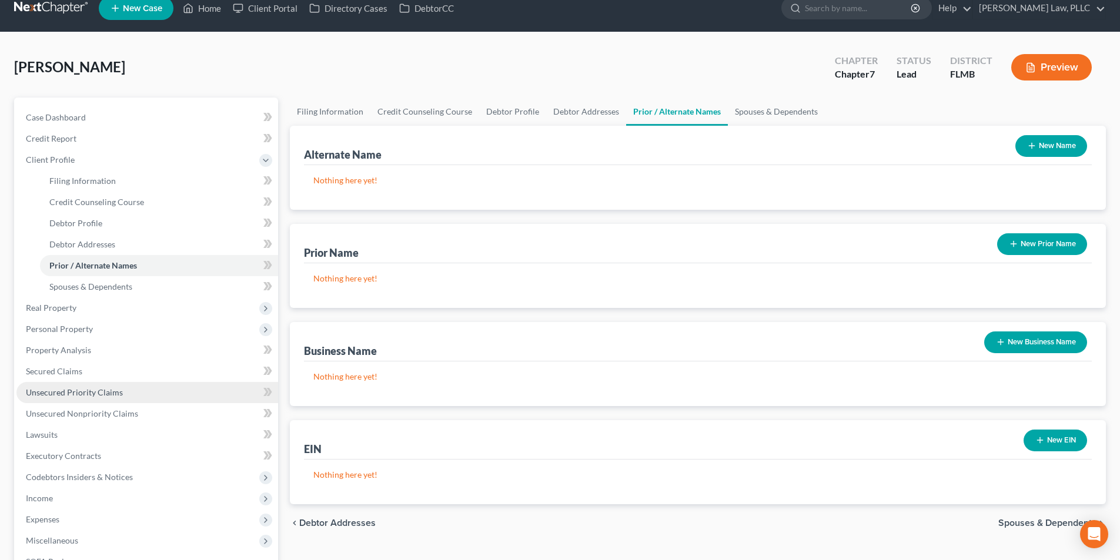
click at [75, 389] on span "Unsecured Priority Claims" at bounding box center [74, 392] width 97 height 10
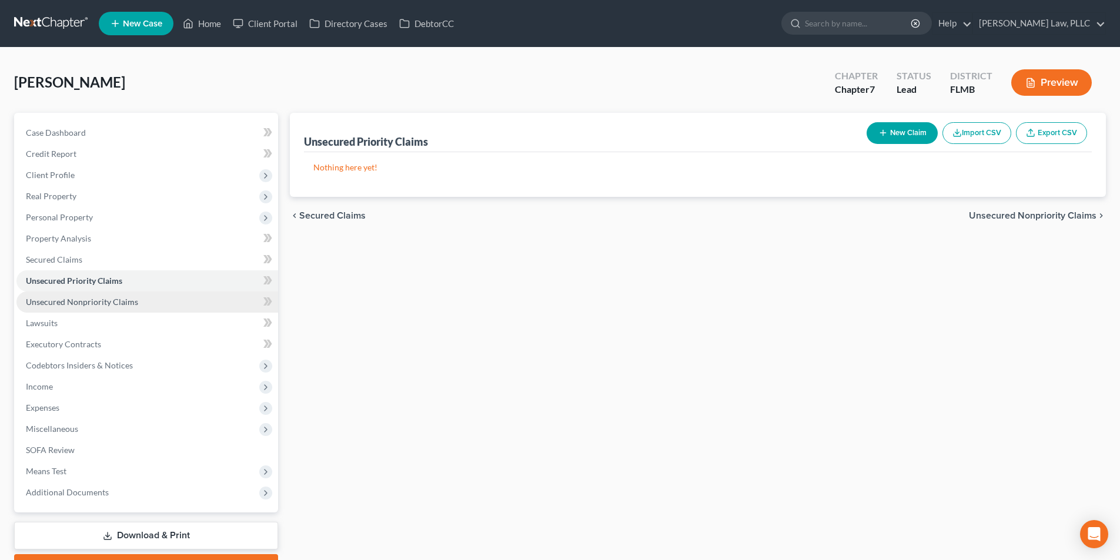
click at [98, 302] on span "Unsecured Nonpriority Claims" at bounding box center [82, 302] width 112 height 10
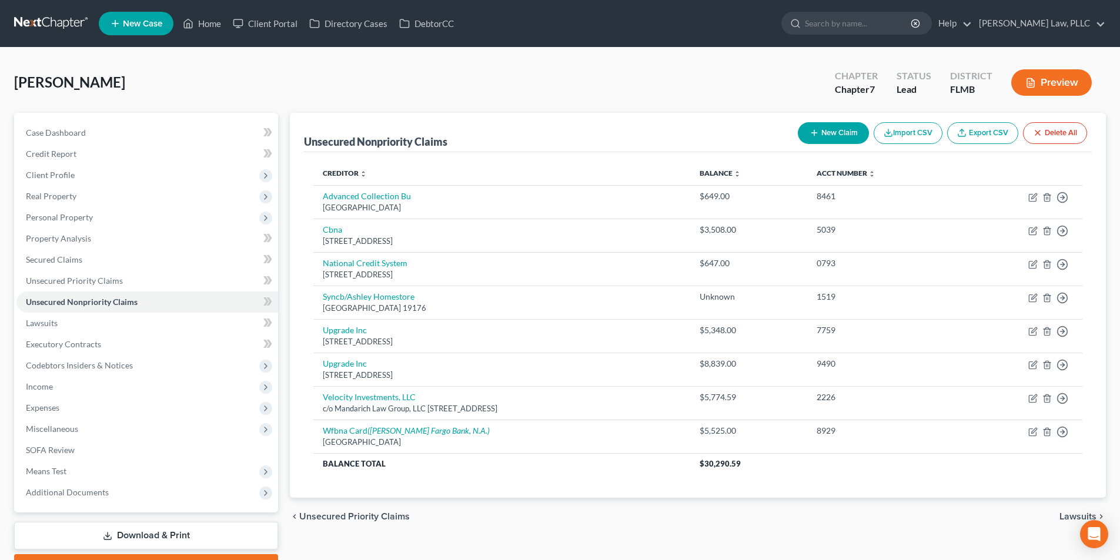
click at [837, 132] on button "New Claim" at bounding box center [833, 133] width 71 height 22
select select "0"
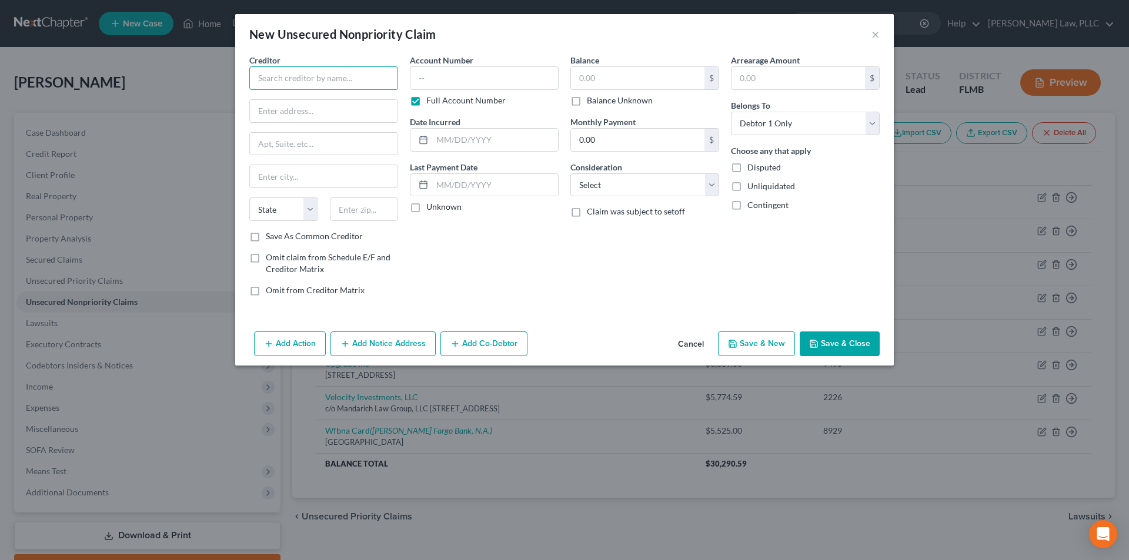
click at [331, 74] on input "text" at bounding box center [323, 78] width 149 height 24
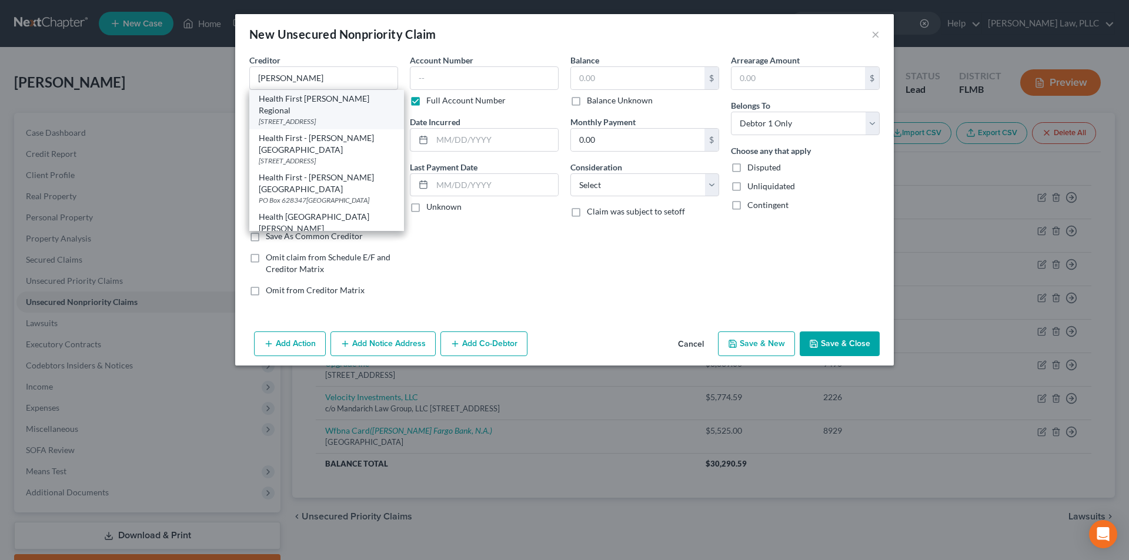
click at [325, 103] on div "Health First [PERSON_NAME] Regional" at bounding box center [327, 105] width 136 height 24
type input "Health First [PERSON_NAME] Regional"
type input "[STREET_ADDRESS]"
type input "Rockledge"
select select "9"
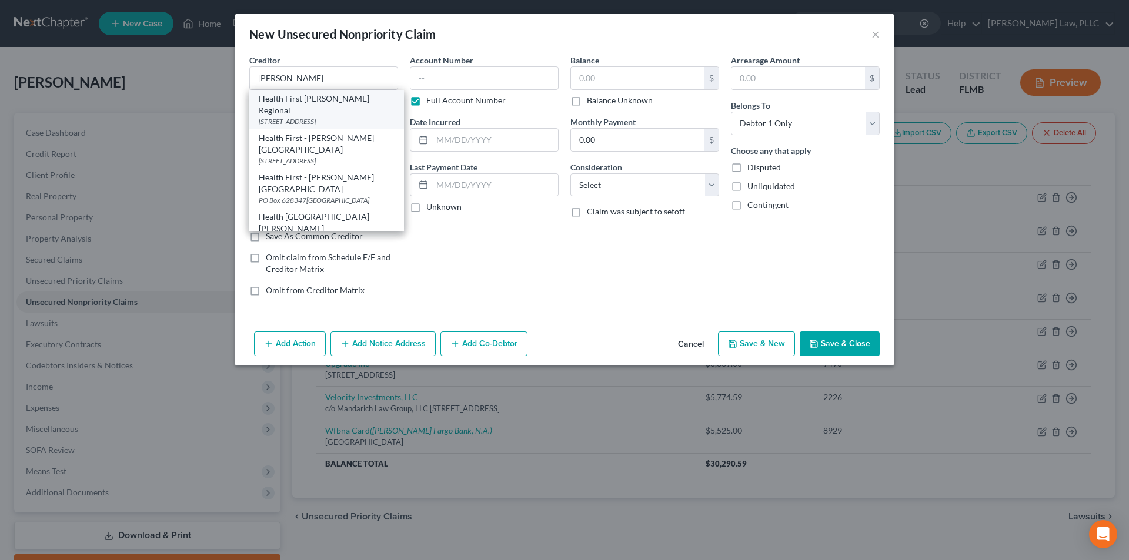
type input "32955-0000"
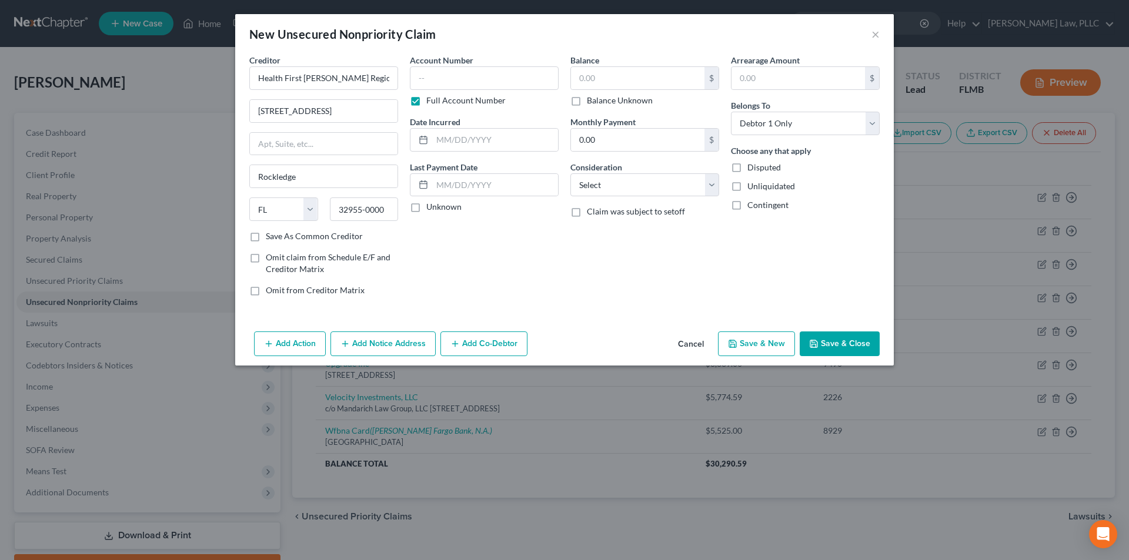
click at [587, 101] on label "Balance Unknown" at bounding box center [620, 101] width 66 height 12
click at [591, 101] on input "Balance Unknown" at bounding box center [595, 99] width 8 height 8
checkbox input "true"
type input "0.00"
click at [827, 341] on button "Save & Close" at bounding box center [840, 344] width 80 height 25
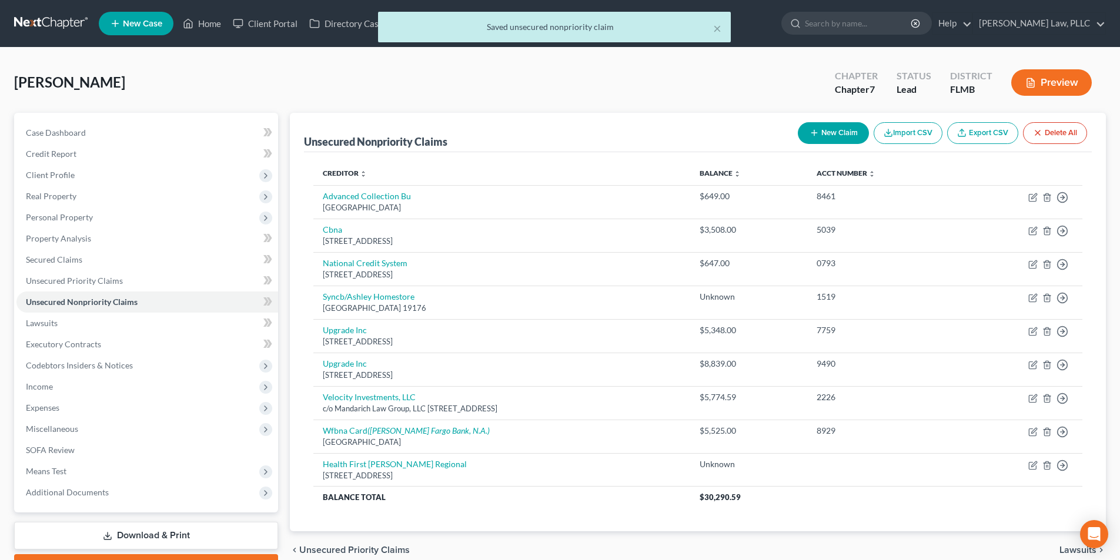
click at [834, 133] on button "New Claim" at bounding box center [833, 133] width 71 height 22
select select "0"
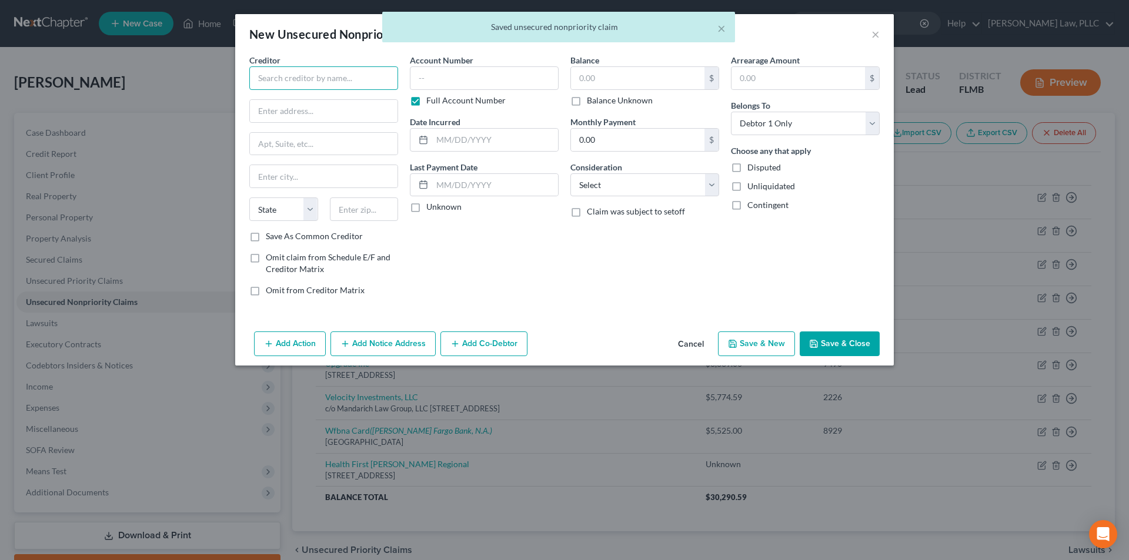
click at [341, 77] on input "text" at bounding box center [323, 78] width 149 height 24
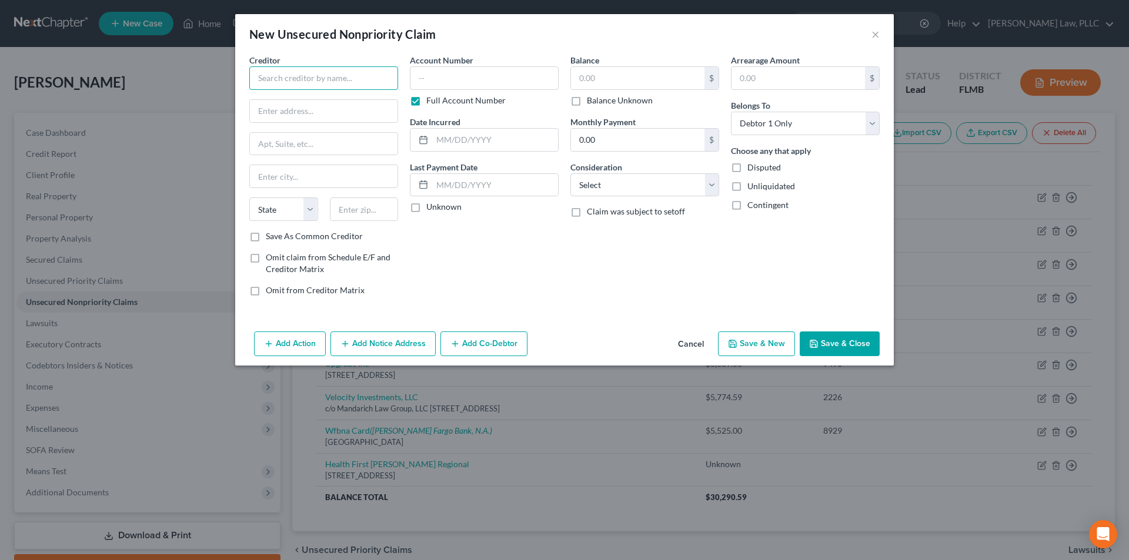
type input "p"
type input "a"
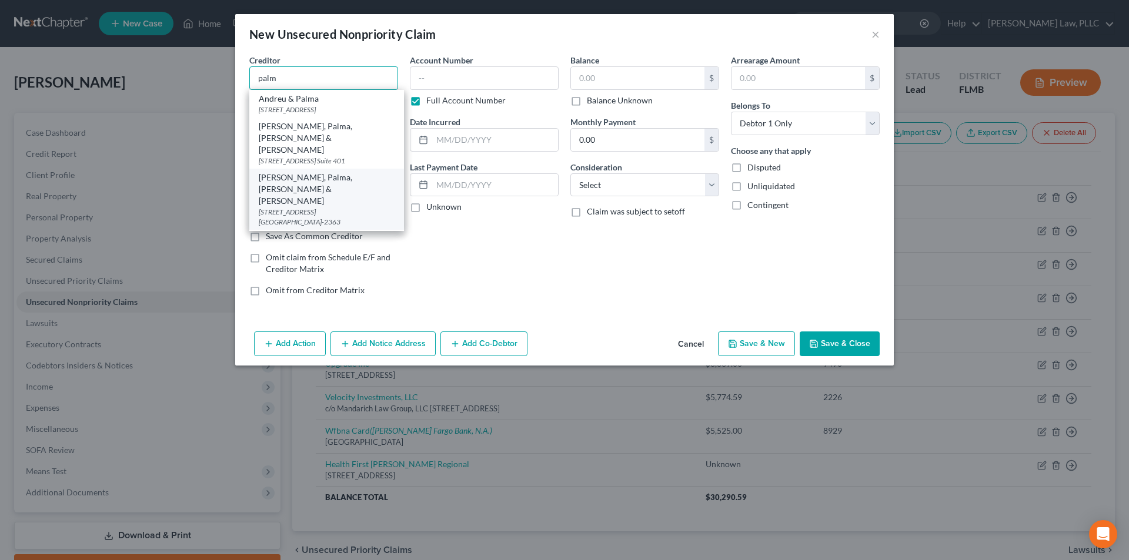
scroll to position [59, 0]
click at [345, 213] on div "[STREET_ADDRESS]" at bounding box center [327, 218] width 136 height 10
type input "Health [GEOGRAPHIC_DATA]"
type input "[STREET_ADDRESS]"
type input "[GEOGRAPHIC_DATA]"
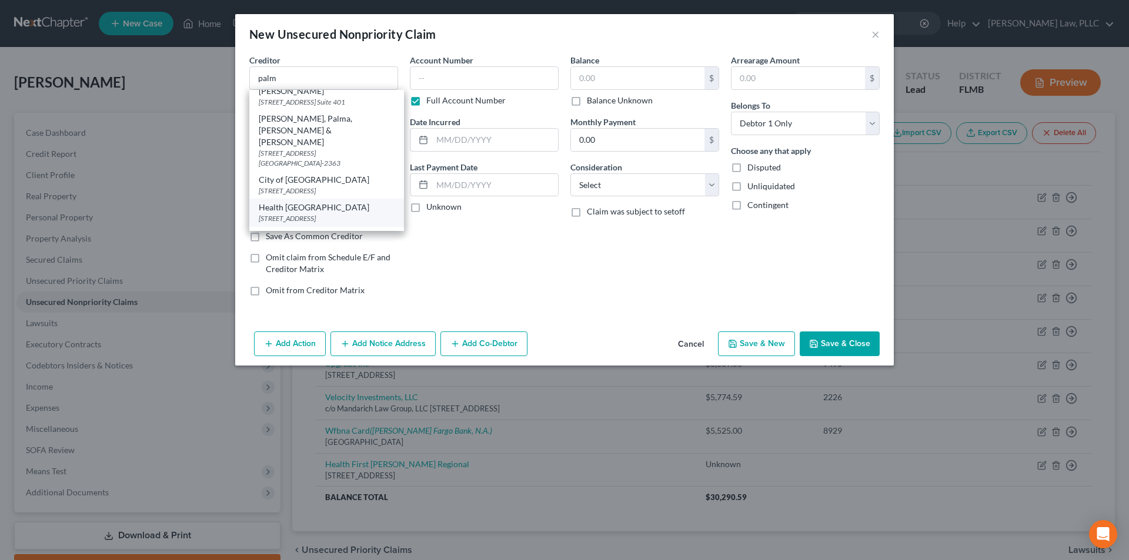
select select "9"
type input "32907"
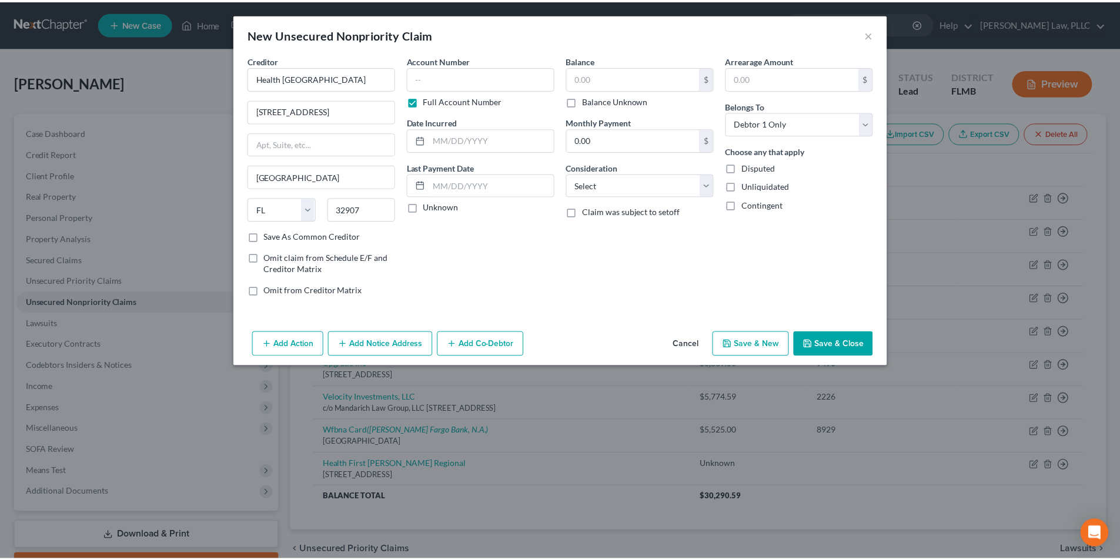
scroll to position [0, 0]
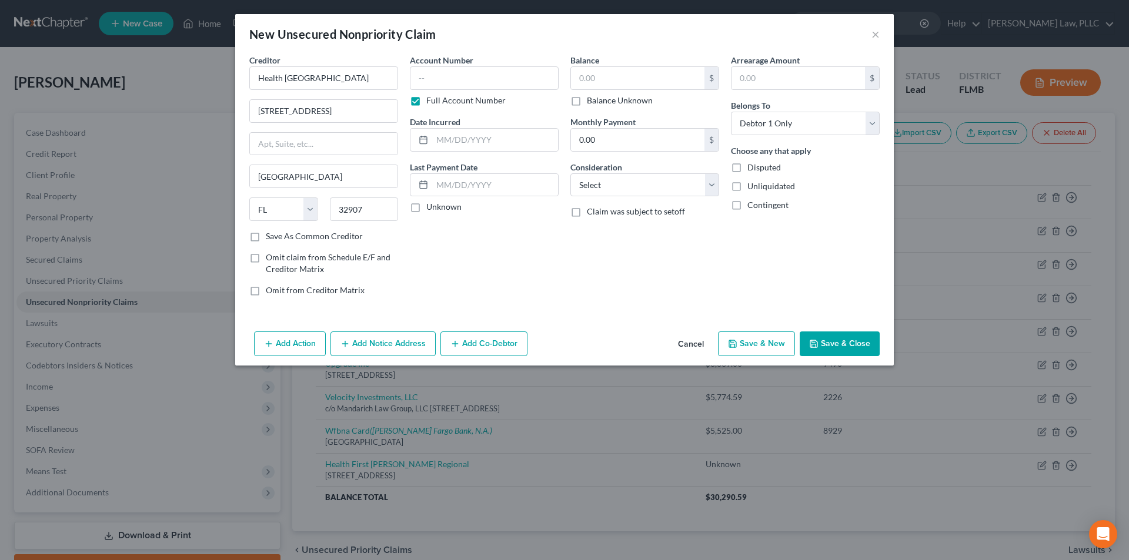
click at [587, 103] on label "Balance Unknown" at bounding box center [620, 101] width 66 height 12
click at [591, 102] on input "Balance Unknown" at bounding box center [595, 99] width 8 height 8
checkbox input "true"
type input "0.00"
click at [861, 342] on button "Save & Close" at bounding box center [840, 344] width 80 height 25
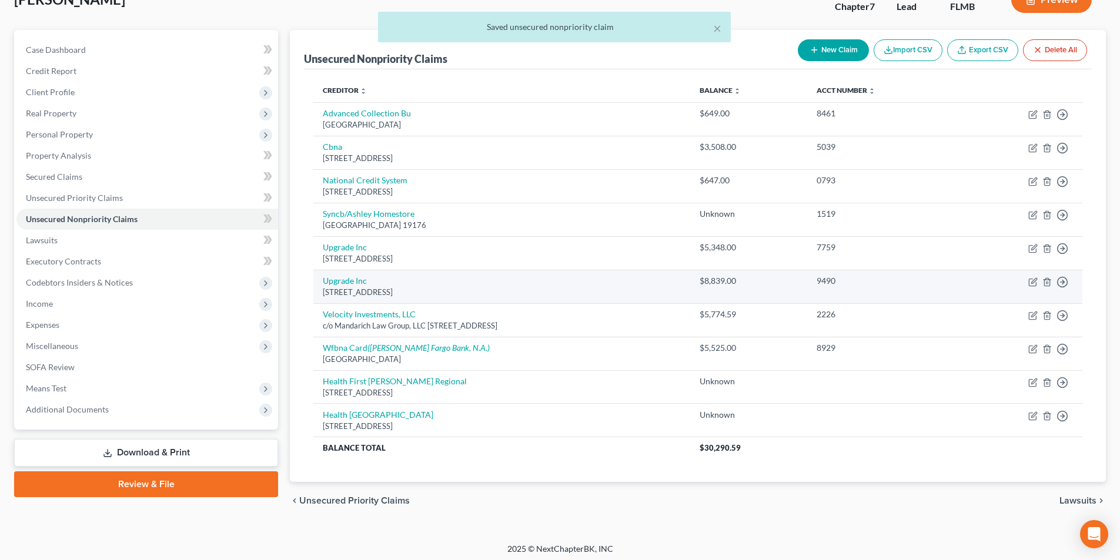
scroll to position [87, 0]
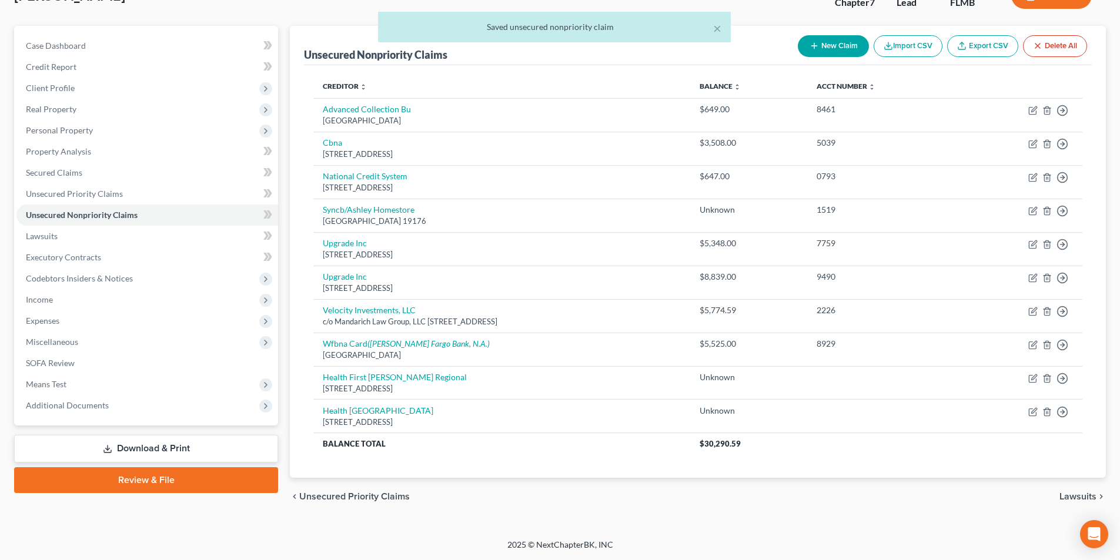
click at [1089, 497] on span "Lawsuits" at bounding box center [1077, 496] width 37 height 9
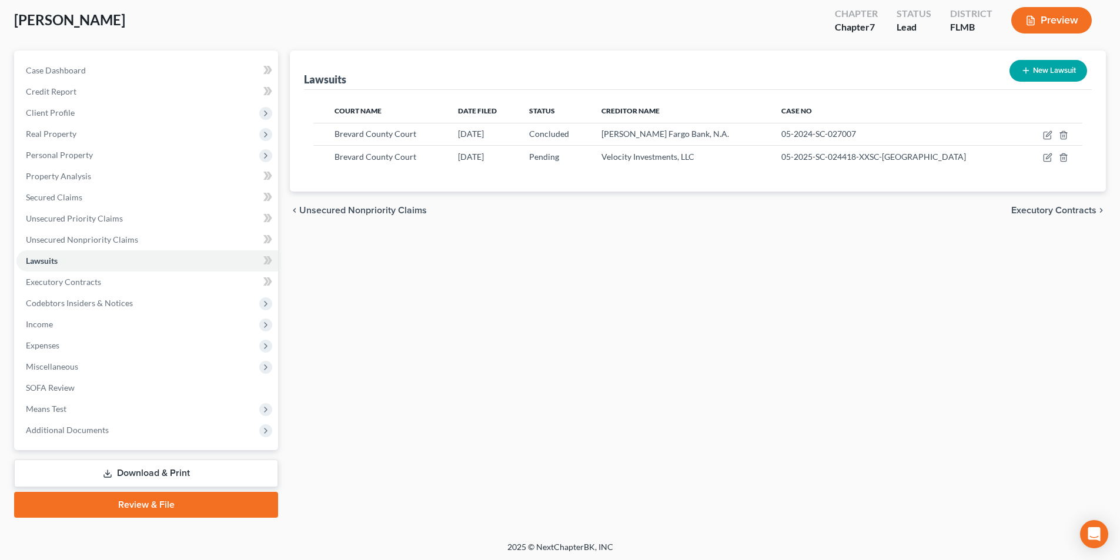
scroll to position [65, 0]
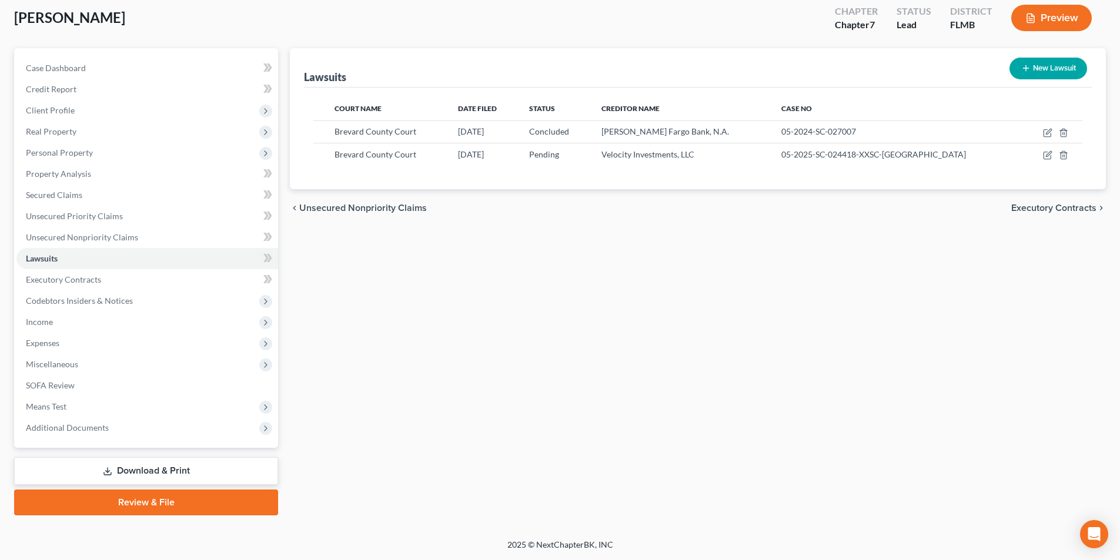
click at [138, 497] on link "Review & File" at bounding box center [146, 503] width 264 height 26
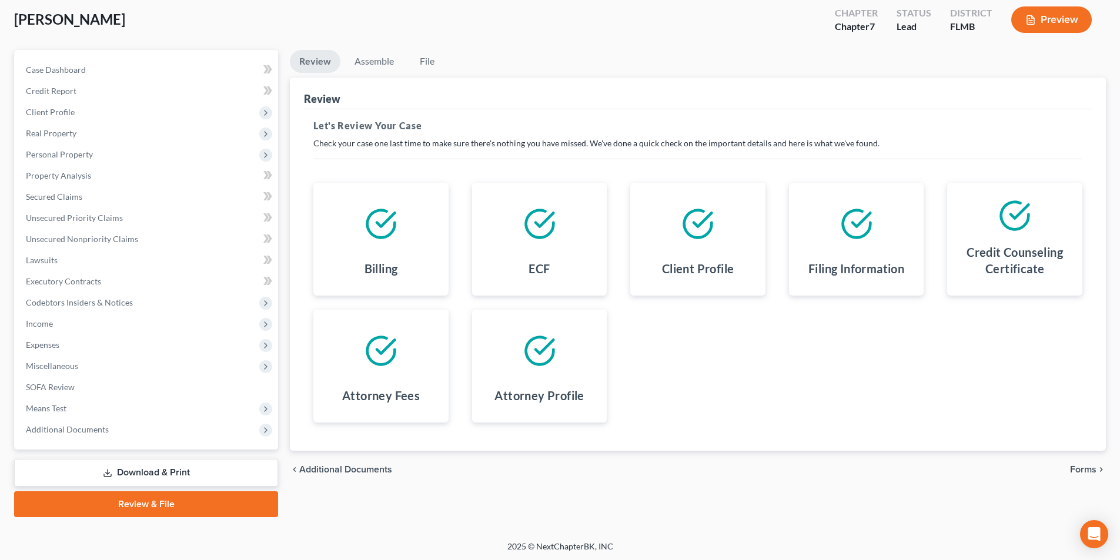
scroll to position [65, 0]
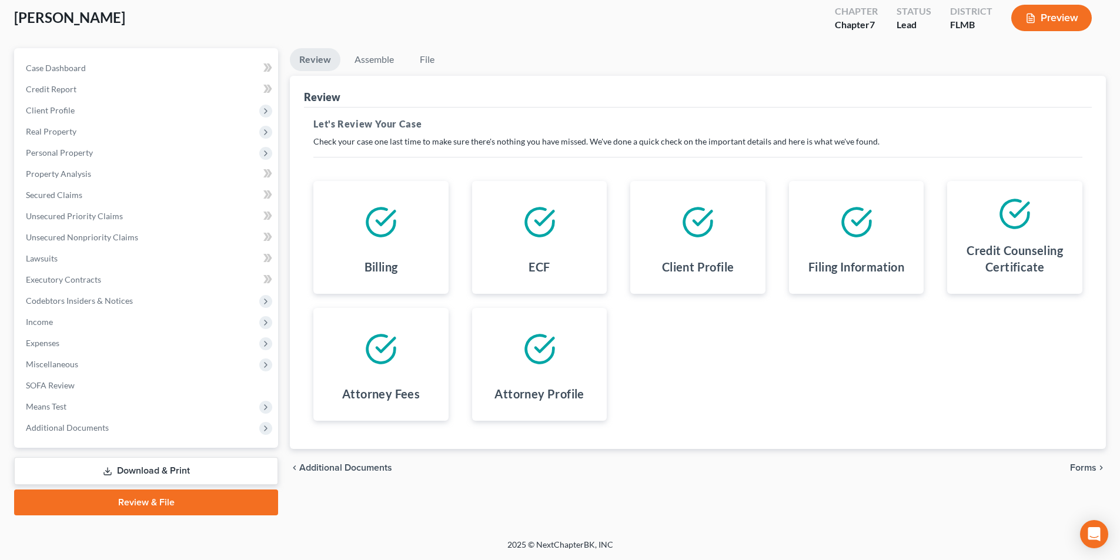
click at [1081, 466] on span "Forms" at bounding box center [1083, 467] width 26 height 9
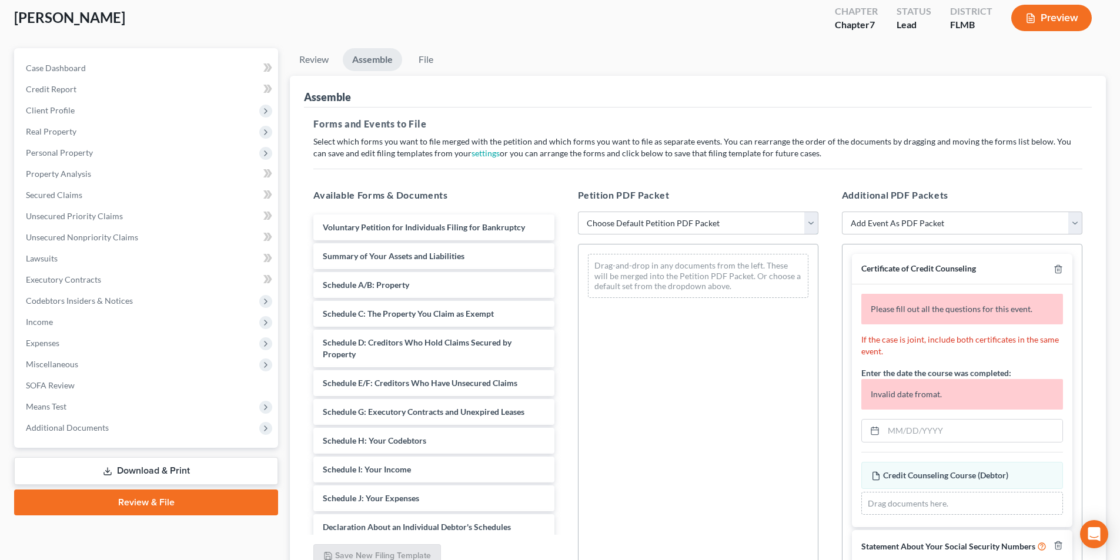
click at [620, 224] on select "Choose Default Petition PDF Packet Complete Bankruptcy Petition (all forms and …" at bounding box center [698, 224] width 240 height 24
select select "0"
click at [578, 212] on select "Choose Default Petition PDF Packet Complete Bankruptcy Petition (all forms and …" at bounding box center [698, 224] width 240 height 24
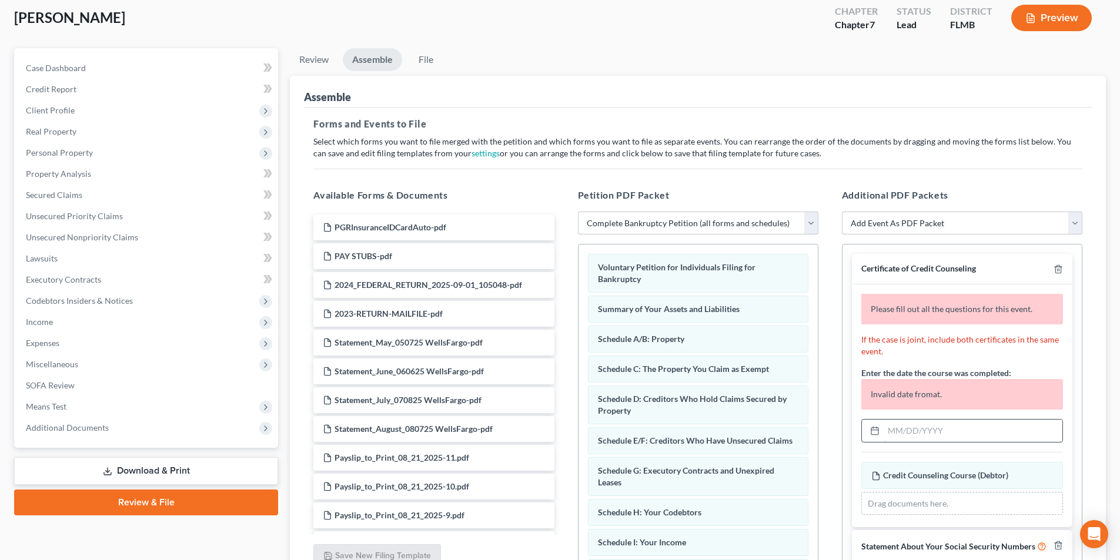
click at [884, 424] on input "text" at bounding box center [973, 431] width 179 height 22
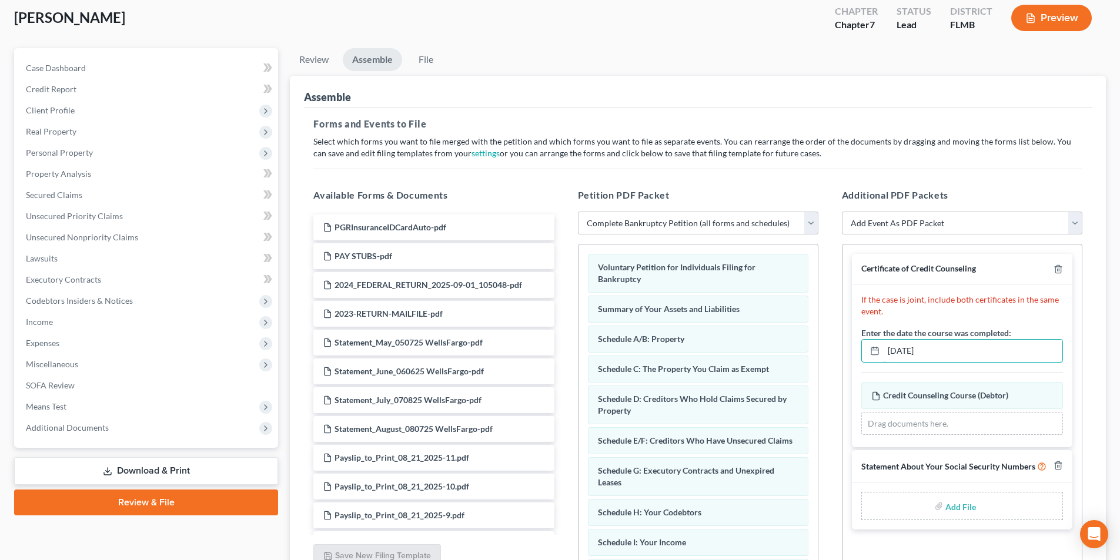
type input "[DATE]"
click at [928, 507] on div "Add File" at bounding box center [962, 506] width 202 height 28
click at [964, 511] on input "file" at bounding box center [959, 506] width 28 height 21
type input "C:\fakepath\ss.pdf"
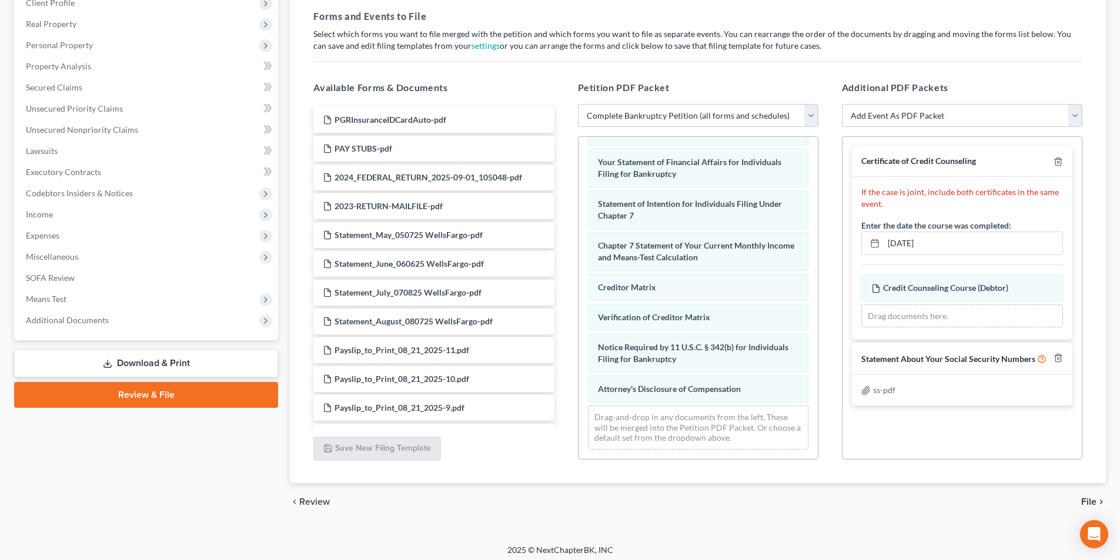
scroll to position [178, 0]
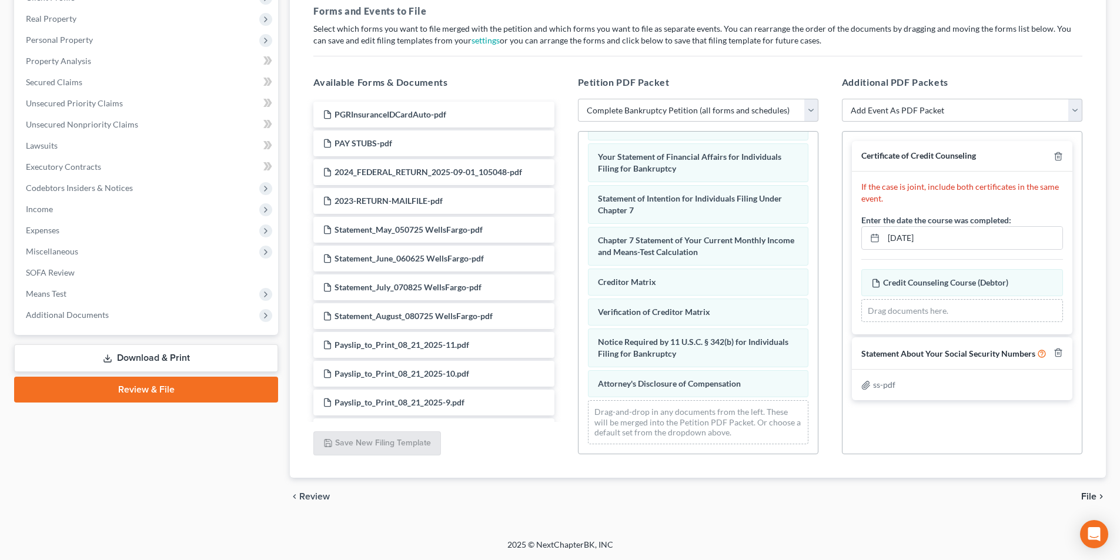
click at [1094, 498] on span "File" at bounding box center [1088, 496] width 15 height 9
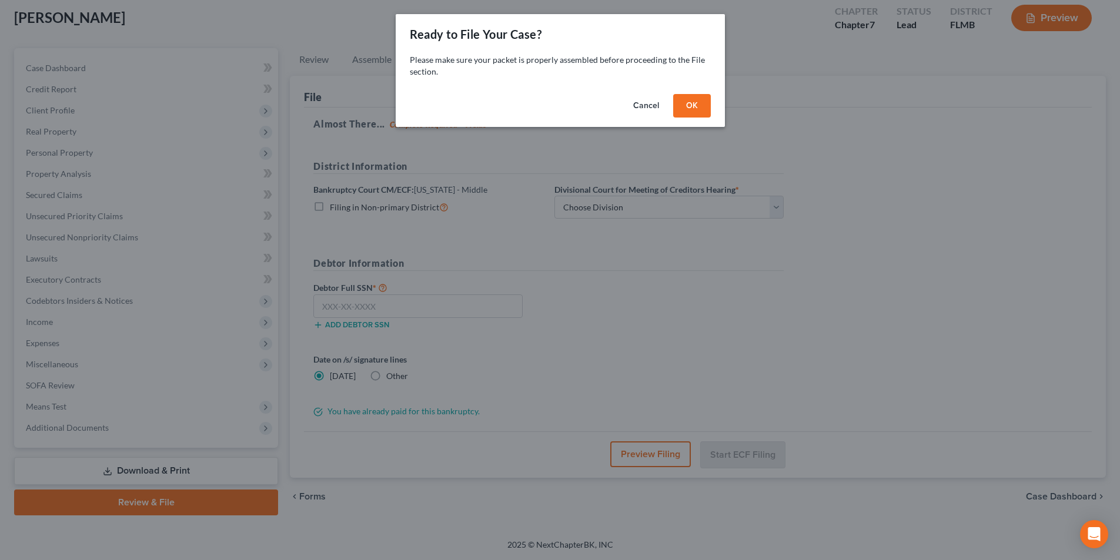
scroll to position [65, 0]
click at [690, 104] on button "OK" at bounding box center [696, 106] width 38 height 24
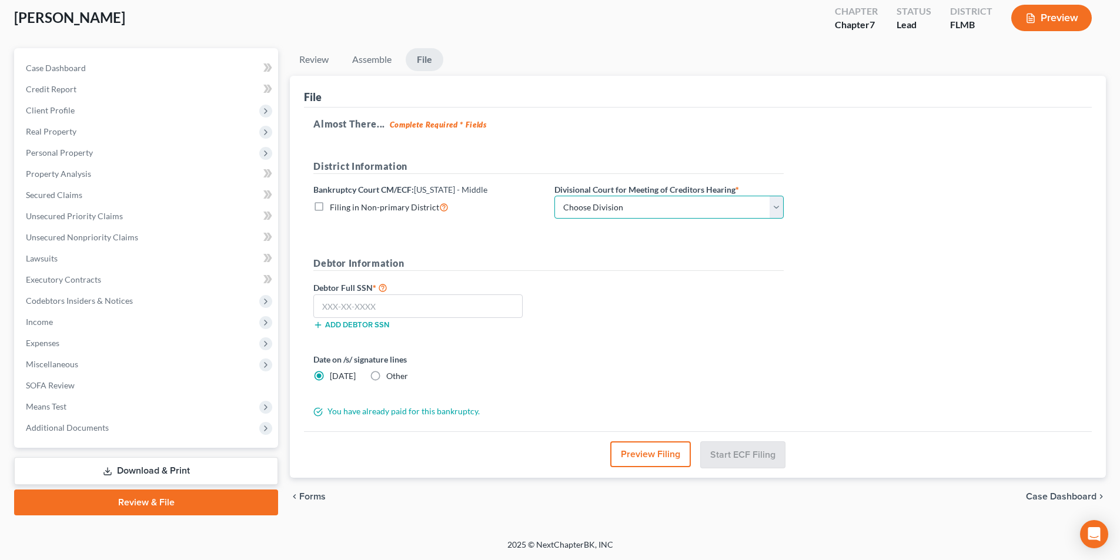
click at [622, 210] on select "Choose Division [GEOGRAPHIC_DATA][PERSON_NAME] [GEOGRAPHIC_DATA] [GEOGRAPHIC_DA…" at bounding box center [668, 208] width 229 height 24
select select "2"
click at [554, 196] on select "Choose Division [GEOGRAPHIC_DATA][PERSON_NAME] [GEOGRAPHIC_DATA] [GEOGRAPHIC_DA…" at bounding box center [668, 208] width 229 height 24
click at [322, 312] on input "text" at bounding box center [417, 307] width 209 height 24
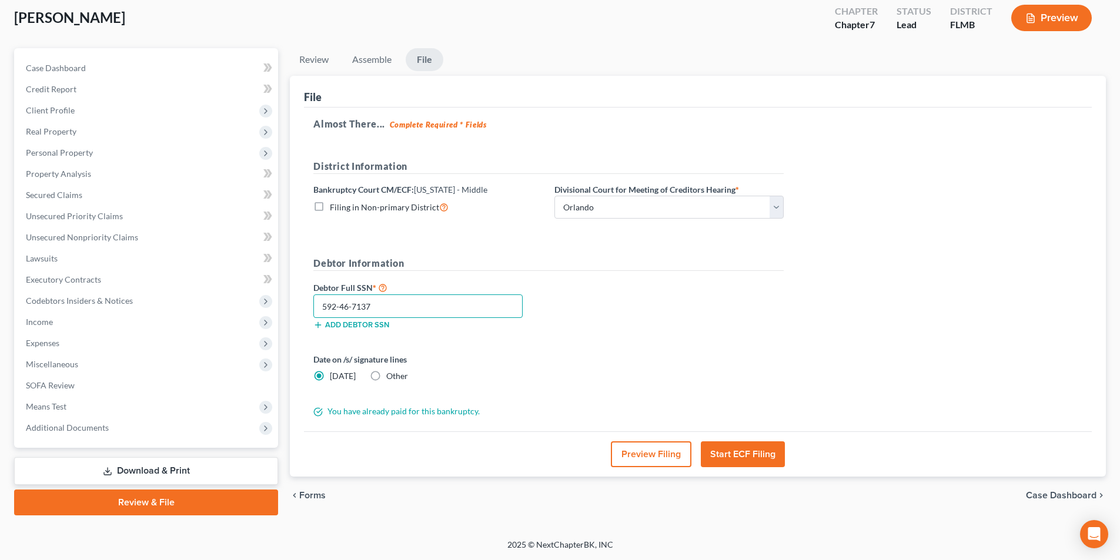
type input "592-46-7137"
click at [740, 453] on button "Start ECF Filing" at bounding box center [743, 455] width 84 height 26
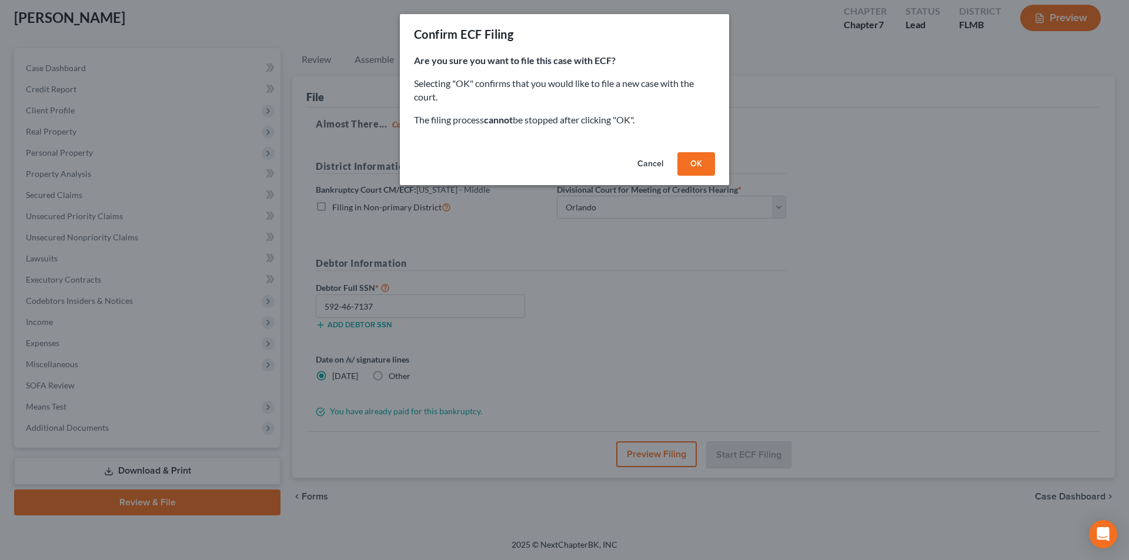
click at [700, 168] on button "OK" at bounding box center [696, 164] width 38 height 24
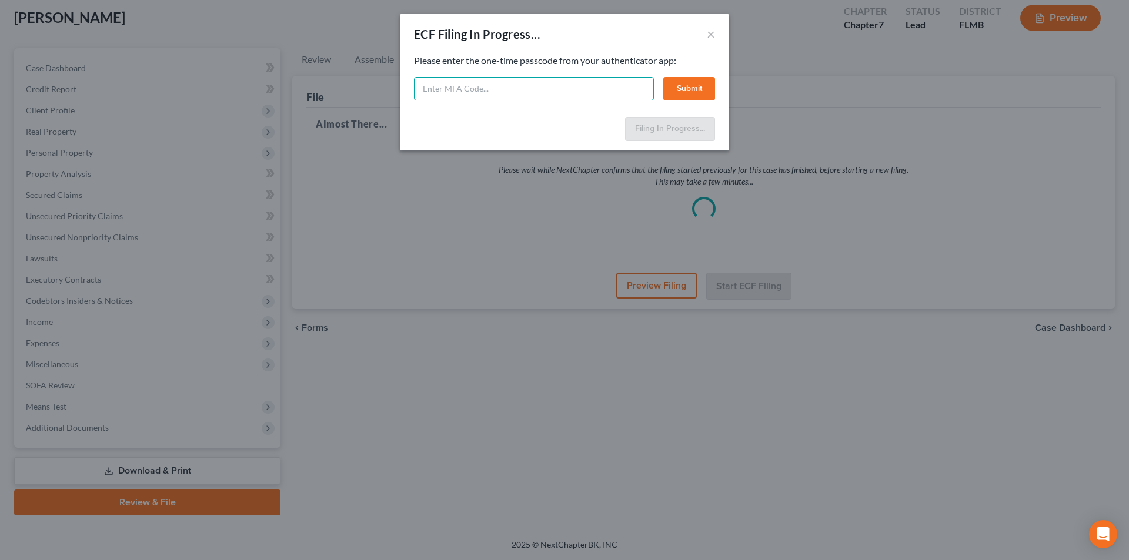
click at [476, 80] on input "text" at bounding box center [534, 89] width 240 height 24
type input "073640"
click at [704, 81] on button "Submit" at bounding box center [689, 89] width 52 height 24
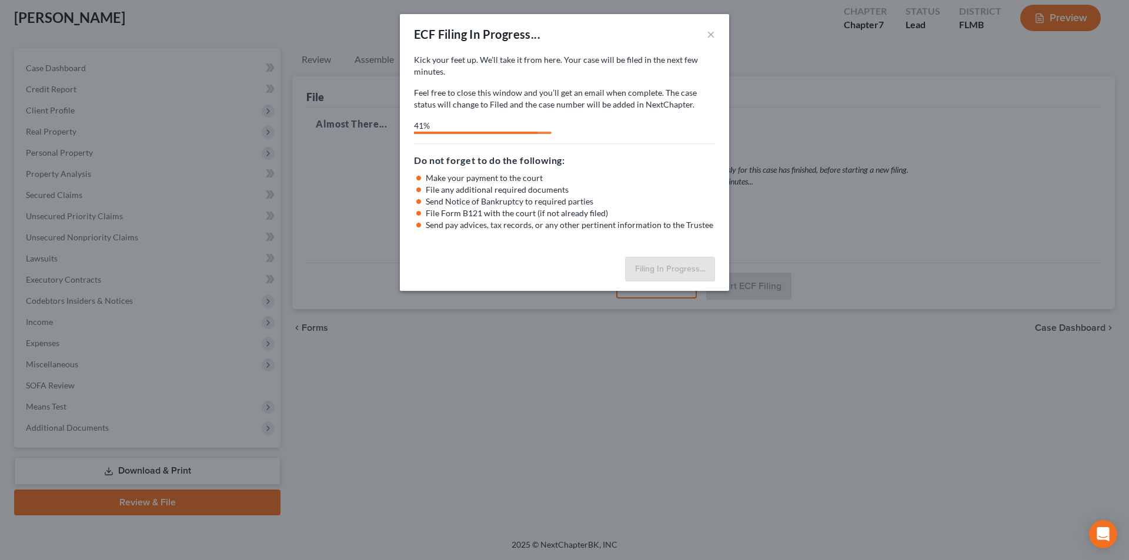
select select "2"
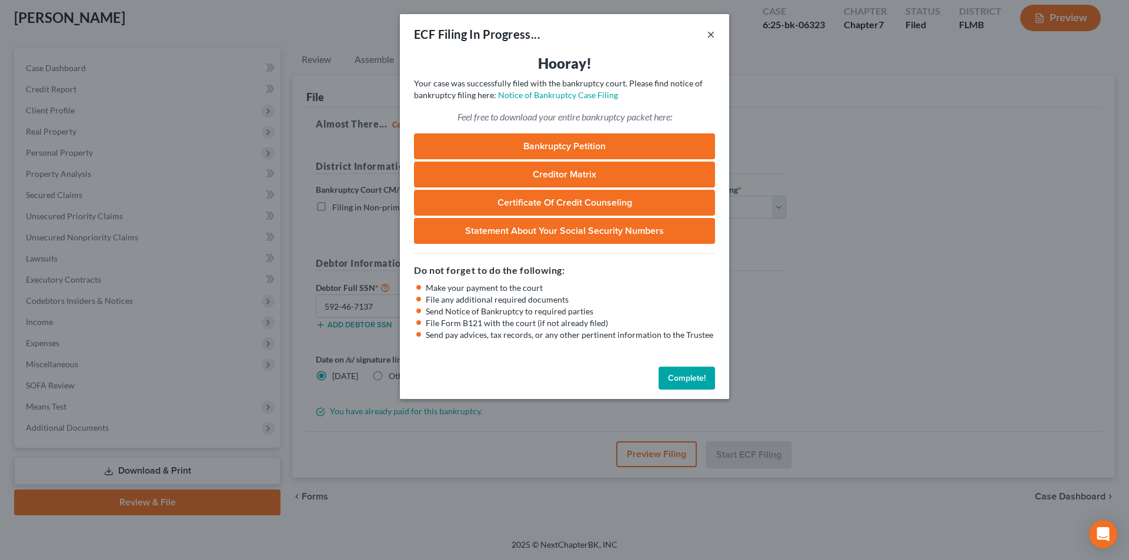
click at [711, 31] on button "×" at bounding box center [711, 34] width 8 height 14
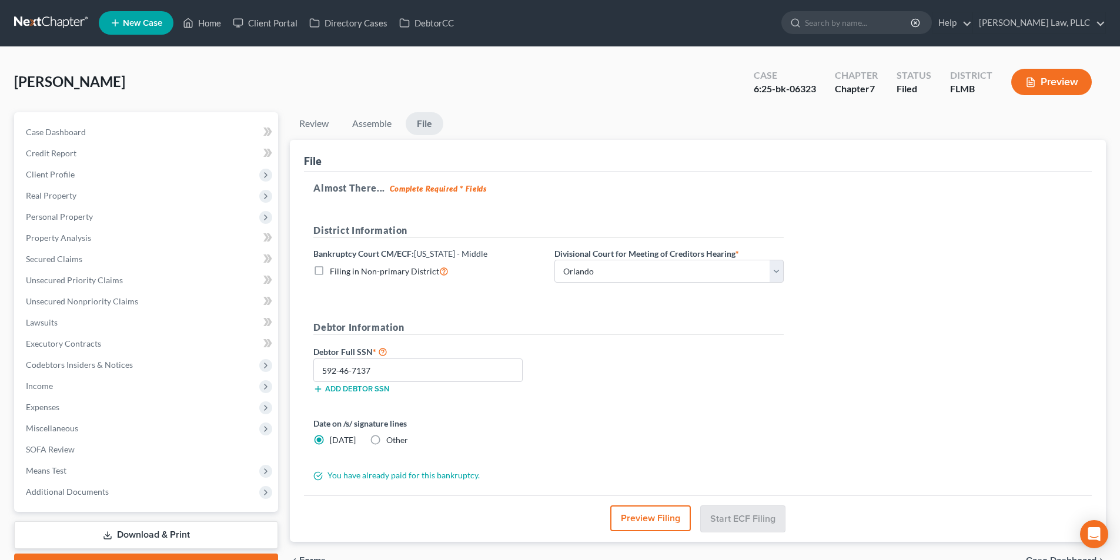
scroll to position [0, 0]
click at [42, 31] on link at bounding box center [51, 23] width 75 height 21
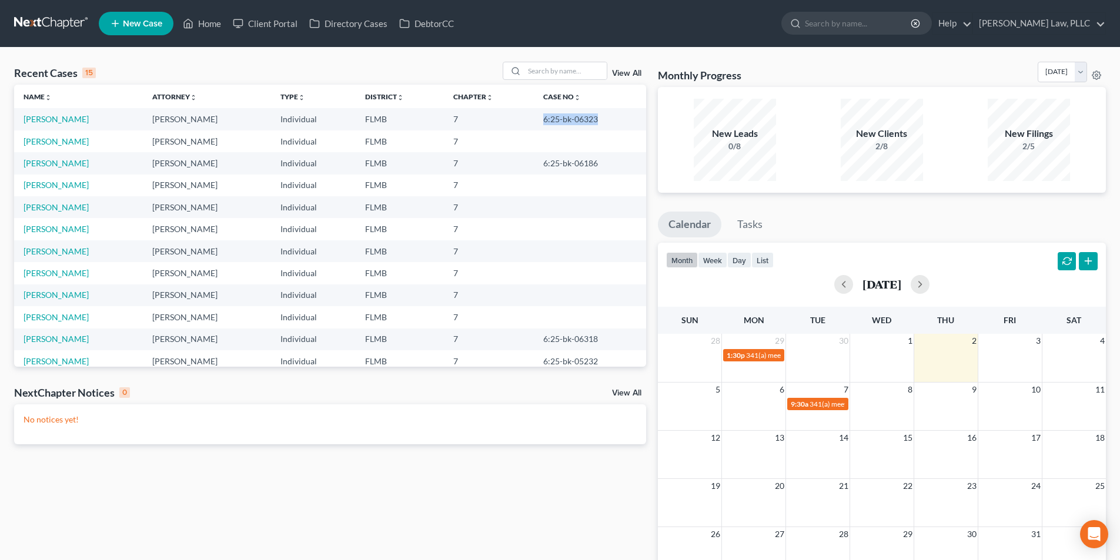
drag, startPoint x: 600, startPoint y: 120, endPoint x: 542, endPoint y: 123, distance: 58.9
click at [542, 123] on td "6:25-bk-06323" at bounding box center [590, 119] width 112 height 22
copy td "6:25-bk-06323"
click at [1045, 28] on link "[PERSON_NAME] Law, PLLC" at bounding box center [1039, 23] width 132 height 21
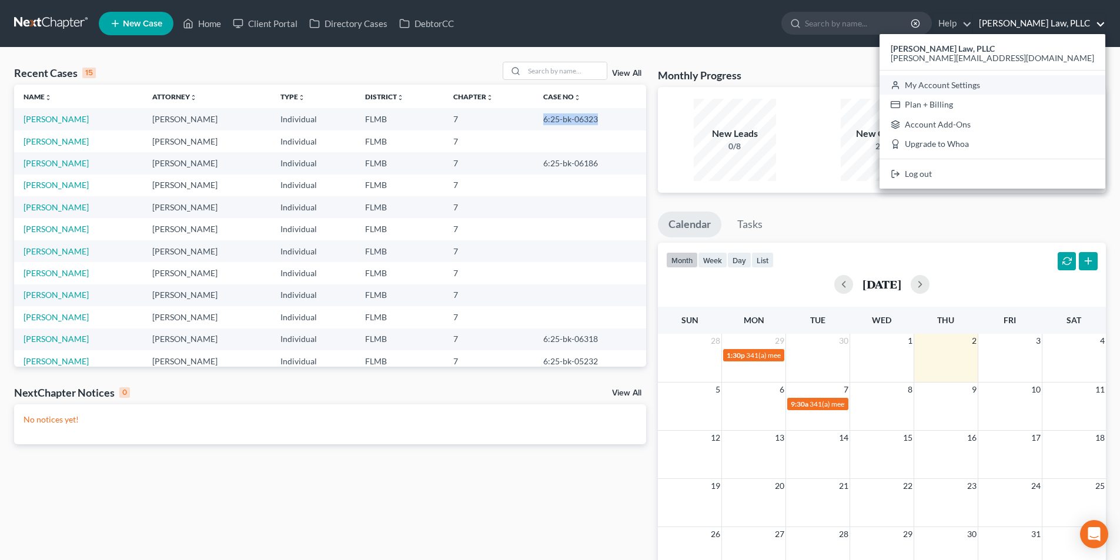
click at [1032, 87] on link "My Account Settings" at bounding box center [993, 85] width 226 height 20
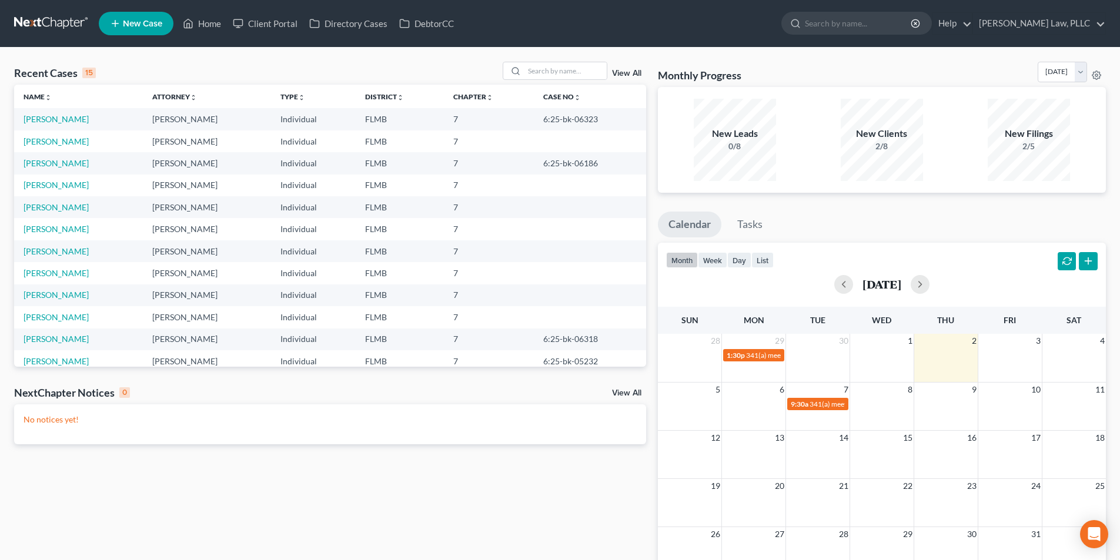
select select "24"
select select "9"
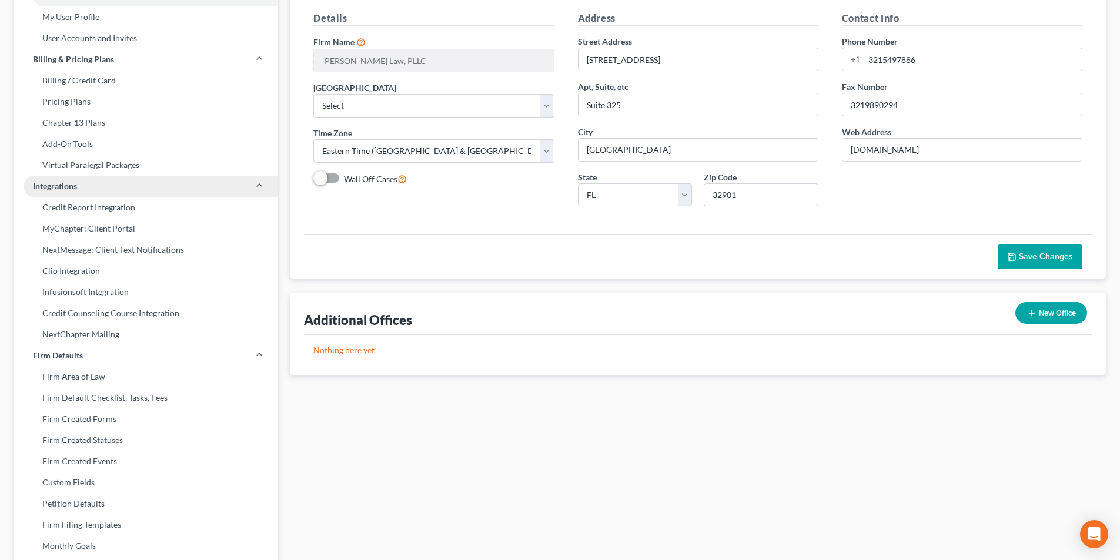
scroll to position [118, 0]
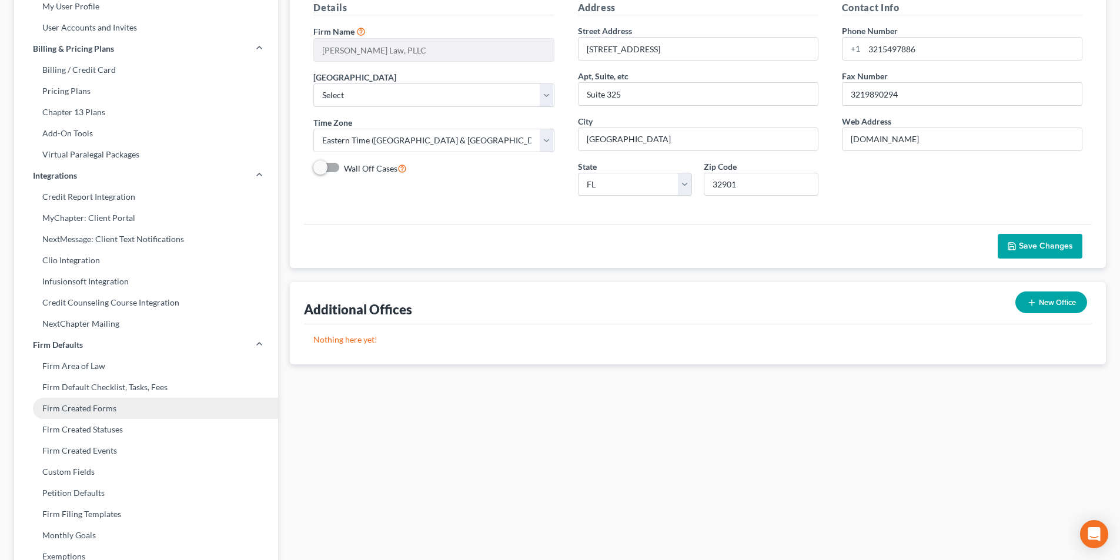
click at [105, 406] on link "Firm Created Forms" at bounding box center [146, 408] width 264 height 21
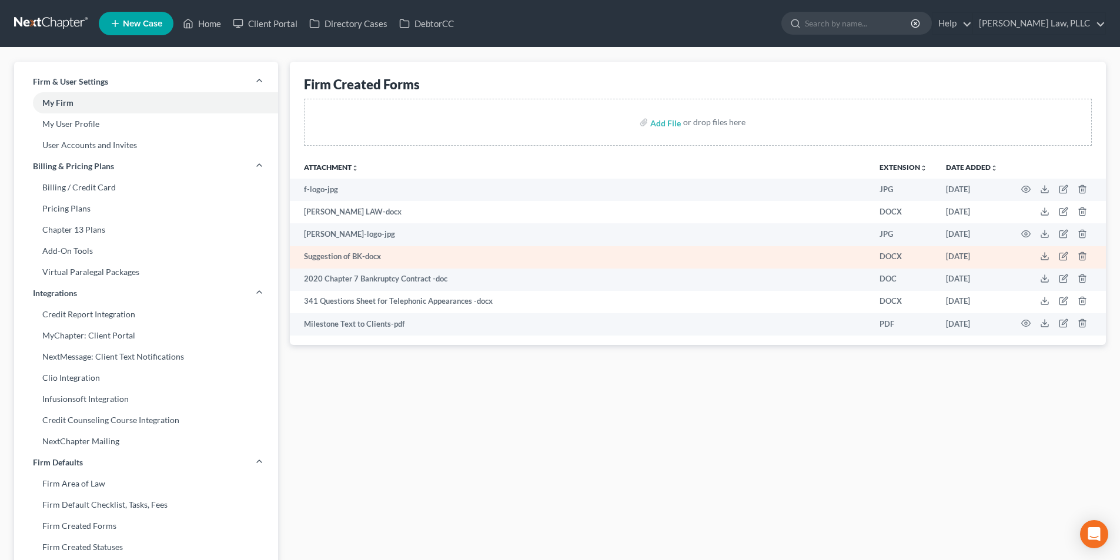
click at [331, 257] on td "Suggestion of BK-docx" at bounding box center [580, 257] width 580 height 22
click at [1043, 253] on icon at bounding box center [1044, 256] width 9 height 9
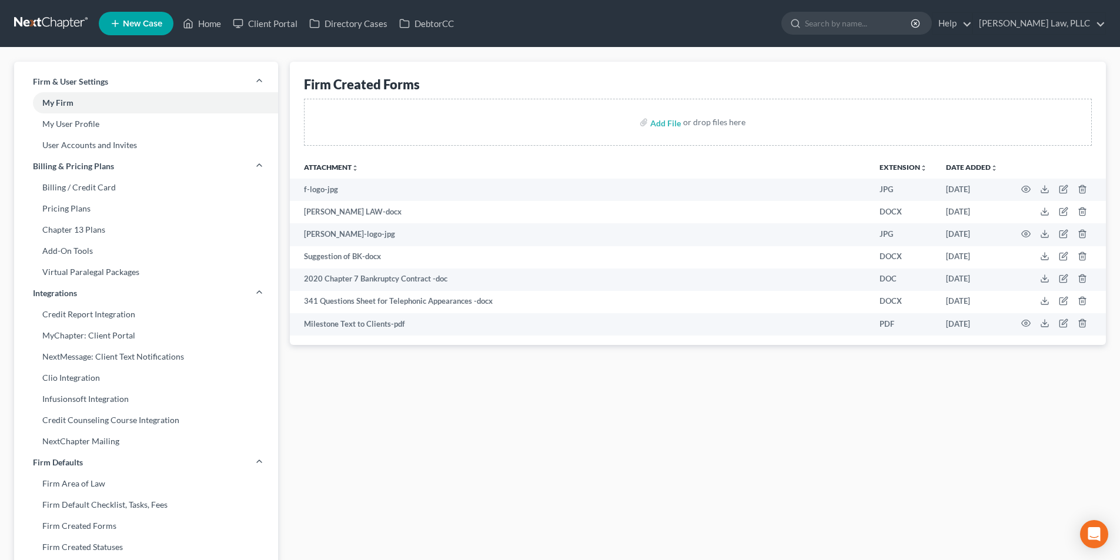
click at [46, 26] on link at bounding box center [51, 23] width 75 height 21
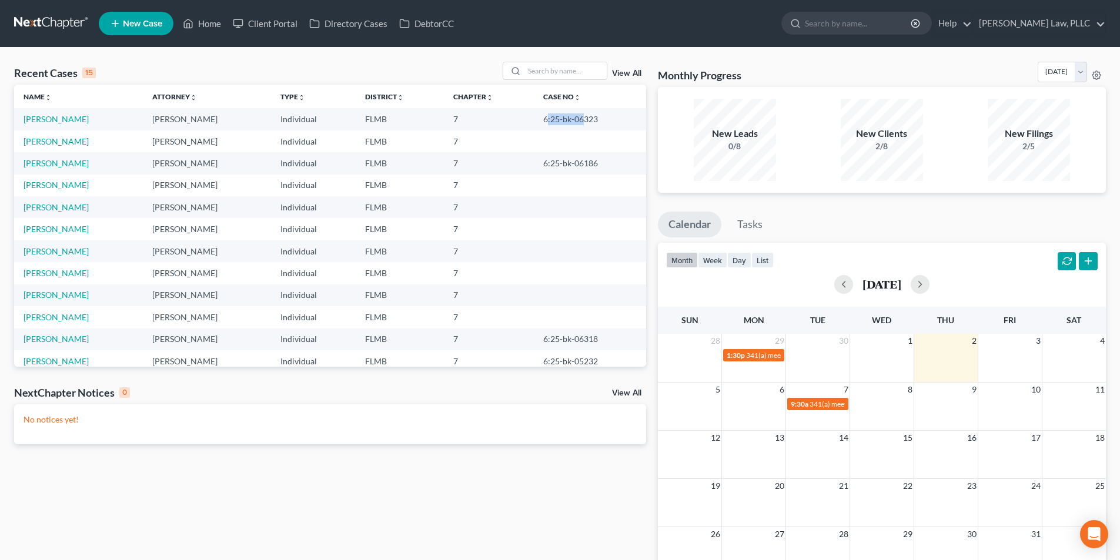
drag, startPoint x: 543, startPoint y: 121, endPoint x: 581, endPoint y: 126, distance: 39.1
click at [581, 126] on td "6:25-bk-06323" at bounding box center [590, 119] width 112 height 22
drag, startPoint x: 598, startPoint y: 120, endPoint x: 541, endPoint y: 120, distance: 57.0
click at [541, 120] on td "6:25-bk-06323" at bounding box center [590, 119] width 112 height 22
copy td "6:25-bk-06323"
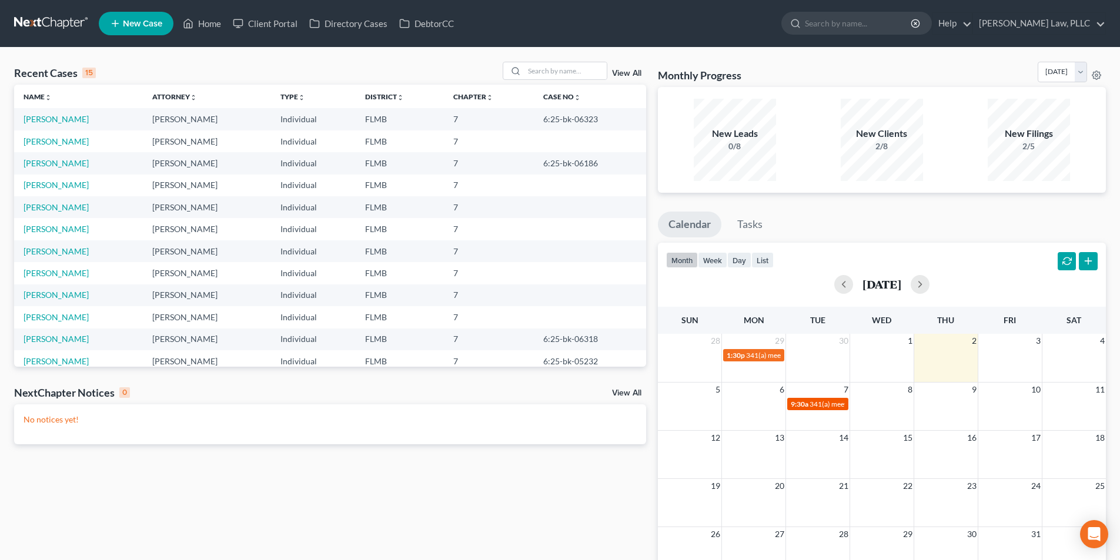
click at [815, 406] on span "341(a) meeting for [PERSON_NAME]" at bounding box center [866, 404] width 113 height 9
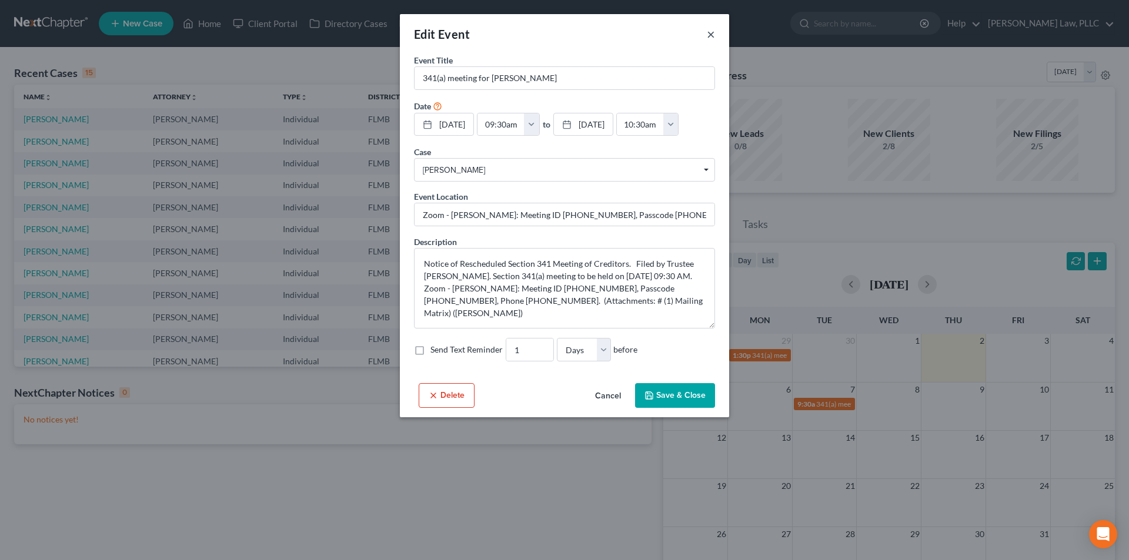
click at [710, 32] on button "×" at bounding box center [711, 34] width 8 height 14
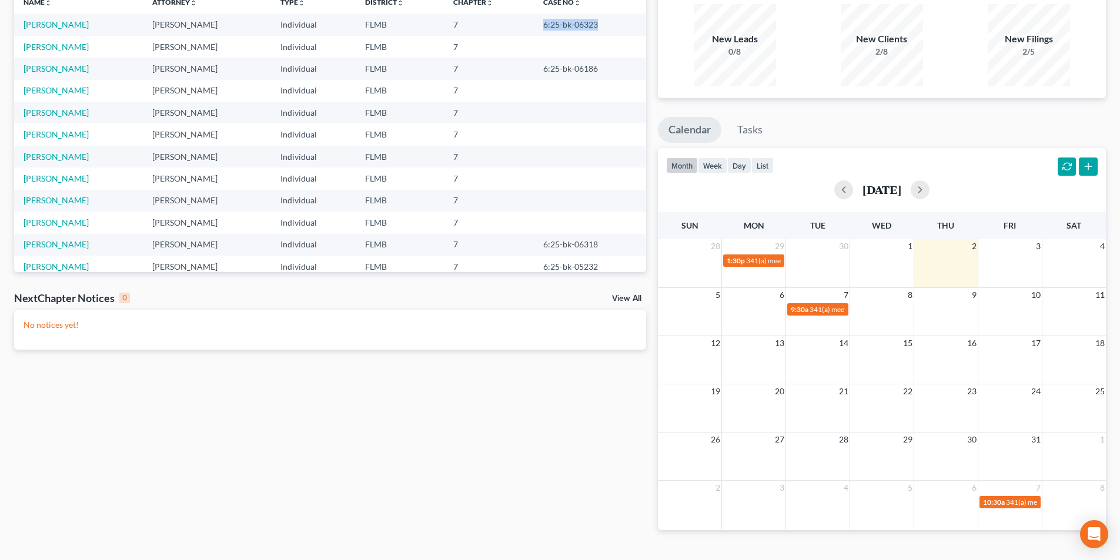
scroll to position [118, 0]
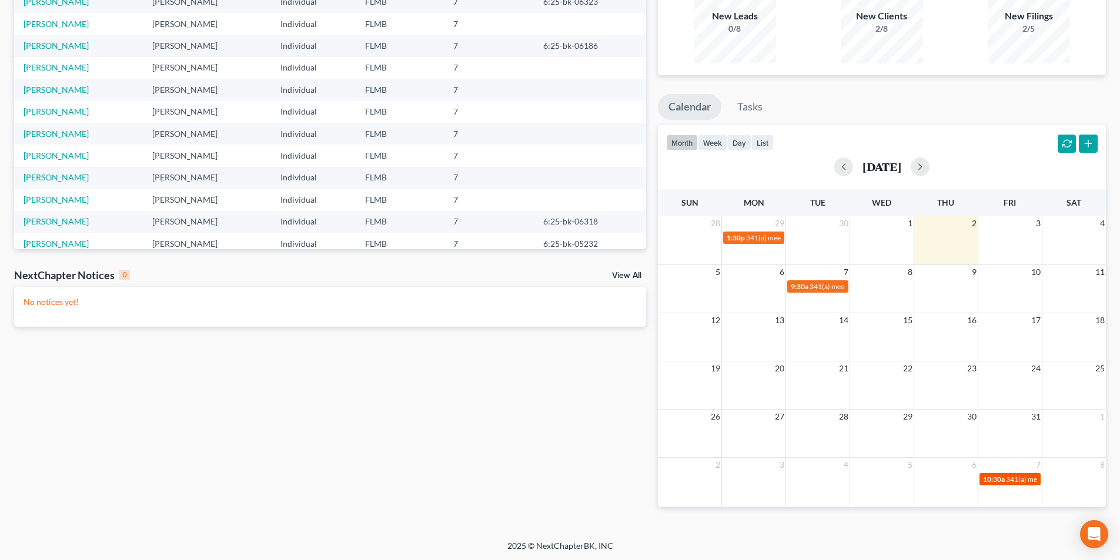
click at [1011, 481] on span "341(a) meeting for [PERSON_NAME]" at bounding box center [1062, 479] width 113 height 9
select select "Days"
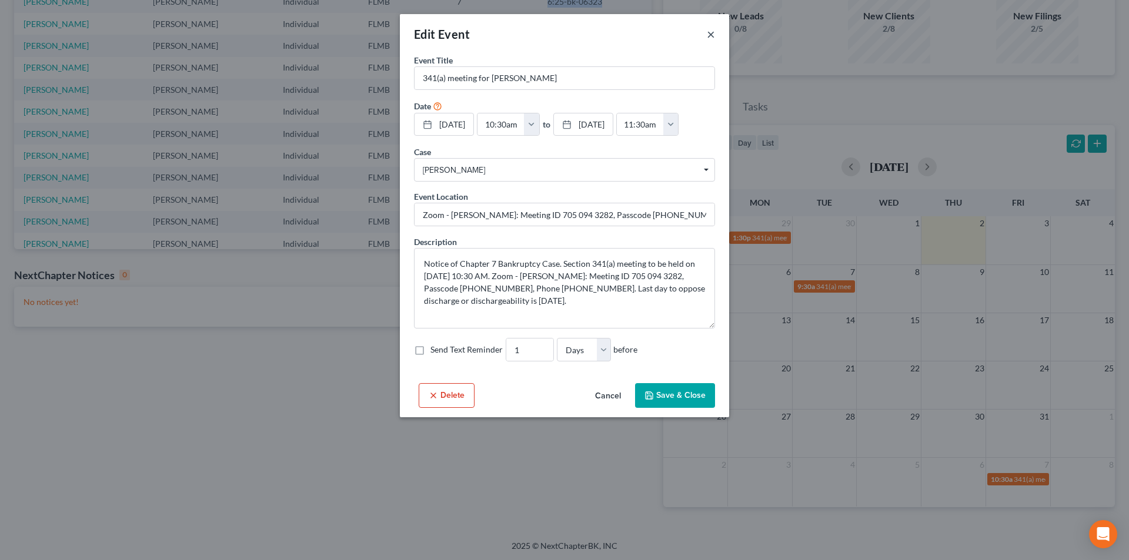
click at [713, 36] on button "×" at bounding box center [711, 34] width 8 height 14
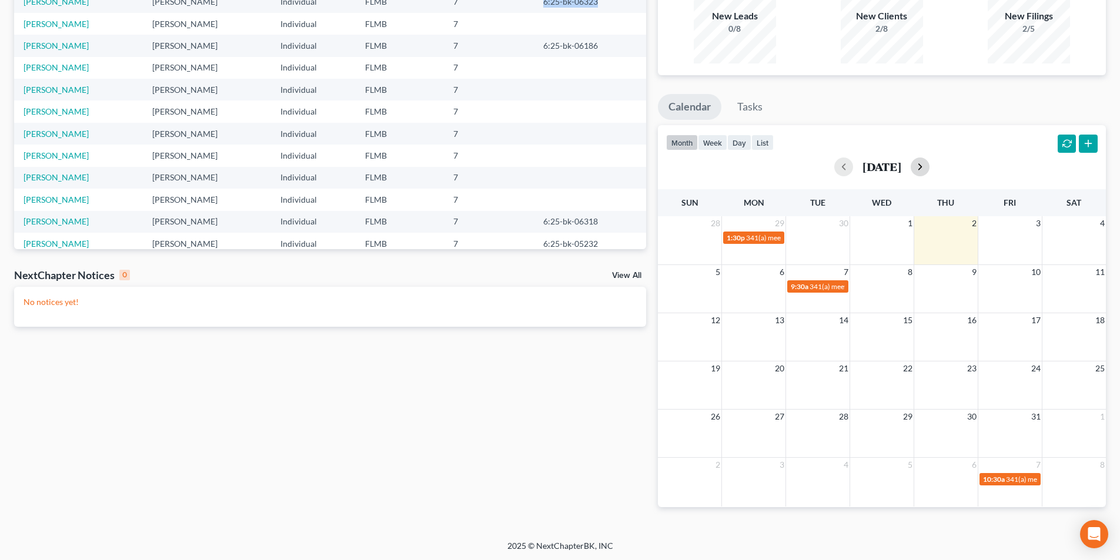
click at [930, 165] on button "button" at bounding box center [920, 167] width 19 height 19
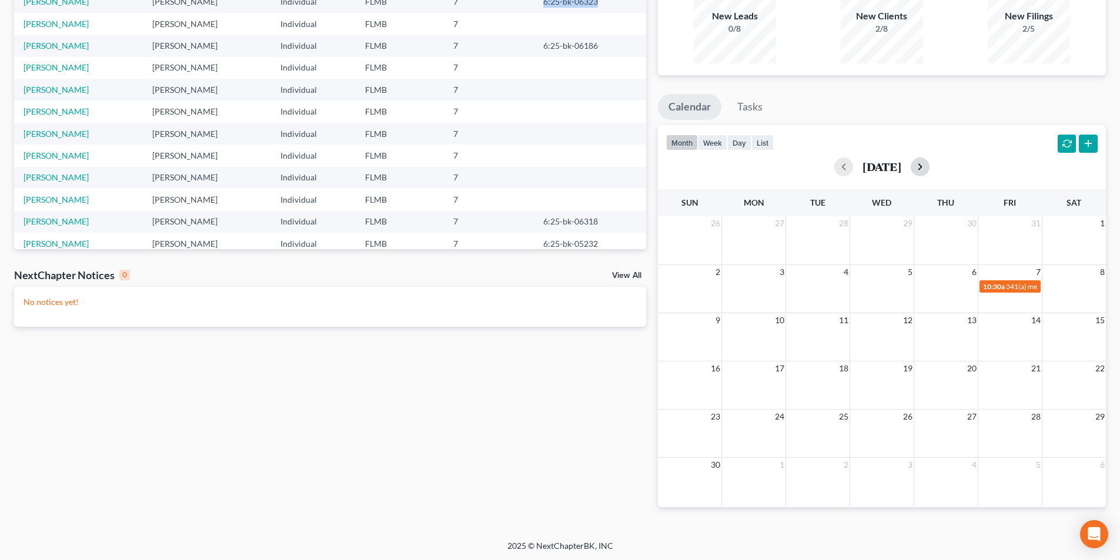
click at [930, 165] on button "button" at bounding box center [920, 167] width 19 height 19
click at [834, 170] on button "button" at bounding box center [843, 167] width 19 height 19
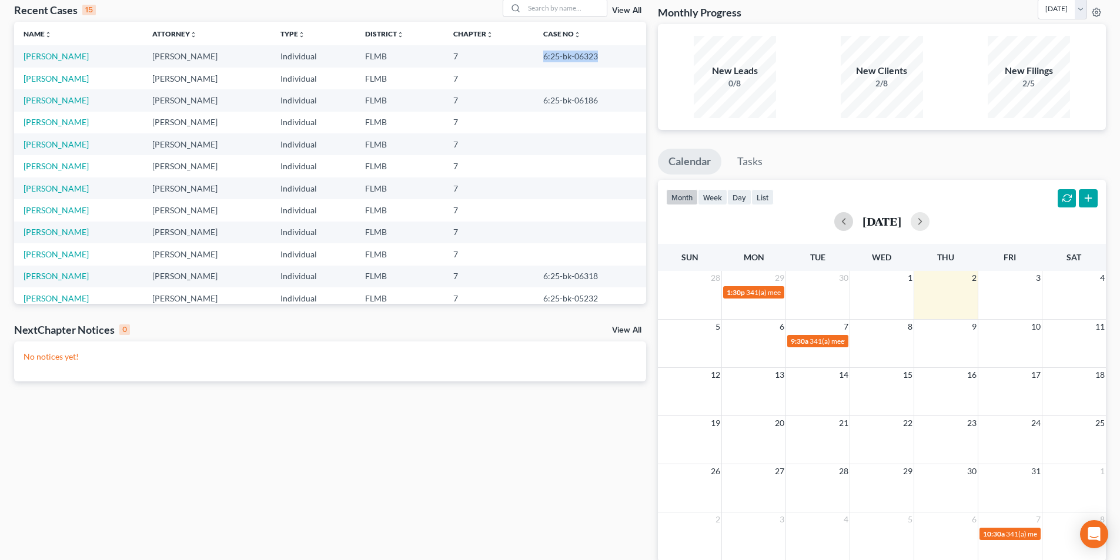
scroll to position [0, 0]
